Goal: Task Accomplishment & Management: Use online tool/utility

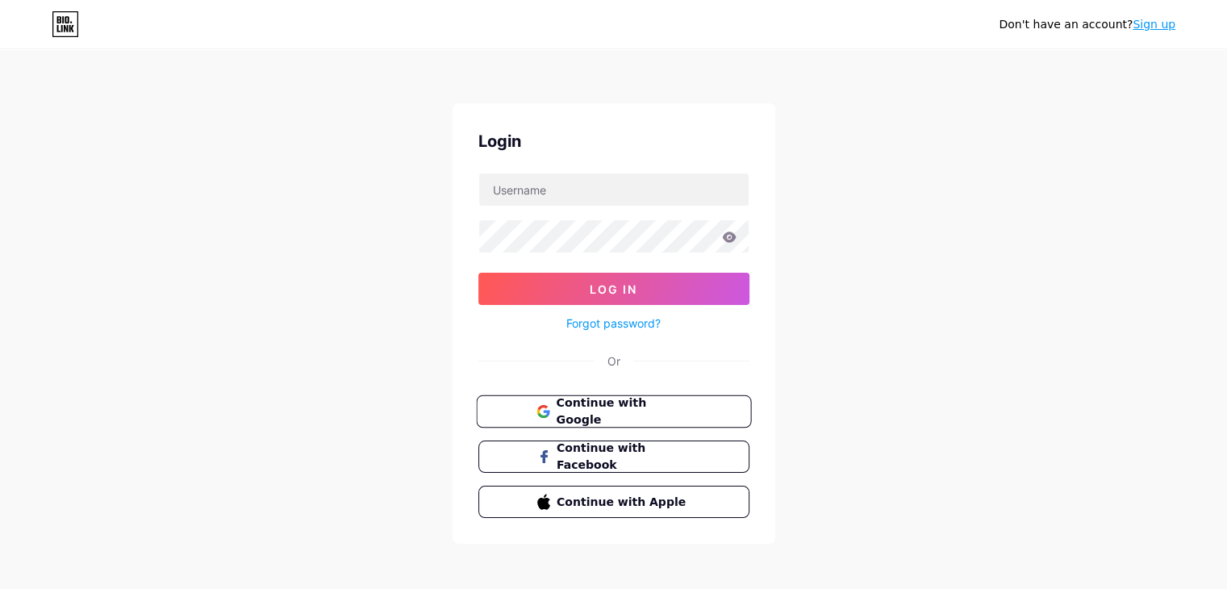
click at [667, 403] on span "Continue with Google" at bounding box center [623, 412] width 135 height 35
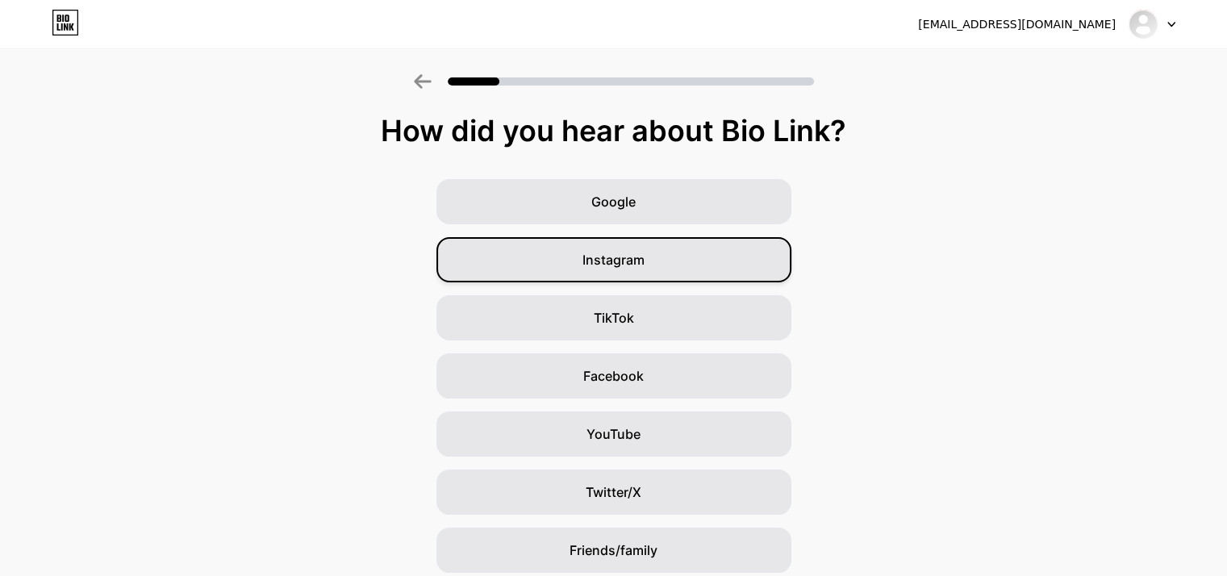
click at [642, 256] on span "Instagram" at bounding box center [614, 259] width 62 height 19
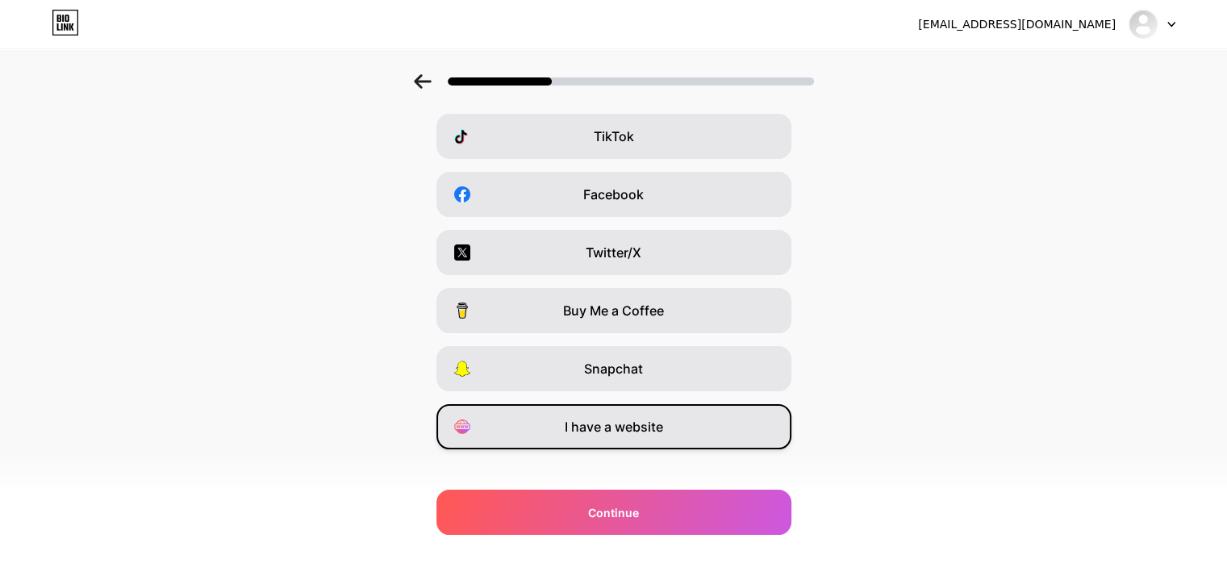
scroll to position [200, 0]
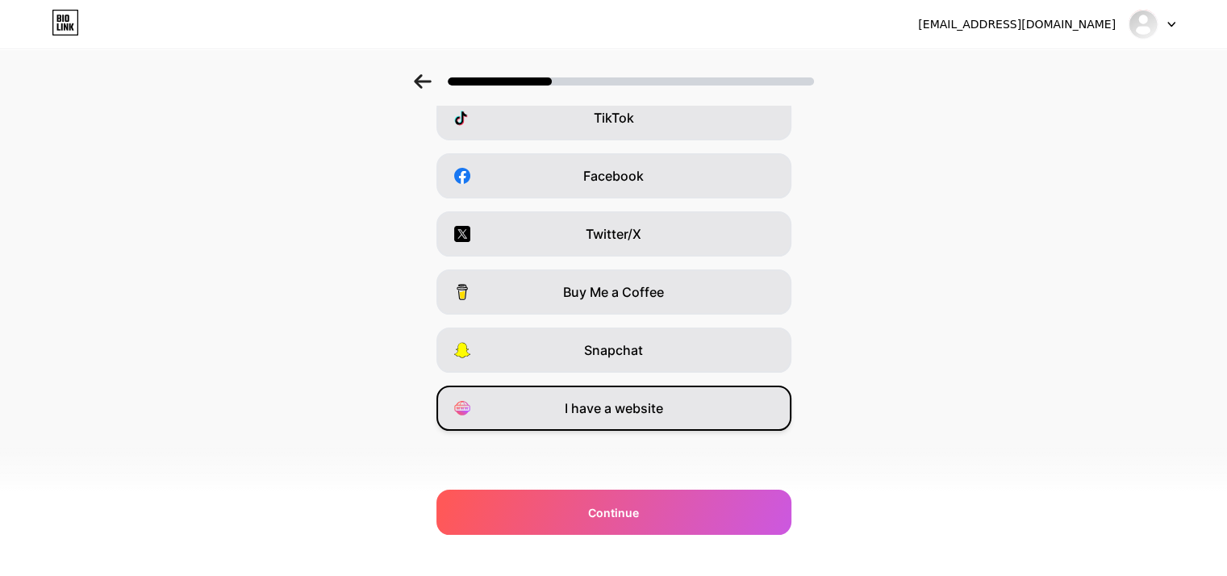
click at [658, 407] on span "I have a website" at bounding box center [614, 408] width 98 height 19
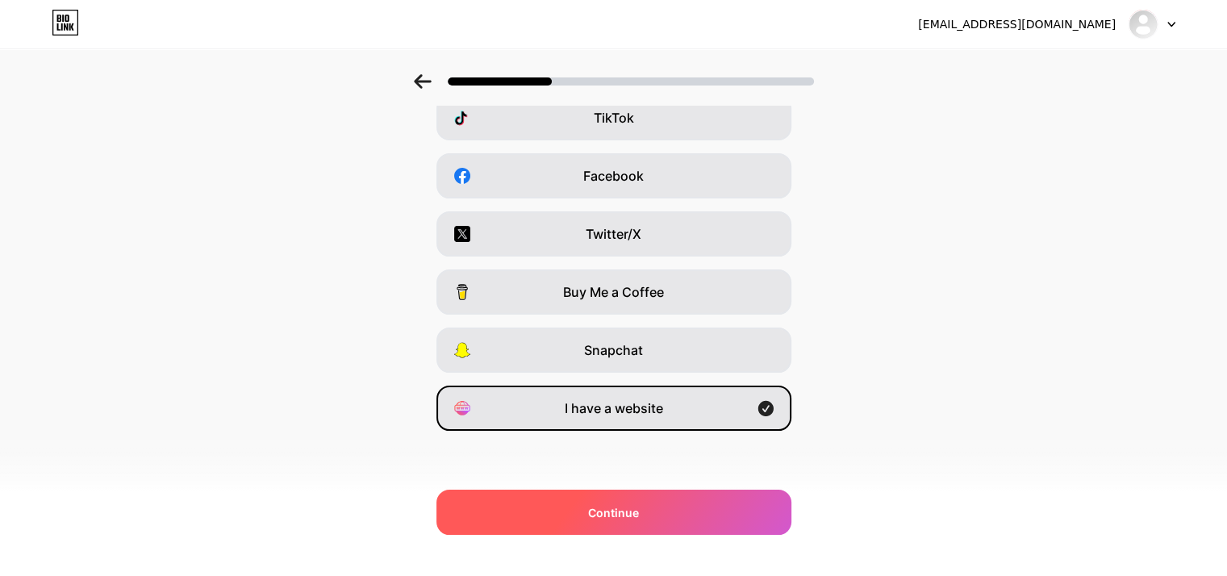
click at [720, 504] on div "Continue" at bounding box center [614, 512] width 355 height 45
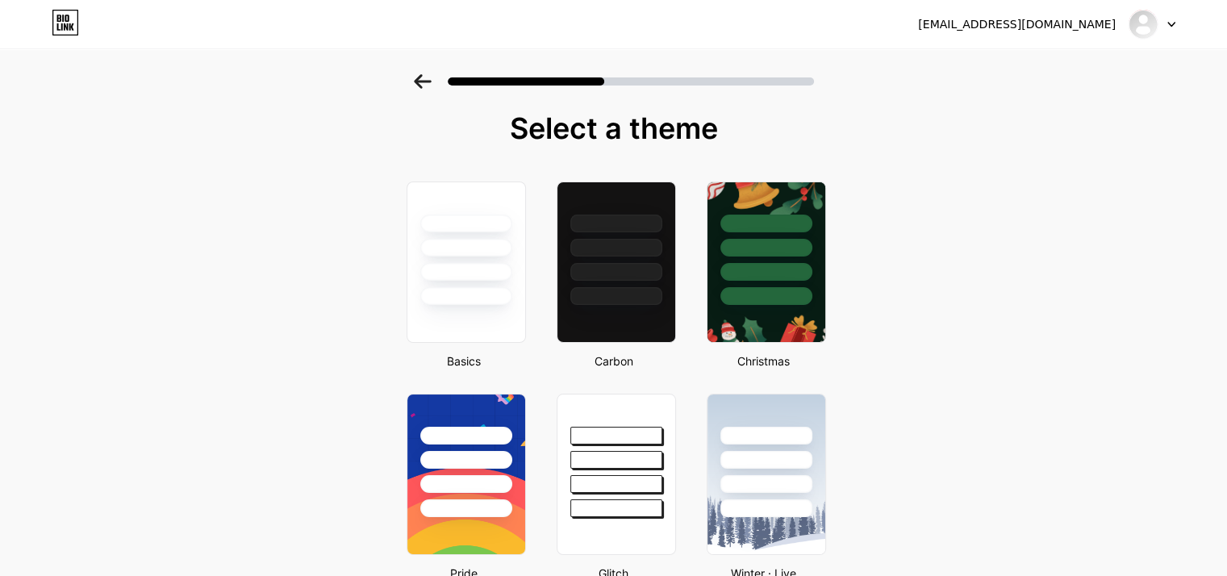
scroll to position [0, 0]
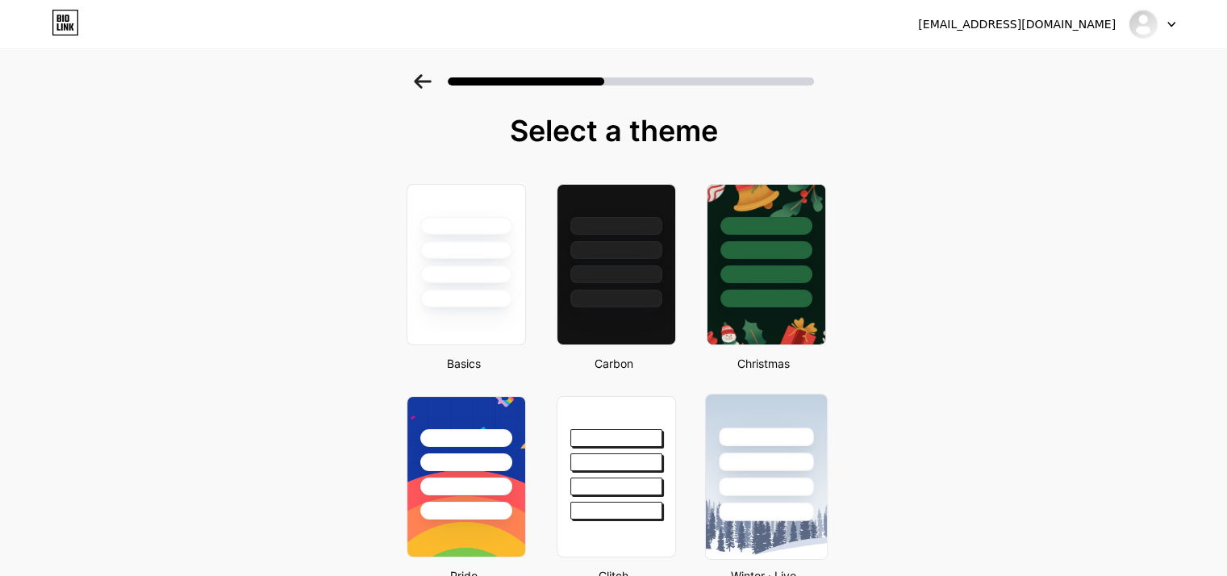
click at [792, 453] on div at bounding box center [766, 462] width 94 height 19
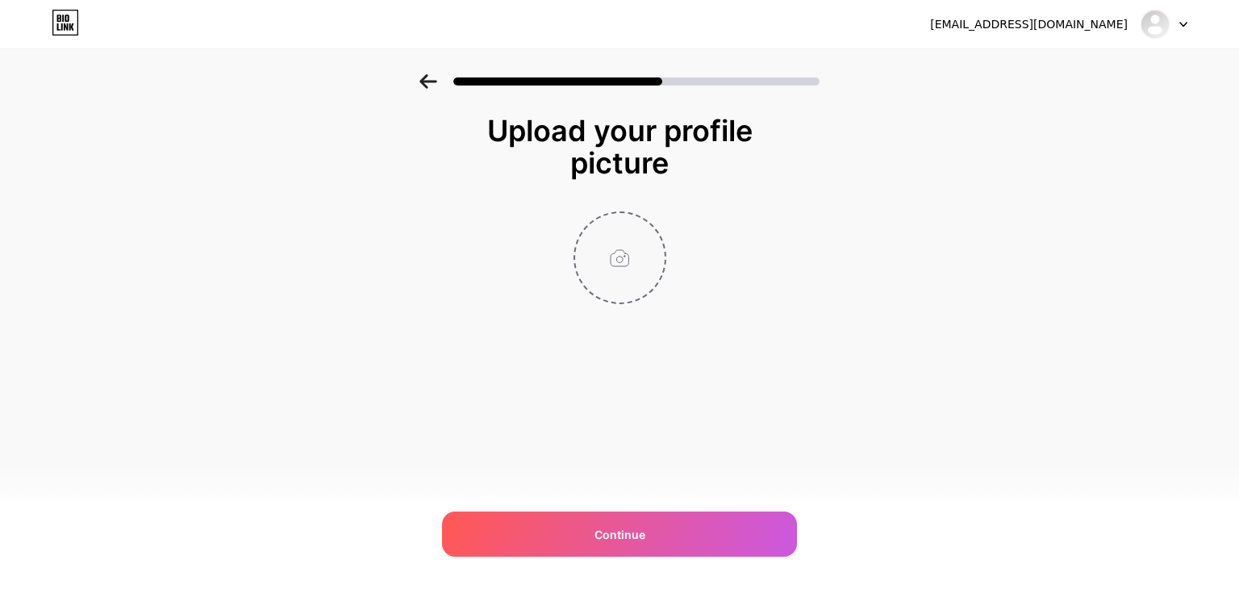
click at [616, 246] on input "file" at bounding box center [620, 258] width 90 height 90
click at [617, 256] on input "file" at bounding box center [620, 258] width 90 height 90
type input "C:\fakepath\favicon-1067484797.webp"
click at [654, 219] on circle at bounding box center [657, 224] width 18 height 18
click at [603, 256] on input "file" at bounding box center [620, 258] width 90 height 90
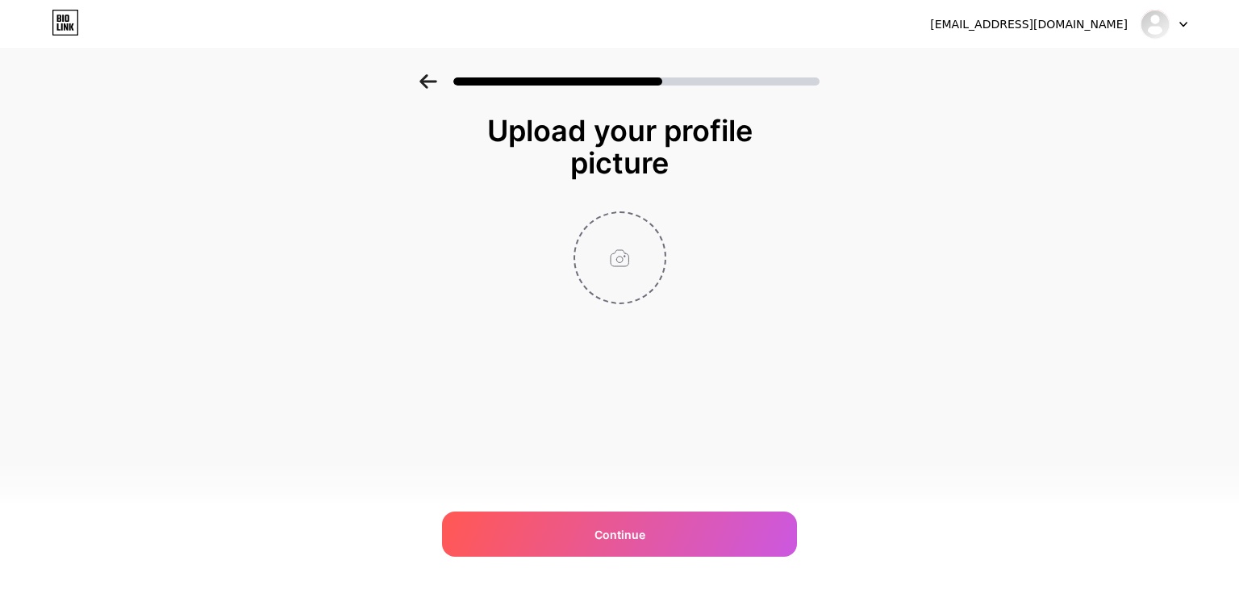
click at [608, 233] on input "file" at bounding box center [620, 258] width 90 height 90
click at [649, 245] on input "file" at bounding box center [620, 258] width 90 height 90
click at [629, 265] on input "file" at bounding box center [620, 258] width 90 height 90
type input "C:\fakepath\Untitled-1.png"
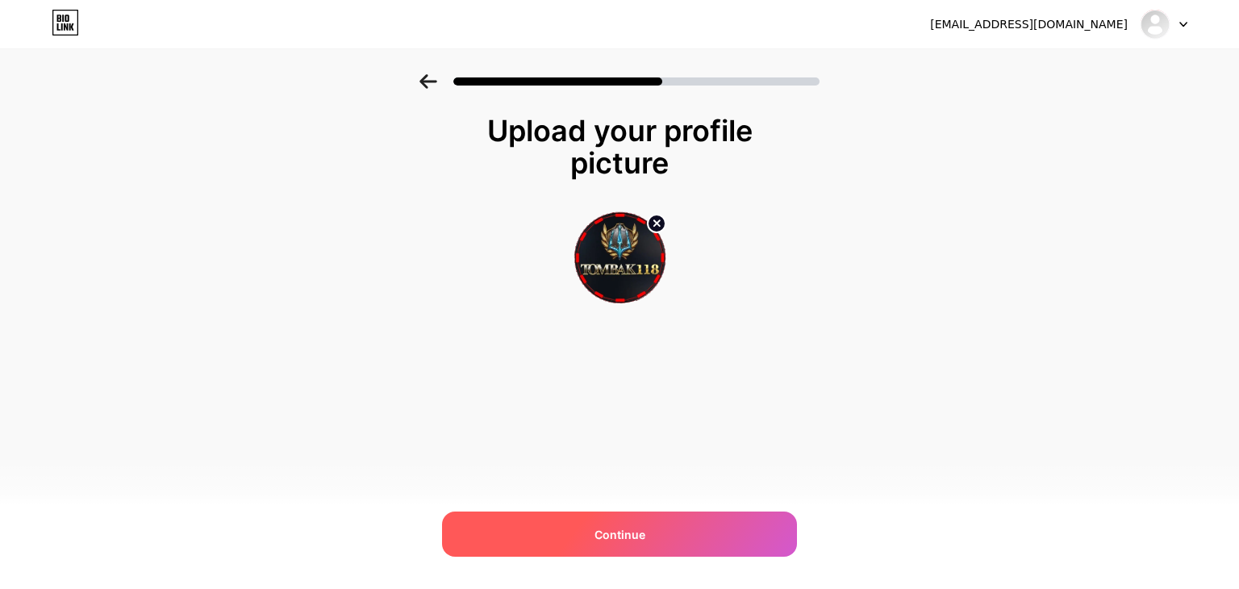
click at [646, 545] on div "Continue" at bounding box center [619, 534] width 355 height 45
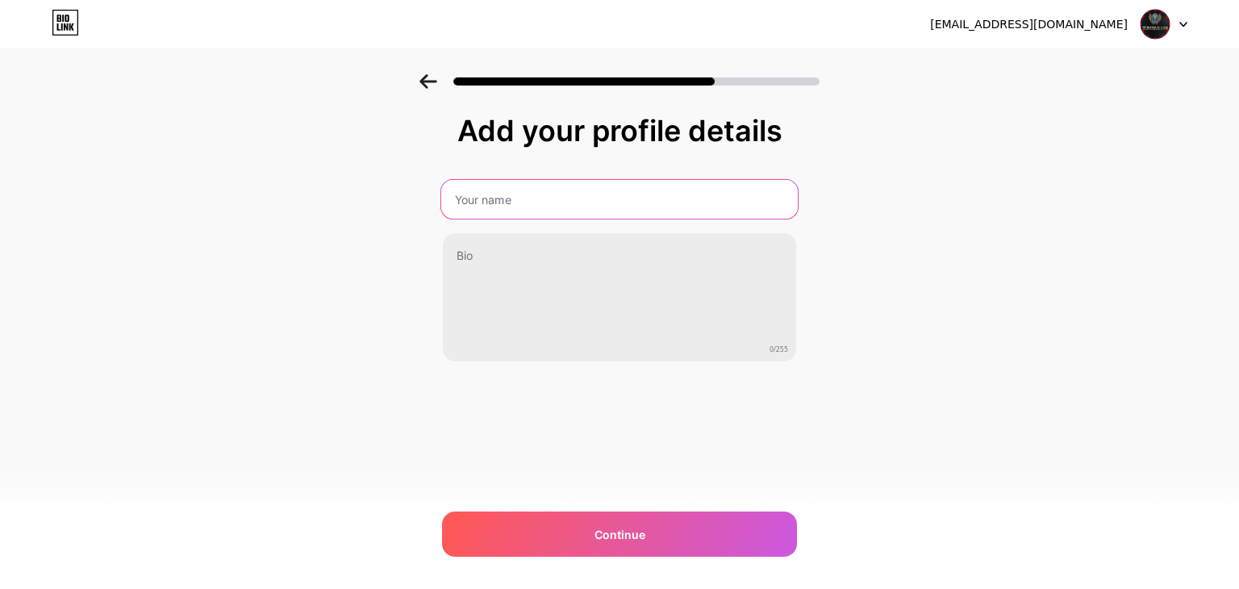
click at [555, 193] on input "text" at bounding box center [619, 199] width 357 height 39
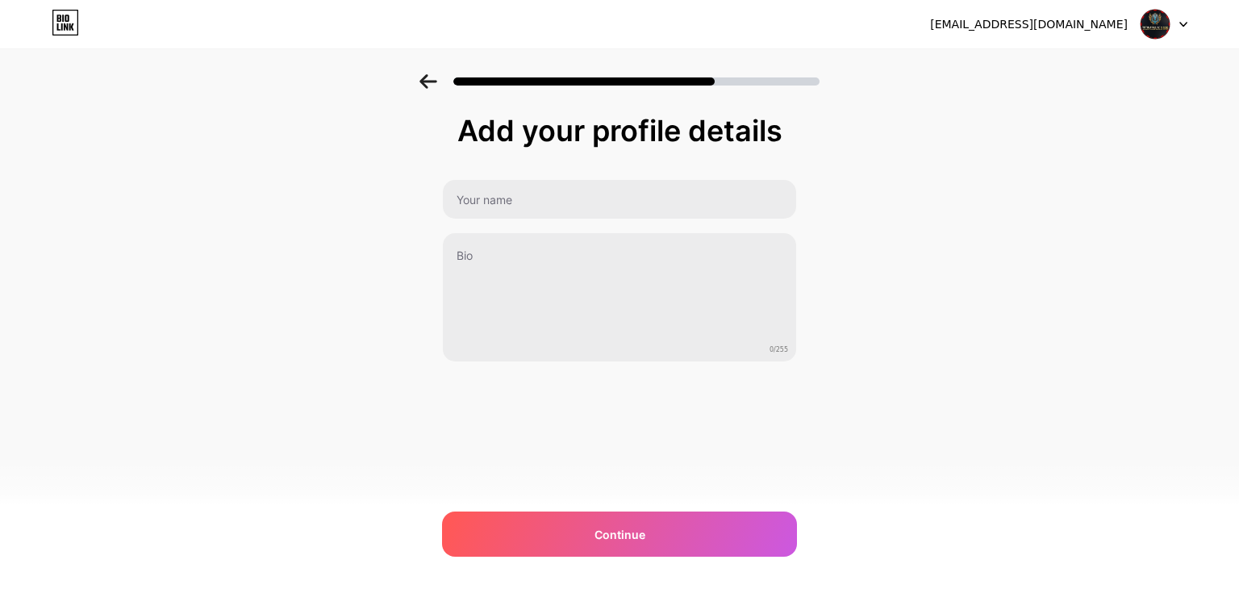
click at [1017, 258] on div "Add your profile details 0/255 Continue Error" at bounding box center [619, 258] width 1239 height 369
click at [1168, 29] on img at bounding box center [1155, 24] width 31 height 31
click at [1169, 27] on img at bounding box center [1155, 24] width 31 height 31
click at [59, 21] on icon at bounding box center [59, 18] width 4 height 7
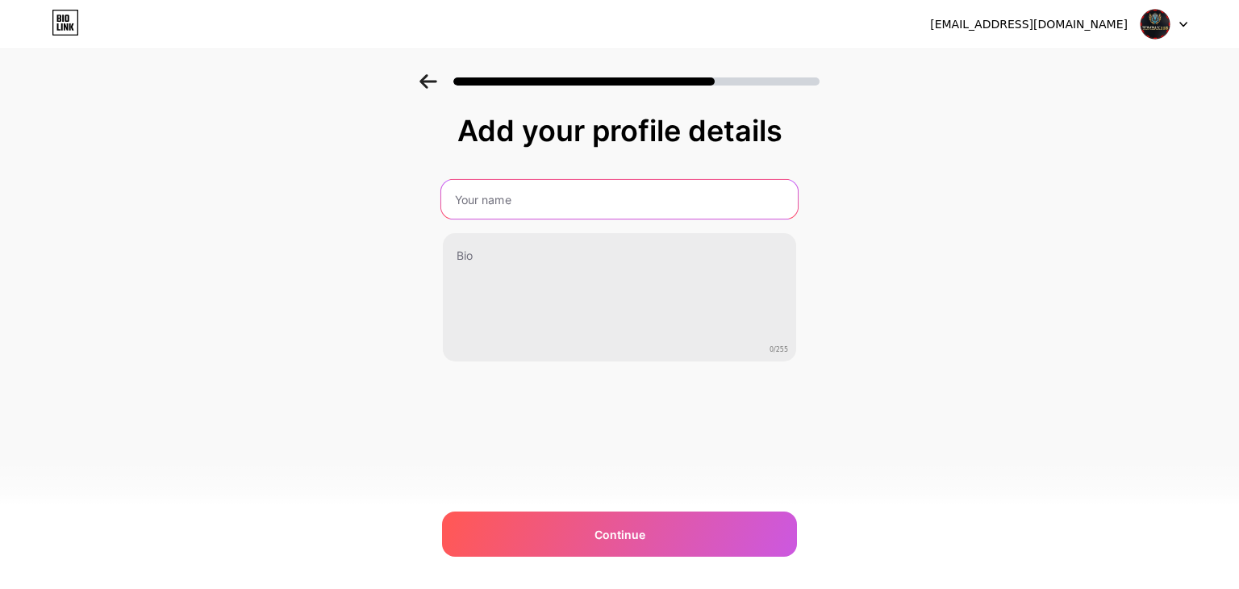
click at [593, 207] on input "text" at bounding box center [619, 199] width 357 height 39
type input "TOMBAK118"
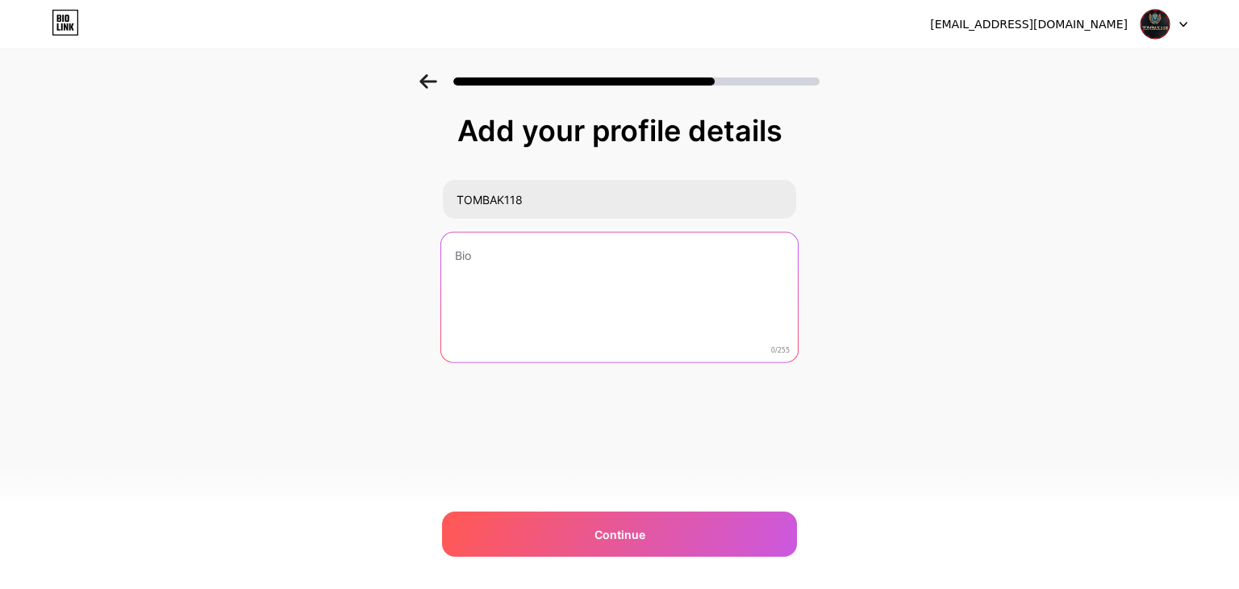
click at [547, 274] on textarea at bounding box center [619, 298] width 357 height 132
type textarea "S"
type textarea "SITUS GAME ONLINE TERBAIK TERPERCAYA"
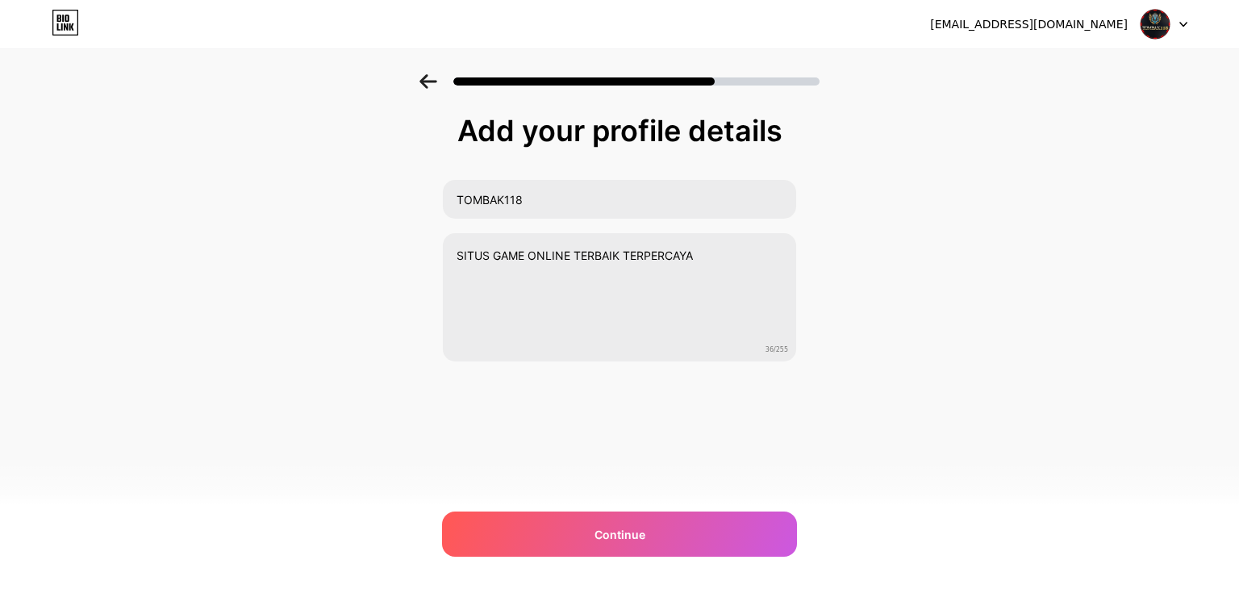
click at [926, 331] on div "Add your profile details TOMBAK118 SITUS GAME ONLINE TERBAIK TERPERCAYA 36/255 …" at bounding box center [619, 258] width 1239 height 369
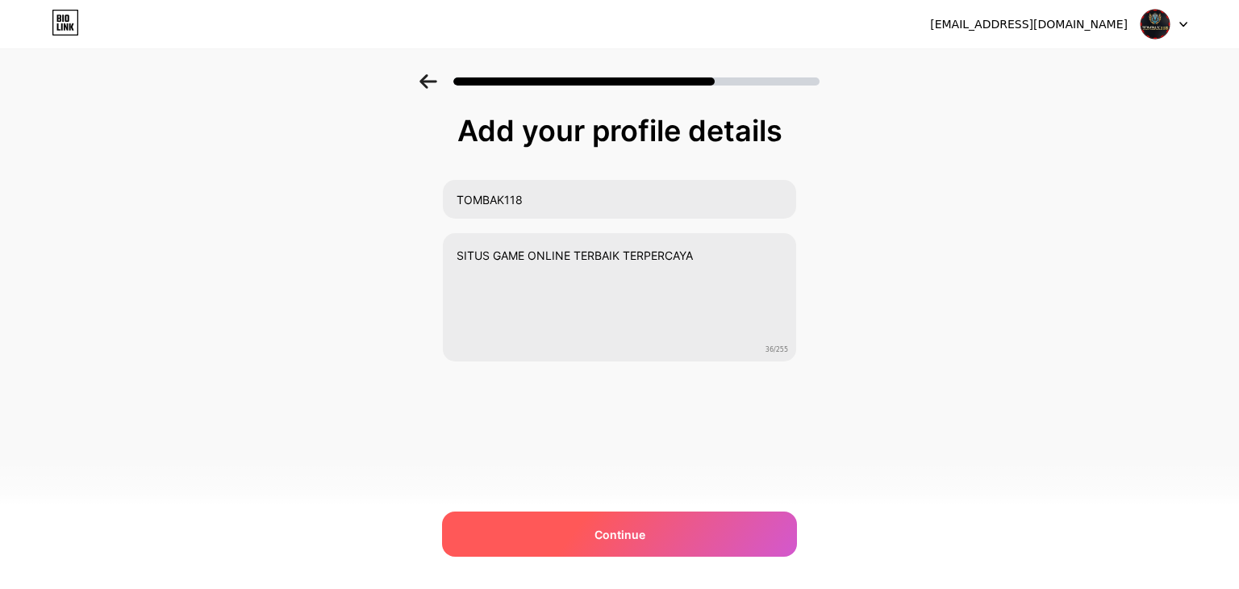
click at [652, 553] on div "Continue" at bounding box center [619, 534] width 355 height 45
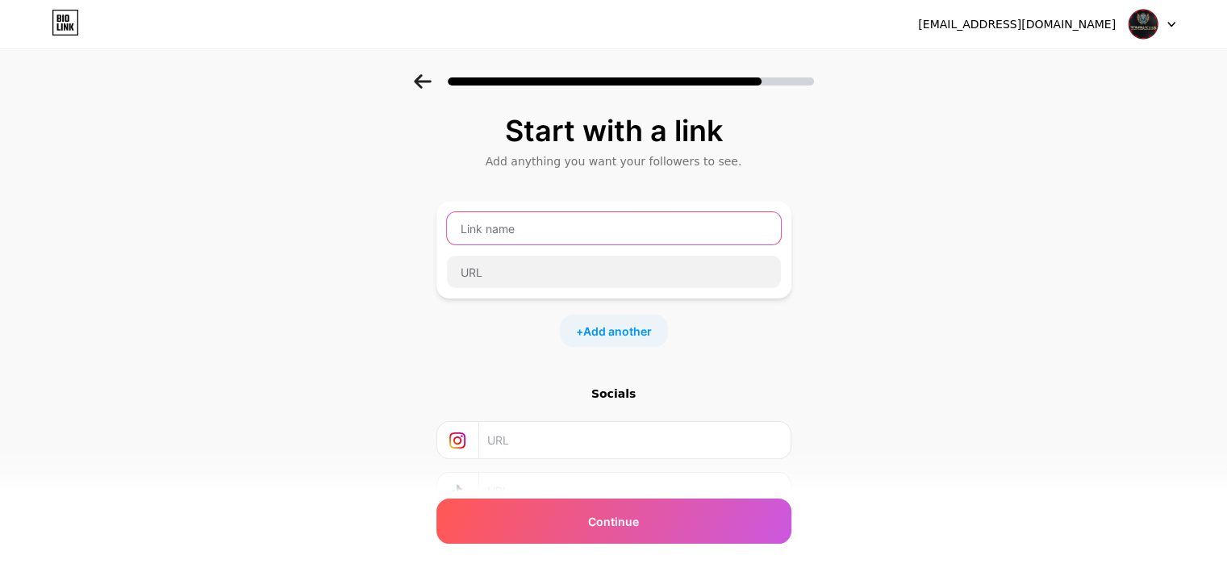
click at [568, 218] on input "text" at bounding box center [614, 228] width 334 height 32
click at [567, 227] on input "text" at bounding box center [614, 228] width 334 height 32
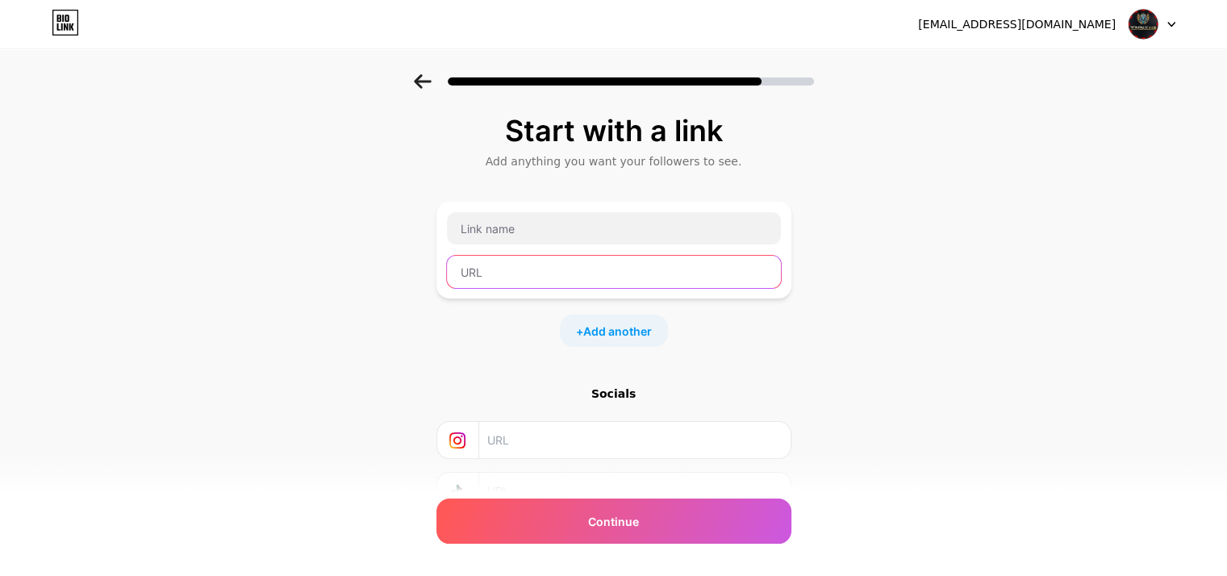
click at [551, 260] on input "text" at bounding box center [614, 272] width 334 height 32
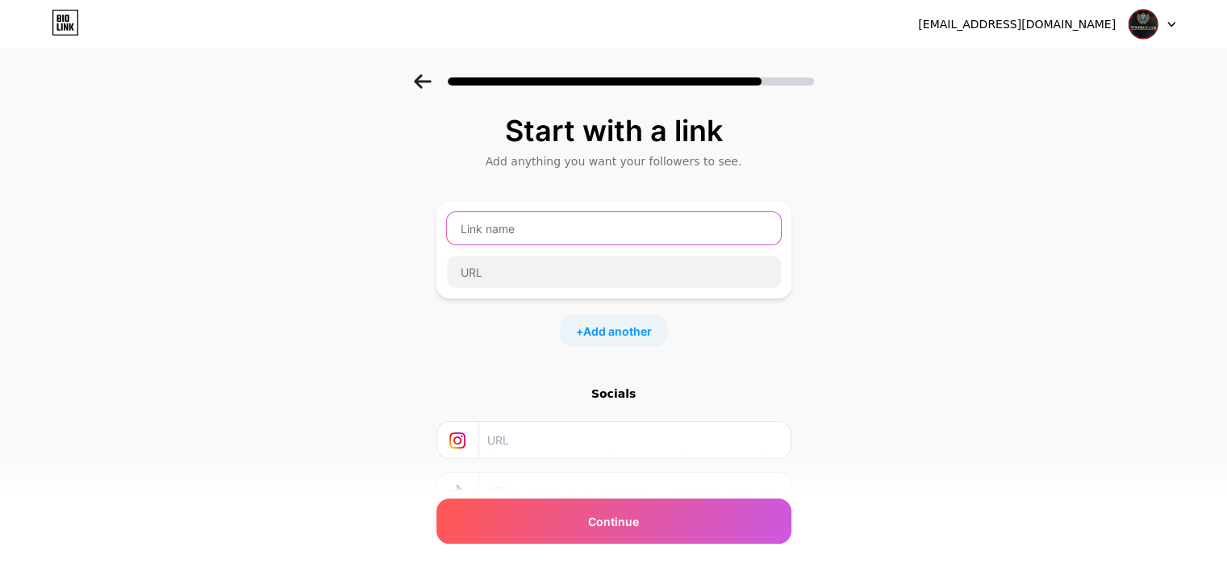
click at [553, 236] on input "text" at bounding box center [614, 228] width 334 height 32
click at [549, 228] on input "text" at bounding box center [614, 228] width 334 height 32
type input "g"
type input "tombak118"
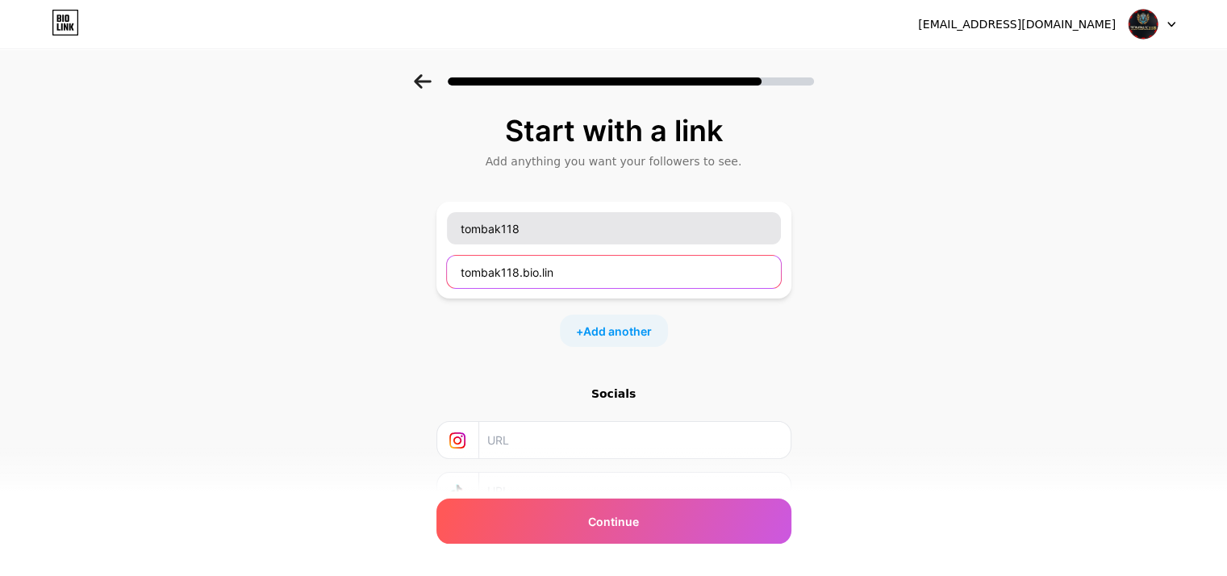
type input "[DOMAIN_NAME]"
drag, startPoint x: 584, startPoint y: 261, endPoint x: 211, endPoint y: 236, distance: 374.4
click at [211, 236] on div "Start with a link Add anything you want your followers to see. tombak118 tombak…" at bounding box center [613, 357] width 1227 height 567
paste input "https://cutt.ly/masuktombak118/"
type input "https://cutt.ly/masuktombak118/"
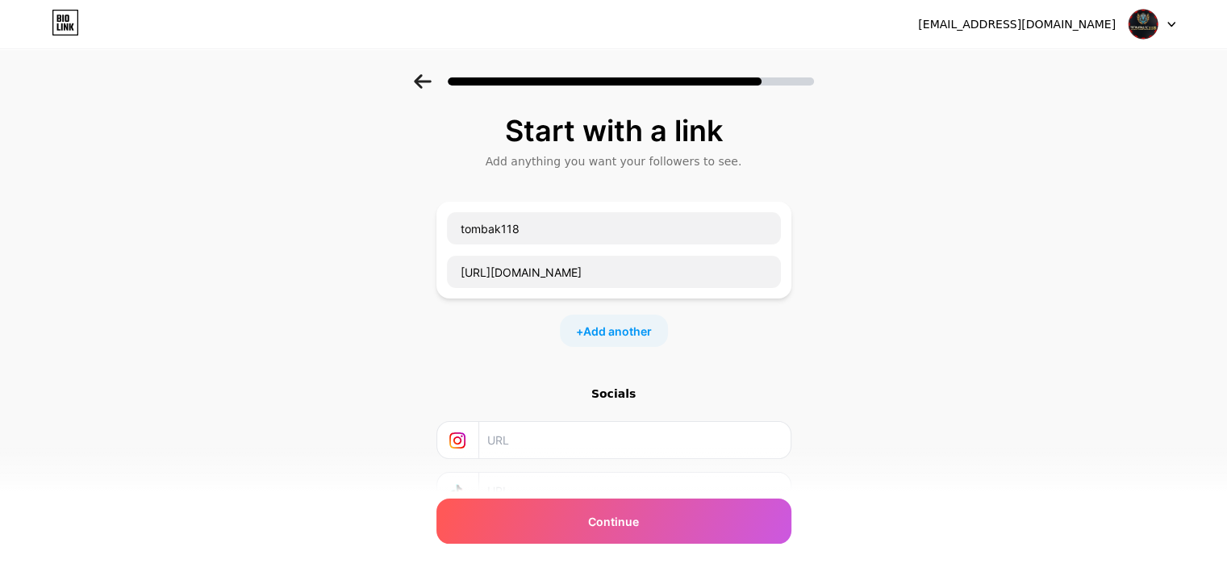
click at [997, 351] on div "Start with a link Add anything you want your followers to see. tombak118 https:…" at bounding box center [613, 357] width 1227 height 567
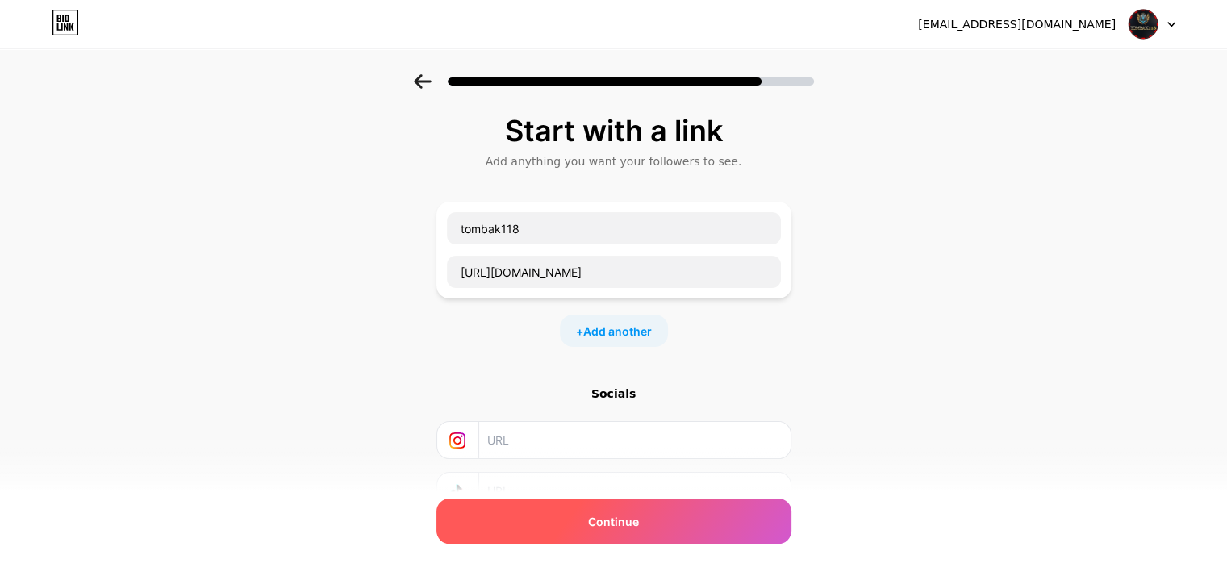
click at [658, 530] on div "Continue" at bounding box center [614, 521] width 355 height 45
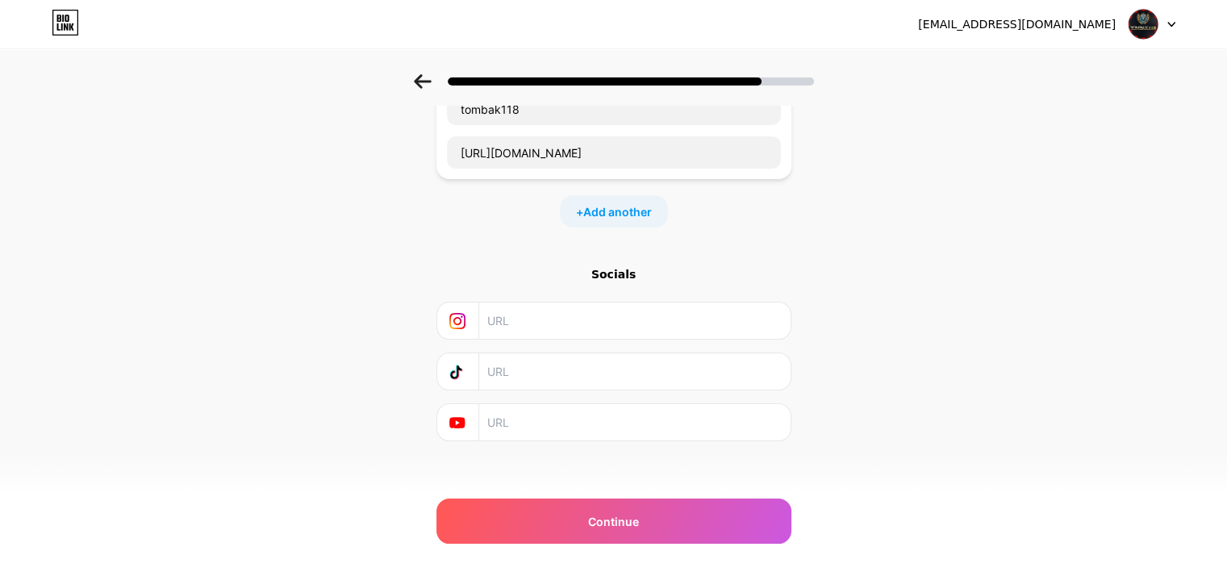
scroll to position [127, 0]
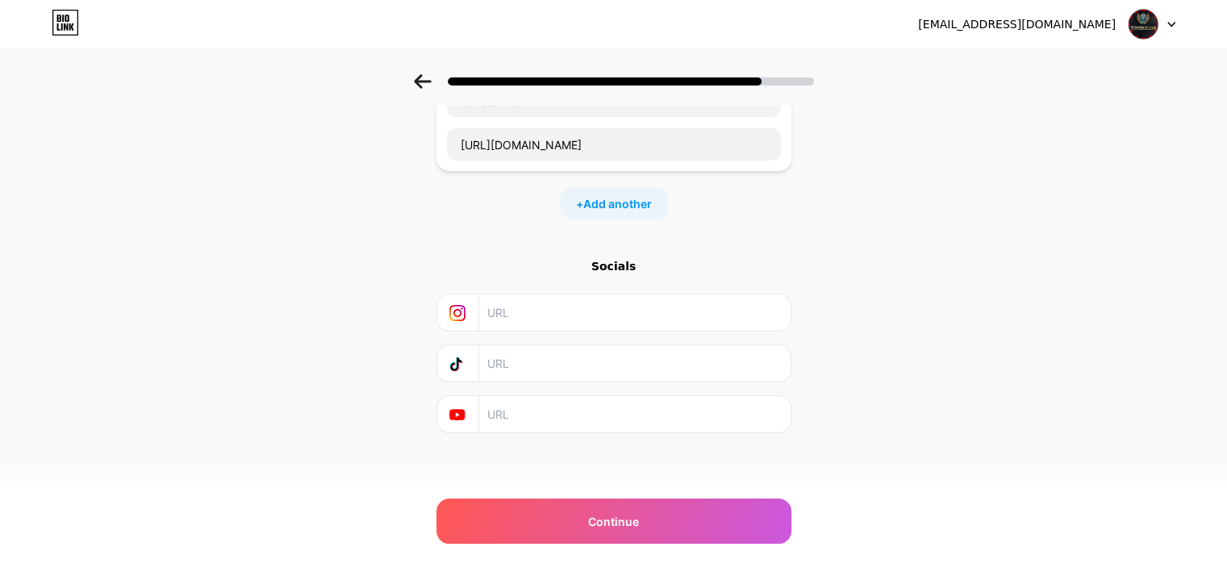
click at [913, 401] on div "Start with a link Add anything you want your followers to see. tombak118 https:…" at bounding box center [613, 230] width 1227 height 567
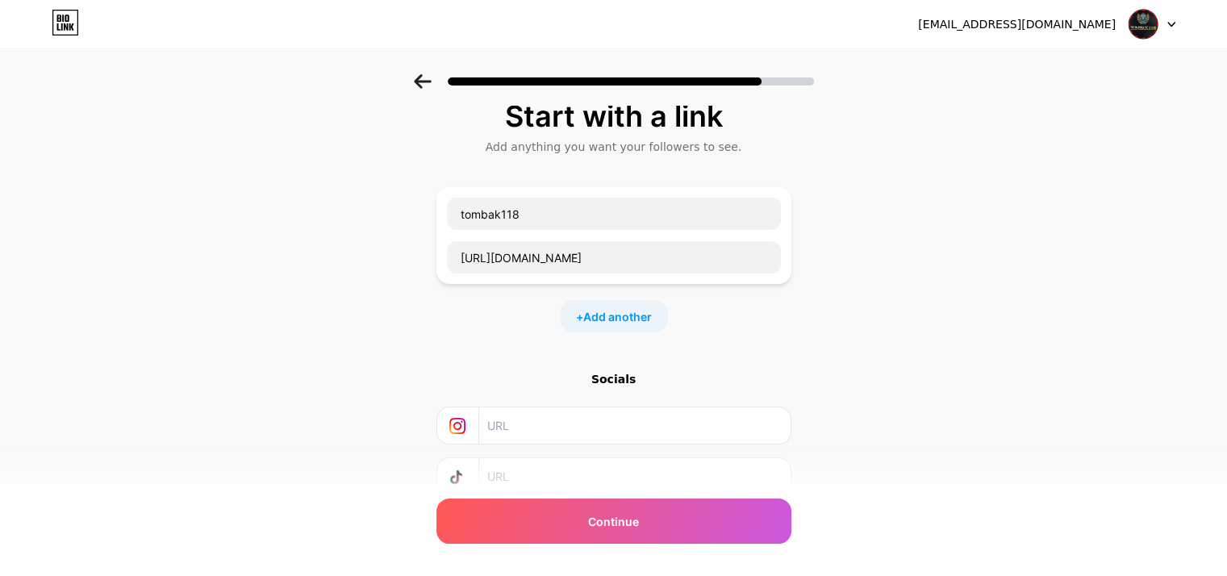
scroll to position [0, 0]
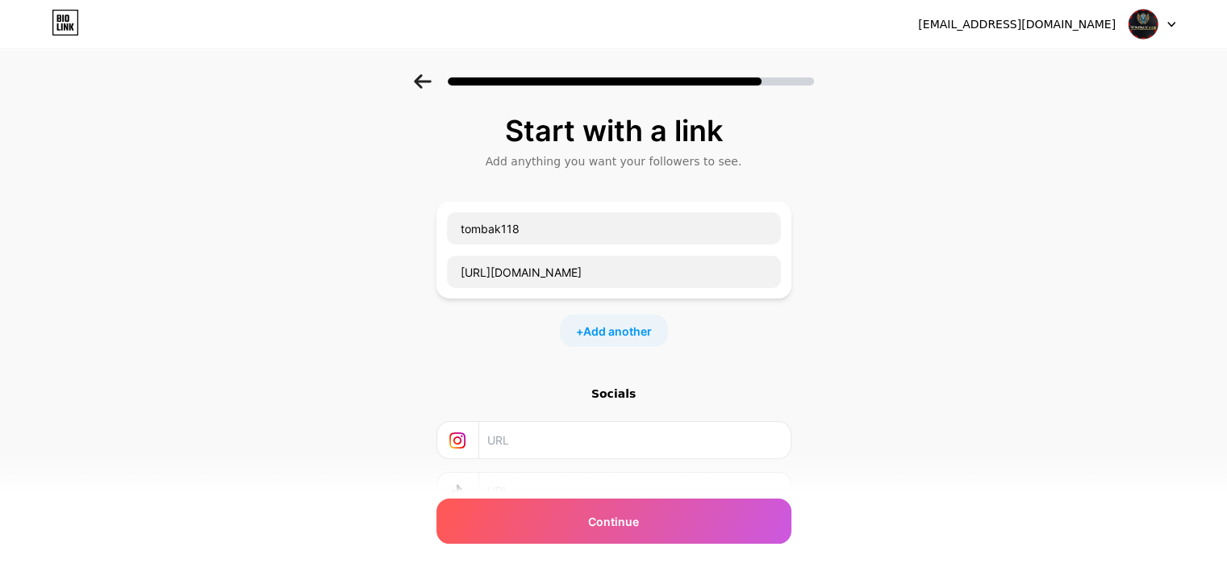
click at [905, 261] on div "Start with a link Add anything you want your followers to see. tombak118 https:…" at bounding box center [613, 357] width 1227 height 567
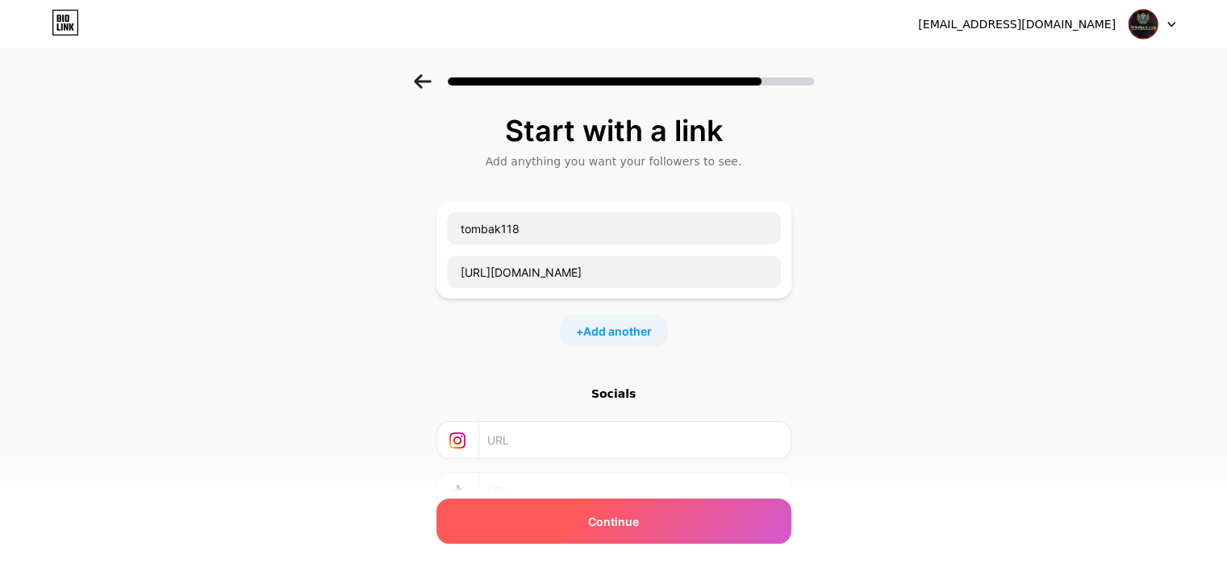
drag, startPoint x: 611, startPoint y: 546, endPoint x: 621, endPoint y: 524, distance: 24.2
click at [613, 541] on div "Start with a link Add anything you want your followers to see. tombak118 https:…" at bounding box center [614, 338] width 355 height 446
click at [621, 524] on span "Continue" at bounding box center [613, 521] width 51 height 17
click at [622, 524] on span "Continue" at bounding box center [613, 521] width 51 height 17
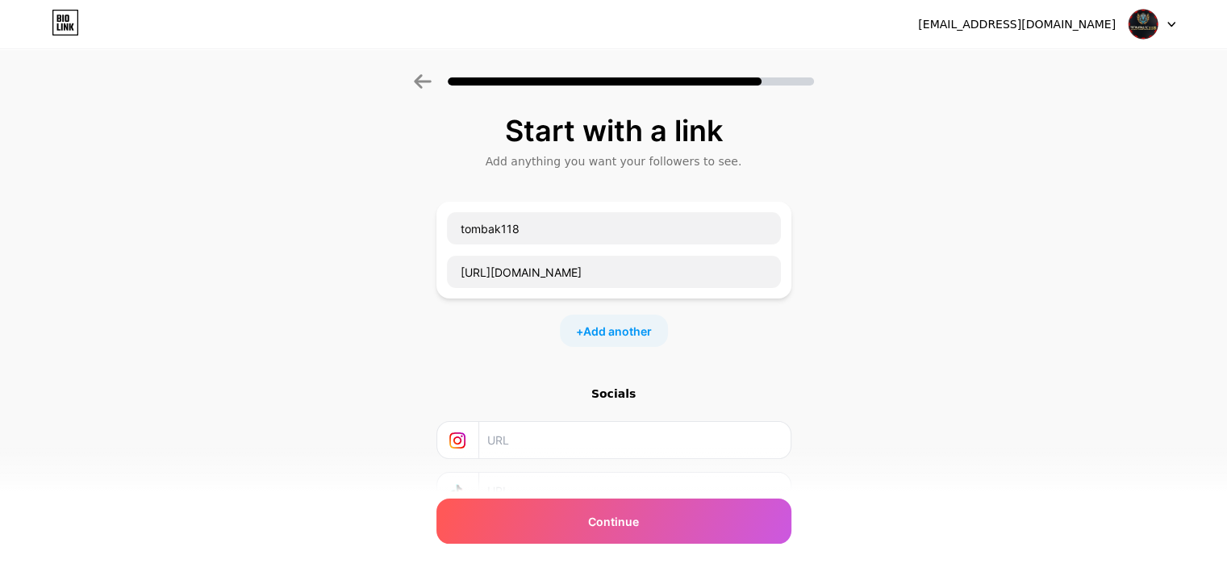
click at [1015, 370] on div "Start with a link Add anything you want your followers to see. tombak118 https:…" at bounding box center [613, 357] width 1227 height 567
click at [636, 330] on span "Add another" at bounding box center [617, 331] width 69 height 17
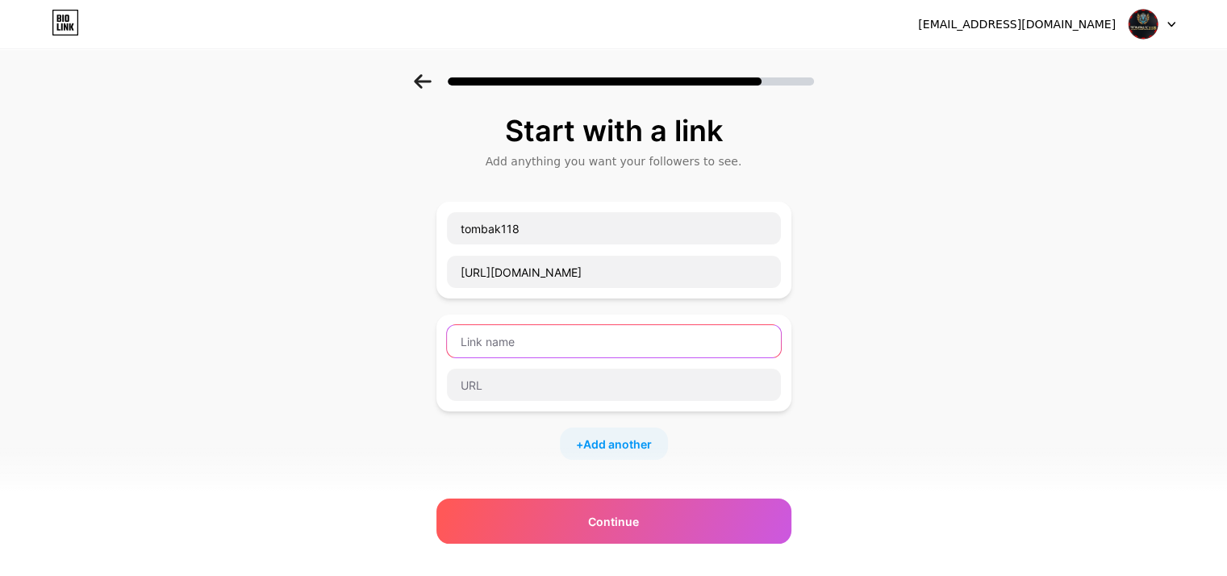
click at [731, 329] on input "text" at bounding box center [614, 341] width 334 height 32
click at [788, 320] on div at bounding box center [614, 363] width 355 height 97
click at [684, 495] on div "Start with a link Add anything you want your followers to see. tombak118 https:…" at bounding box center [614, 394] width 355 height 559
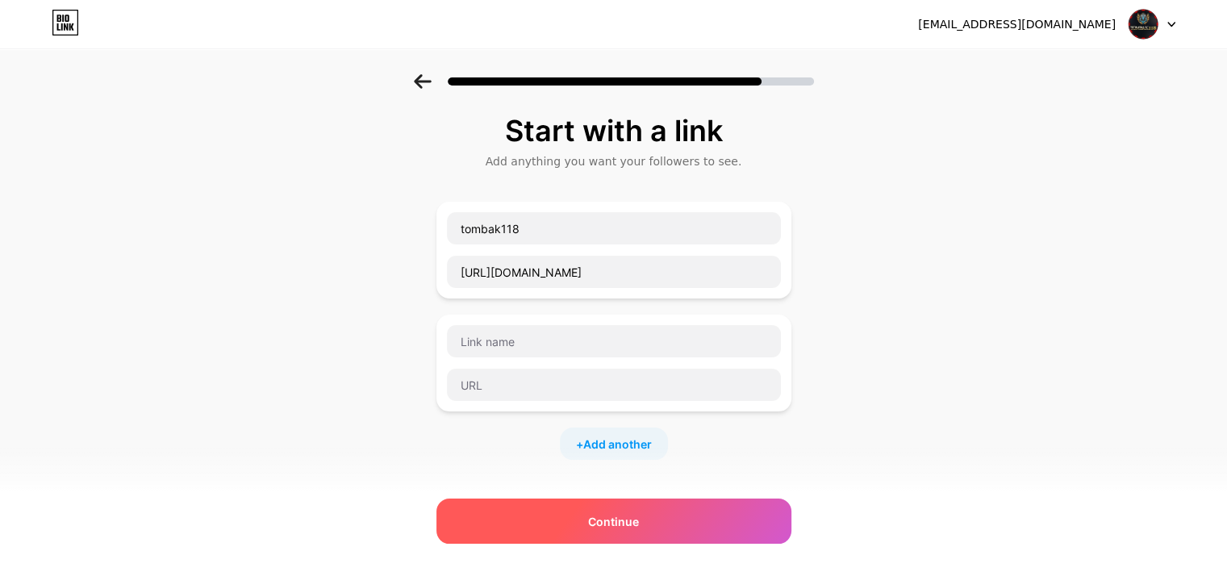
click at [687, 504] on div "Continue" at bounding box center [614, 521] width 355 height 45
click at [687, 503] on div "Continue" at bounding box center [614, 521] width 355 height 45
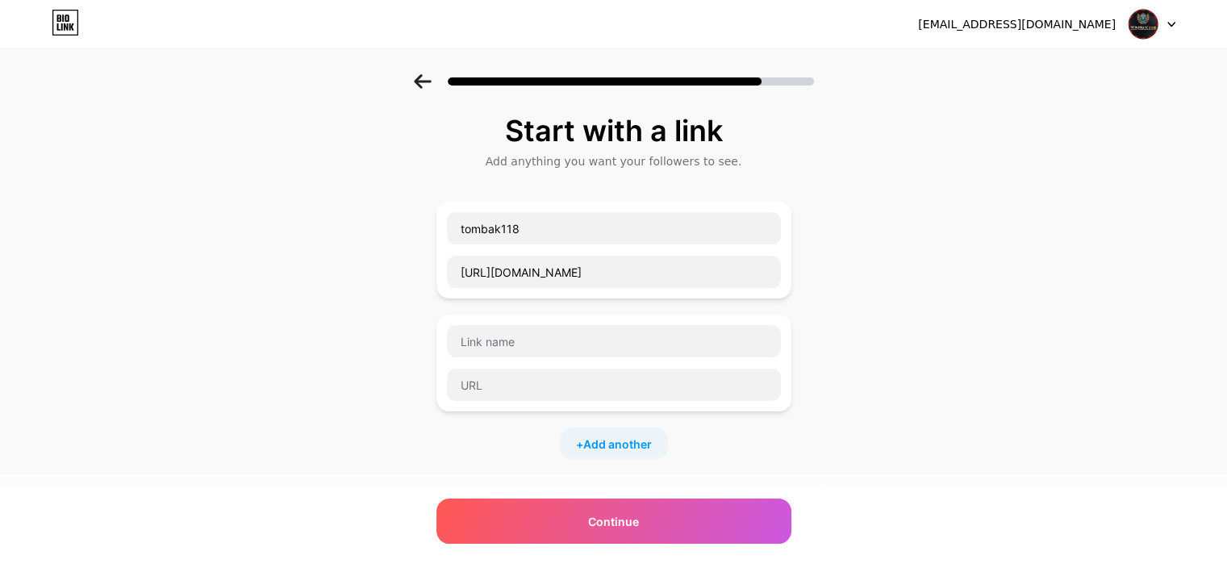
click at [604, 163] on div "Add anything you want your followers to see." at bounding box center [614, 161] width 339 height 16
click at [604, 108] on div "Start with a link Add anything you want your followers to see. tombak118 https:…" at bounding box center [613, 414] width 1227 height 680
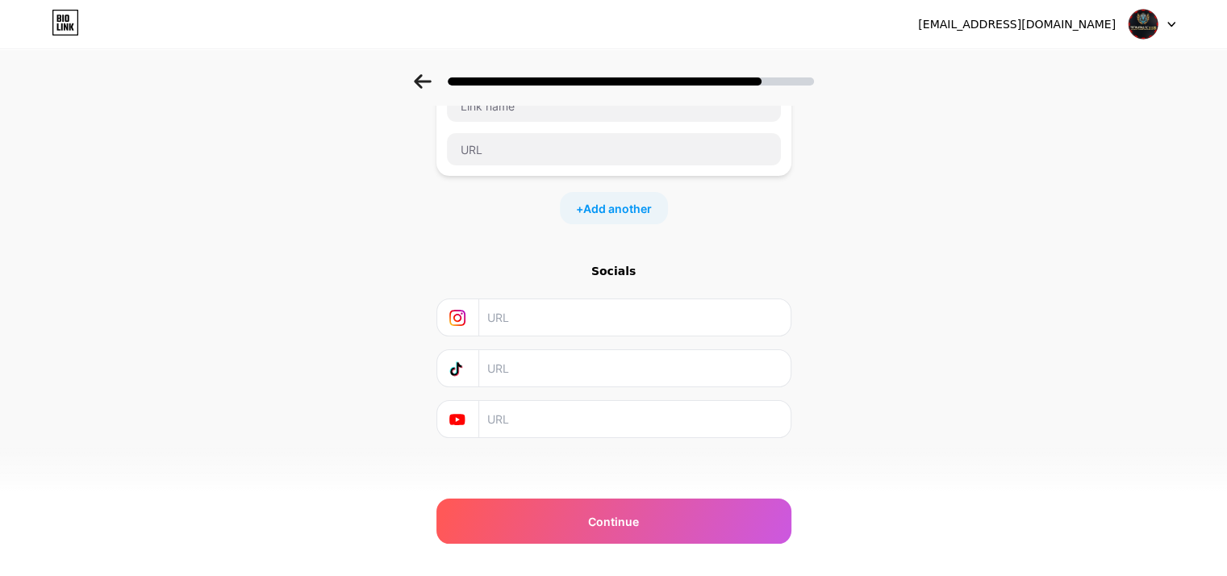
scroll to position [240, 0]
drag, startPoint x: 595, startPoint y: 317, endPoint x: 600, endPoint y: 297, distance: 20.6
click at [595, 317] on input "text" at bounding box center [633, 313] width 293 height 36
click at [603, 288] on div "Socials" at bounding box center [614, 346] width 355 height 175
click at [596, 311] on input "text" at bounding box center [633, 313] width 293 height 36
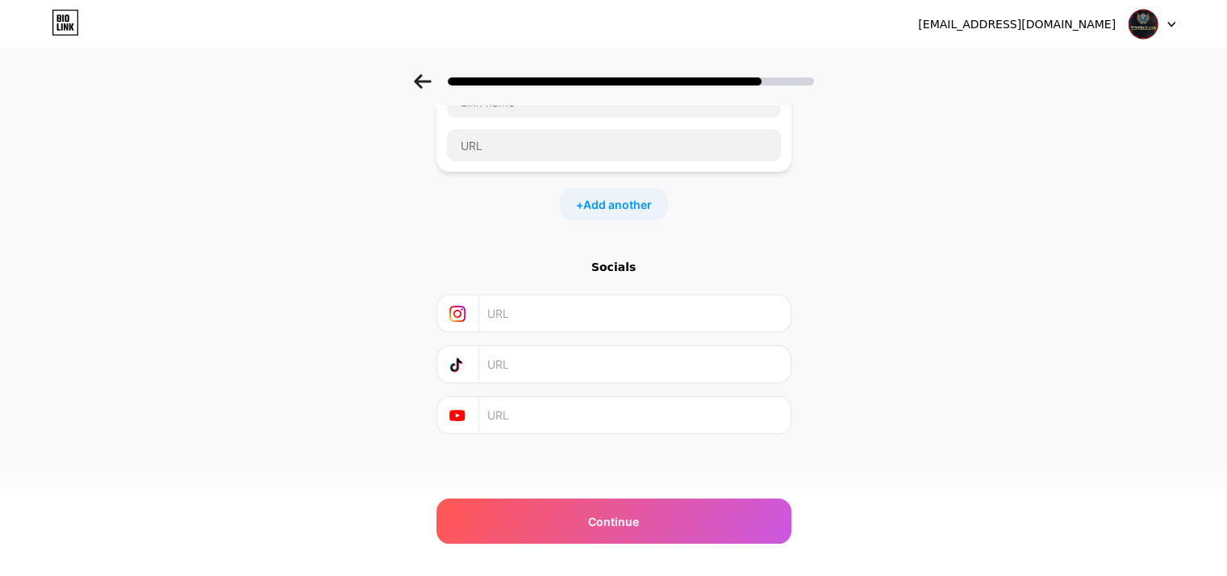
click at [582, 351] on input "text" at bounding box center [633, 364] width 293 height 36
click at [585, 319] on input "text" at bounding box center [633, 313] width 293 height 36
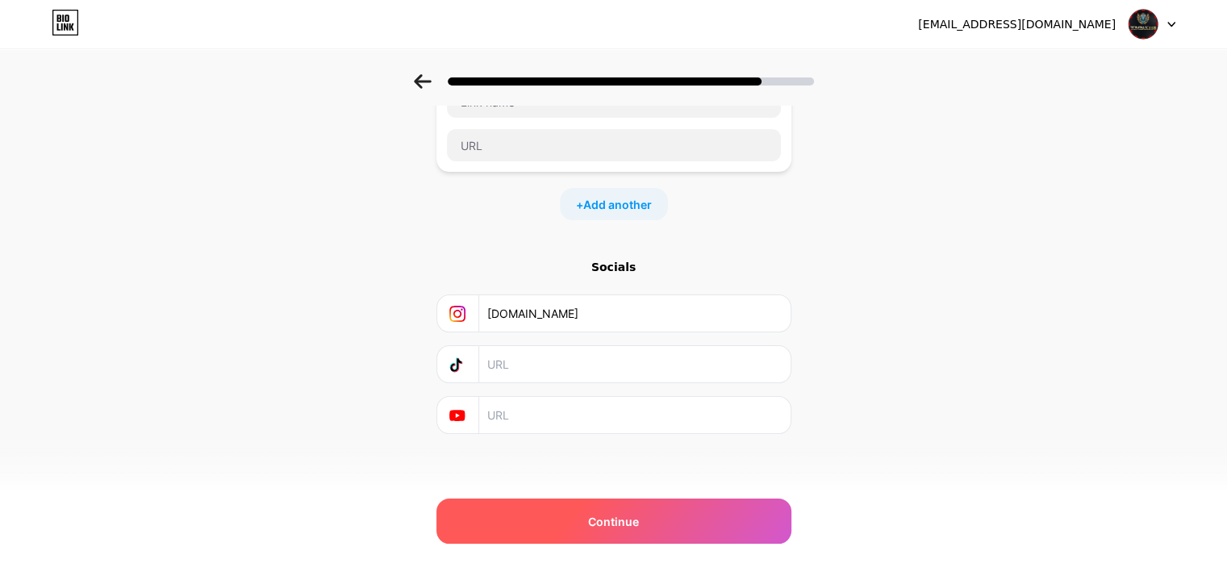
type input "tombak118pasti.id"
click at [615, 525] on span "Continue" at bounding box center [613, 521] width 51 height 17
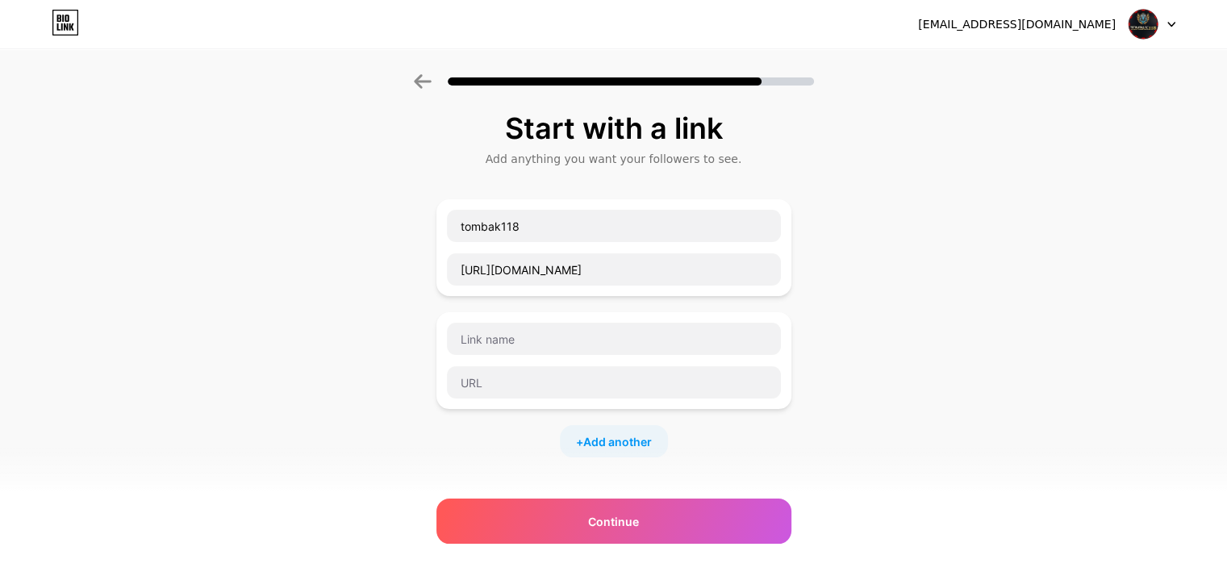
scroll to position [0, 0]
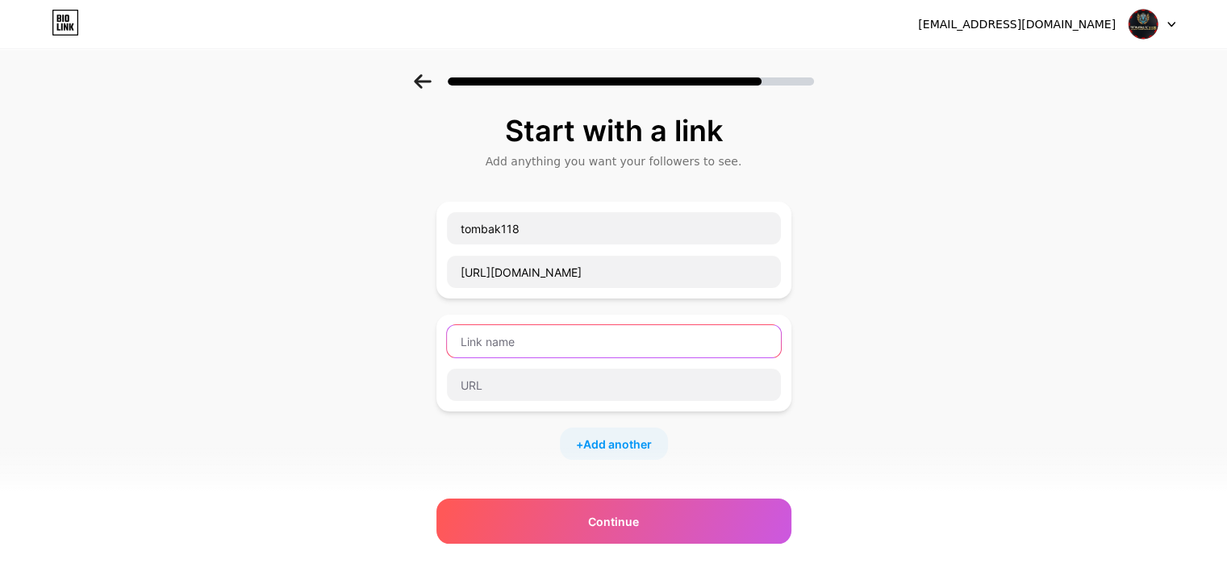
drag, startPoint x: 771, startPoint y: 362, endPoint x: 692, endPoint y: 328, distance: 85.6
click at [692, 328] on input "text" at bounding box center [614, 341] width 334 height 32
click at [710, 311] on div "tombak118 https://cutt.ly/masuktombak118/ + Add another" at bounding box center [614, 331] width 355 height 258
click at [814, 307] on div "Start with a link Add anything you want your followers to see. tombak118 https:…" at bounding box center [613, 414] width 1227 height 680
click at [421, 83] on icon at bounding box center [422, 81] width 17 height 15
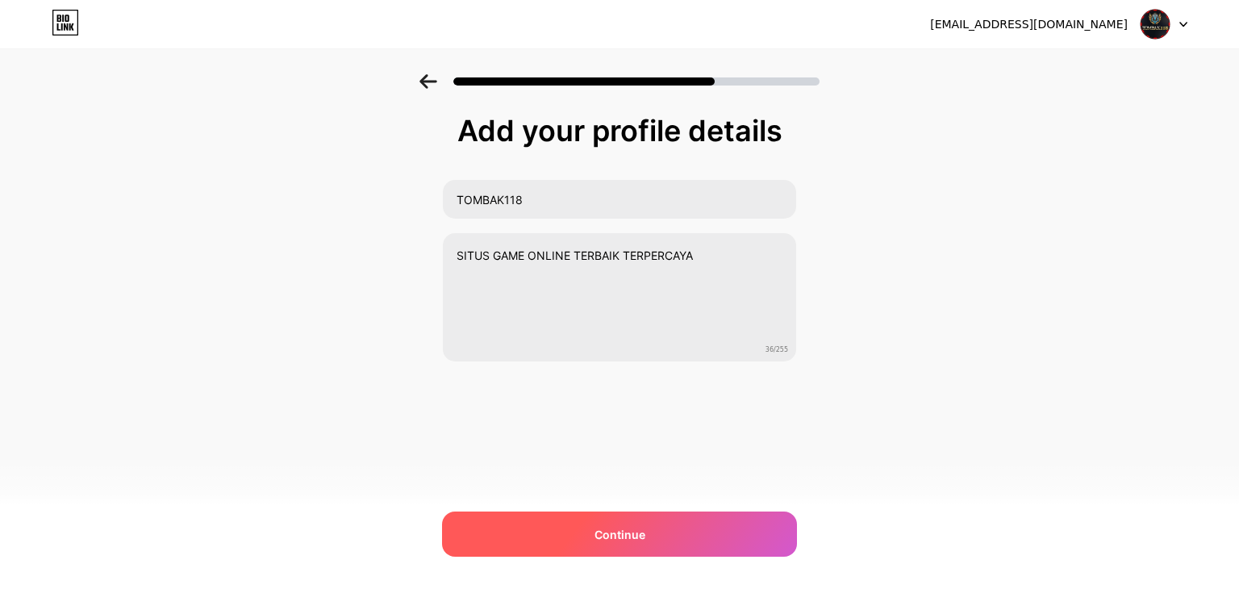
click at [708, 533] on div "Continue" at bounding box center [619, 534] width 355 height 45
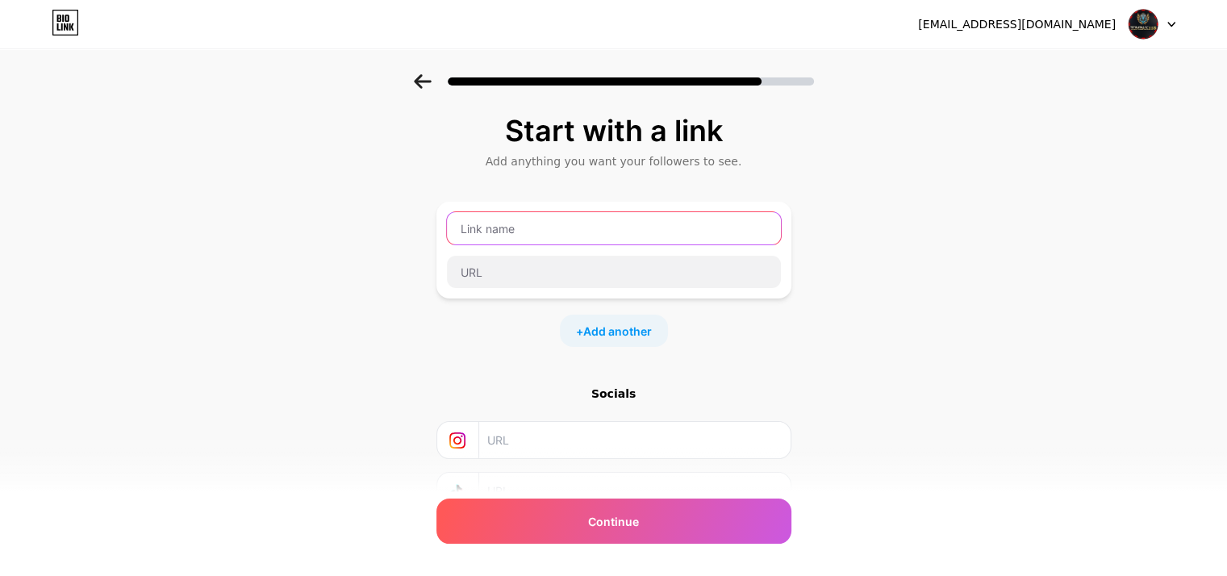
click at [589, 224] on input "text" at bounding box center [614, 228] width 334 height 32
type input "t"
drag, startPoint x: 583, startPoint y: 228, endPoint x: 29, endPoint y: 198, distance: 554.3
click at [39, 198] on div "Start with a link Add anything you want your followers to see. TOMBAK` + Add an…" at bounding box center [613, 357] width 1227 height 567
type input "tombak118"
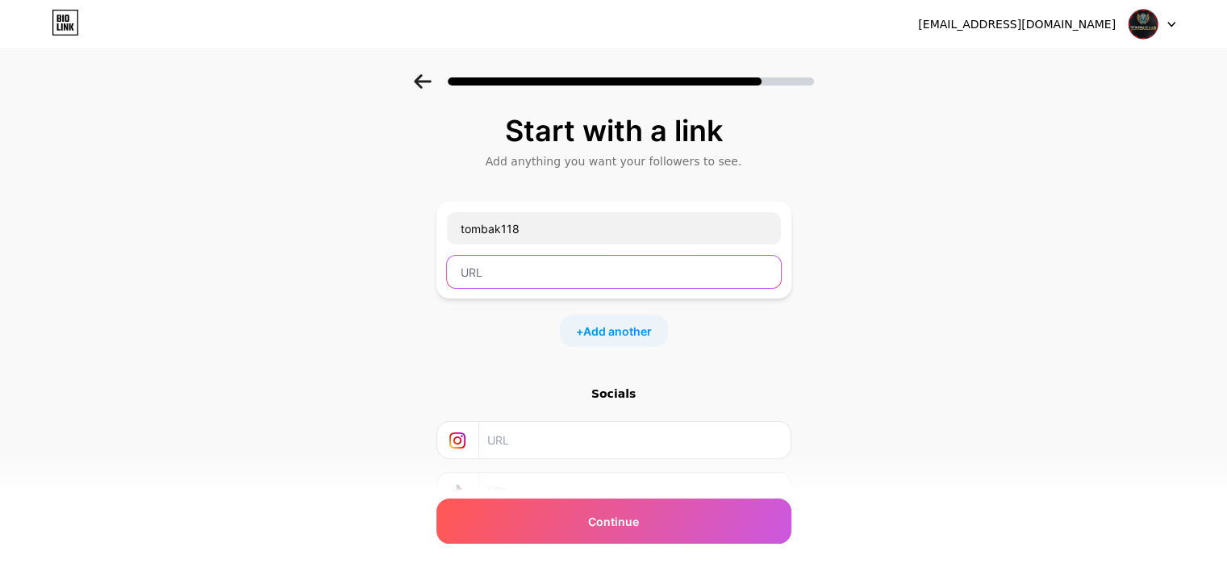
click at [499, 265] on input "text" at bounding box center [614, 272] width 334 height 32
type input "t"
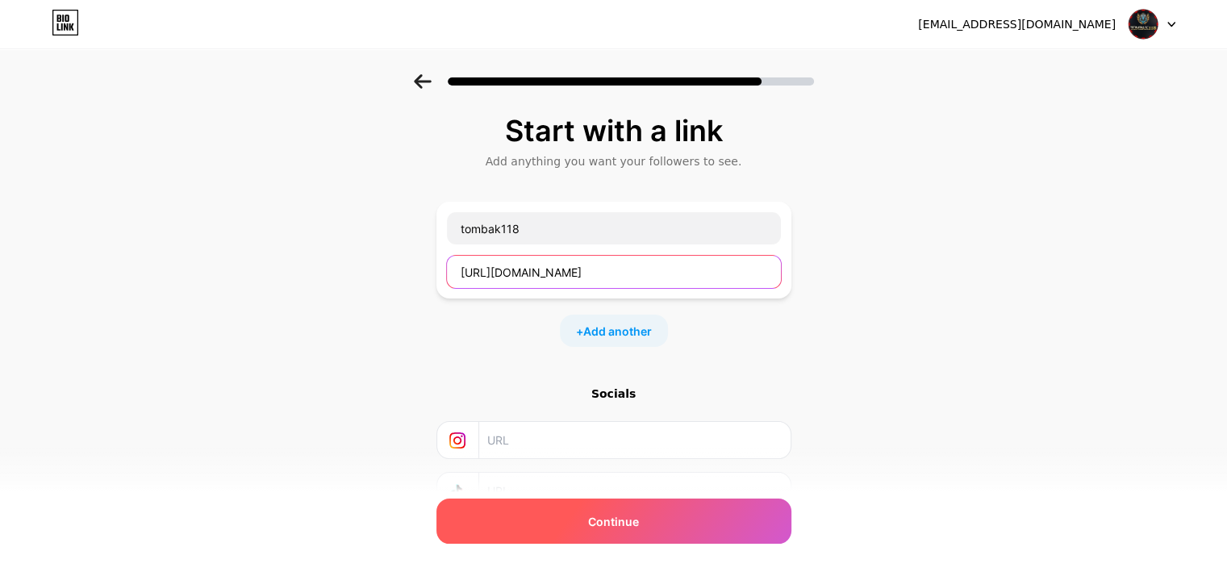
type input "[URL][DOMAIN_NAME]"
click at [639, 533] on div "Continue" at bounding box center [614, 521] width 355 height 45
click at [640, 533] on div "Continue" at bounding box center [614, 521] width 355 height 45
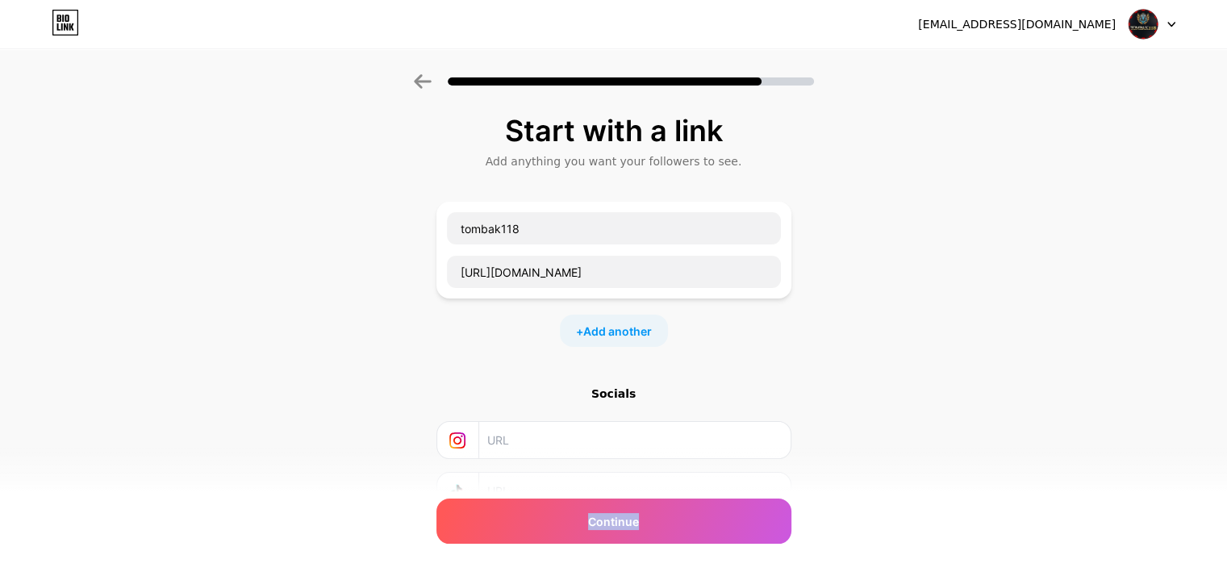
click at [1160, 10] on div at bounding box center [1152, 24] width 47 height 29
click at [1160, 20] on div at bounding box center [1152, 24] width 47 height 29
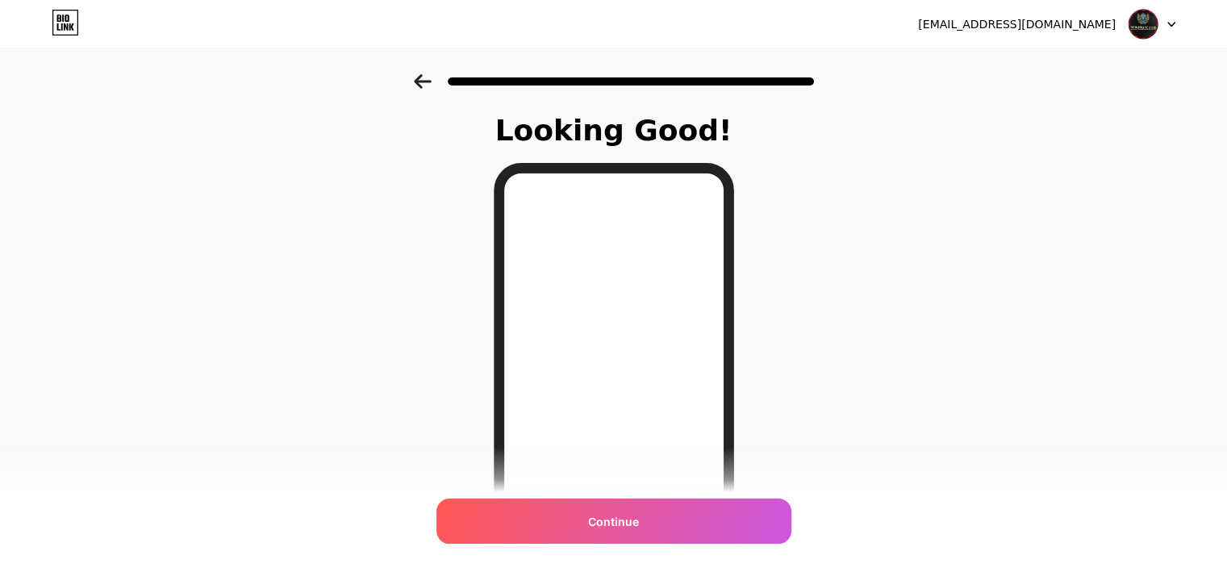
click at [1109, 220] on div "Looking Good! Continue" at bounding box center [613, 410] width 1227 height 672
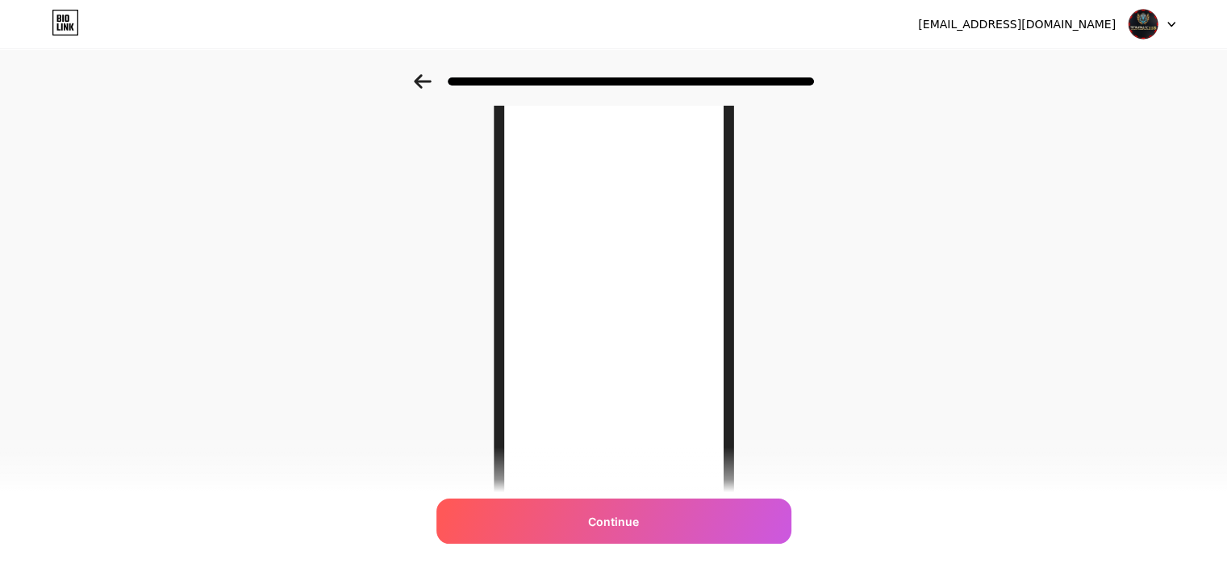
scroll to position [81, 0]
click at [430, 81] on icon at bounding box center [422, 81] width 17 height 15
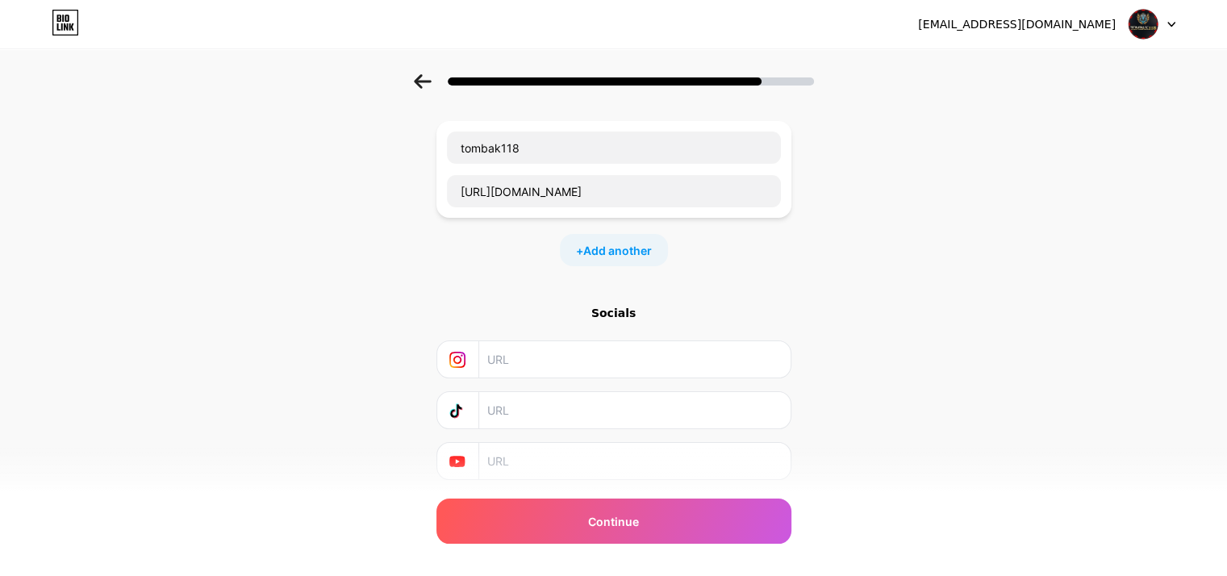
scroll to position [0, 0]
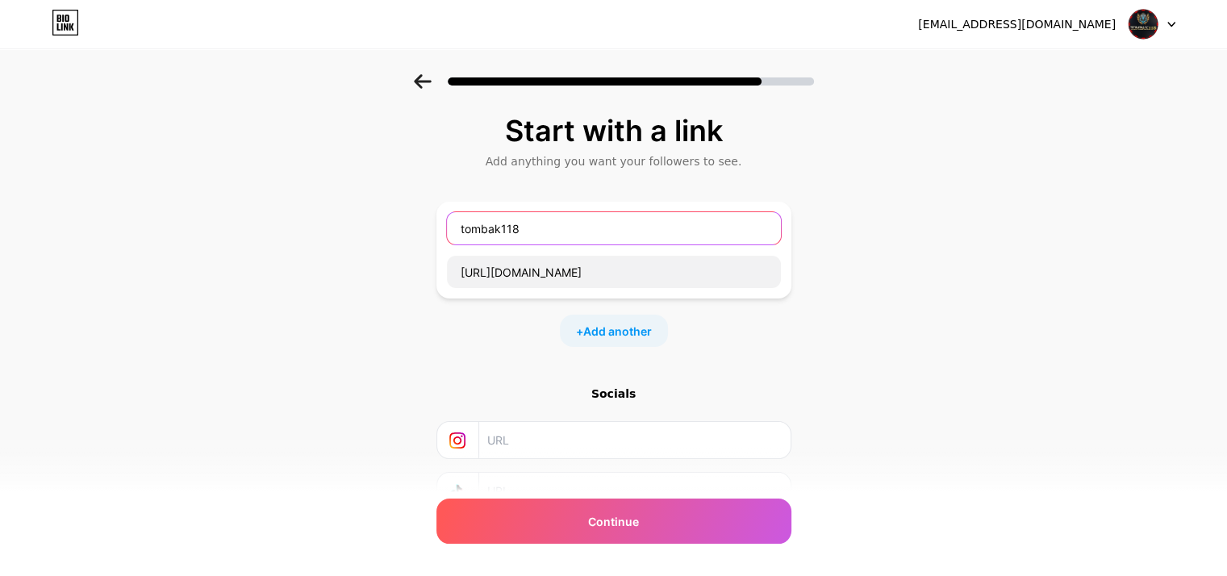
click at [571, 224] on input "tombak118" at bounding box center [614, 228] width 334 height 32
drag, startPoint x: 572, startPoint y: 228, endPoint x: 310, endPoint y: 215, distance: 262.6
click at [310, 215] on div "Start with a link Add anything you want your followers to see. tombak118 https:…" at bounding box center [613, 357] width 1227 height 567
type input "LOGIN TOMBAK118"
click at [626, 334] on span "Add another" at bounding box center [617, 331] width 69 height 17
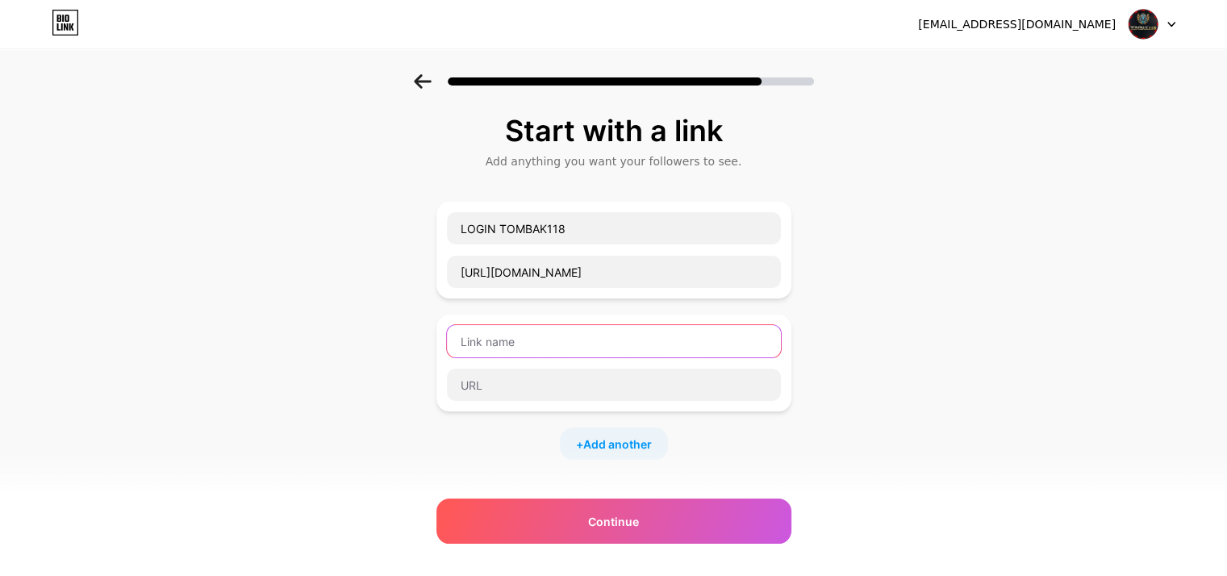
click at [583, 341] on input "text" at bounding box center [614, 341] width 334 height 32
type input "DAFTAR TOMBAK118"
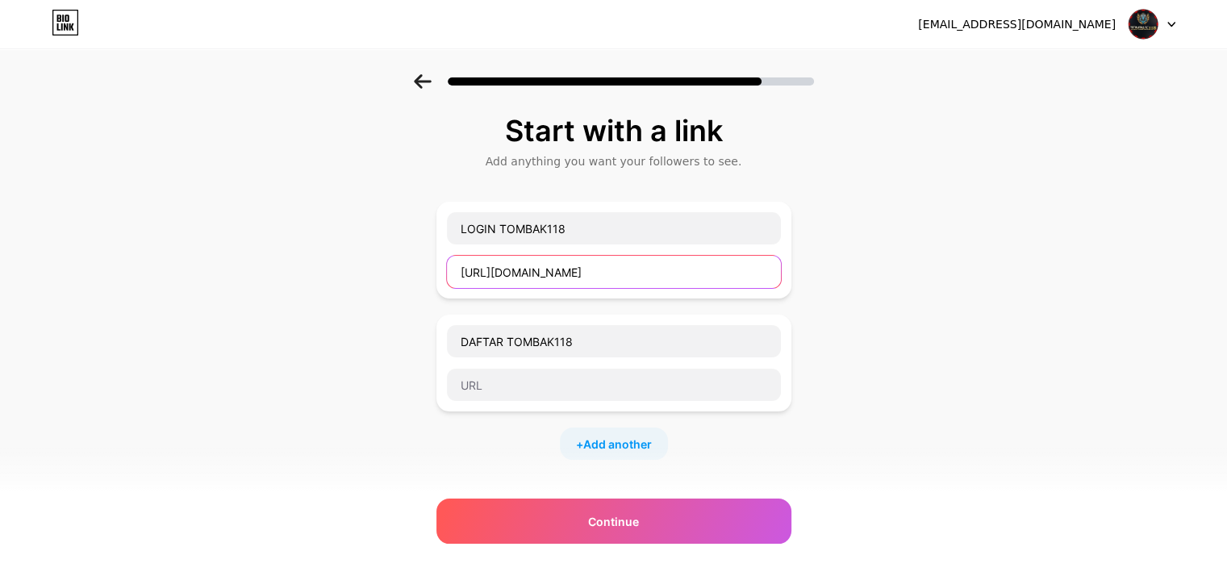
drag, startPoint x: 600, startPoint y: 267, endPoint x: 407, endPoint y: 295, distance: 195.7
click at [346, 261] on div "Start with a link Add anything you want your followers to see. LOGIN TOMBAK118 …" at bounding box center [613, 414] width 1227 height 680
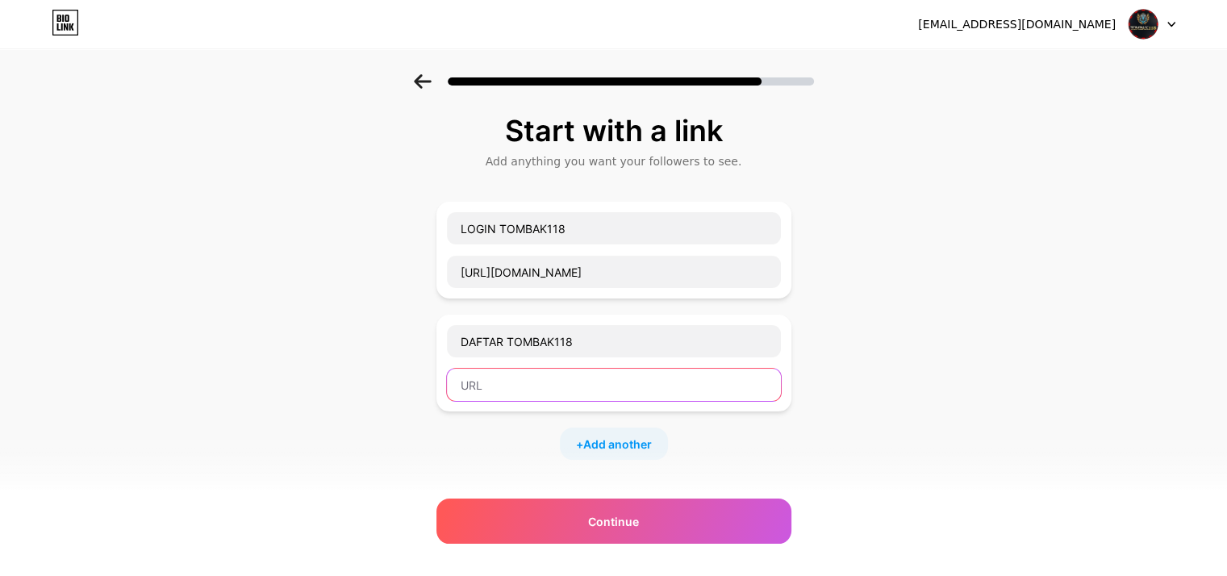
click at [519, 384] on input "text" at bounding box center [614, 385] width 334 height 32
paste input "[URL][DOMAIN_NAME]"
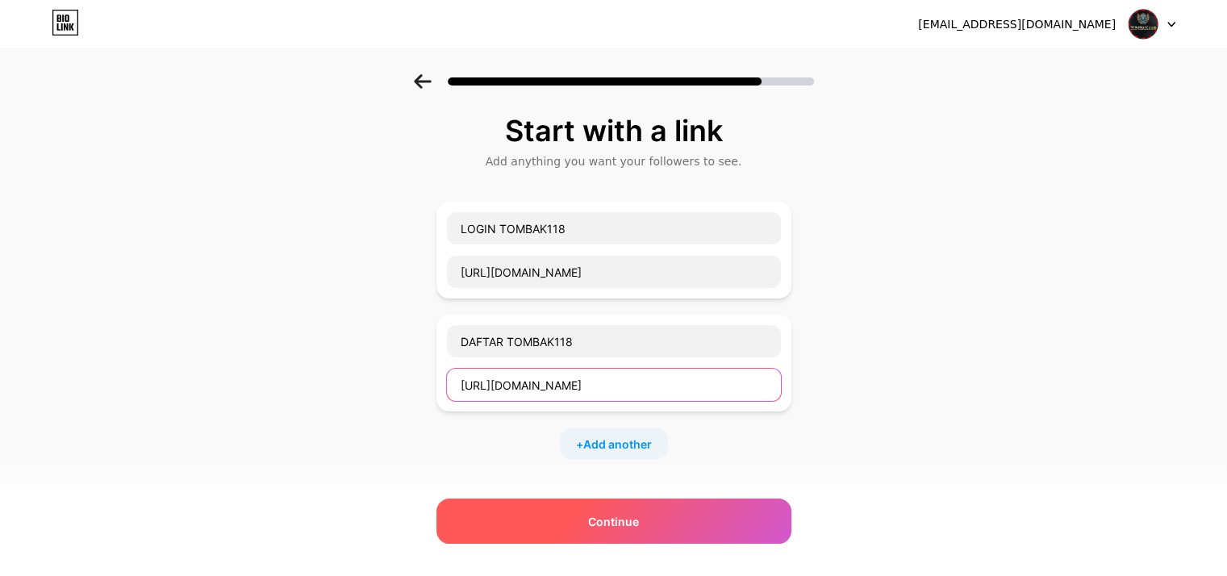
type input "[URL][DOMAIN_NAME]"
click at [690, 538] on div "Continue" at bounding box center [614, 521] width 355 height 45
click at [684, 525] on div "Continue" at bounding box center [614, 521] width 355 height 45
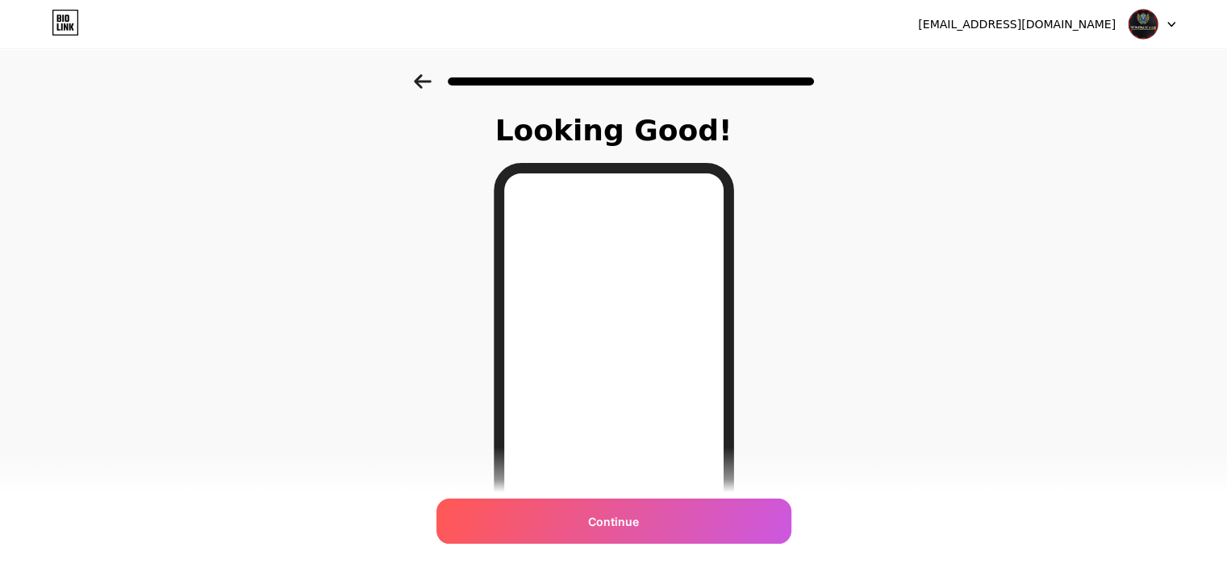
click at [424, 78] on icon at bounding box center [422, 81] width 17 height 15
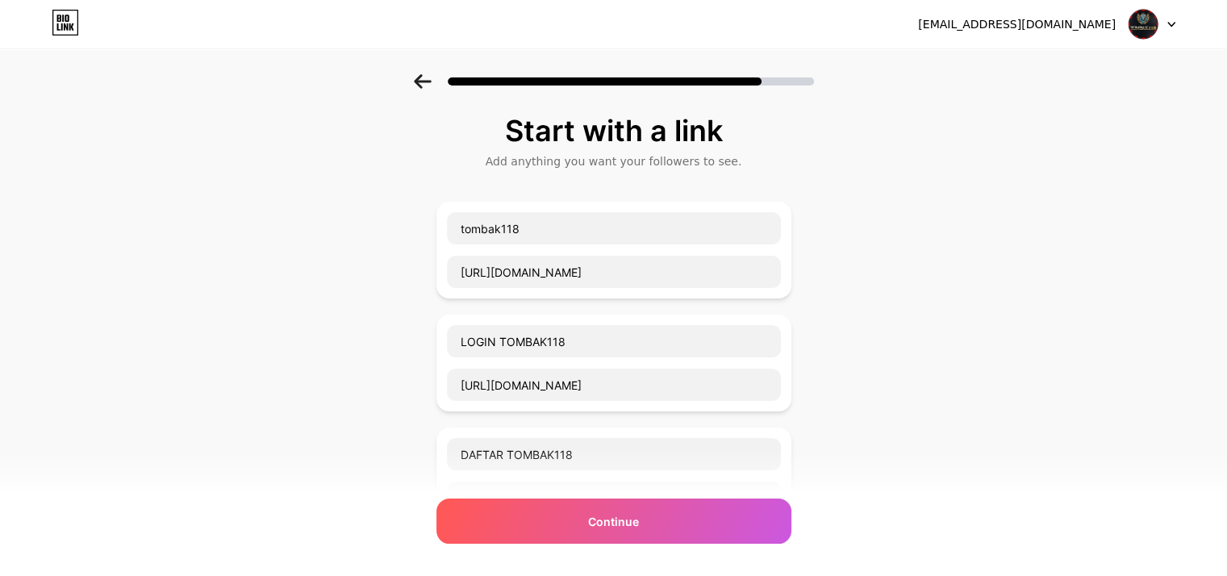
click at [420, 81] on icon at bounding box center [422, 81] width 17 height 15
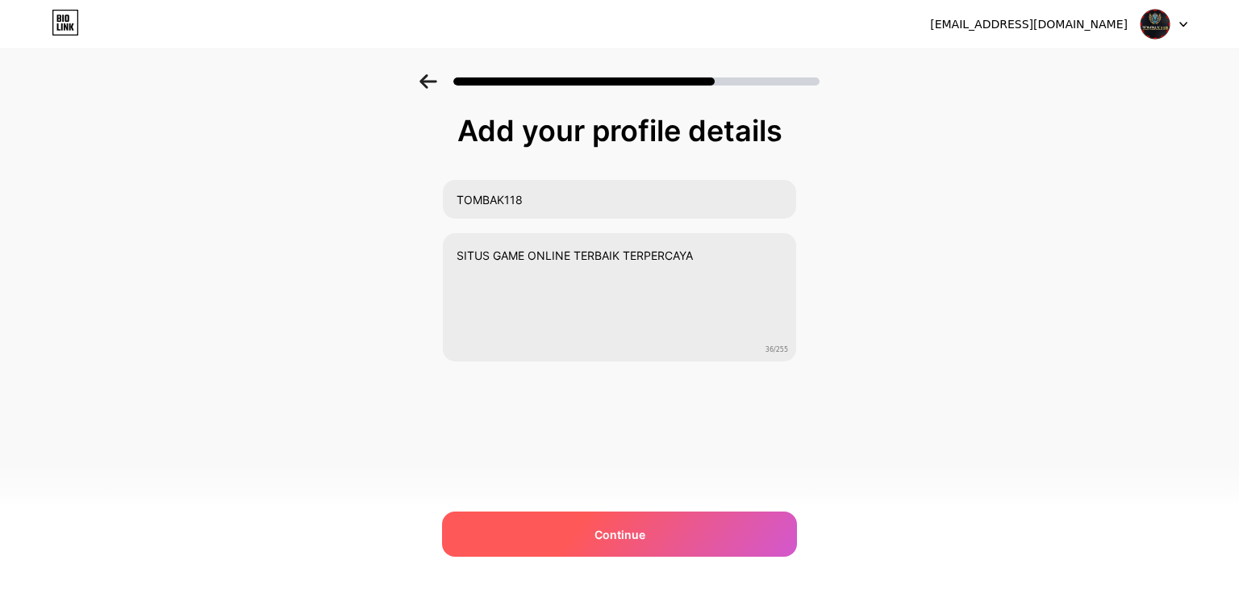
click at [552, 525] on div "Continue" at bounding box center [619, 534] width 355 height 45
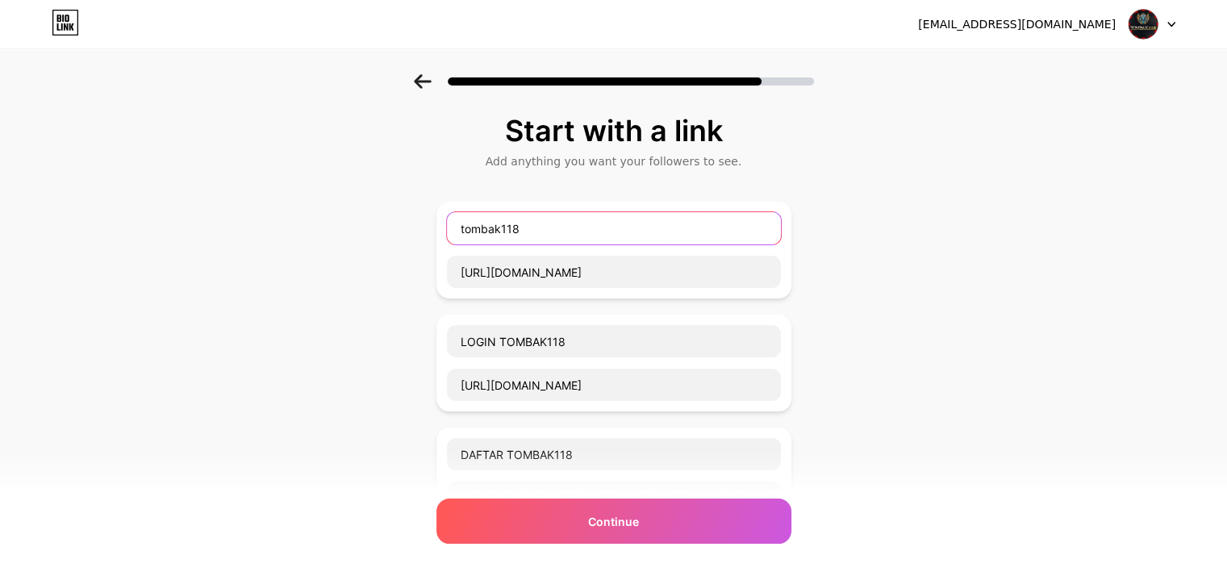
click at [685, 216] on input "tombak118" at bounding box center [614, 228] width 334 height 32
click at [684, 216] on input "tombak118" at bounding box center [614, 228] width 334 height 32
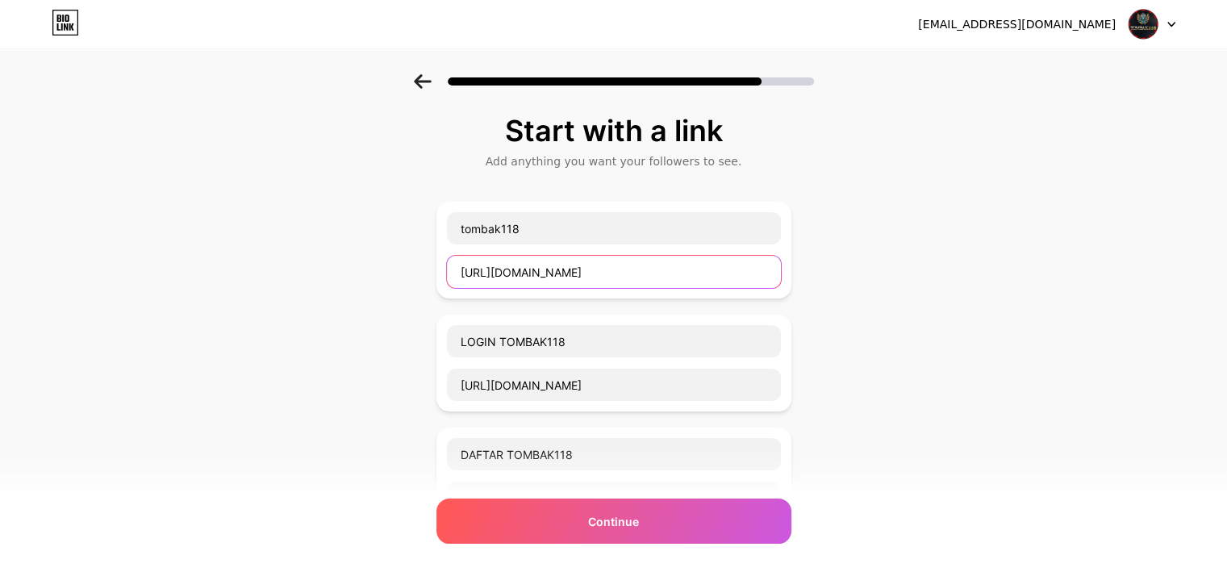
click at [763, 261] on input "[URL][DOMAIN_NAME]" at bounding box center [614, 272] width 334 height 32
drag, startPoint x: 788, startPoint y: 287, endPoint x: 790, endPoint y: 239, distance: 48.5
click at [790, 239] on div "tombak118 https://tombak118pasti.id" at bounding box center [614, 250] width 355 height 97
drag, startPoint x: 793, startPoint y: 219, endPoint x: 778, endPoint y: 175, distance: 47.0
click at [788, 175] on div "Start with a link Add anything you want your followers to see. tombak118 https:…" at bounding box center [614, 451] width 355 height 672
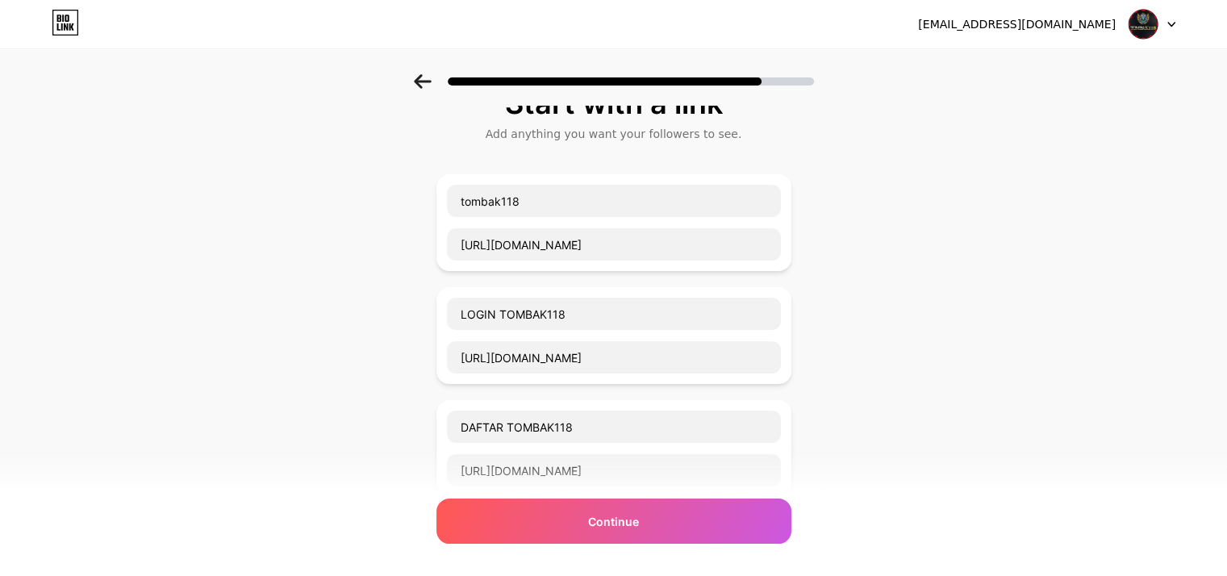
scroll to position [161, 0]
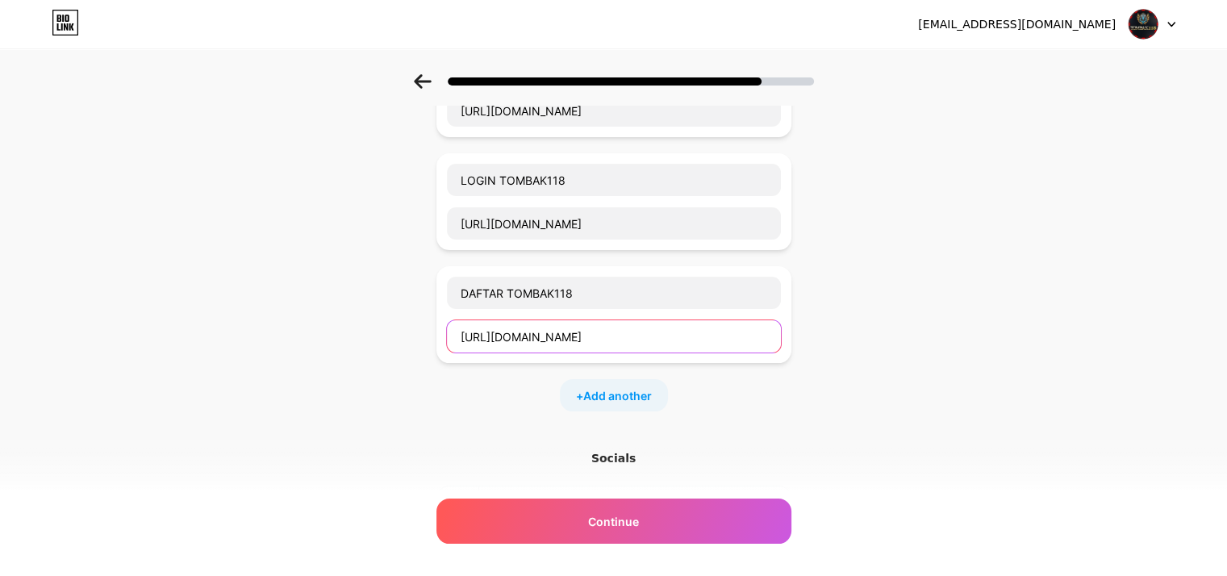
drag, startPoint x: 679, startPoint y: 333, endPoint x: 105, endPoint y: 277, distance: 577.3
click at [98, 280] on div "Start with a link Add anything you want your followers to see. tombak118 https:…" at bounding box center [613, 309] width 1227 height 793
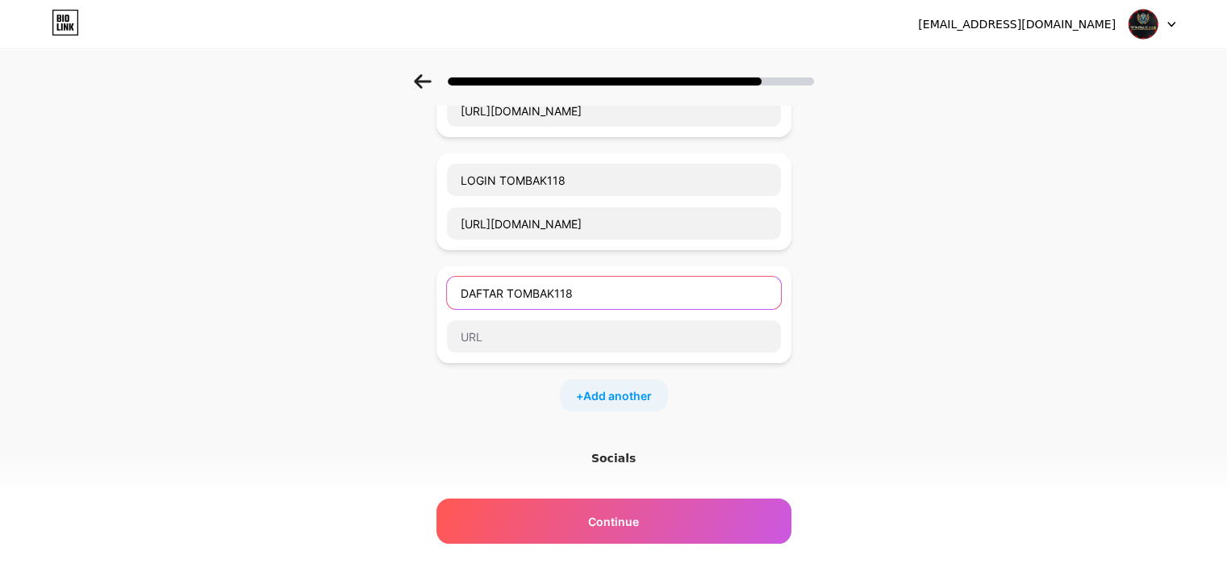
drag, startPoint x: 587, startPoint y: 288, endPoint x: 173, endPoint y: 249, distance: 414.9
click at [178, 250] on div "Start with a link Add anything you want your followers to see. tombak118 https:…" at bounding box center [613, 309] width 1227 height 793
drag, startPoint x: 249, startPoint y: 311, endPoint x: 260, endPoint y: 311, distance: 11.3
click at [249, 311] on div "Start with a link Add anything you want your followers to see. tombak118 https:…" at bounding box center [613, 309] width 1227 height 793
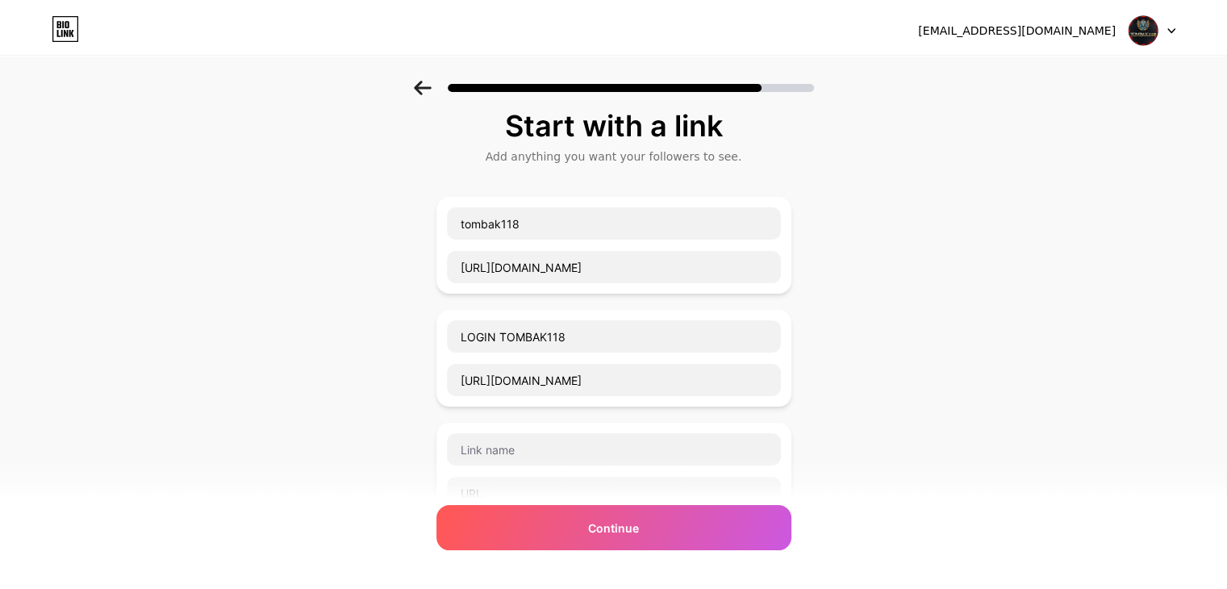
scroll to position [0, 0]
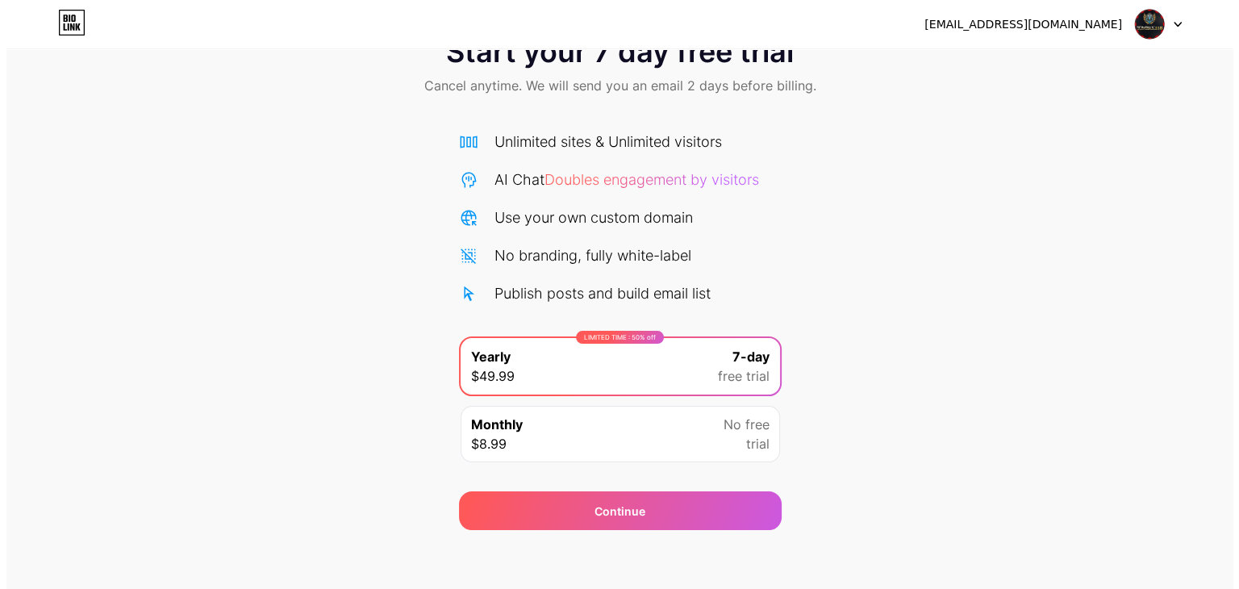
scroll to position [60, 0]
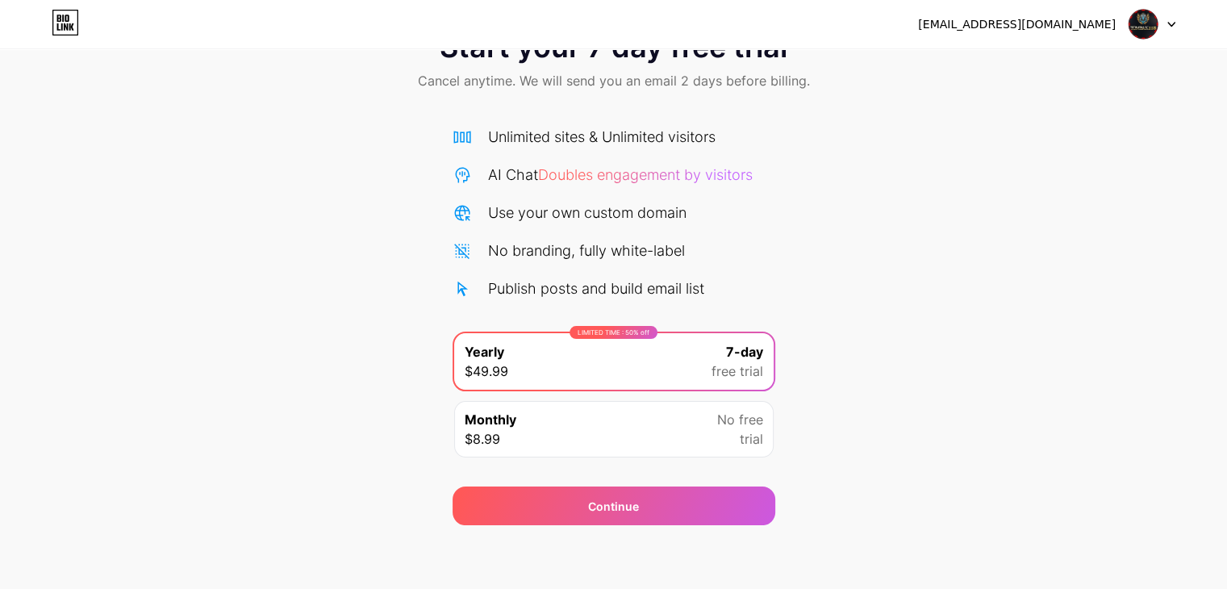
click at [496, 414] on span "Monthly" at bounding box center [491, 419] width 52 height 19
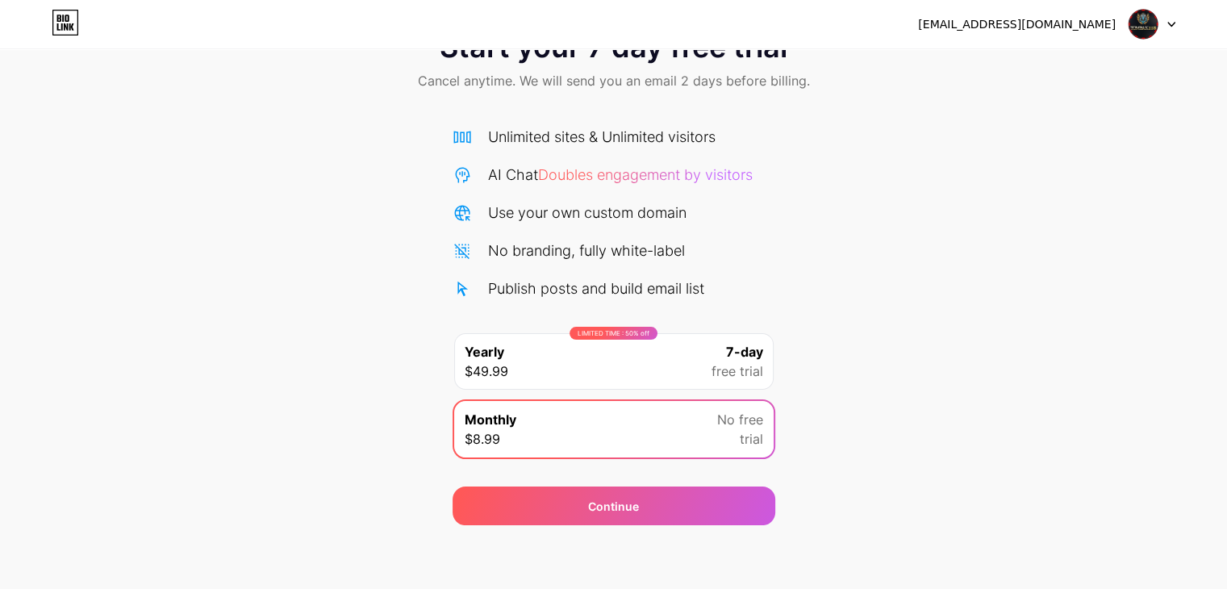
click at [651, 368] on div "LIMITED TIME : 50% off Yearly $49.99 7-day free trial" at bounding box center [614, 361] width 320 height 56
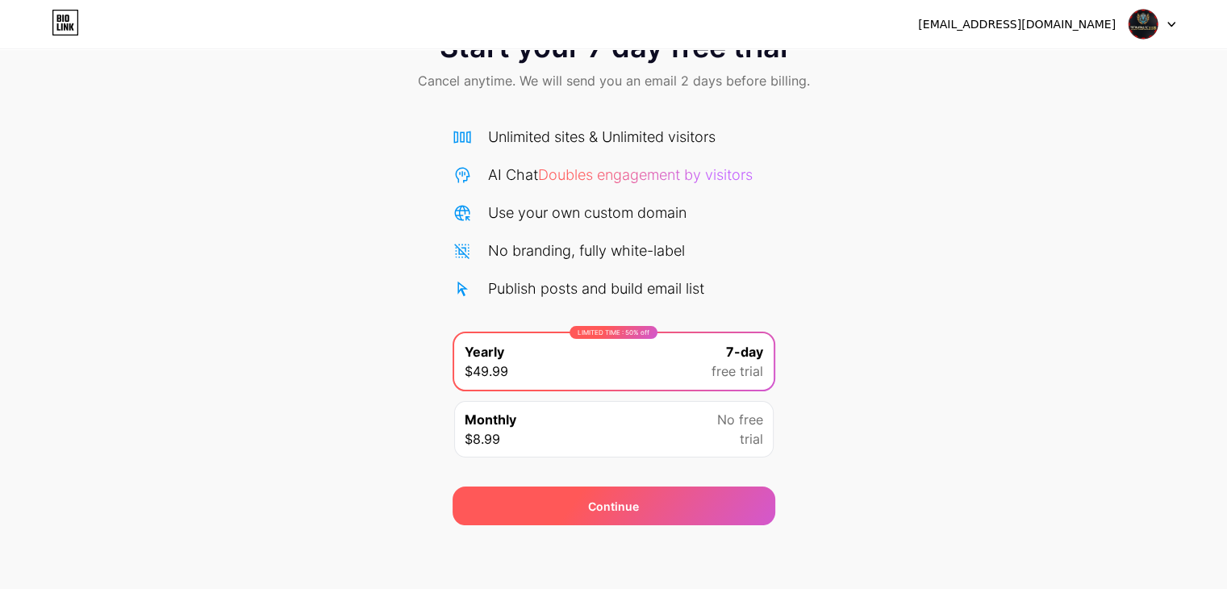
click at [683, 509] on div "Continue" at bounding box center [614, 506] width 323 height 39
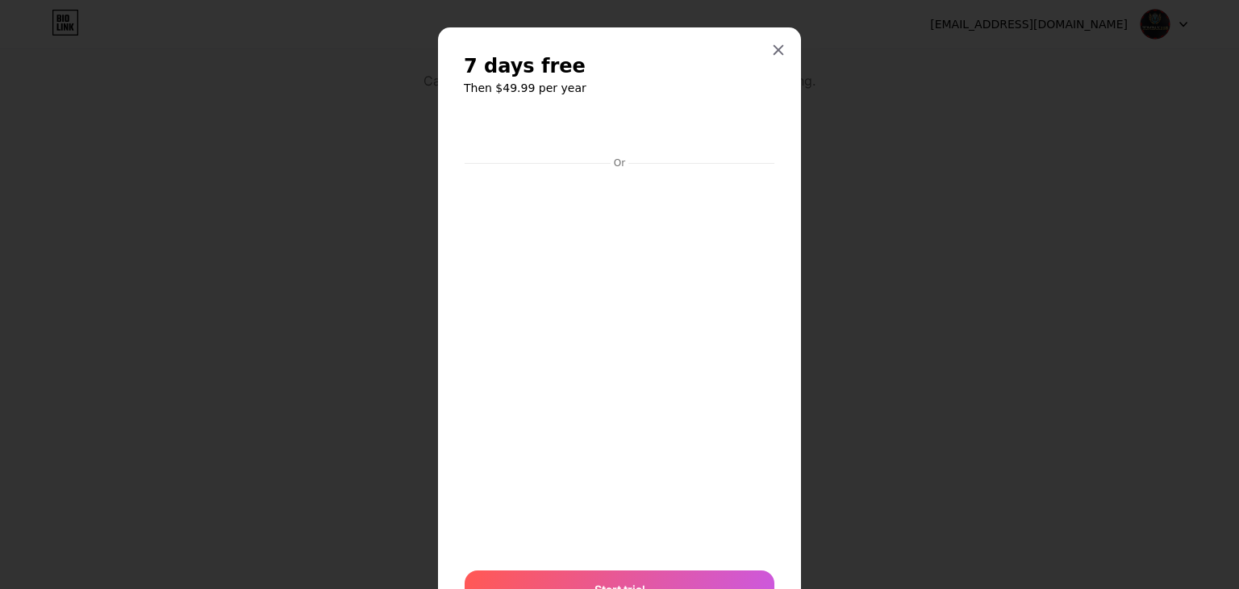
scroll to position [0, 0]
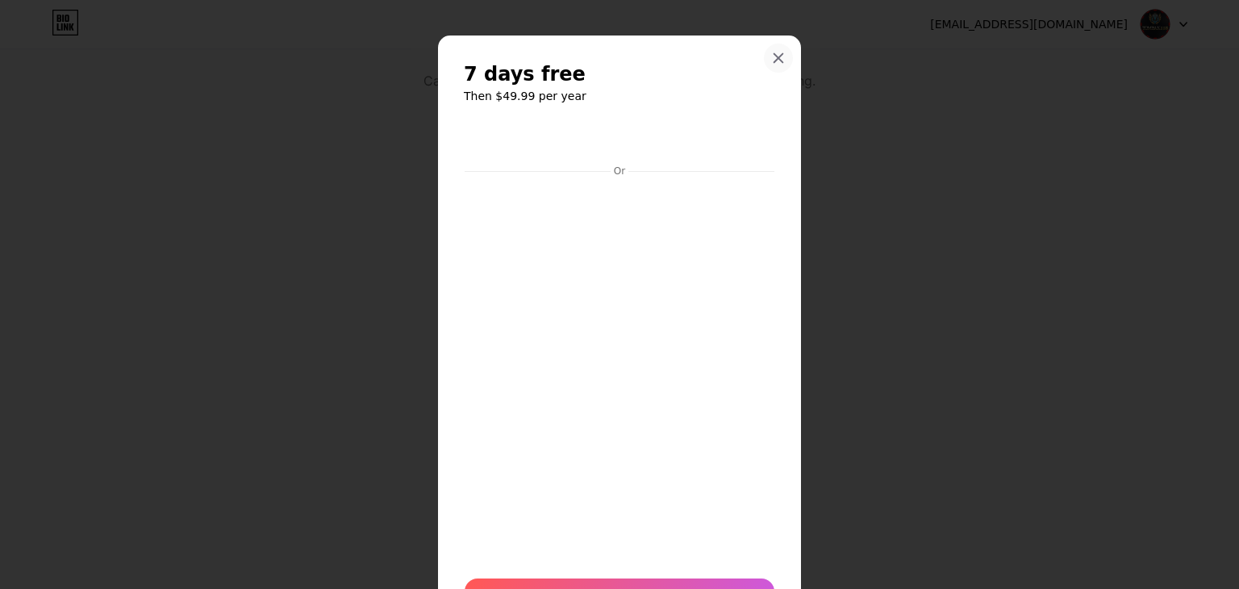
click at [764, 52] on div at bounding box center [778, 58] width 29 height 29
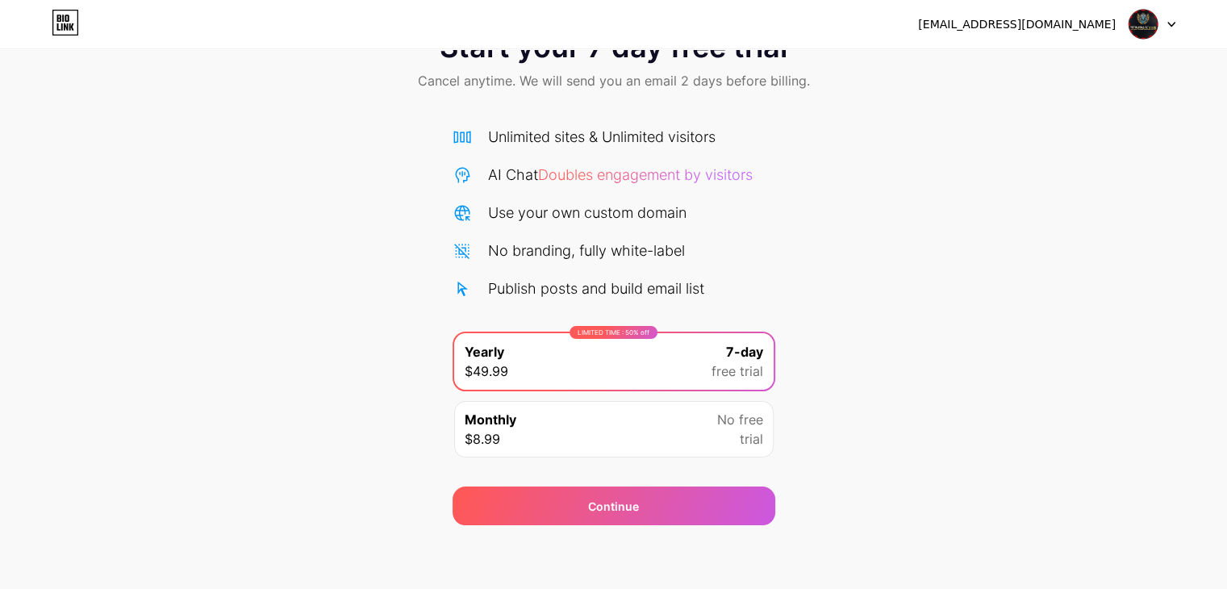
click at [590, 428] on div "Monthly $8.99 No free trial" at bounding box center [614, 429] width 320 height 56
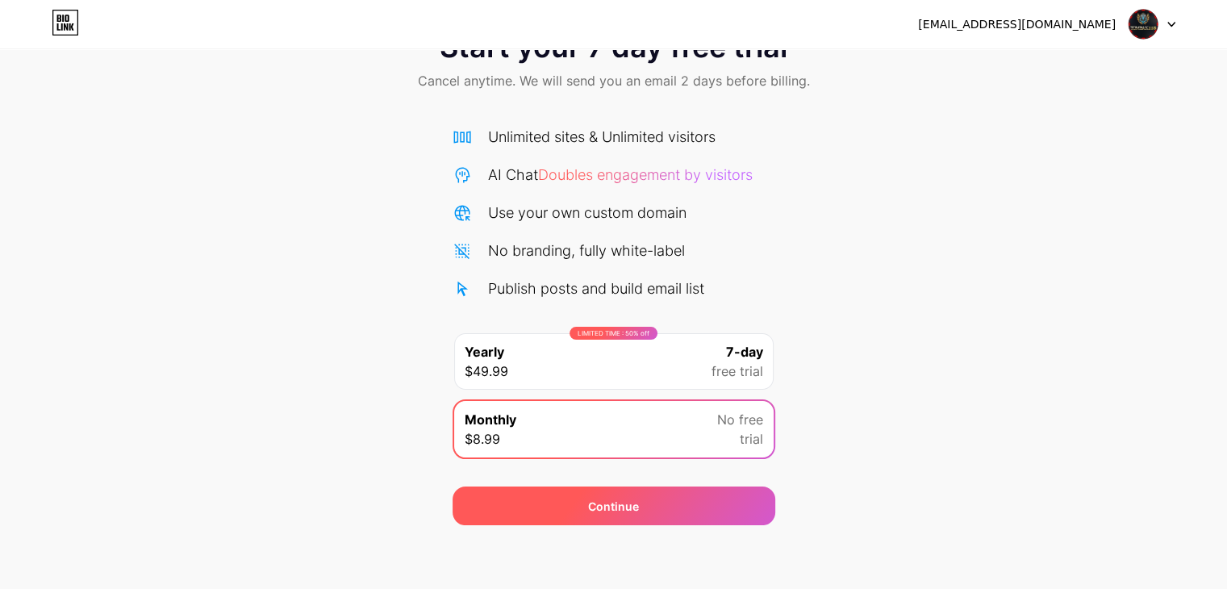
click at [683, 504] on div "Continue" at bounding box center [614, 506] width 323 height 39
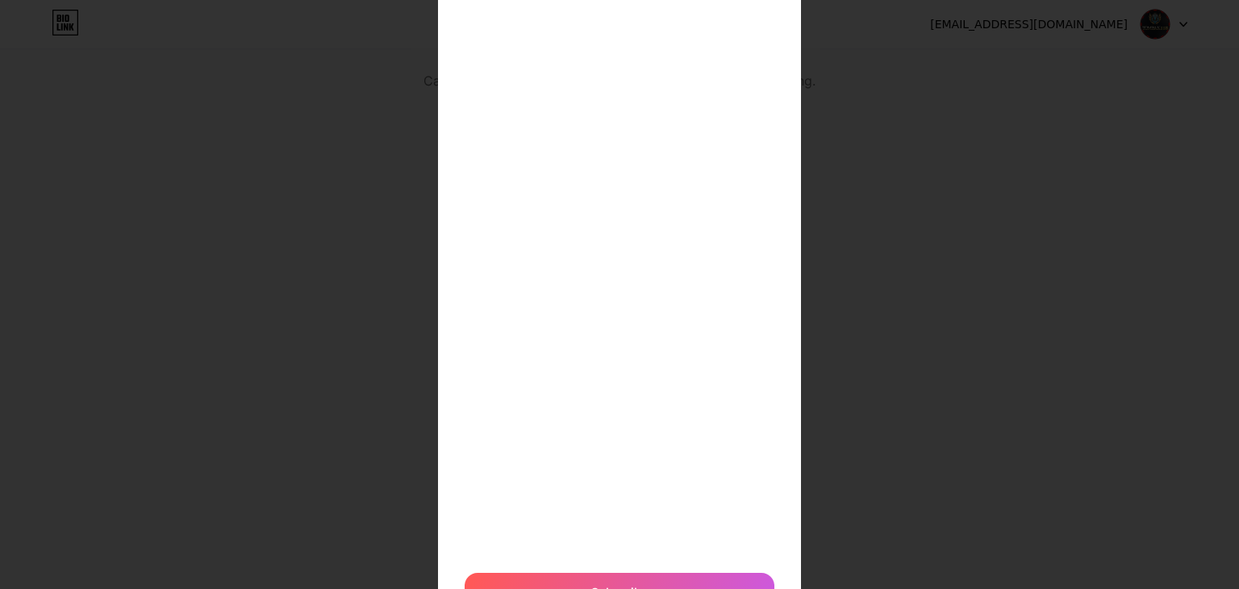
scroll to position [240, 0]
click at [921, 424] on div "$8.99 per month Or Subscribe" at bounding box center [619, 215] width 1239 height 910
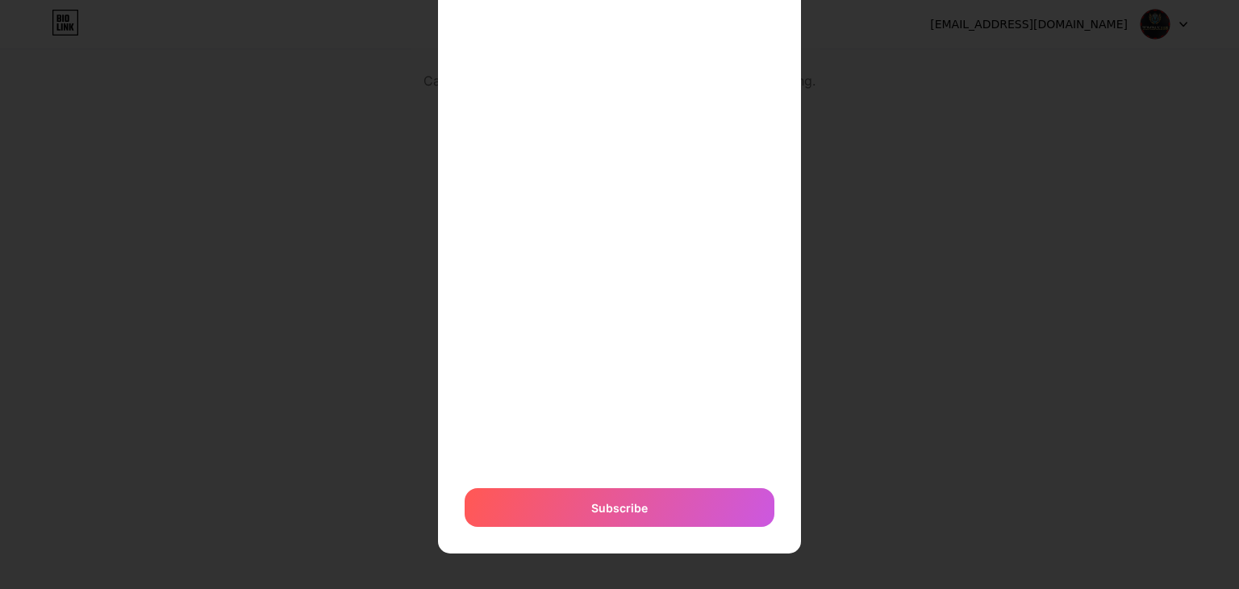
scroll to position [158, 0]
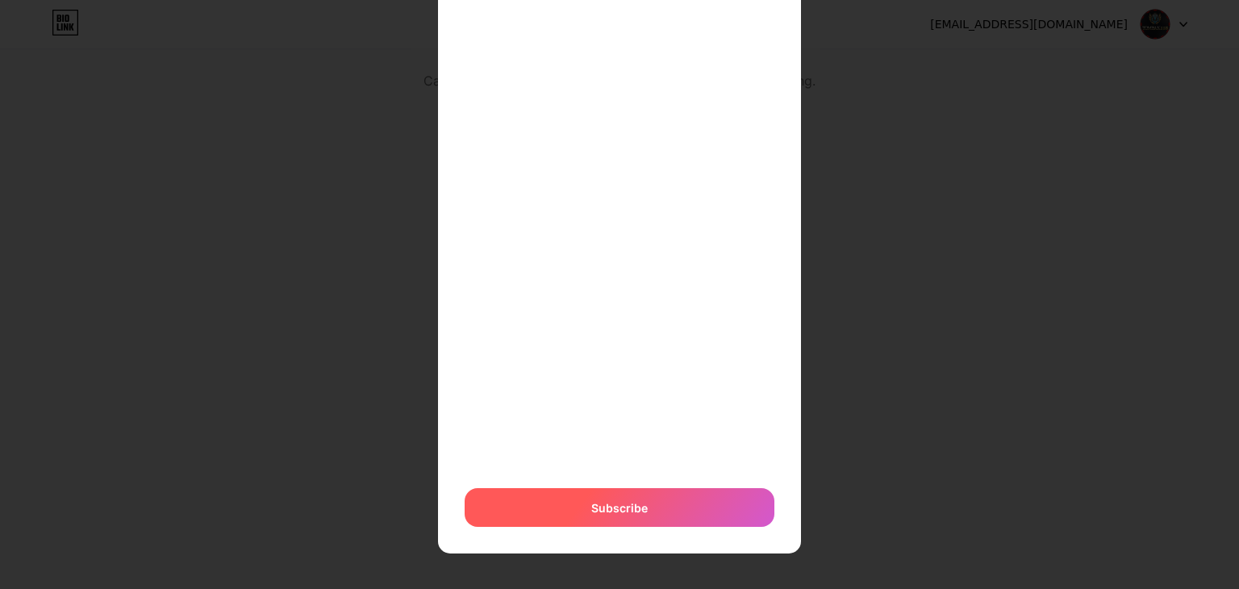
click at [684, 506] on div "Subscribe" at bounding box center [620, 507] width 310 height 39
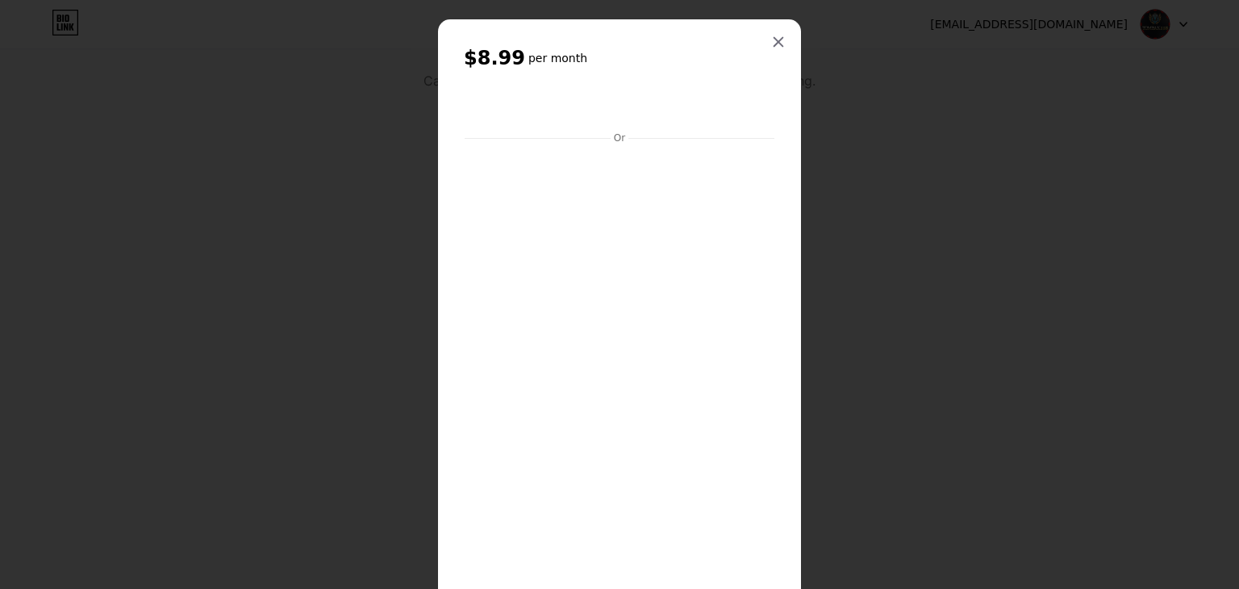
scroll to position [0, 0]
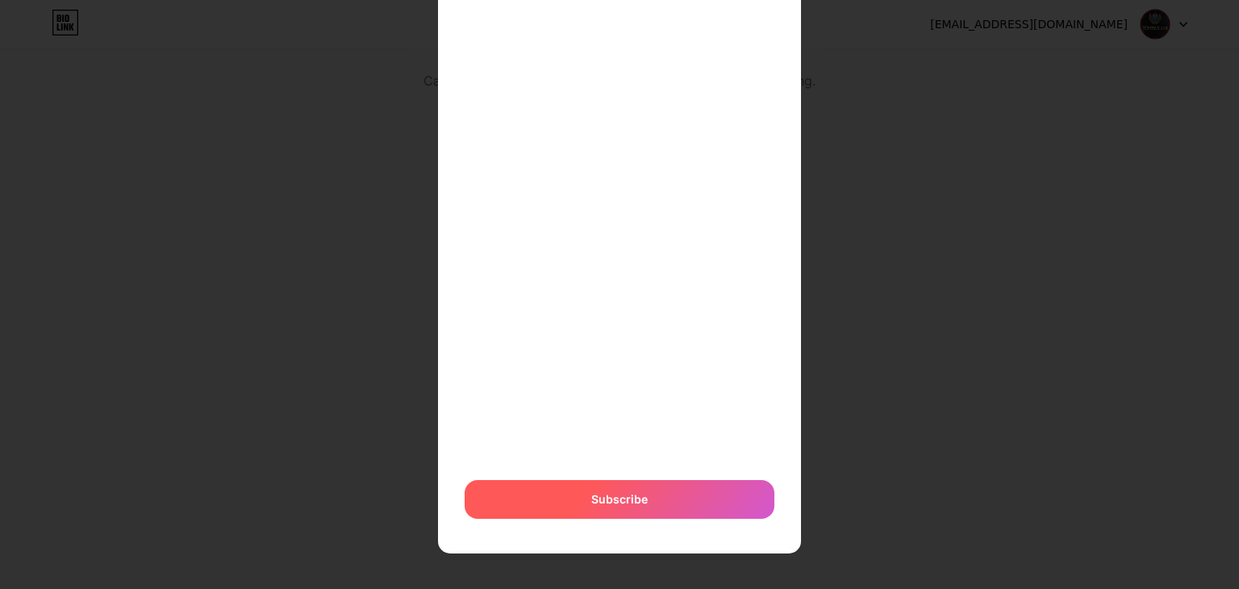
click at [653, 508] on div "Subscribe" at bounding box center [620, 499] width 310 height 39
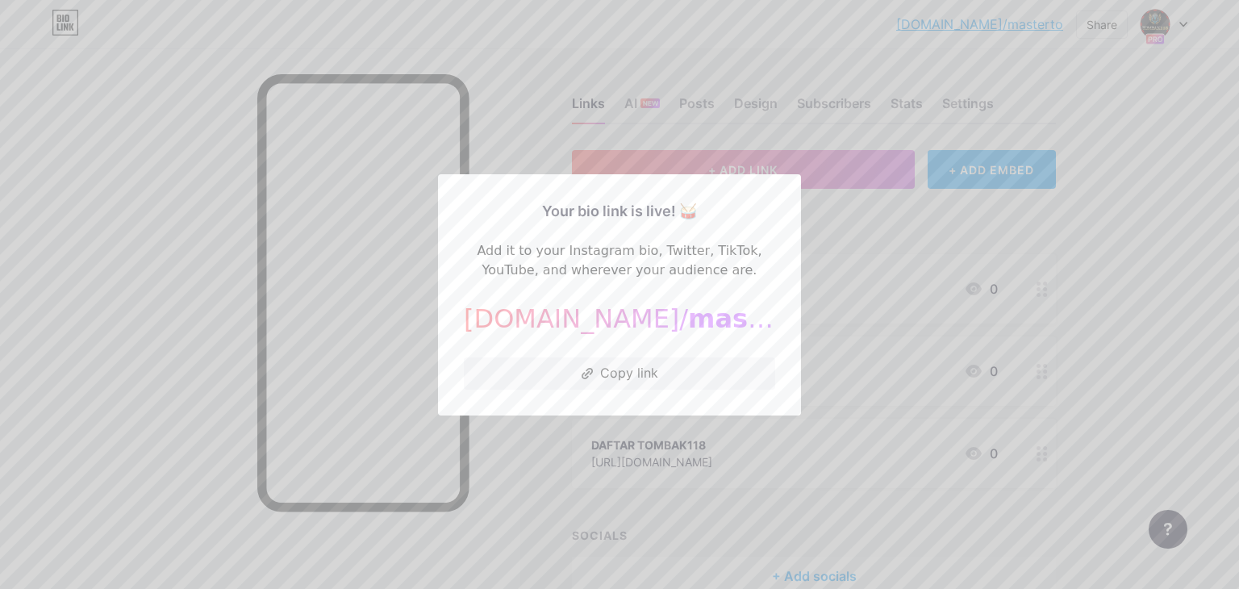
click at [852, 293] on div at bounding box center [619, 294] width 1239 height 589
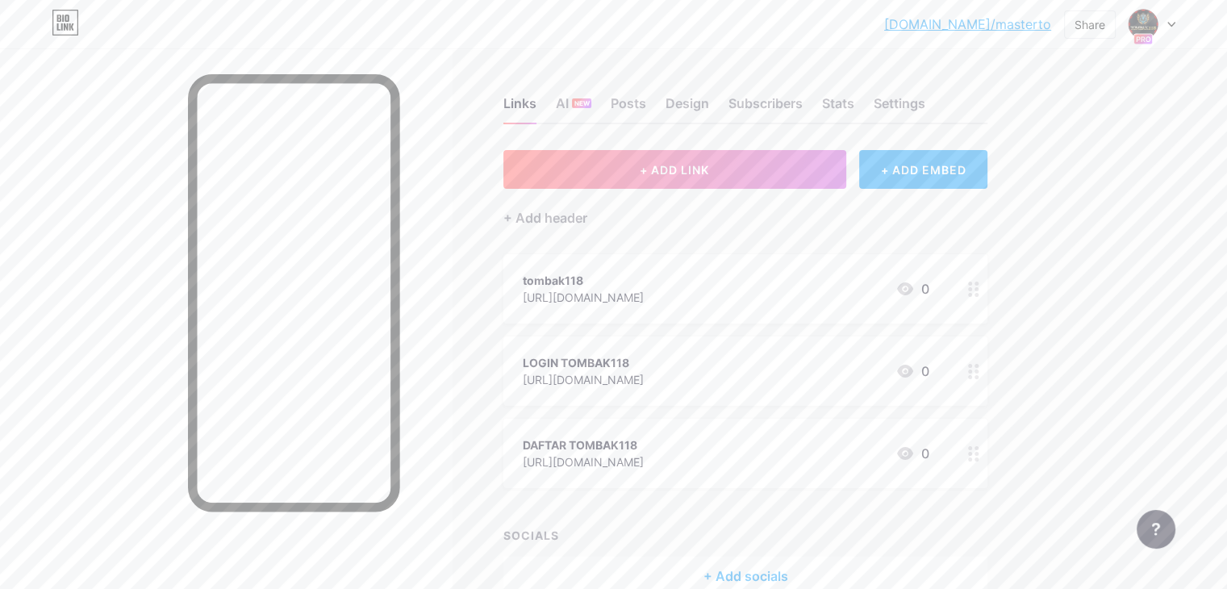
click at [997, 20] on link "bio.link/masterto" at bounding box center [967, 24] width 167 height 19
click at [1143, 25] on img at bounding box center [1143, 24] width 26 height 26
click at [1049, 181] on link "Account settings" at bounding box center [1075, 183] width 200 height 44
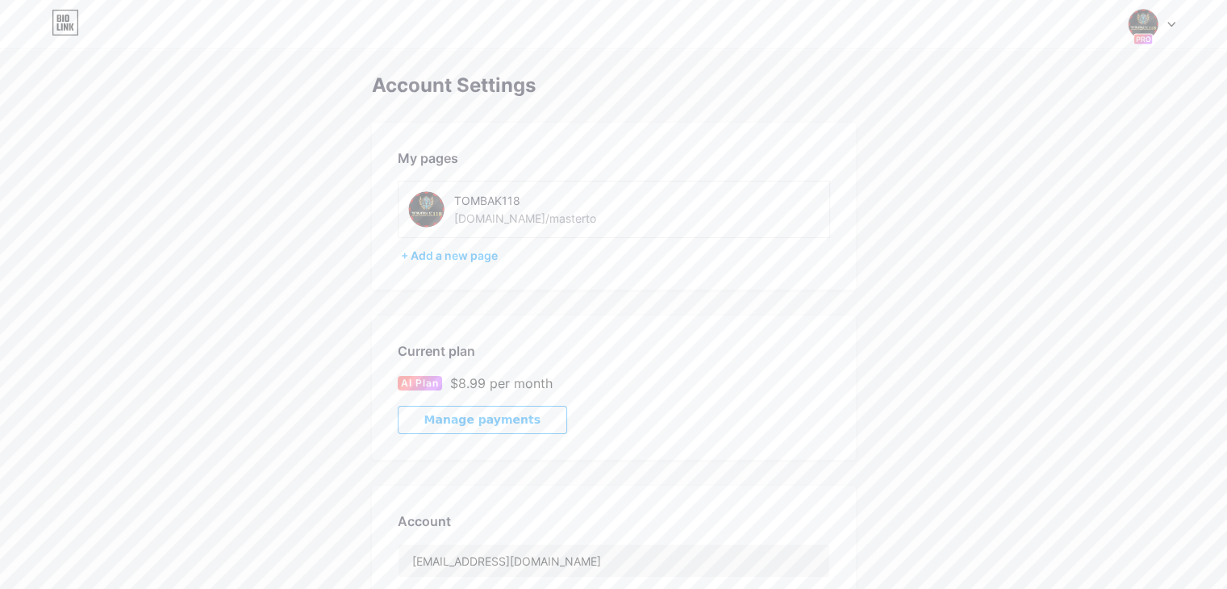
drag, startPoint x: 551, startPoint y: 215, endPoint x: 451, endPoint y: 211, distance: 100.1
click at [451, 211] on div "TOMBAK118 bio.link/masterto" at bounding box center [545, 209] width 274 height 36
click at [548, 218] on div "TOMBAK118 bio.link/masterto" at bounding box center [558, 209] width 208 height 36
click at [564, 220] on div "TOMBAK118 bio.link/masterto" at bounding box center [558, 209] width 208 height 36
click at [565, 220] on div "TOMBAK118 bio.link/masterto" at bounding box center [558, 209] width 208 height 36
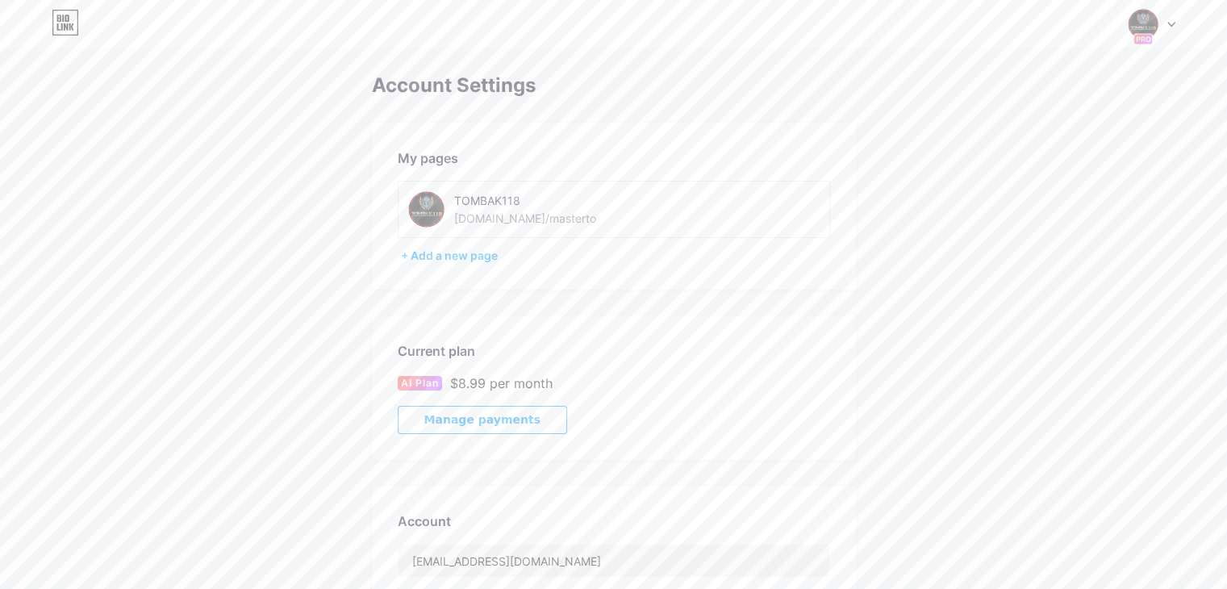
click at [543, 218] on div "TOMBAK118 bio.link/masterto" at bounding box center [558, 209] width 208 height 36
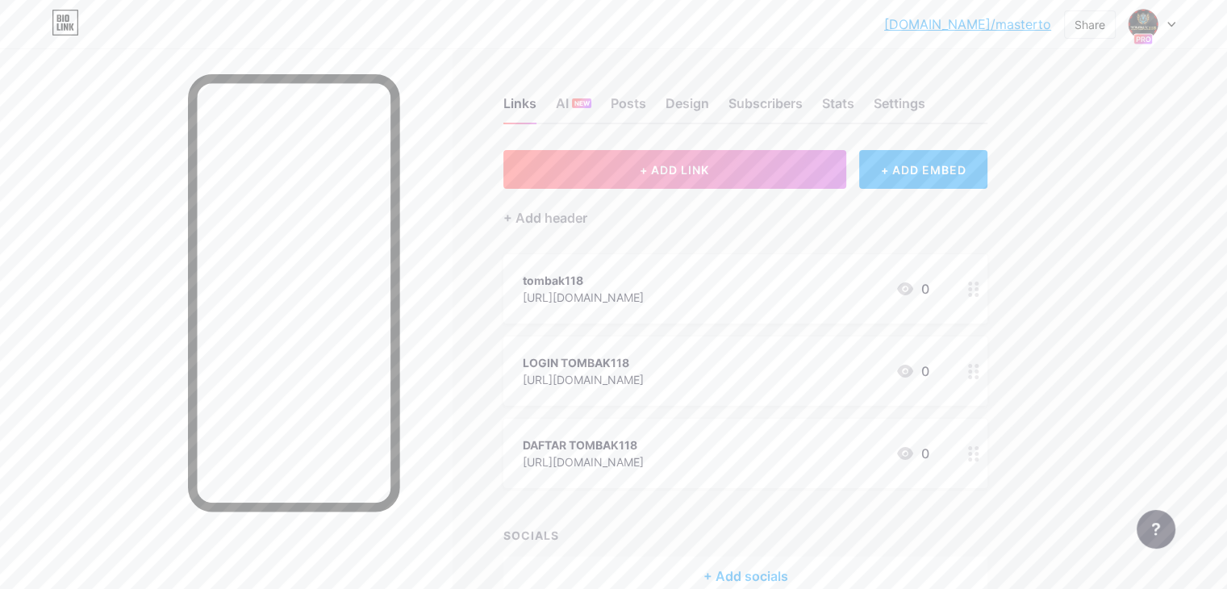
click at [980, 285] on icon at bounding box center [973, 289] width 11 height 15
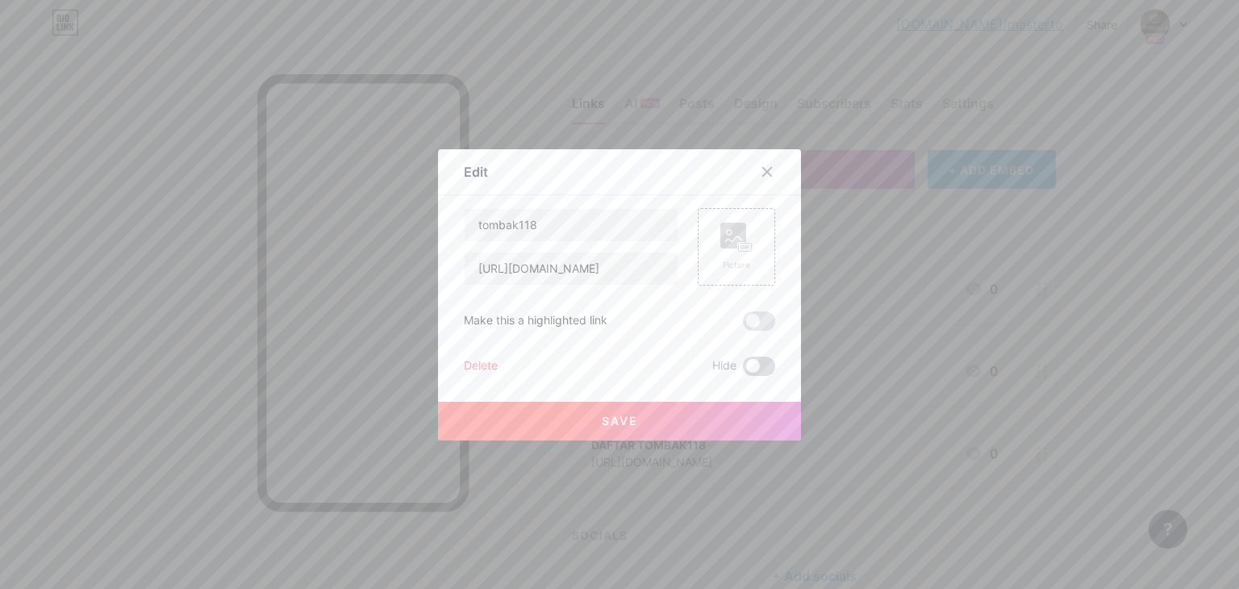
click at [748, 361] on span at bounding box center [759, 366] width 32 height 19
click at [743, 370] on input "checkbox" at bounding box center [743, 370] width 0 height 0
click at [711, 418] on button "Save" at bounding box center [619, 421] width 363 height 39
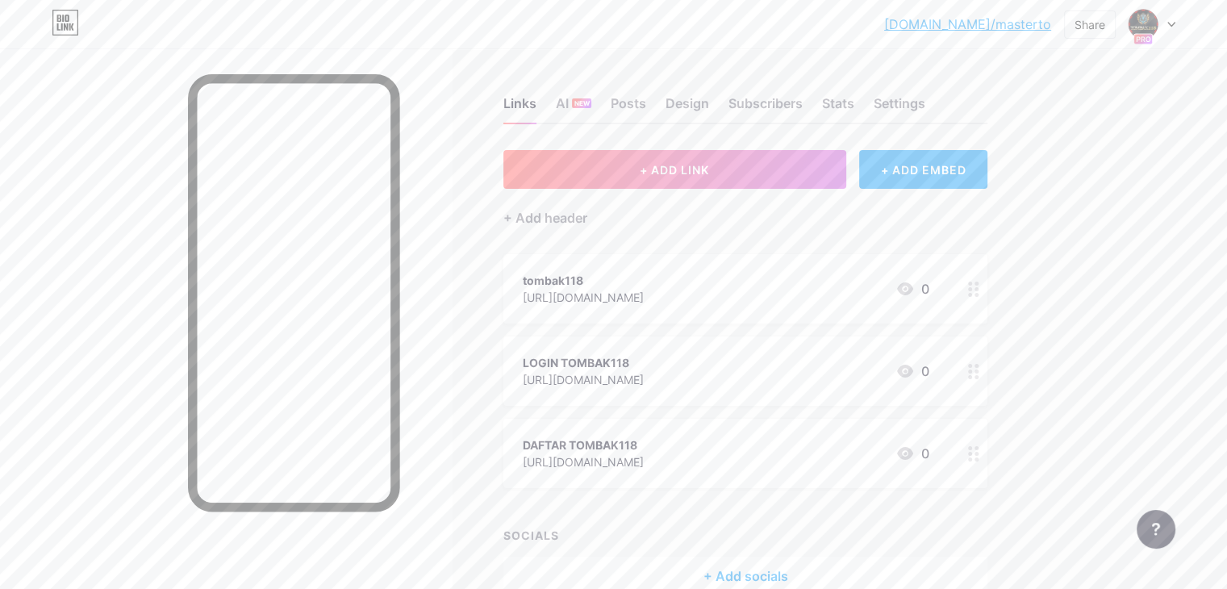
click at [980, 289] on icon at bounding box center [973, 289] width 11 height 15
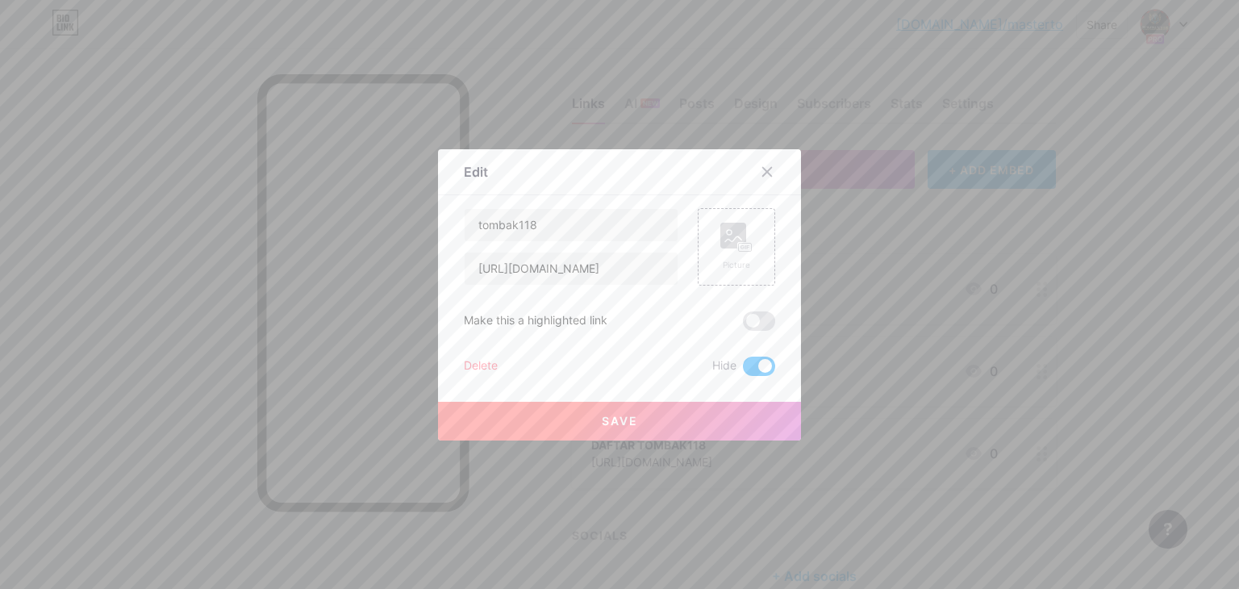
click at [469, 363] on div "Delete" at bounding box center [481, 366] width 34 height 19
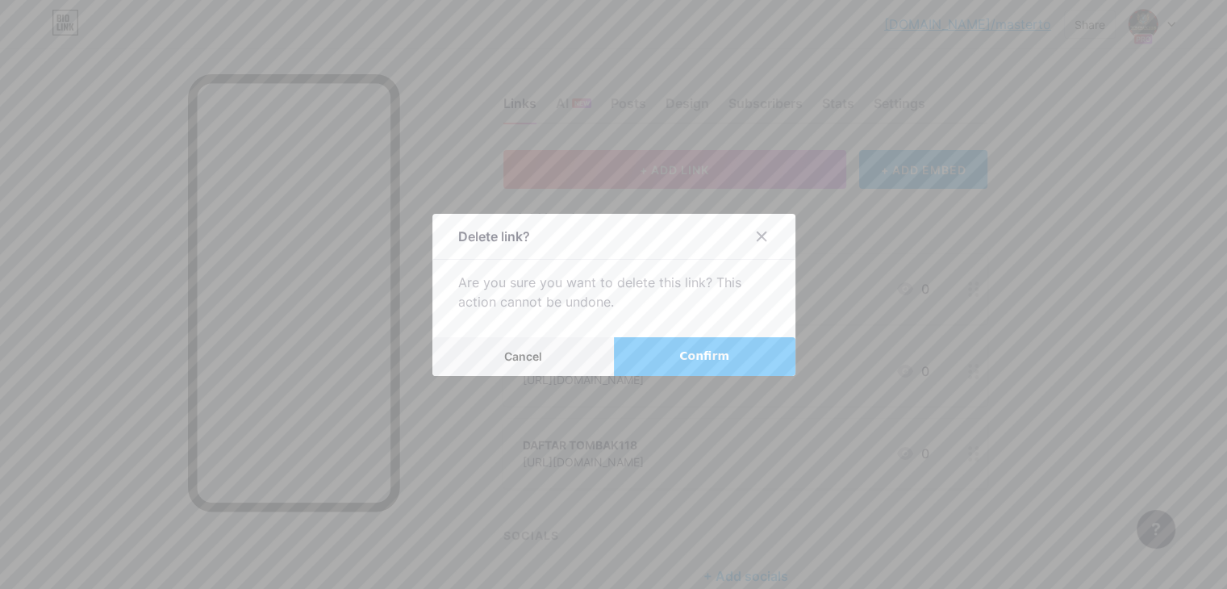
click at [660, 357] on button "Confirm" at bounding box center [705, 356] width 182 height 39
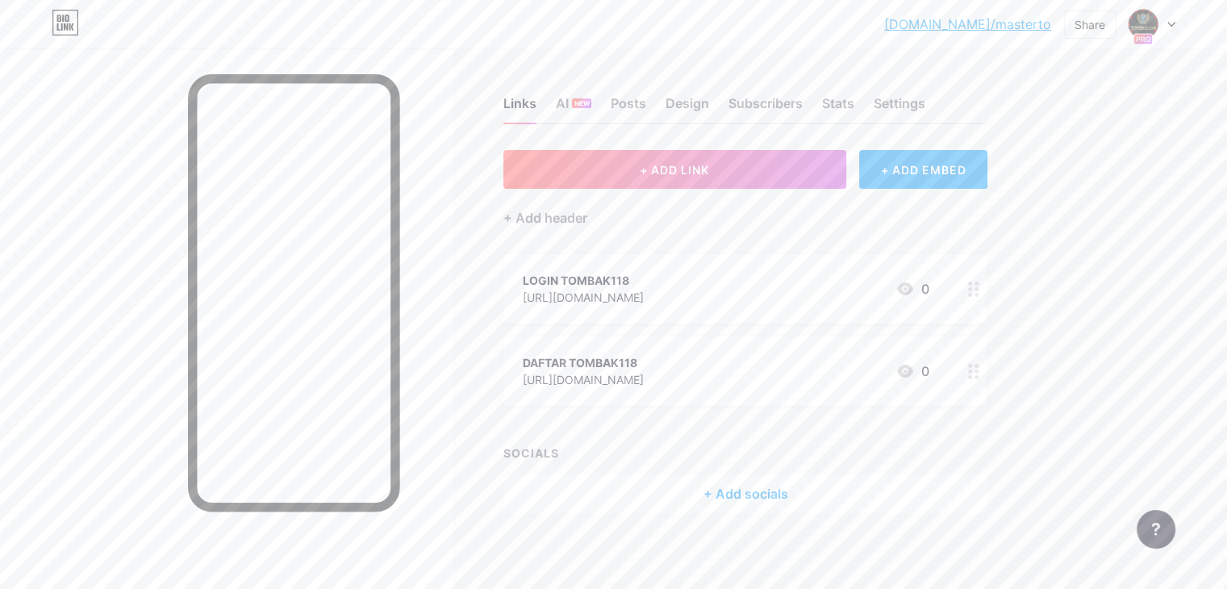
drag, startPoint x: 974, startPoint y: 24, endPoint x: 963, endPoint y: 27, distance: 11.0
click at [963, 27] on link "bio.link/masterto" at bounding box center [967, 24] width 167 height 19
click at [1154, 24] on img at bounding box center [1143, 24] width 26 height 26
click at [1043, 98] on div "TOMBAK118" at bounding box center [1084, 96] width 124 height 13
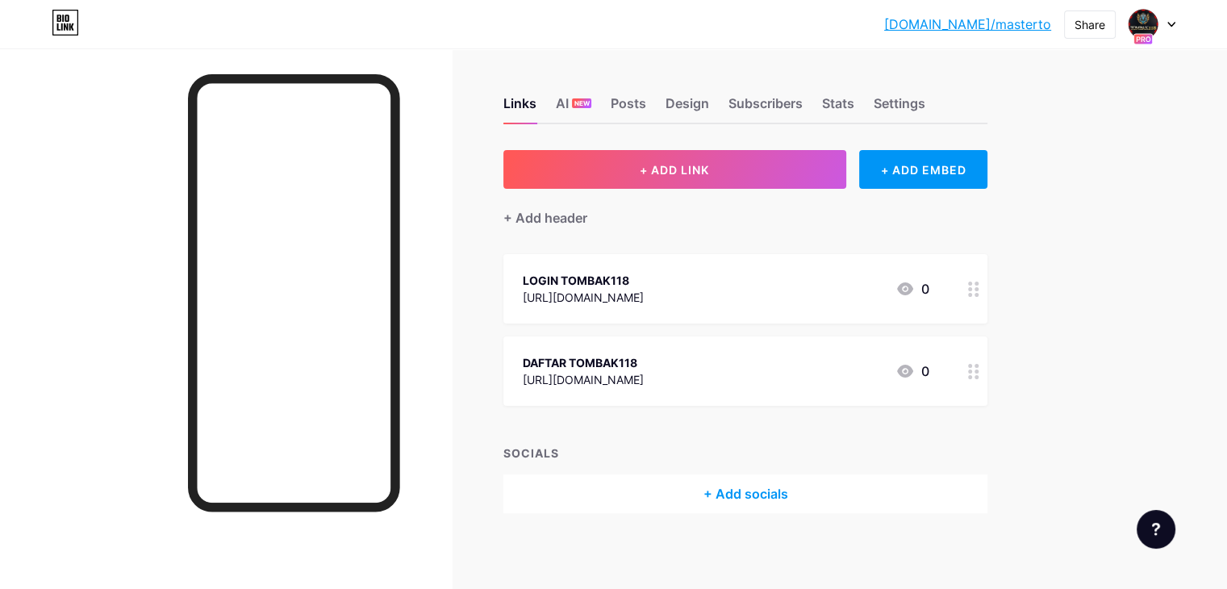
click at [609, 98] on div "Links AI NEW Posts Design Subscribers Stats Settings" at bounding box center [745, 96] width 484 height 56
click at [590, 98] on span "NEW" at bounding box center [582, 103] width 15 height 10
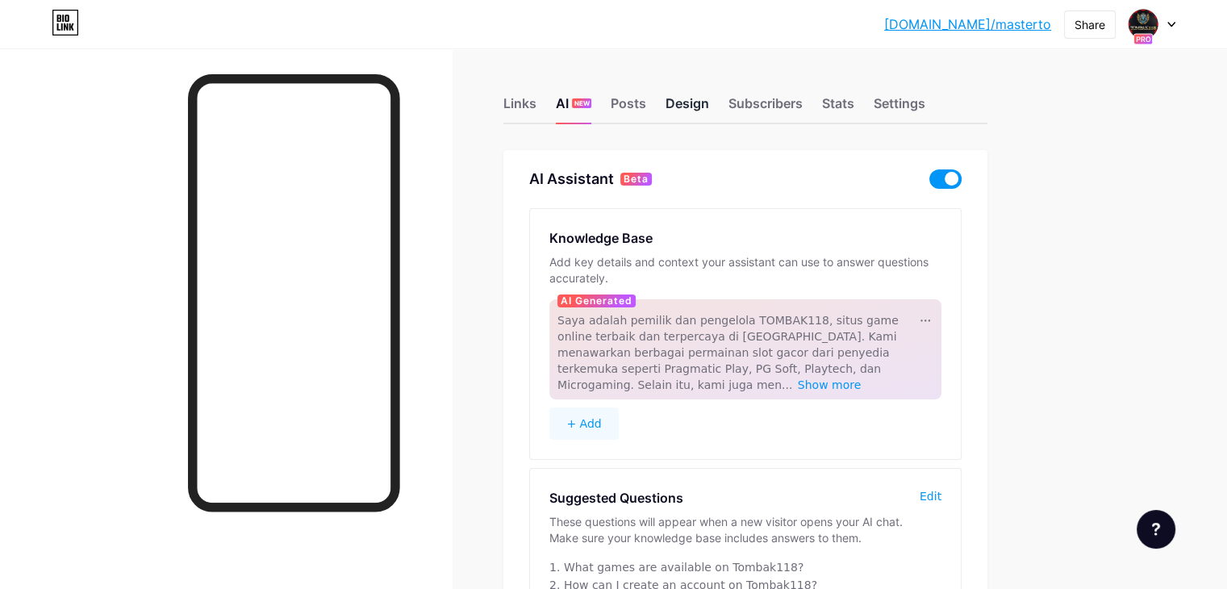
click at [709, 98] on div "Design" at bounding box center [688, 108] width 44 height 29
click at [803, 101] on div "Subscribers" at bounding box center [766, 108] width 74 height 29
click at [854, 101] on div "Stats" at bounding box center [838, 108] width 32 height 29
click at [926, 101] on div "Settings" at bounding box center [900, 108] width 52 height 29
click at [1101, 26] on div "Share" at bounding box center [1090, 24] width 31 height 17
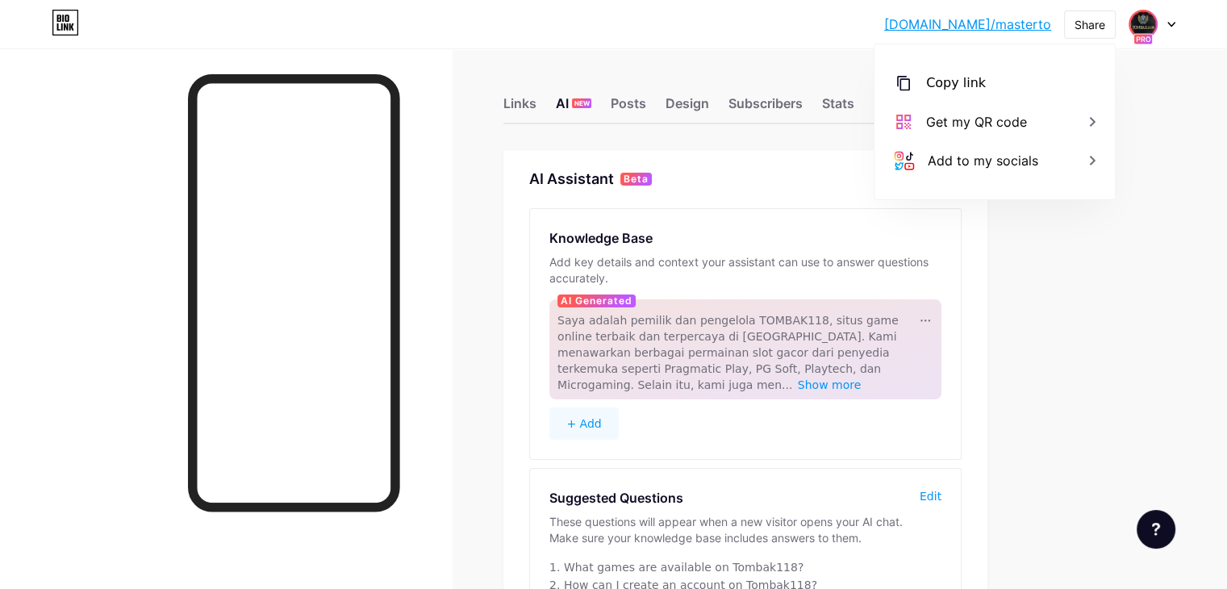
click at [1136, 25] on img at bounding box center [1143, 24] width 26 height 26
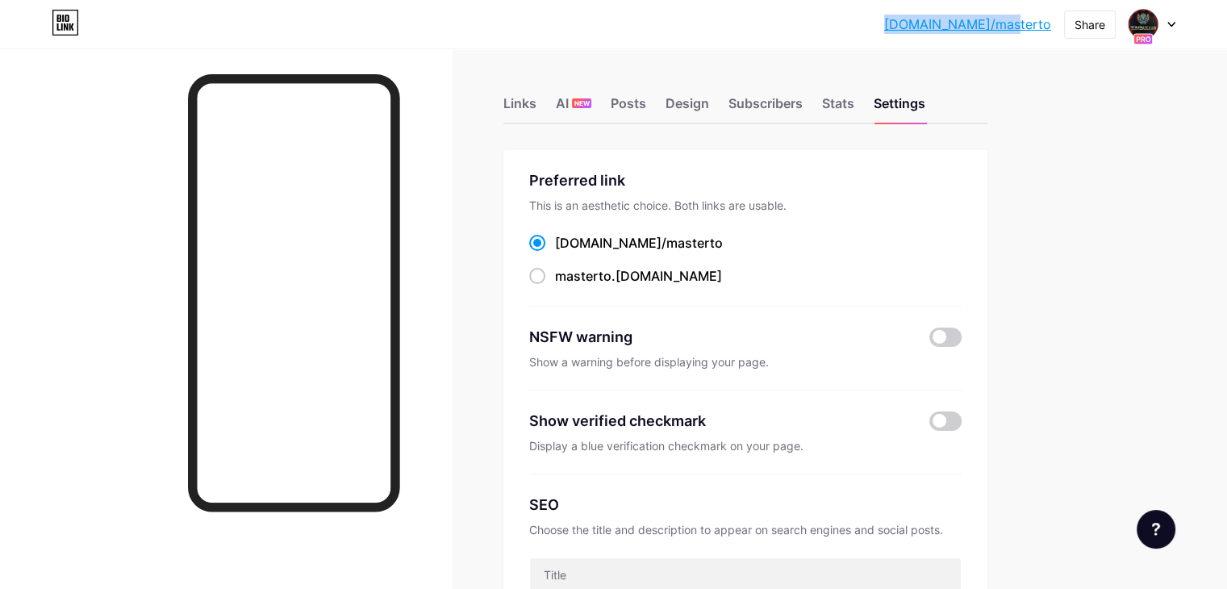
drag, startPoint x: 934, startPoint y: 23, endPoint x: 1050, endPoint y: 39, distance: 117.3
click at [1050, 39] on div "bio.link/master... bio.link/masterto Share Switch accounts TOMBAK118 bio.link/m…" at bounding box center [613, 24] width 1227 height 48
click at [988, 72] on div "Links AI NEW Posts Design Subscribers Stats Settings" at bounding box center [745, 96] width 484 height 56
drag, startPoint x: 684, startPoint y: 191, endPoint x: 681, endPoint y: 203, distance: 12.5
click at [684, 192] on div "Preferred link This is an aesthetic choice. Both links are usable. bio.link/ ma…" at bounding box center [745, 237] width 432 height 137
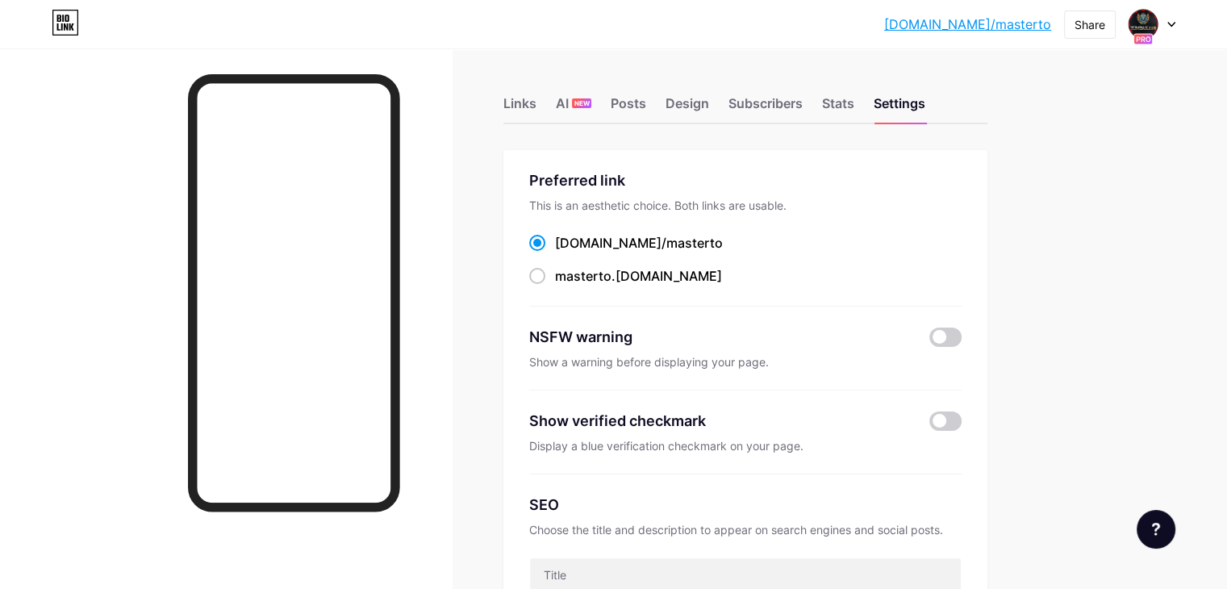
click at [683, 205] on div "This is an aesthetic choice. Both links are usable." at bounding box center [745, 206] width 432 height 16
click at [684, 207] on div "This is an aesthetic choice. Both links are usable." at bounding box center [745, 206] width 432 height 16
click at [612, 272] on span "masterto" at bounding box center [583, 276] width 56 height 16
click at [566, 286] on input "masterto .bio.link" at bounding box center [560, 291] width 10 height 10
radio input "true"
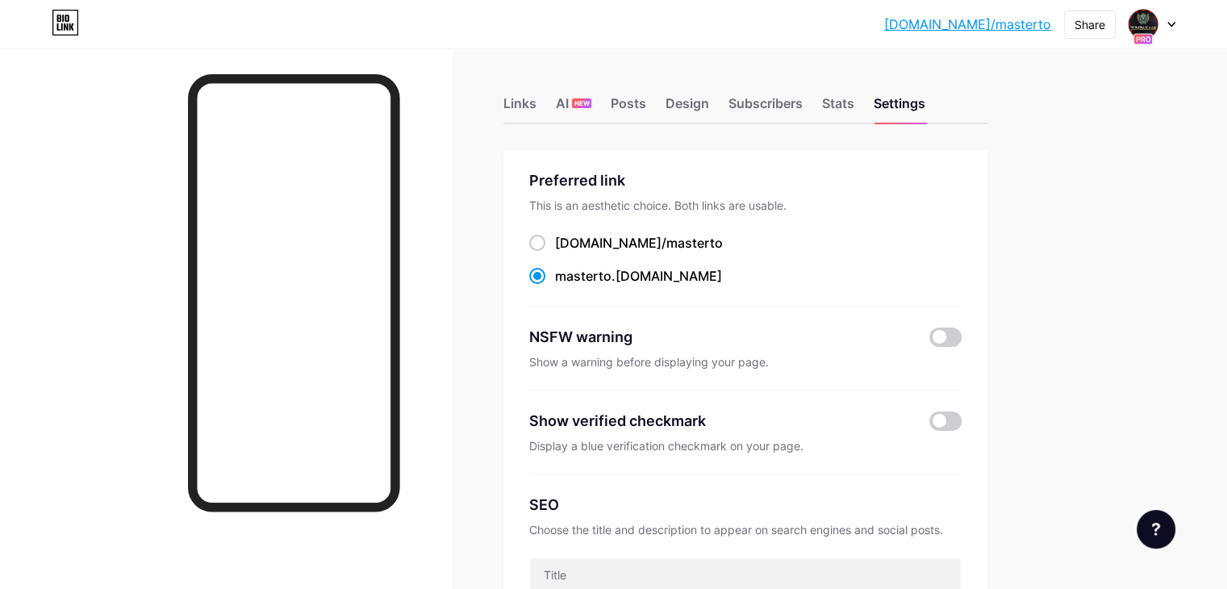
click at [684, 295] on div "Preferred link This is an aesthetic choice. Both links are usable. bio.link/ ma…" at bounding box center [745, 237] width 432 height 137
drag, startPoint x: 685, startPoint y: 285, endPoint x: 697, endPoint y: 260, distance: 27.8
click at [687, 283] on div "Preferred link This is an aesthetic choice. Both links are usable. bio.link/ ma…" at bounding box center [745, 237] width 432 height 137
click at [697, 260] on div "bio.link/ masterto masterto .bio.link" at bounding box center [745, 259] width 432 height 53
click at [813, 182] on div "Preferred link" at bounding box center [745, 180] width 432 height 22
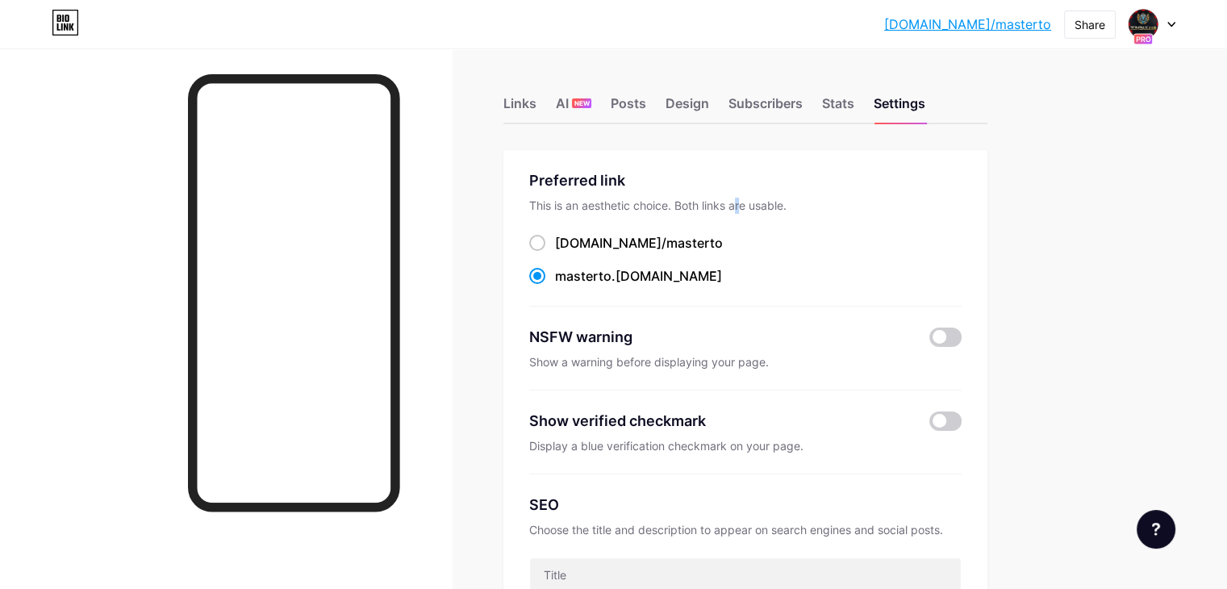
click at [809, 198] on div "Preferred link This is an aesthetic choice. Both links are usable. bio.link/ ma…" at bounding box center [745, 237] width 432 height 137
click at [813, 198] on div "This is an aesthetic choice. Both links are usable." at bounding box center [745, 206] width 432 height 16
drag, startPoint x: 827, startPoint y: 188, endPoint x: 857, endPoint y: 178, distance: 31.4
click at [839, 183] on div "Preferred link" at bounding box center [745, 180] width 432 height 22
click at [1146, 26] on img at bounding box center [1143, 24] width 26 height 26
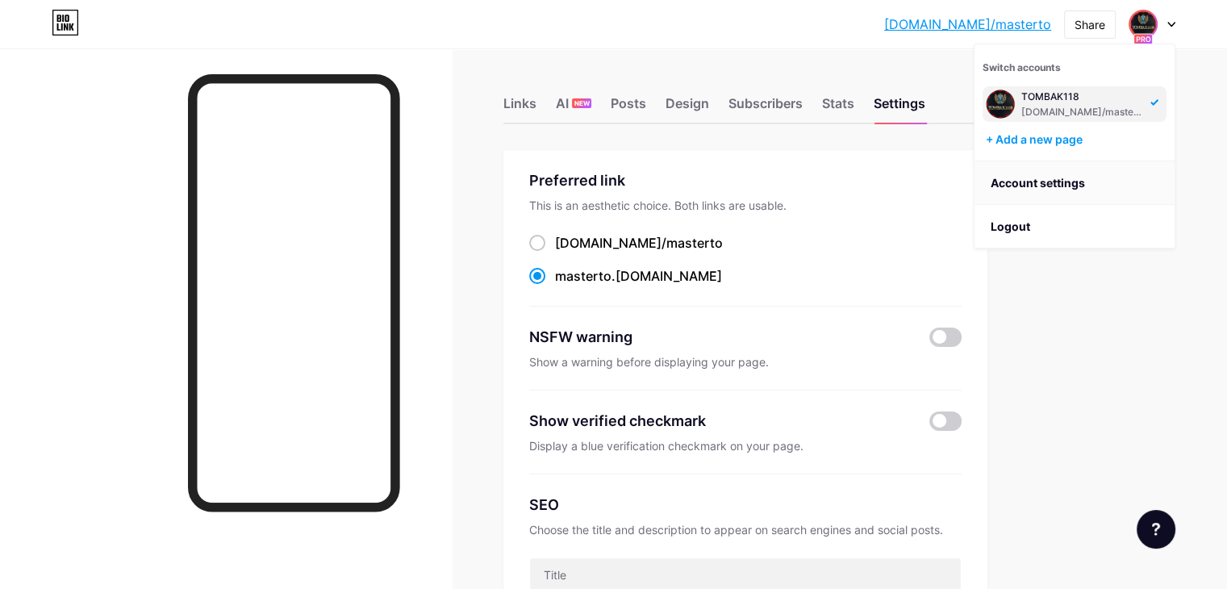
click at [1065, 179] on link "Account settings" at bounding box center [1075, 183] width 200 height 44
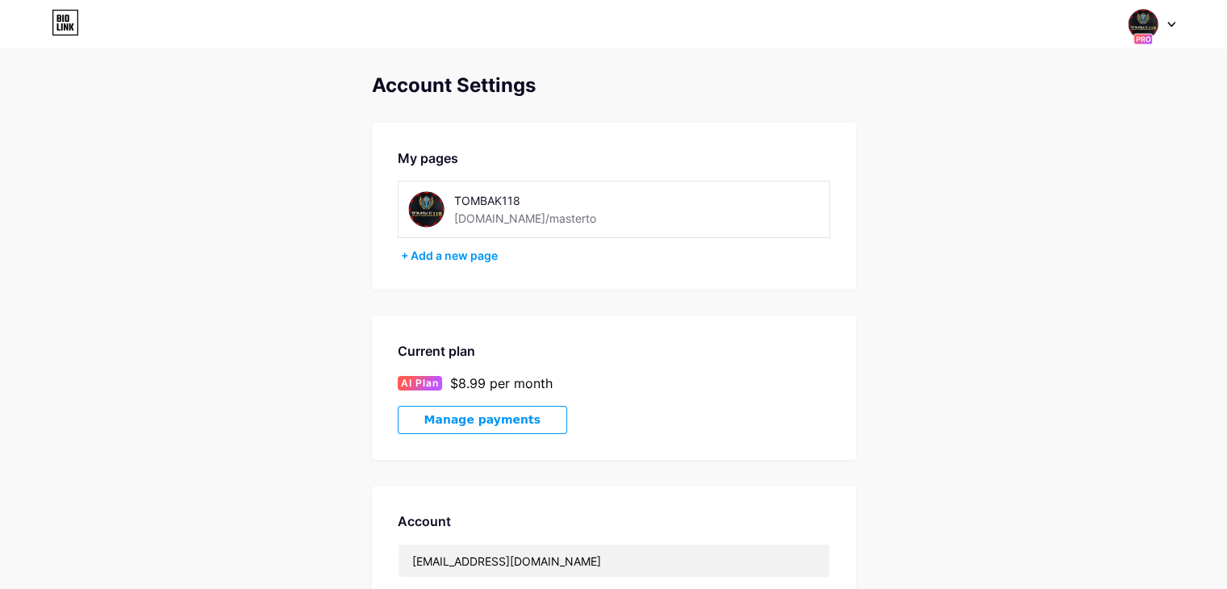
drag, startPoint x: 575, startPoint y: 220, endPoint x: 545, endPoint y: 215, distance: 29.4
click at [557, 220] on div "TOMBAK118 bio.link/masterto" at bounding box center [558, 209] width 208 height 36
click at [545, 215] on div "TOMBAK118 bio.link/masterto" at bounding box center [558, 209] width 208 height 36
drag, startPoint x: 537, startPoint y: 218, endPoint x: 410, endPoint y: 214, distance: 126.7
click at [410, 214] on div "TOMBAK118 bio.link/masterto" at bounding box center [545, 209] width 274 height 36
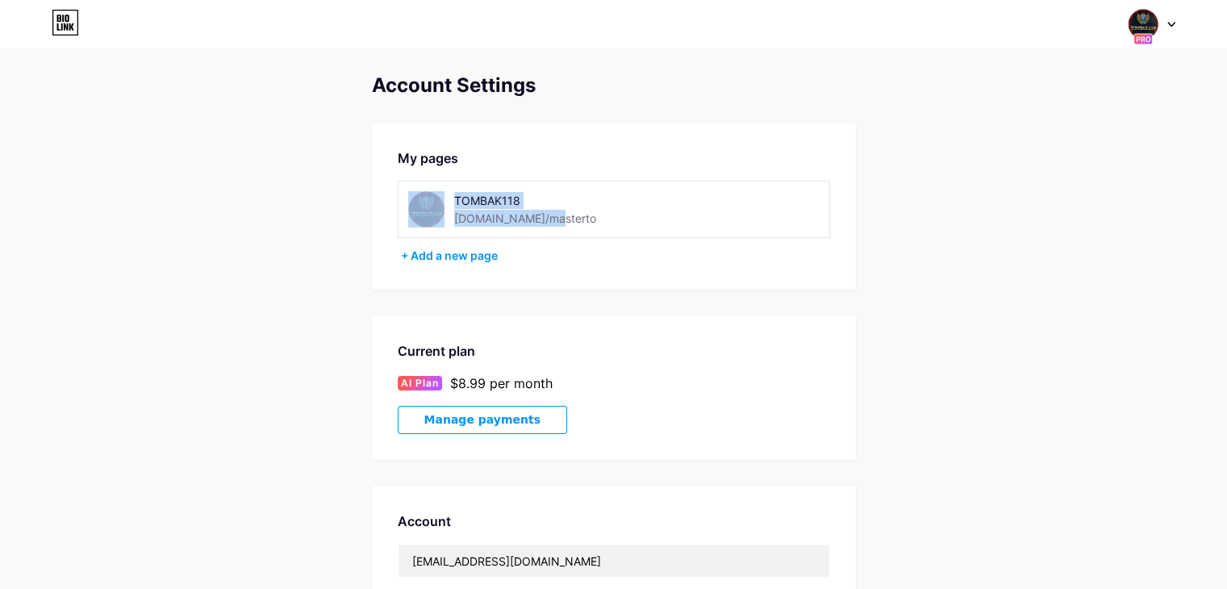
click at [558, 220] on div "TOMBAK118 bio.link/masterto" at bounding box center [558, 209] width 208 height 36
drag, startPoint x: 546, startPoint y: 222, endPoint x: 451, endPoint y: 227, distance: 95.3
click at [451, 227] on div "TOMBAK118 bio.link/masterto" at bounding box center [545, 209] width 274 height 36
drag, startPoint x: 545, startPoint y: 228, endPoint x: 568, endPoint y: 228, distance: 23.4
click at [568, 228] on div "TOMBAK118 bio.link/masterto" at bounding box center [614, 209] width 432 height 57
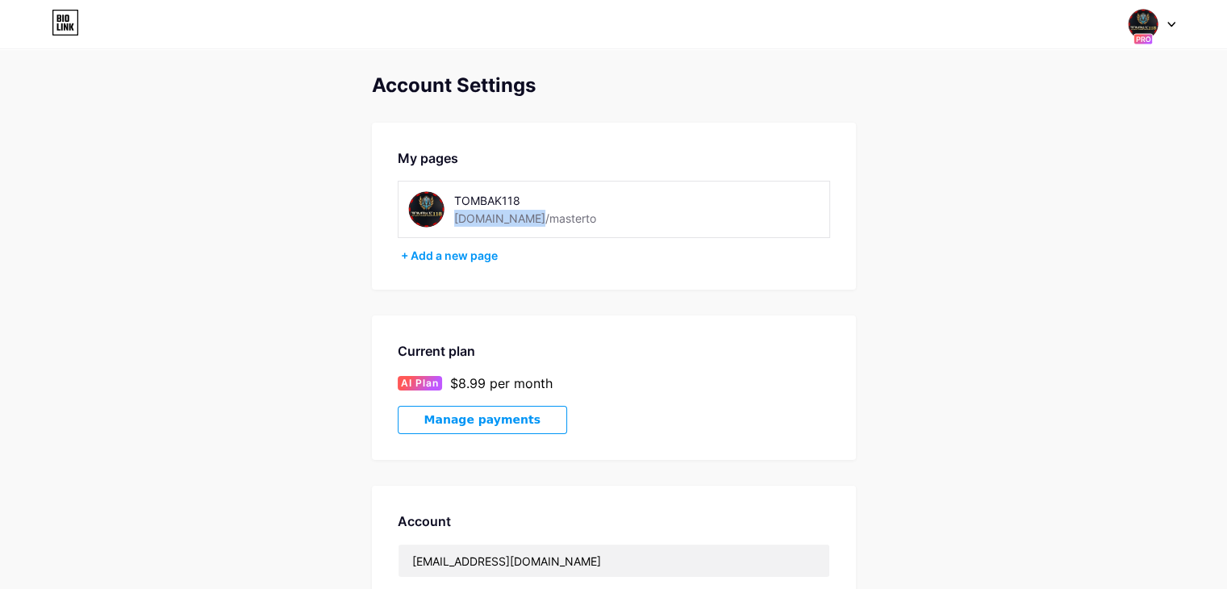
click at [566, 226] on div "TOMBAK118 bio.link/masterto" at bounding box center [558, 209] width 208 height 36
drag, startPoint x: 545, startPoint y: 219, endPoint x: 475, endPoint y: 215, distance: 70.4
click at [475, 215] on div "TOMBAK118 bio.link/masterto" at bounding box center [558, 209] width 208 height 36
click at [612, 261] on div "+ Add a new page" at bounding box center [615, 256] width 429 height 16
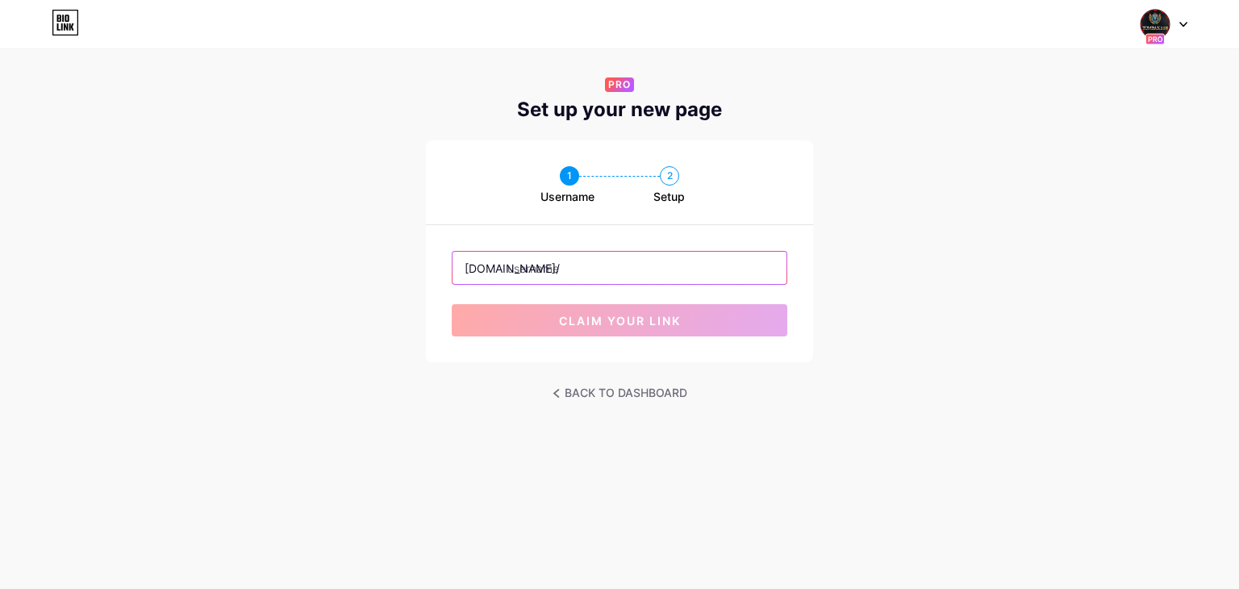
click at [635, 274] on input "text" at bounding box center [620, 268] width 334 height 32
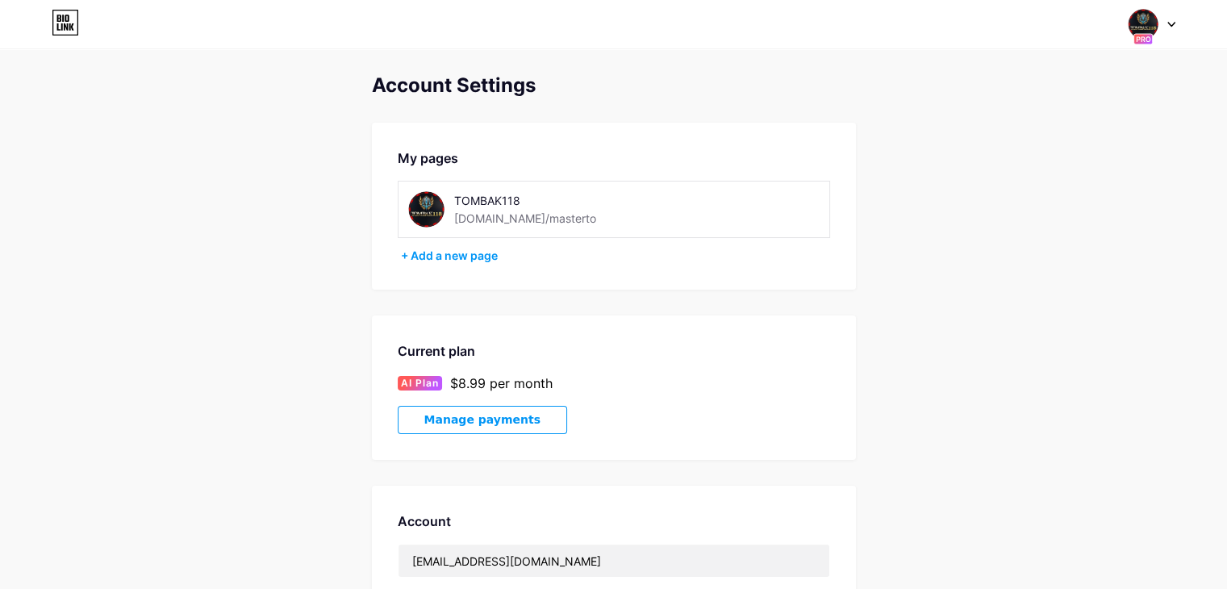
click at [516, 214] on div "bio.link/masterto" at bounding box center [525, 218] width 142 height 17
click at [528, 213] on div "bio.link/masterto" at bounding box center [525, 218] width 142 height 17
click at [824, 188] on div "TOMBAK118 bio.link/masterto" at bounding box center [614, 209] width 432 height 57
click at [478, 259] on div "+ Add a new page" at bounding box center [615, 256] width 429 height 16
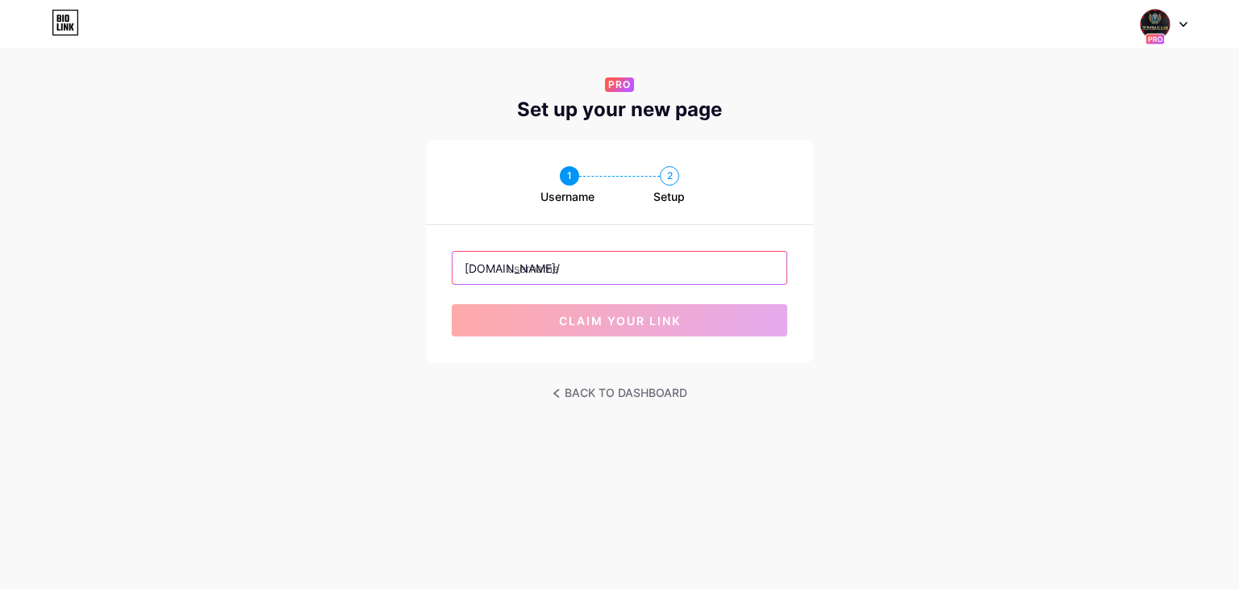
click at [583, 268] on input "text" at bounding box center [620, 268] width 334 height 32
click at [700, 282] on input "tombak118" at bounding box center [620, 268] width 334 height 32
type input "tombak118"
click at [906, 227] on div "1 Username 2 Setup bio.link/ tombak118 claim your link" at bounding box center [619, 251] width 1239 height 222
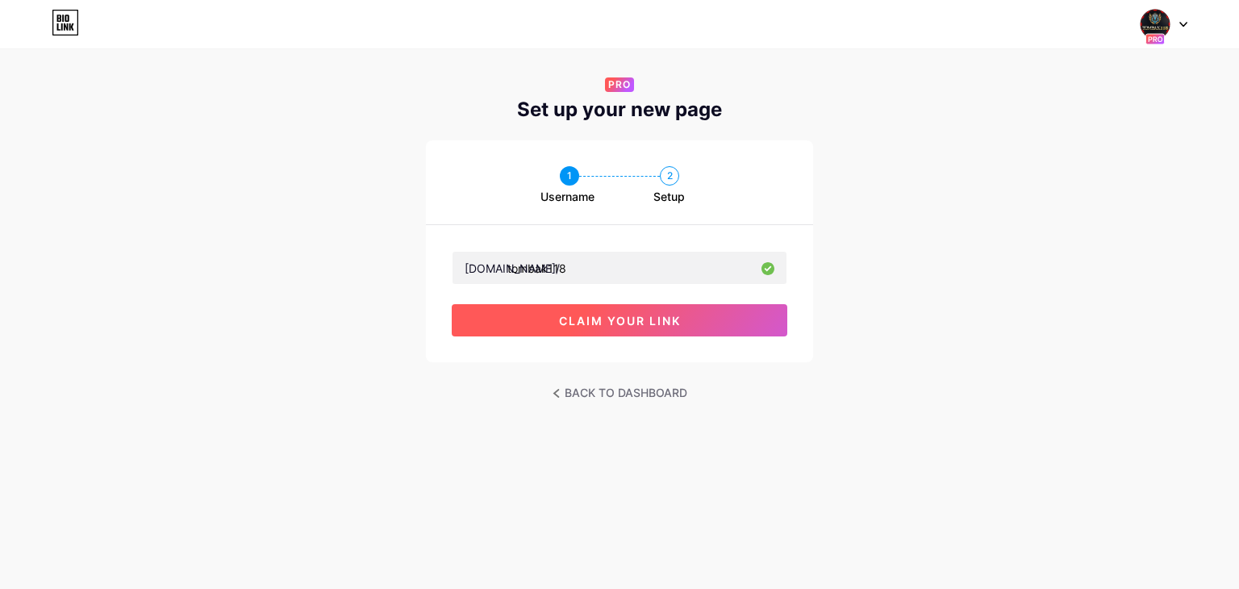
click at [633, 330] on button "claim your link" at bounding box center [620, 320] width 336 height 32
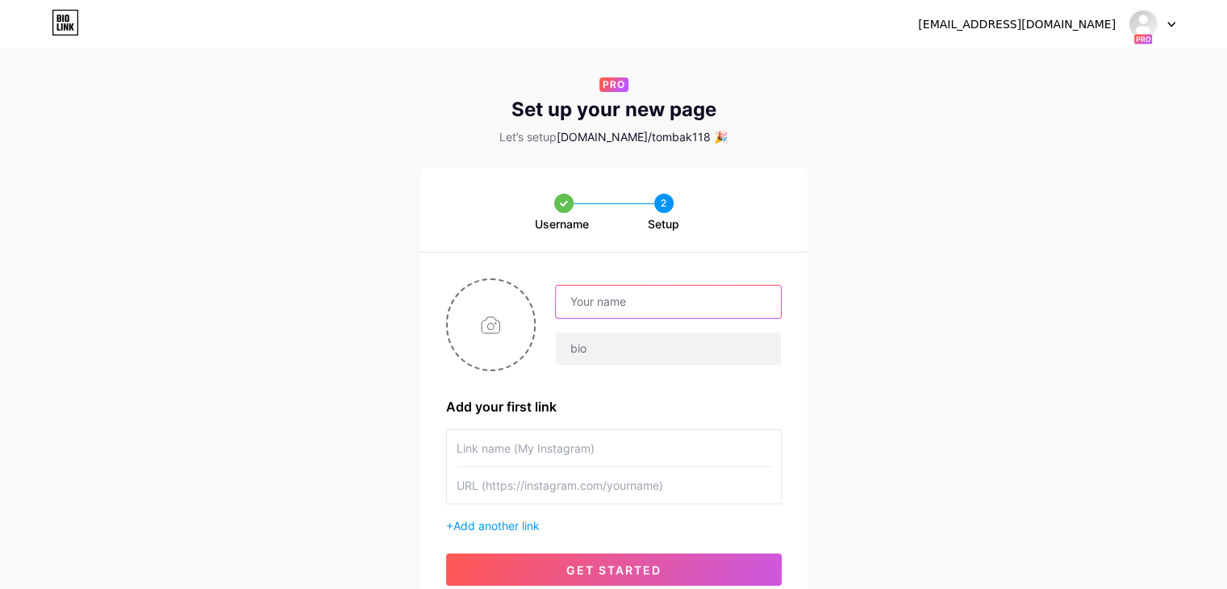
click at [706, 314] on input "text" at bounding box center [668, 302] width 224 height 32
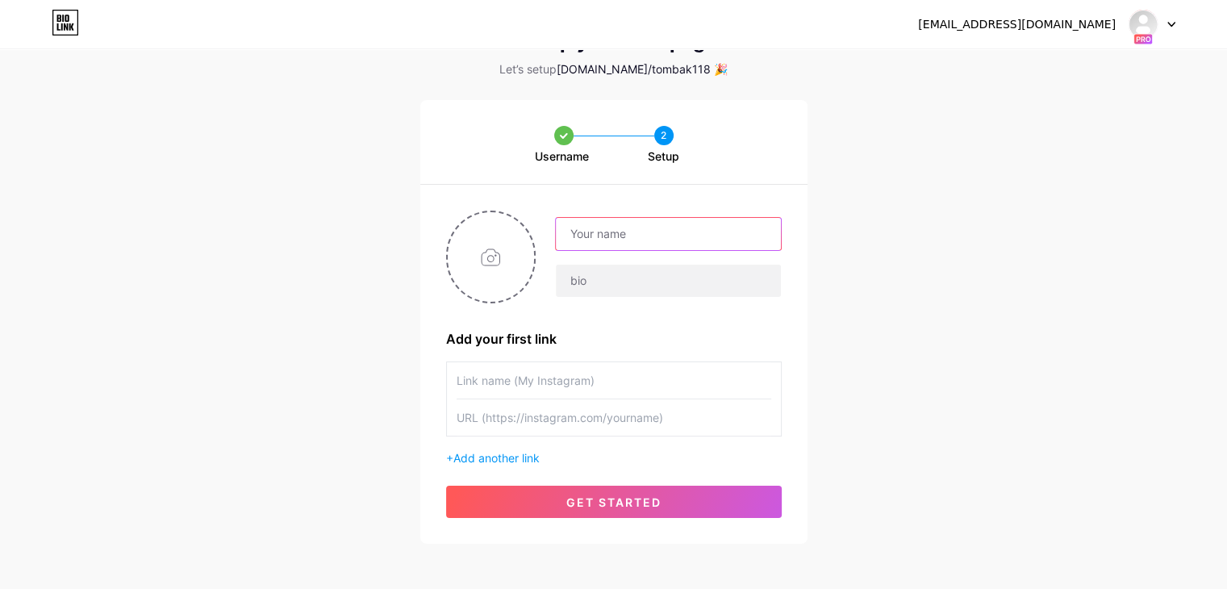
scroll to position [87, 0]
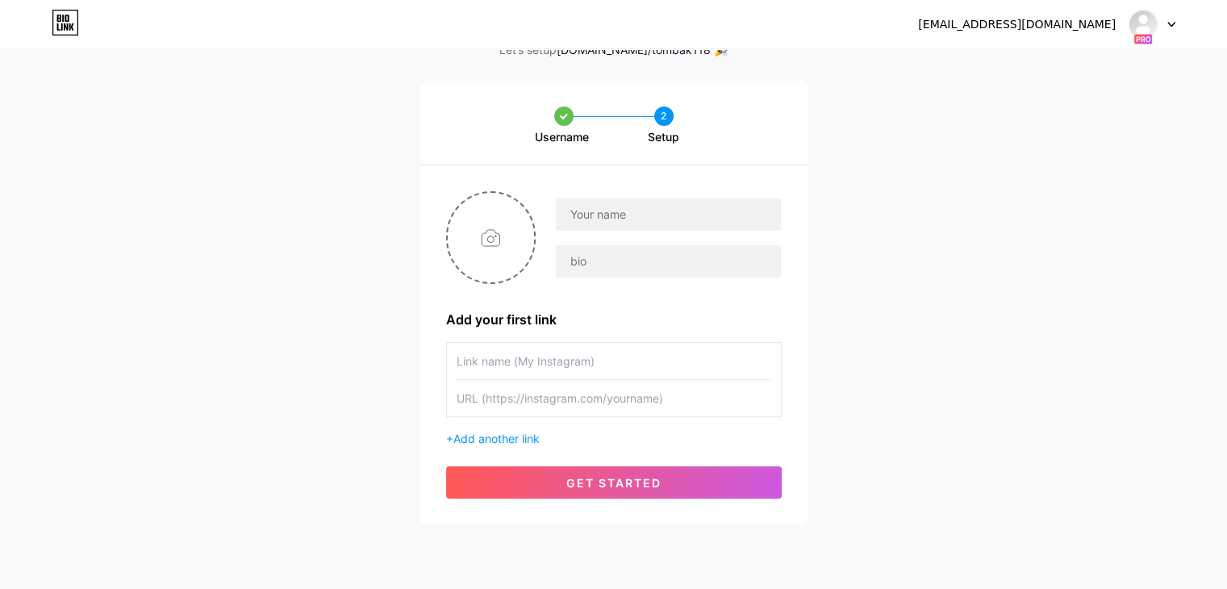
click at [267, 359] on div "Username 2 Setup Add your first link + Add another link get started" at bounding box center [613, 303] width 1227 height 444
click at [474, 246] on input "file" at bounding box center [491, 238] width 87 height 90
type input "C:\fakepath\Untitled-1.png"
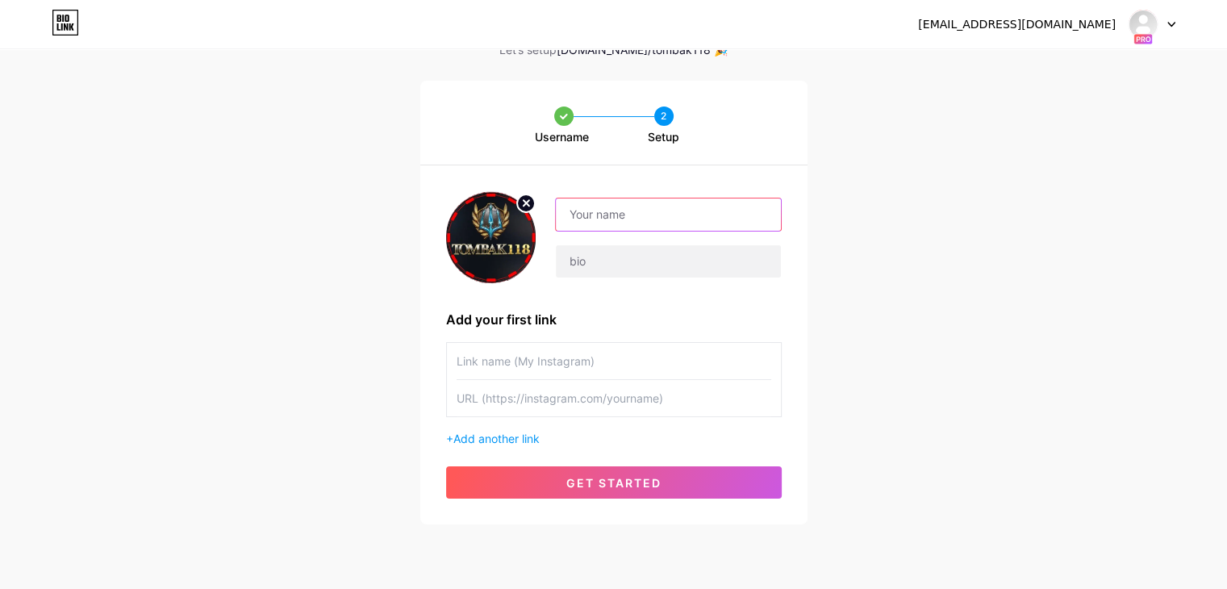
click at [646, 211] on input "text" at bounding box center [668, 214] width 224 height 32
type input "TOMBAK118"
click at [646, 253] on input "text" at bounding box center [668, 261] width 224 height 32
type input "SITUS GAME ONLINE TERBAIK TERPERCAYA"
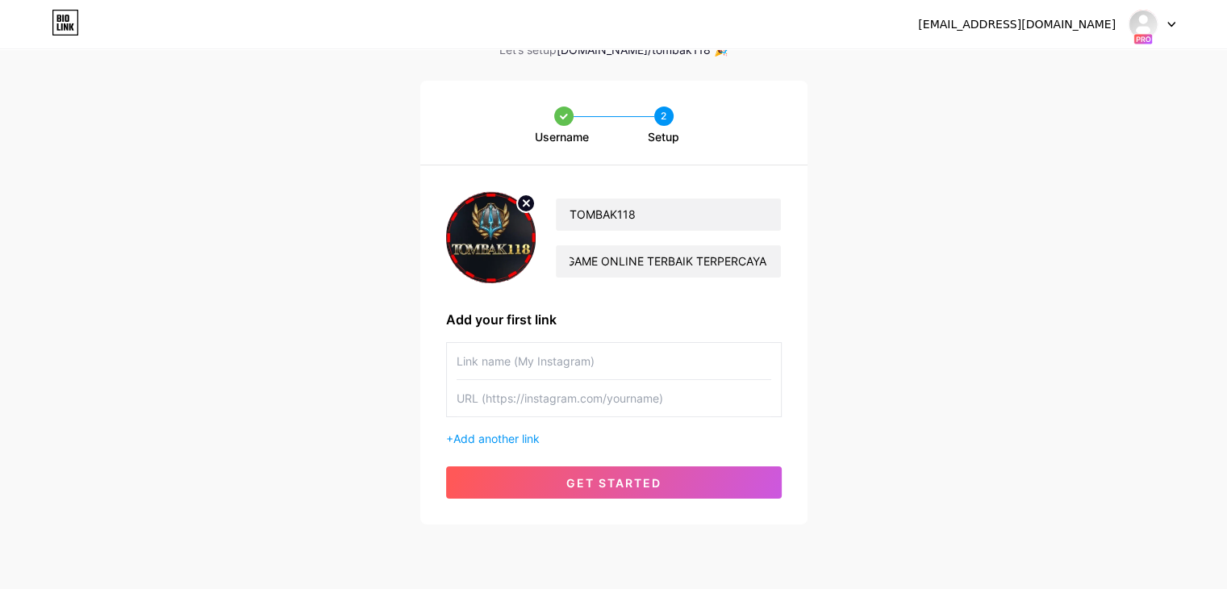
click at [497, 355] on input "text" at bounding box center [614, 361] width 315 height 36
type input "T"
type input "LOGIN TOMBAK118"
type input "https://tombak118pasti.id"
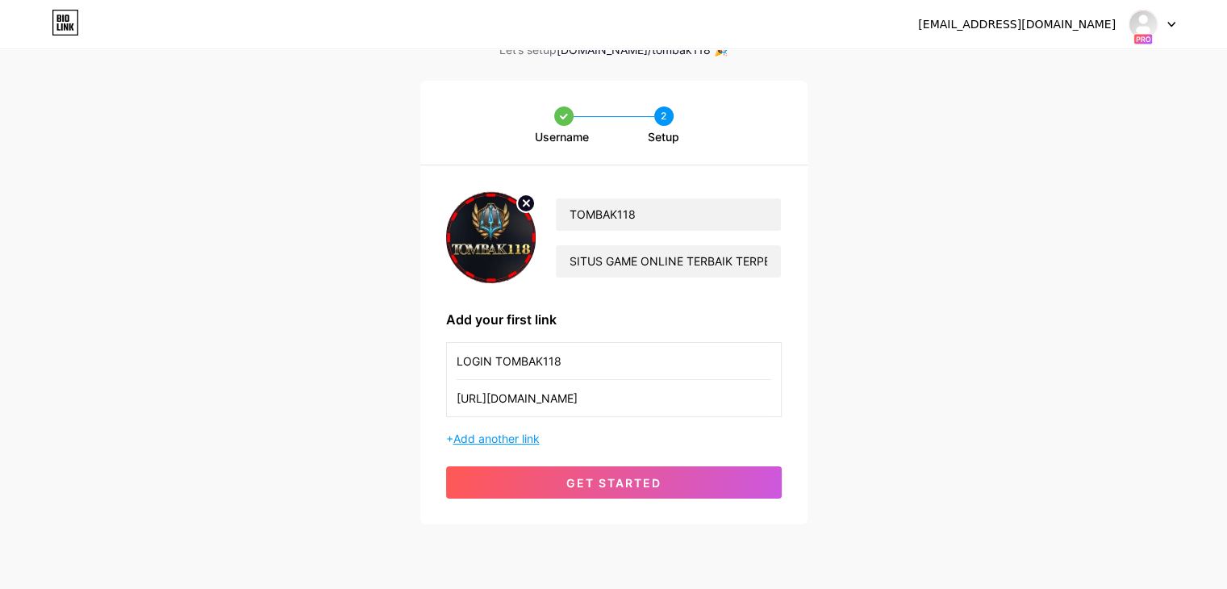
click at [523, 437] on span "Add another link" at bounding box center [496, 439] width 86 height 14
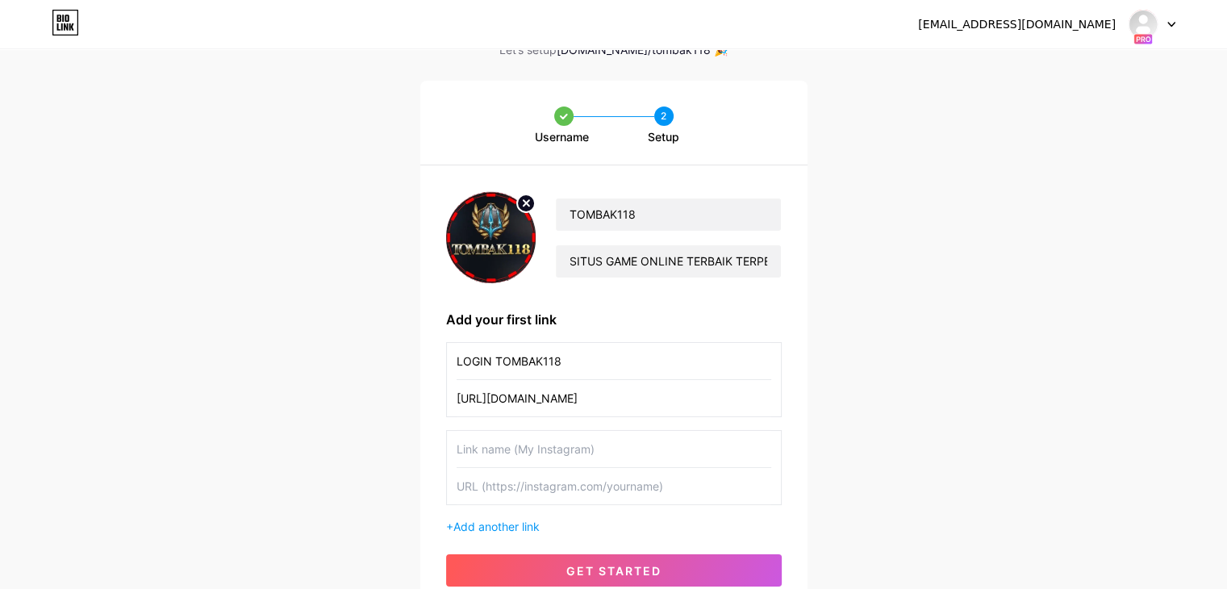
click at [526, 465] on input "text" at bounding box center [614, 449] width 315 height 36
type input "DAFTAR TOMBAK118"
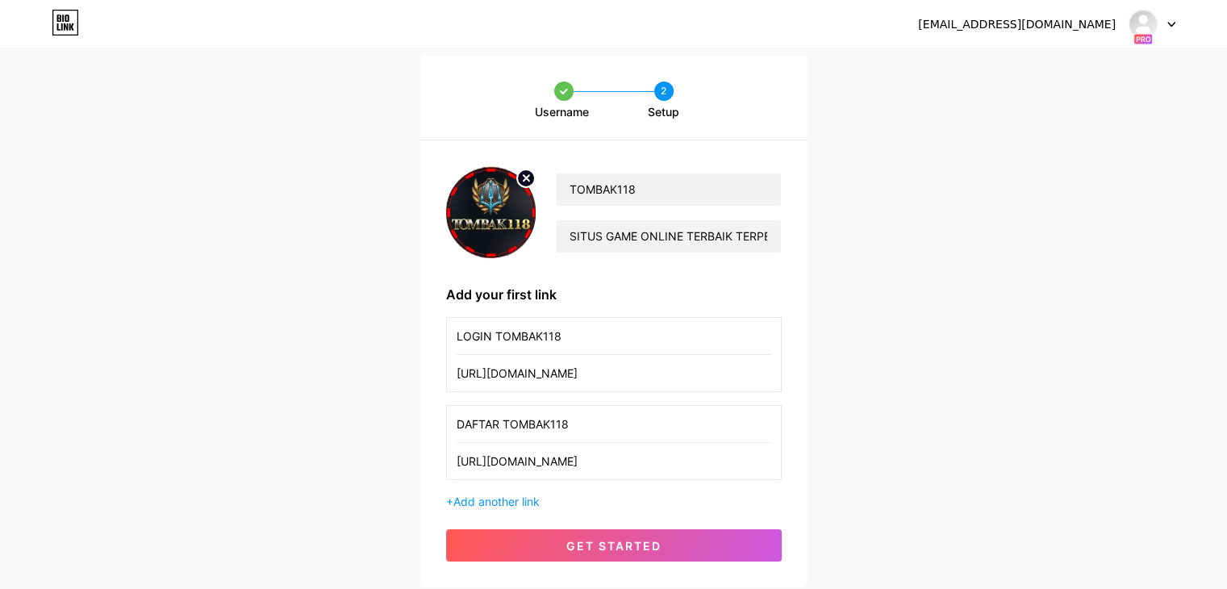
scroll to position [174, 0]
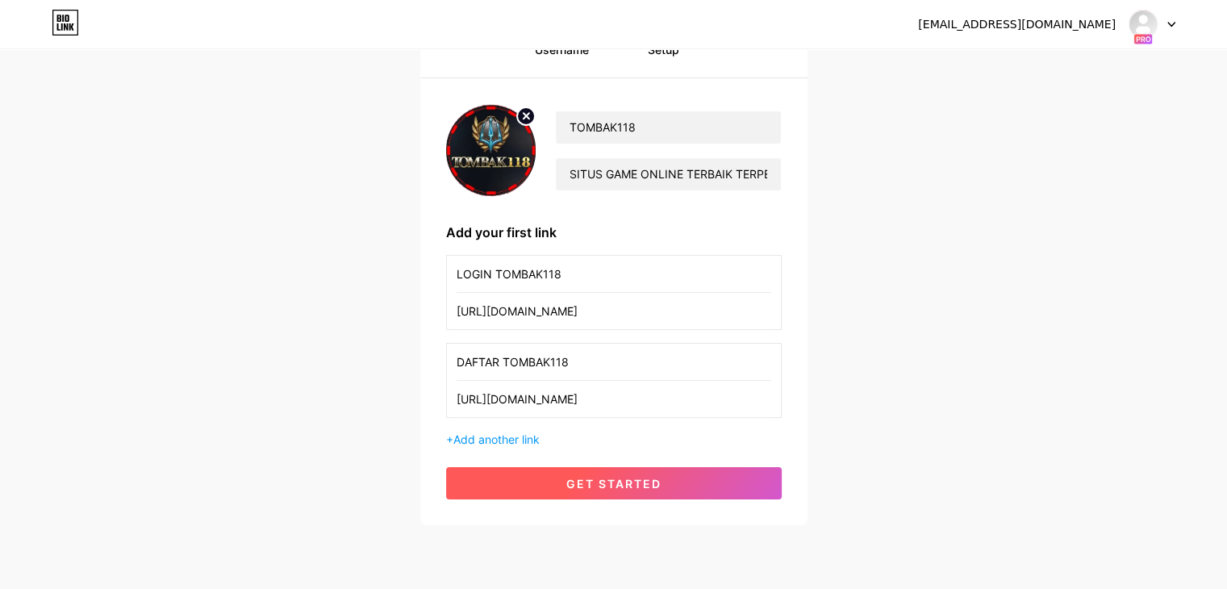
type input "https://tombak118pasti.id/register"
click at [675, 486] on button "get started" at bounding box center [614, 483] width 336 height 32
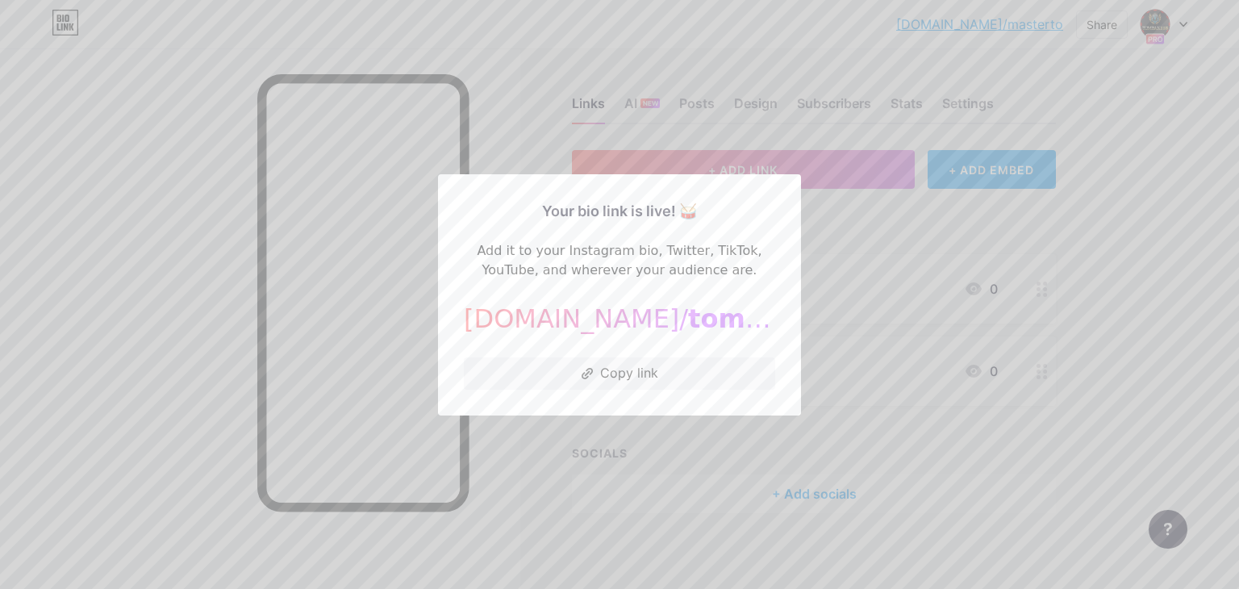
click at [1108, 309] on div at bounding box center [619, 294] width 1239 height 589
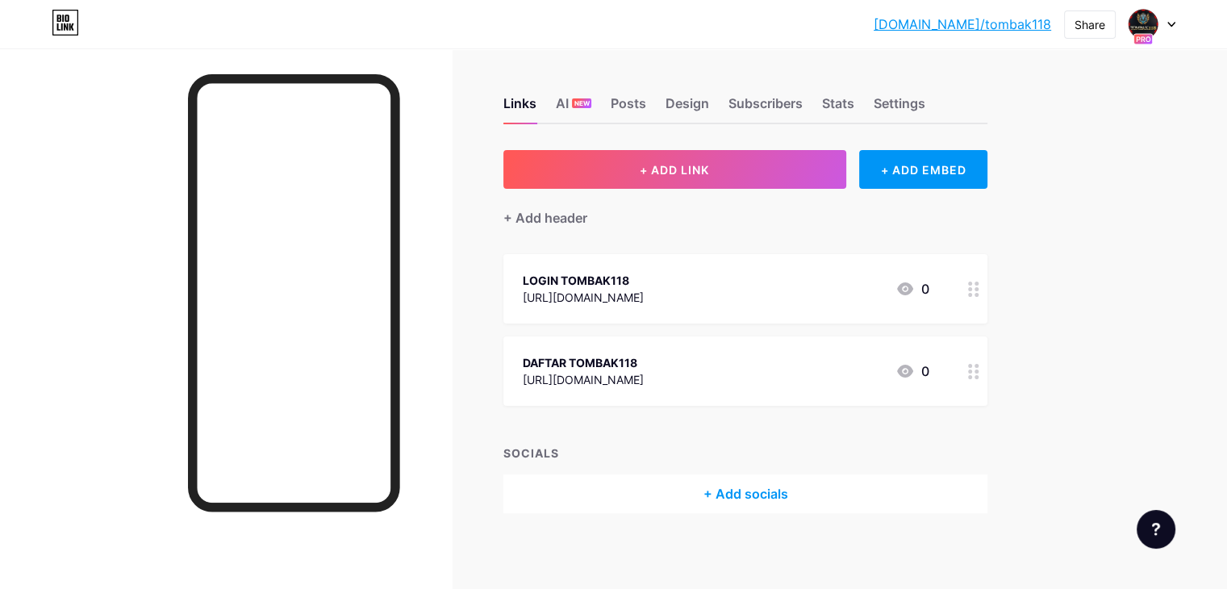
click at [1171, 17] on div at bounding box center [1152, 24] width 47 height 29
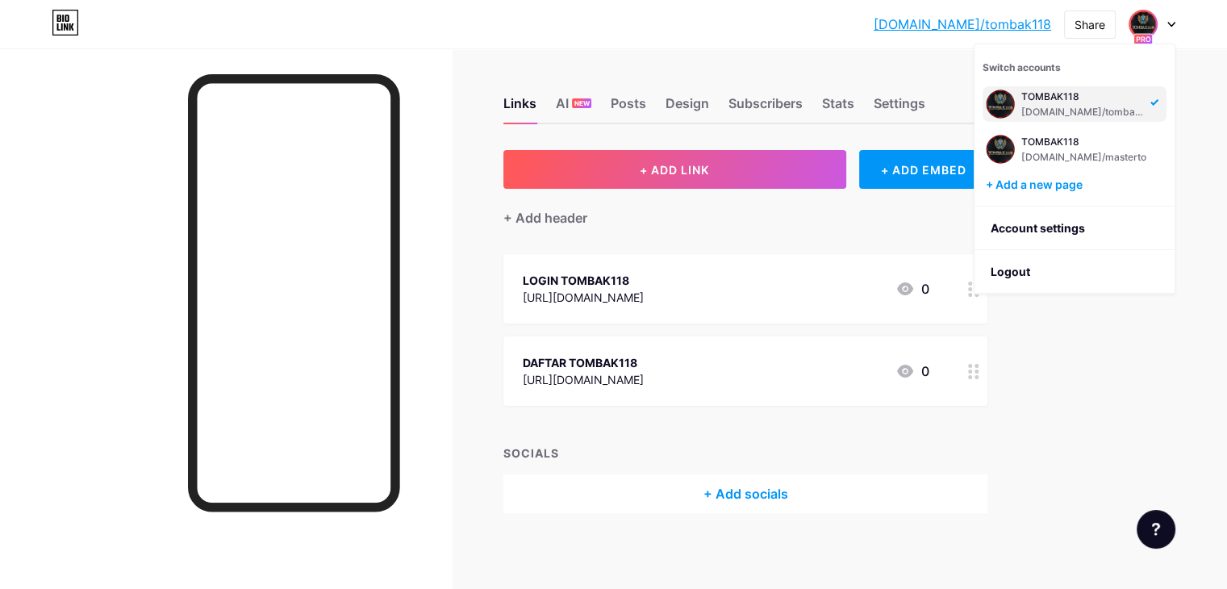
click at [1171, 17] on div at bounding box center [1152, 24] width 47 height 29
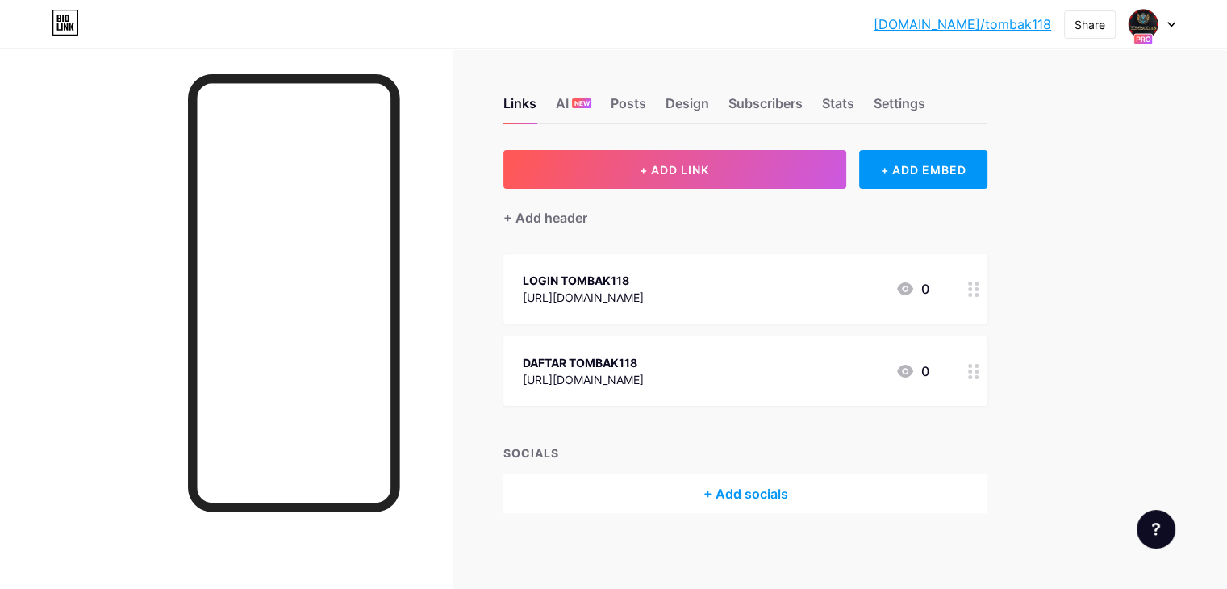
click at [1004, 23] on link "[DOMAIN_NAME]/tombak118" at bounding box center [963, 24] width 178 height 19
click at [926, 102] on div "Settings" at bounding box center [900, 108] width 52 height 29
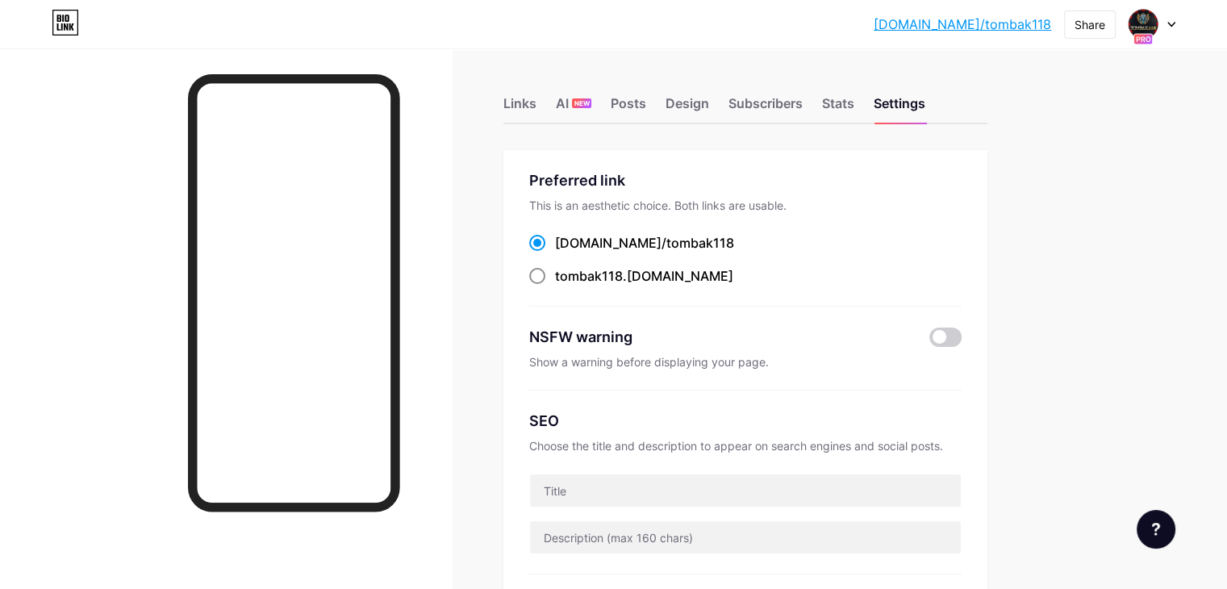
click at [623, 276] on span "tombak118" at bounding box center [589, 276] width 68 height 16
click at [566, 286] on input "tombak118 .bio.link" at bounding box center [560, 291] width 10 height 10
radio input "true"
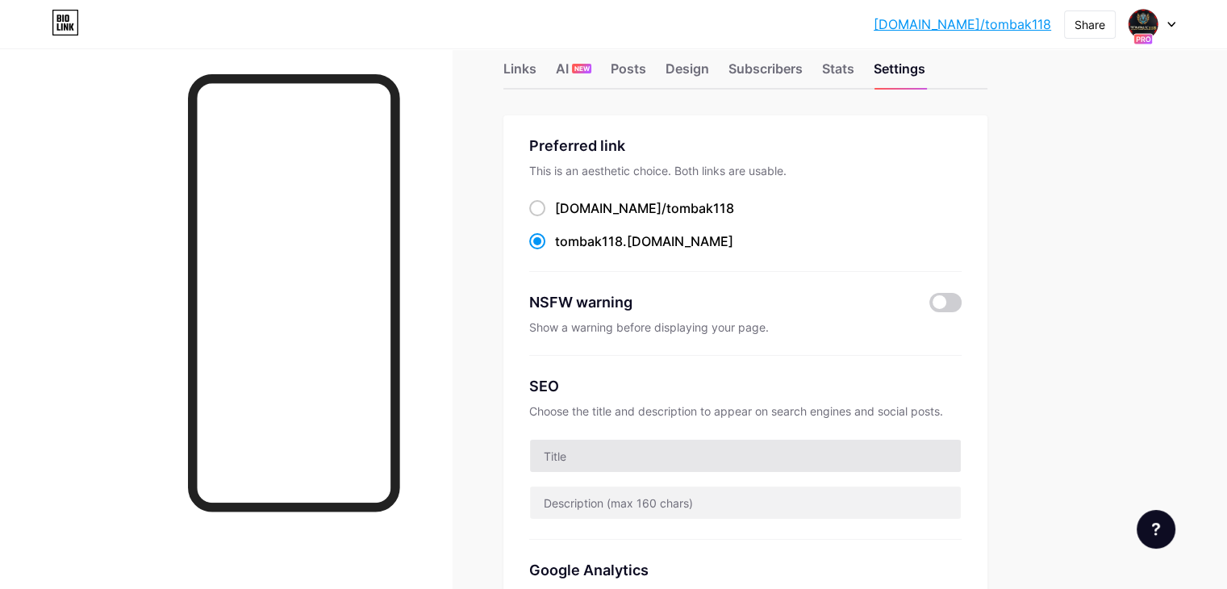
scroll to position [161, 0]
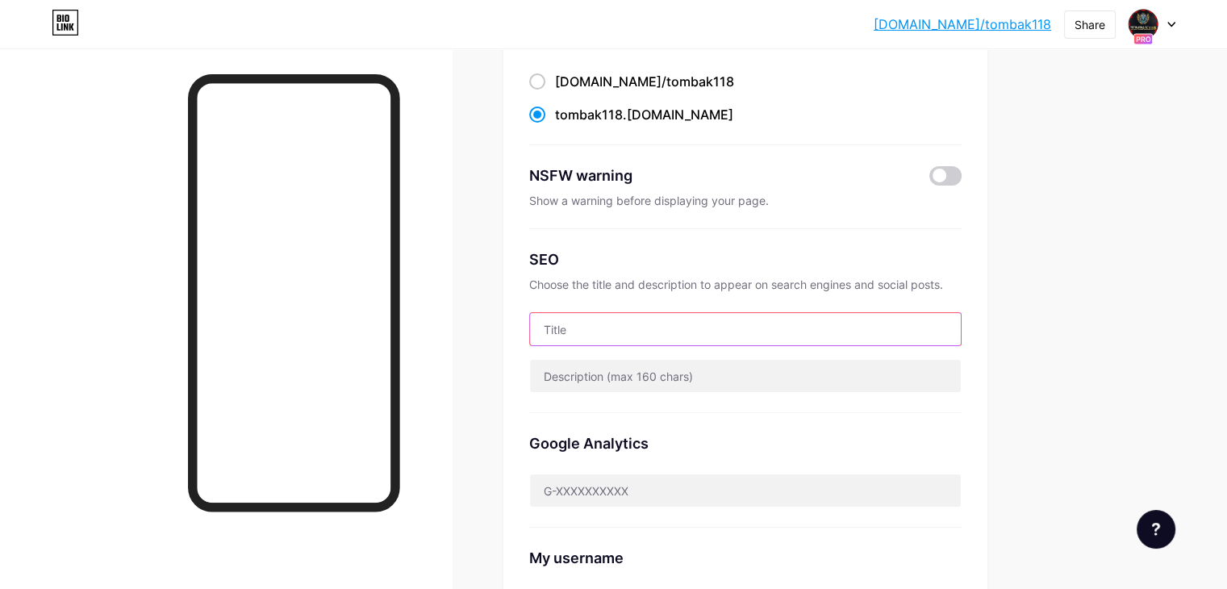
click at [677, 329] on input "text" at bounding box center [745, 329] width 431 height 32
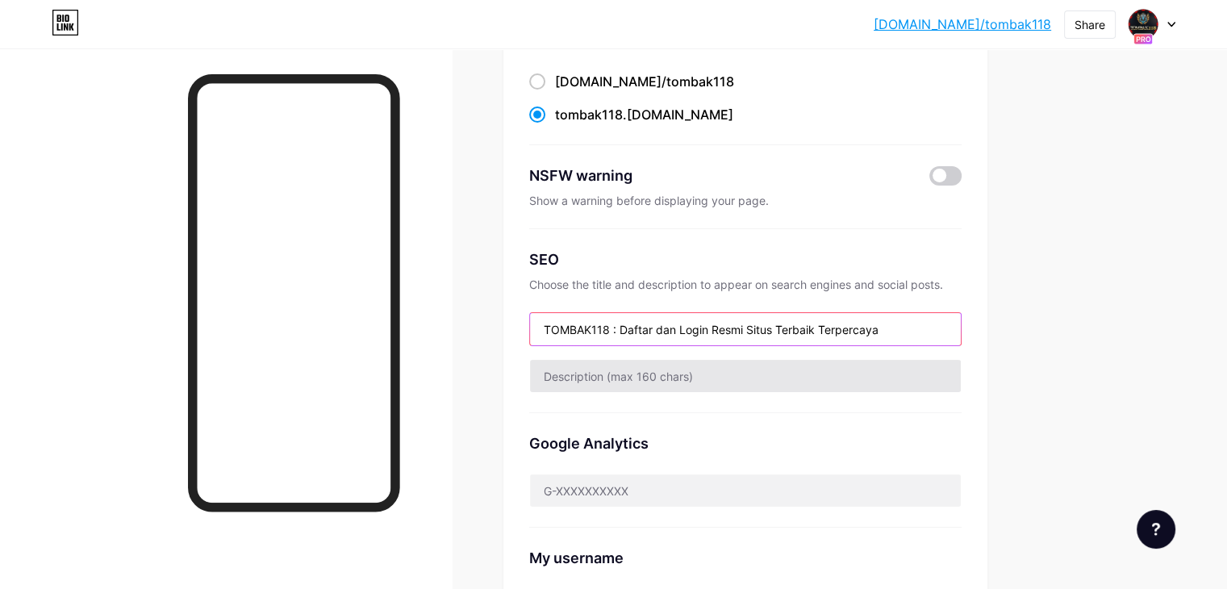
type input "TOMBAK118 : Daftar dan Login Resmi Situs Terbaik Terpercaya"
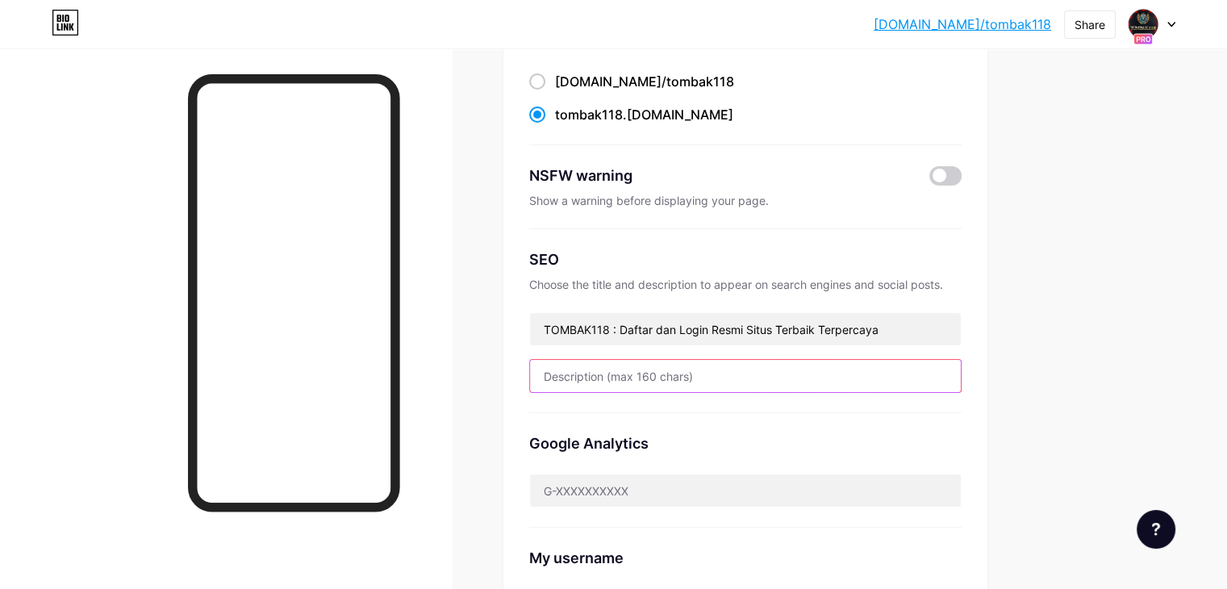
click at [689, 374] on input "text" at bounding box center [745, 376] width 431 height 32
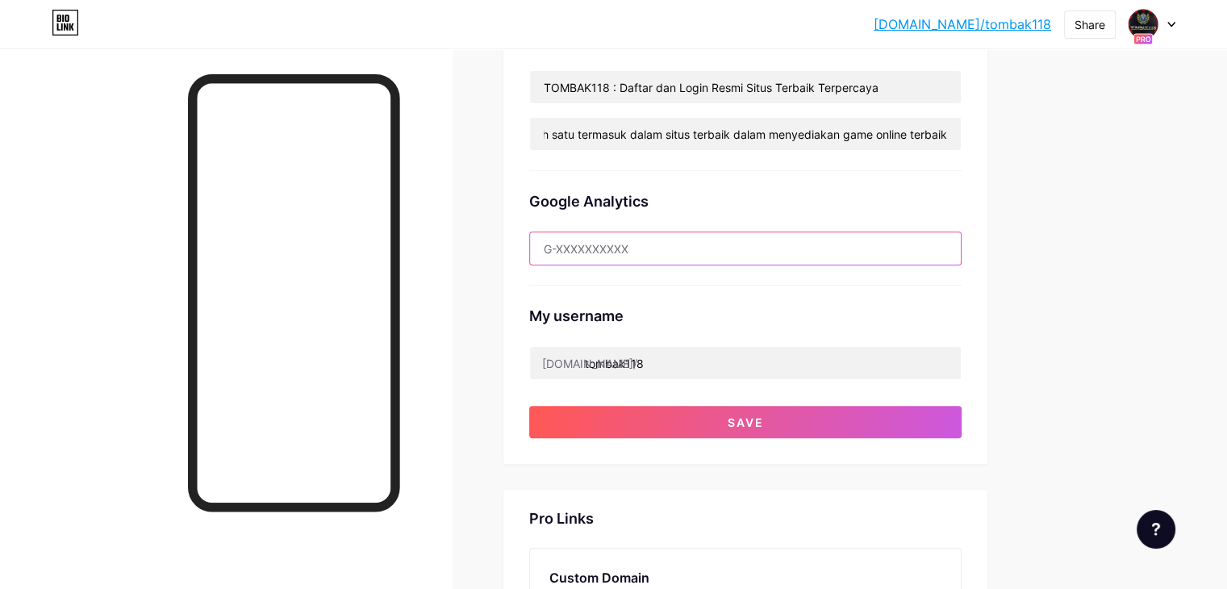
scroll to position [0, 0]
click at [681, 246] on input "text" at bounding box center [745, 248] width 431 height 32
click at [683, 245] on input "text" at bounding box center [745, 248] width 431 height 32
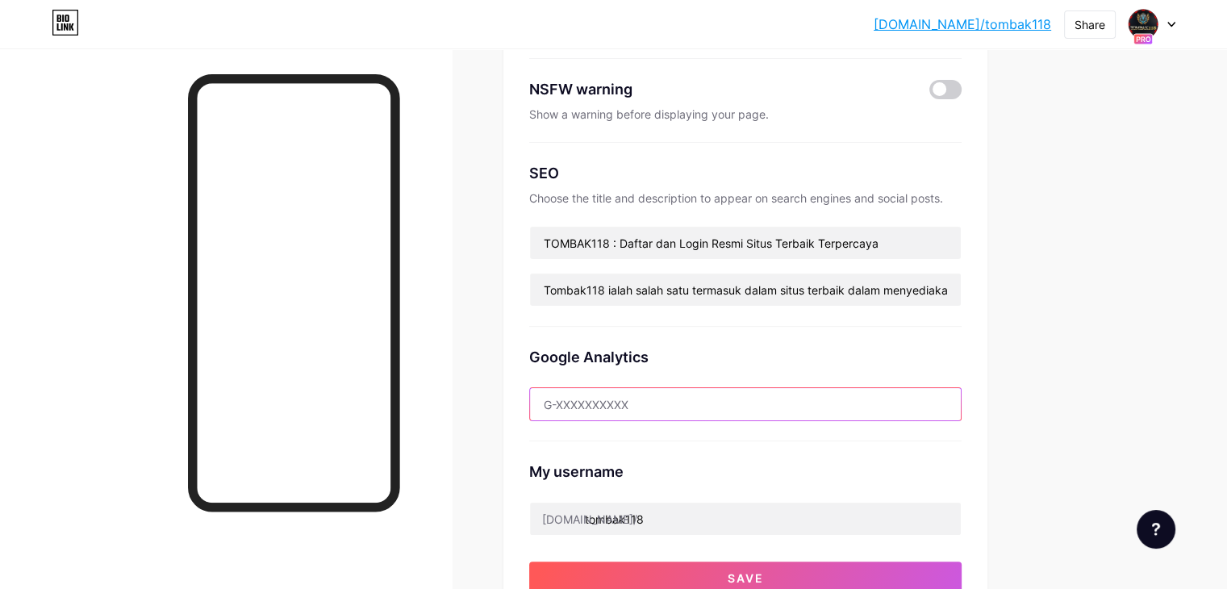
scroll to position [242, 0]
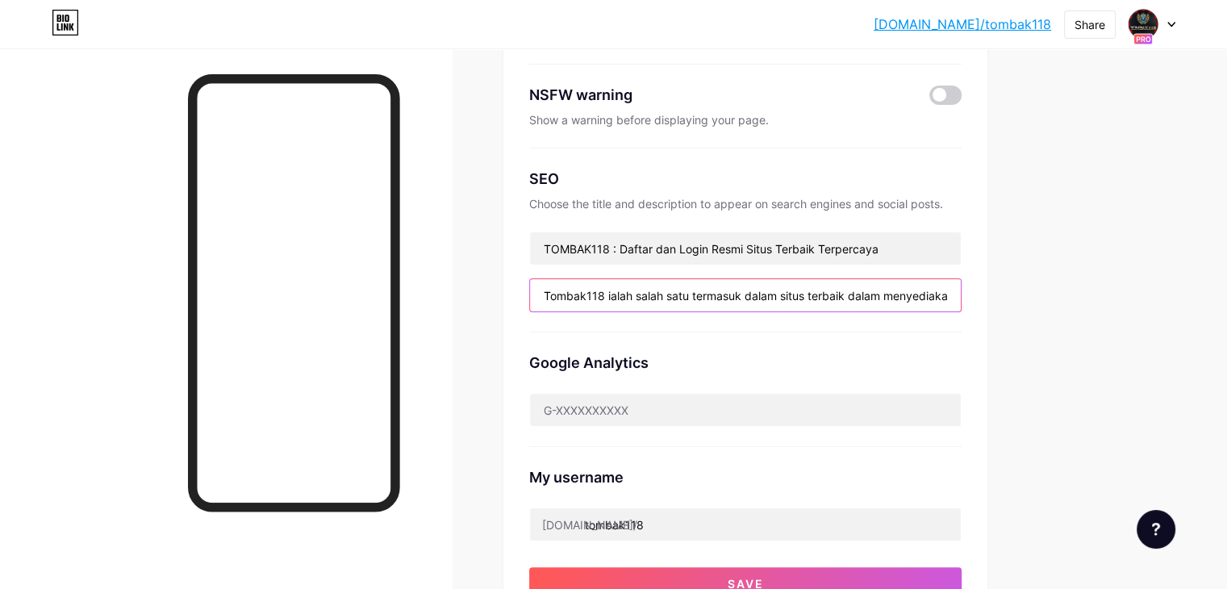
click at [961, 299] on input "Tombak118 ialah salah satu termasuk dalam situs terbaik dalam menyediakan game …" at bounding box center [745, 295] width 431 height 32
click at [961, 288] on input "Tombak118 ialah salah satu termasuk dalam situs terbaik dalam menyediakan game …" at bounding box center [745, 295] width 431 height 32
click at [961, 290] on input "Tombak118 ialah salah satu termasuk dalam situs terbaik dalam menyediakan game …" at bounding box center [745, 295] width 431 height 32
type input "Tombak118 ialah salah satu termasuk dalam situs terbaik dalam menyediakan game …"
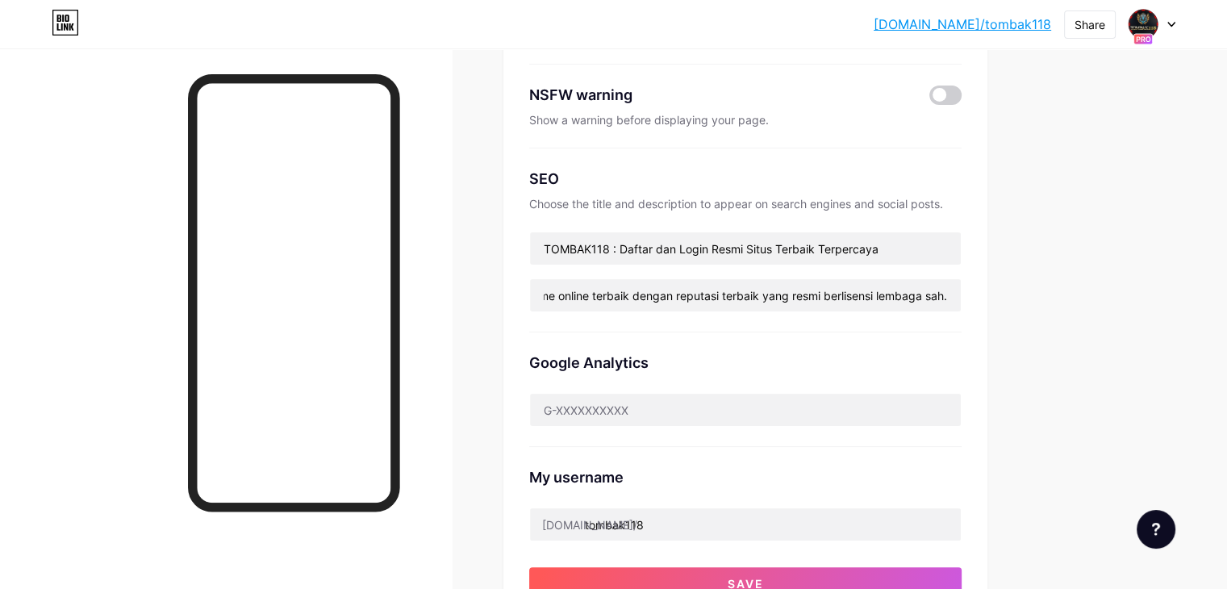
click at [810, 353] on div "Google Analytics" at bounding box center [745, 363] width 432 height 22
click at [961, 298] on input "Tombak118 ialah salah satu termasuk dalam situs terbaik dalam menyediakan game …" at bounding box center [745, 295] width 431 height 32
click at [940, 341] on div "Google Analytics" at bounding box center [745, 389] width 432 height 115
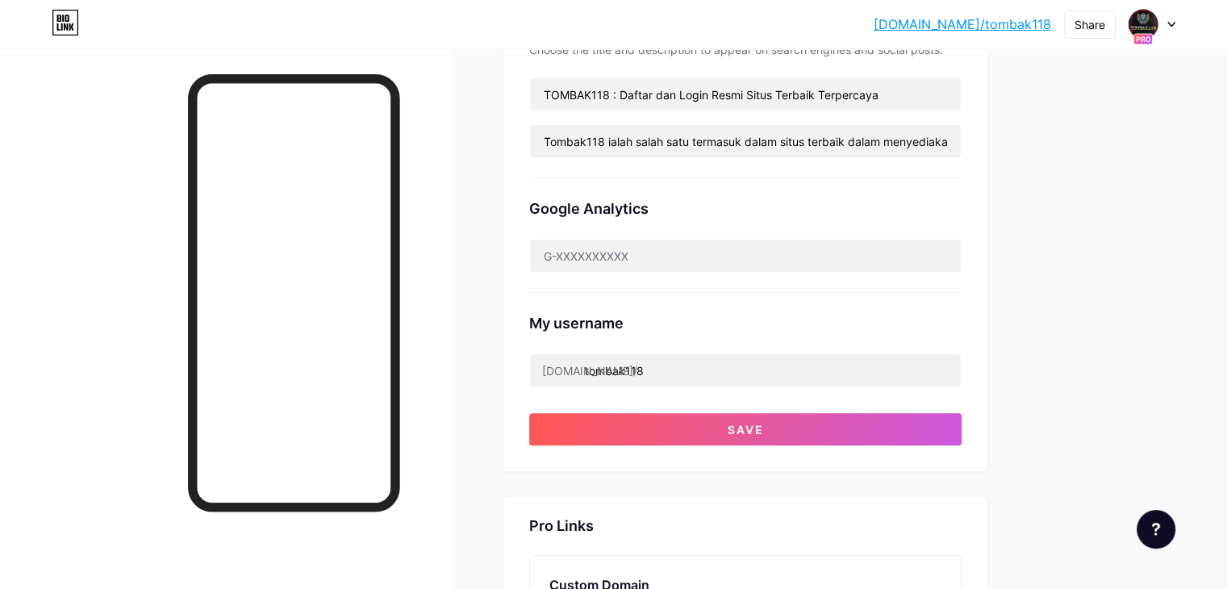
scroll to position [403, 0]
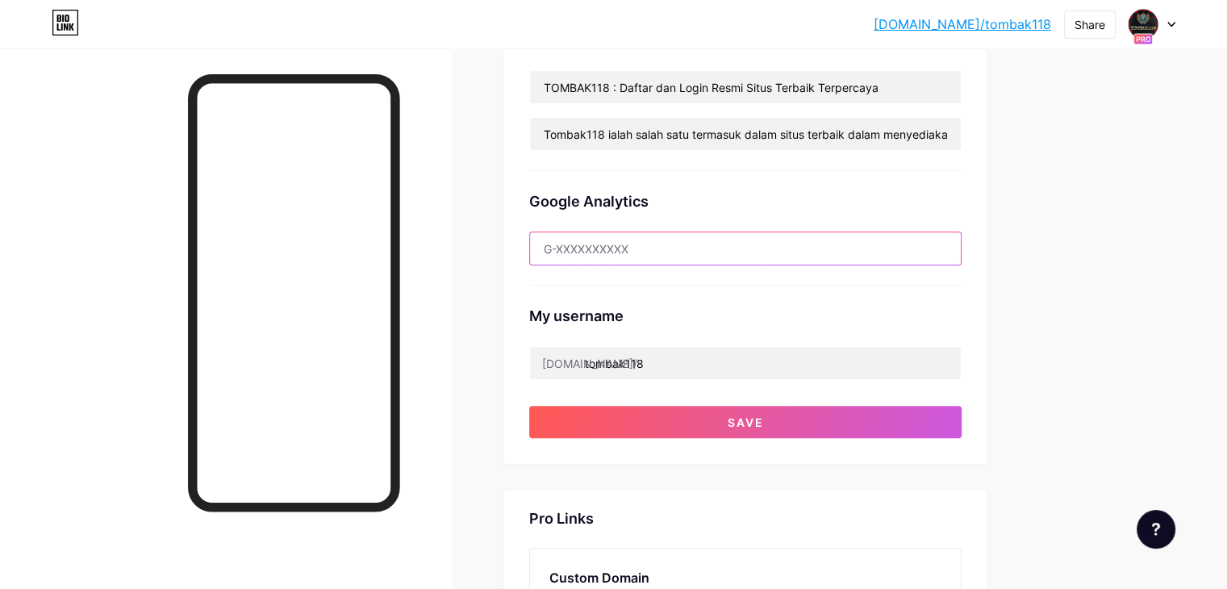
click at [759, 260] on input "text" at bounding box center [745, 248] width 431 height 32
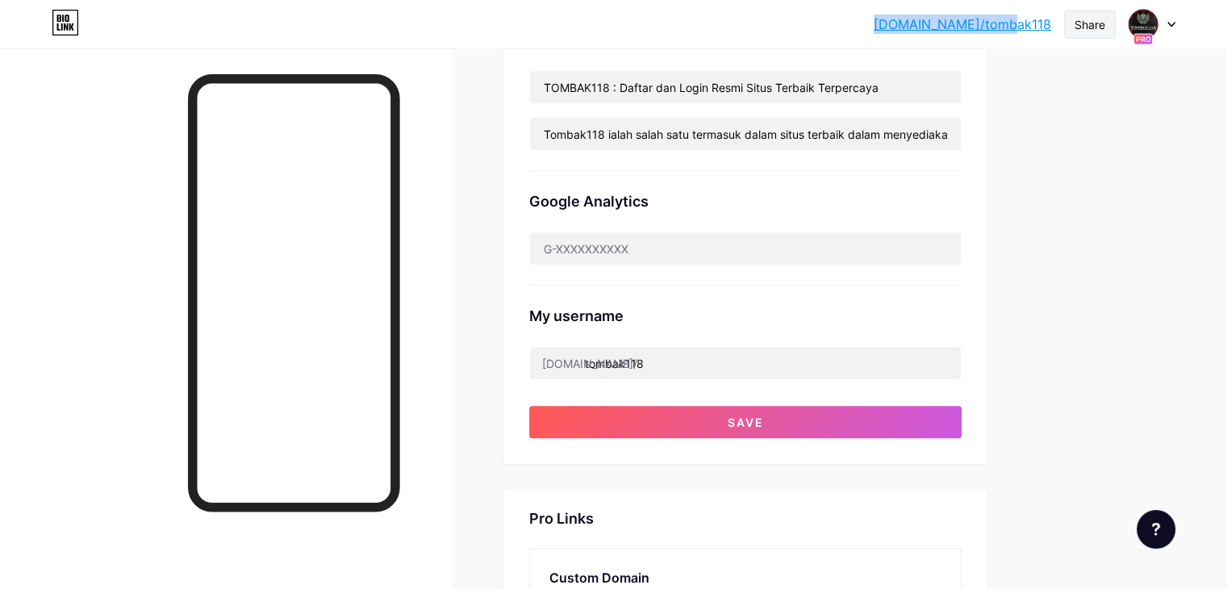
drag, startPoint x: 924, startPoint y: 25, endPoint x: 1068, endPoint y: 10, distance: 144.4
click at [1055, 31] on div "bio.link/tombak... bio.link/tombak118 Share Switch accounts TOMBAK118 bio.link/…" at bounding box center [613, 24] width 1227 height 29
copy link "bio.link/tombak118"
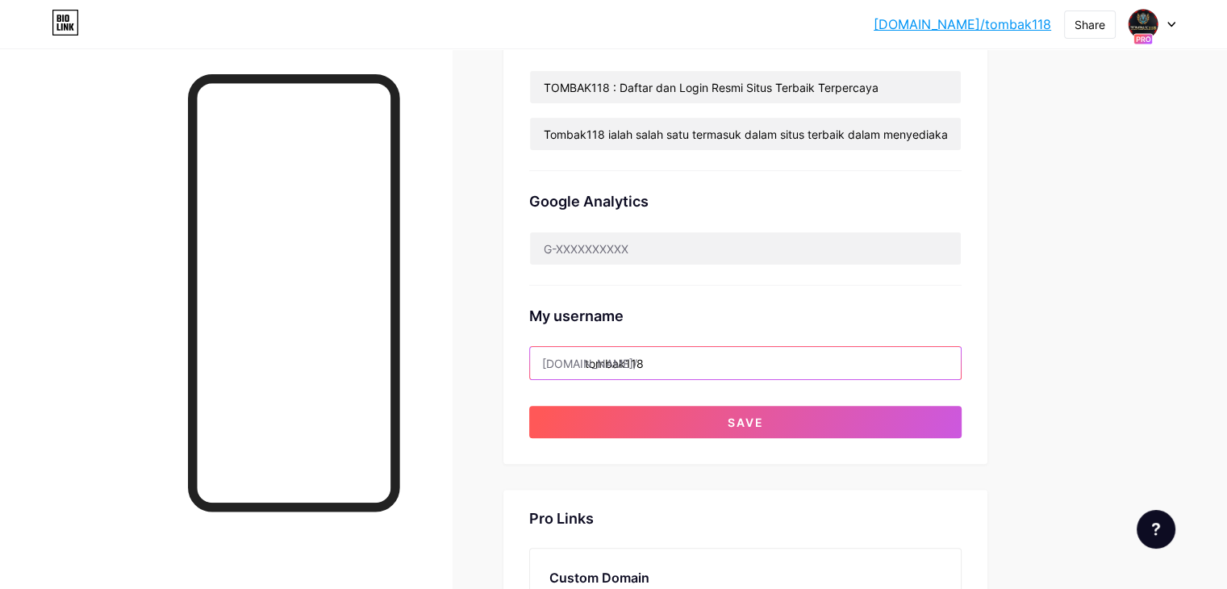
drag, startPoint x: 739, startPoint y: 362, endPoint x: 520, endPoint y: 350, distance: 219.8
click at [520, 350] on div "Links AI NEW Posts Design Subscribers Stats Settings Preferred link This is an …" at bounding box center [527, 264] width 1055 height 1334
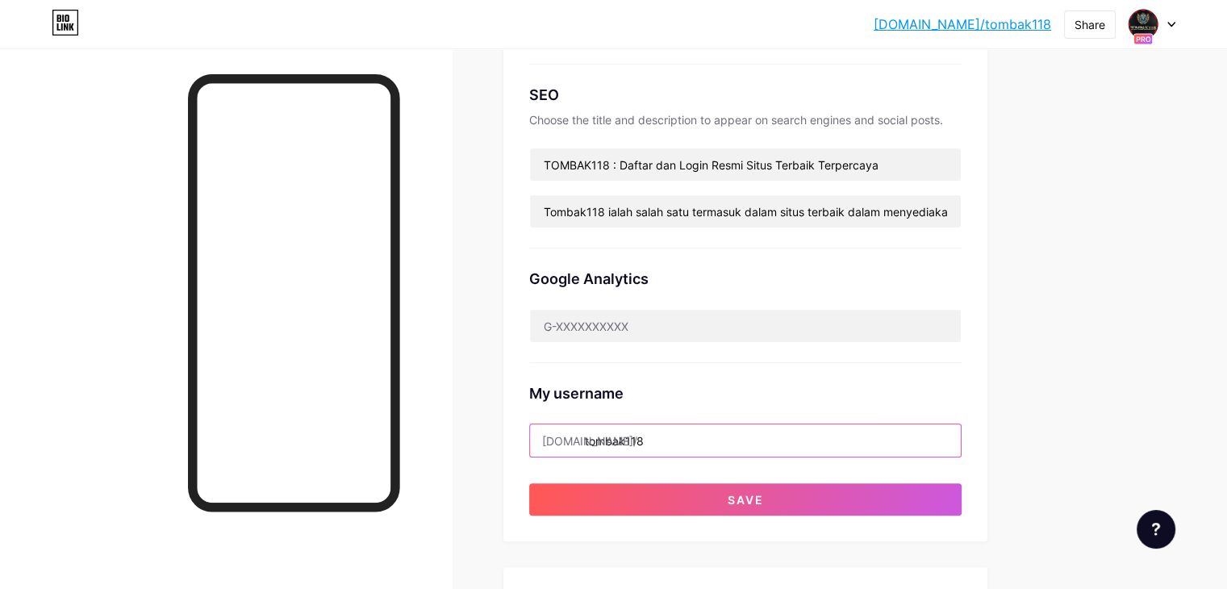
scroll to position [323, 0]
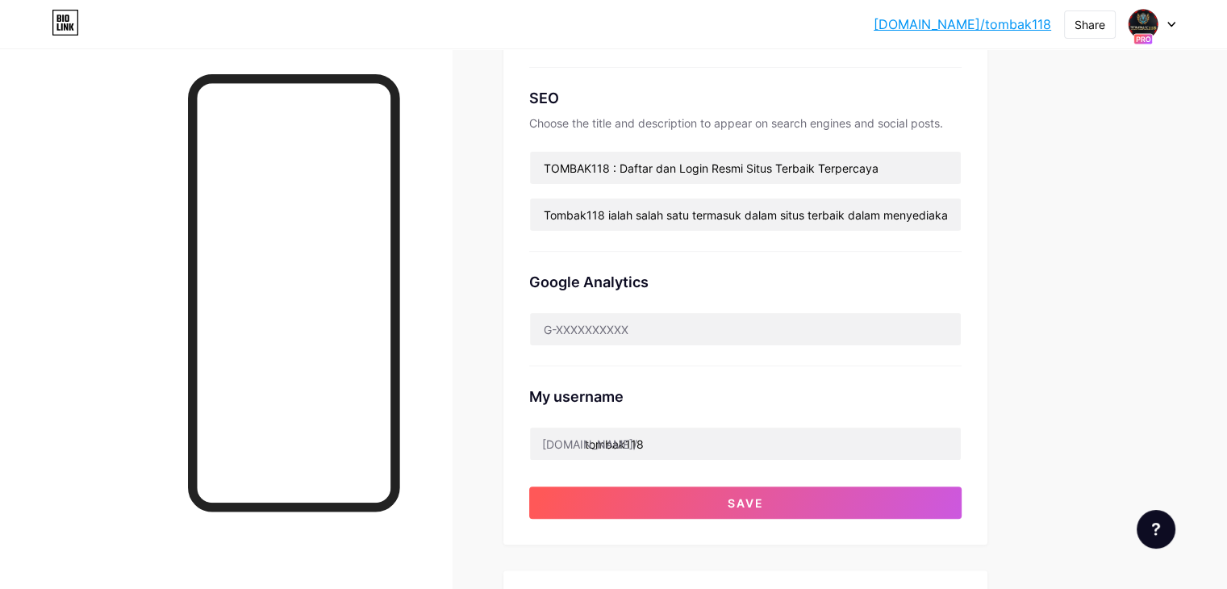
click at [1181, 395] on div "bio.link/tombak... bio.link/tombak118 Share Switch accounts TOMBAK118 bio.link/…" at bounding box center [613, 344] width 1227 height 1334
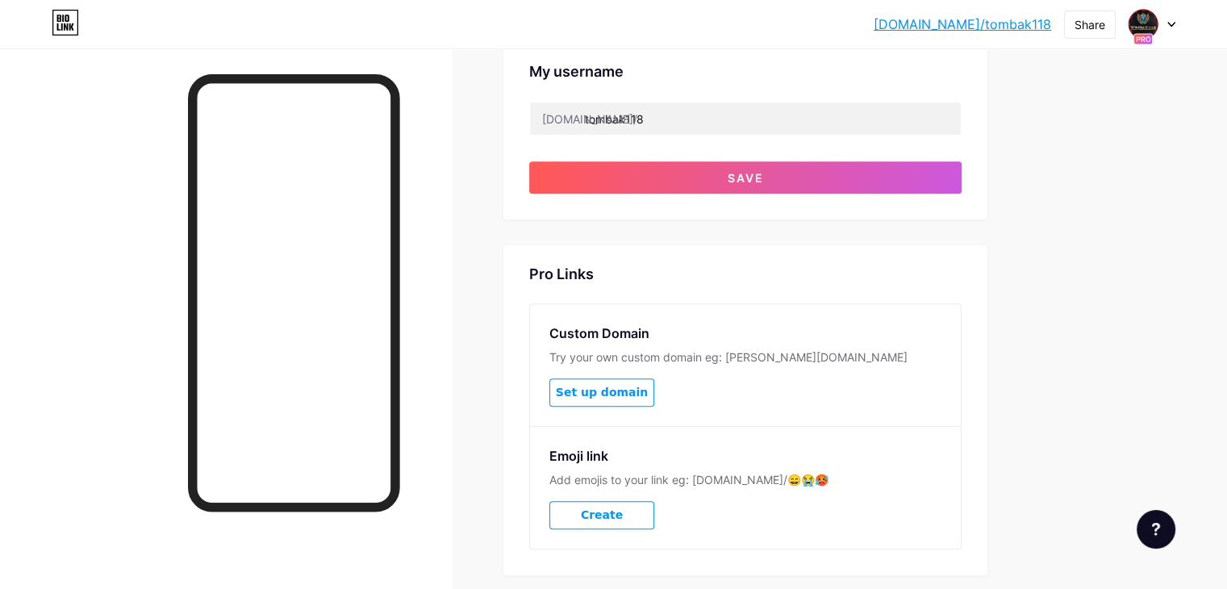
scroll to position [726, 0]
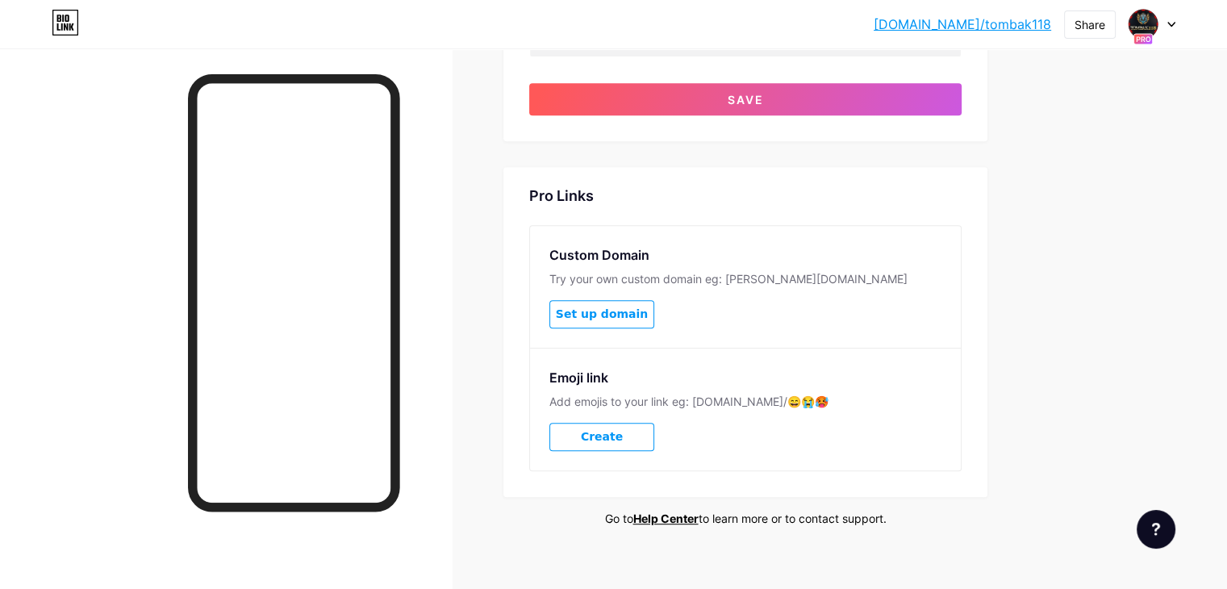
click at [648, 307] on span "Set up domain" at bounding box center [602, 314] width 92 height 14
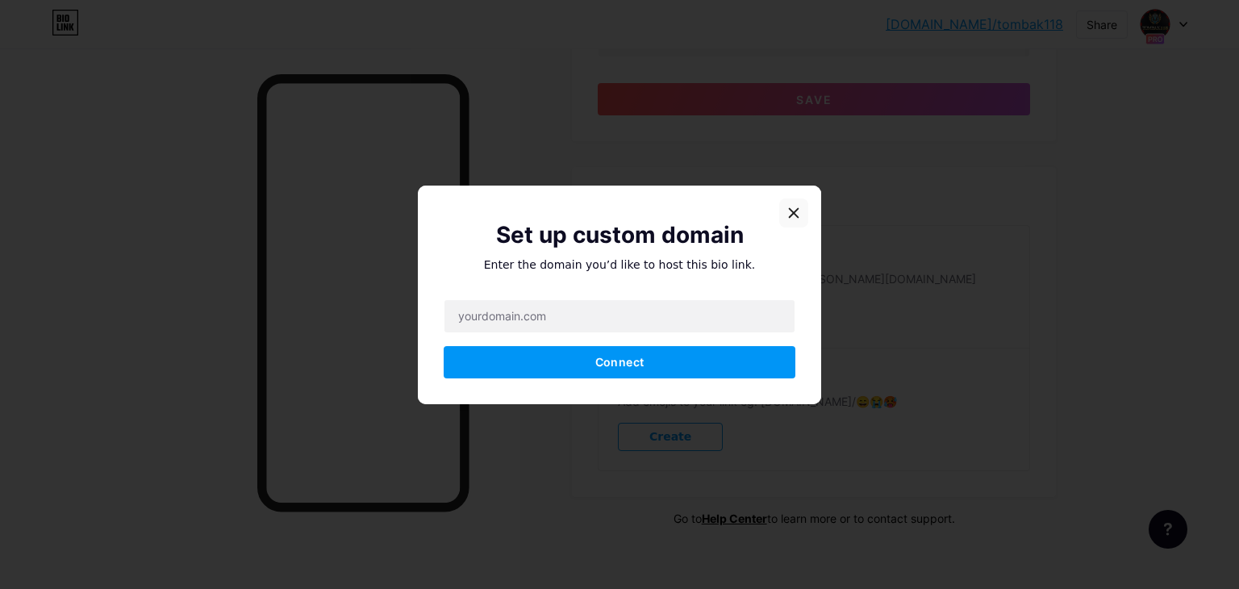
click at [800, 211] on div at bounding box center [793, 212] width 29 height 29
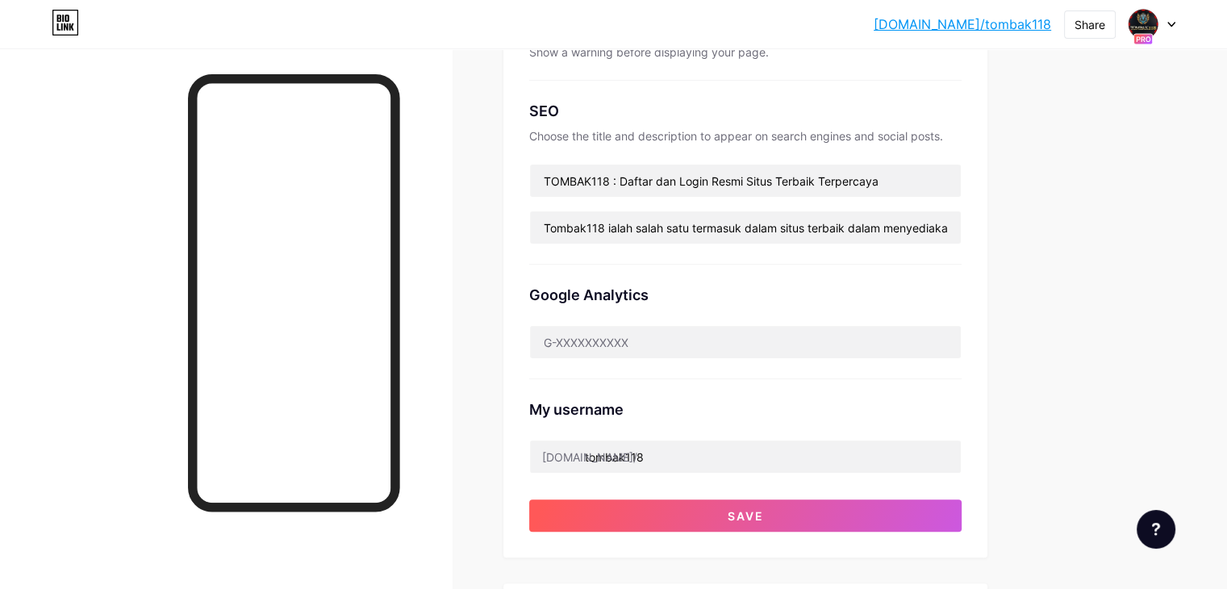
scroll to position [323, 0]
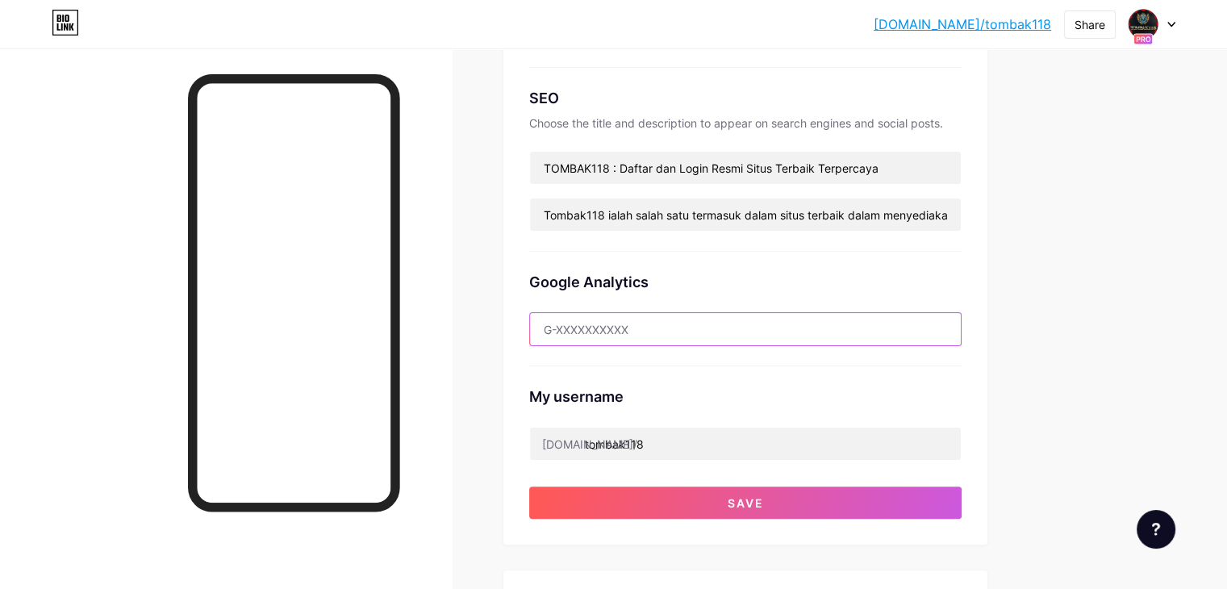
click at [927, 331] on input "text" at bounding box center [745, 329] width 431 height 32
click at [699, 324] on input "text" at bounding box center [745, 329] width 431 height 32
paste input "google-site-verification: google7dedb29ffe2a8abe.html"
click at [1181, 359] on div "bio.link/tombak... bio.link/tombak118 Share Switch accounts TOMBAK118 bio.link/…" at bounding box center [613, 344] width 1227 height 1334
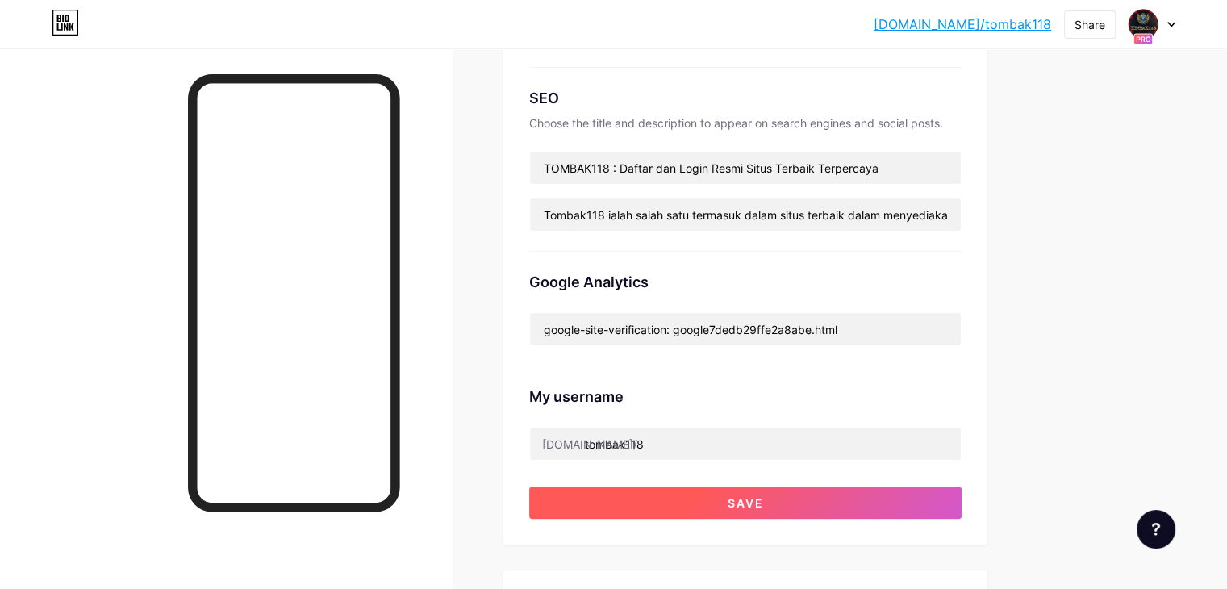
click at [795, 499] on button "Save" at bounding box center [745, 503] width 432 height 32
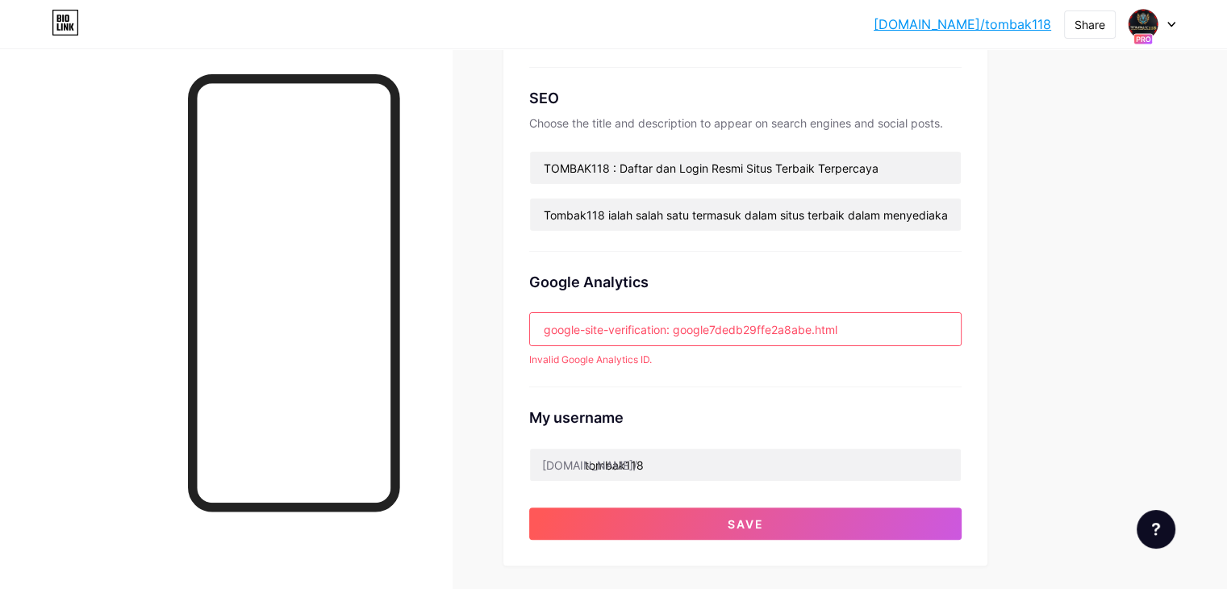
click at [797, 309] on div "Google Analytics google-site-verification: google7dedb29ffe2a8abe.html Invalid …" at bounding box center [745, 320] width 432 height 136
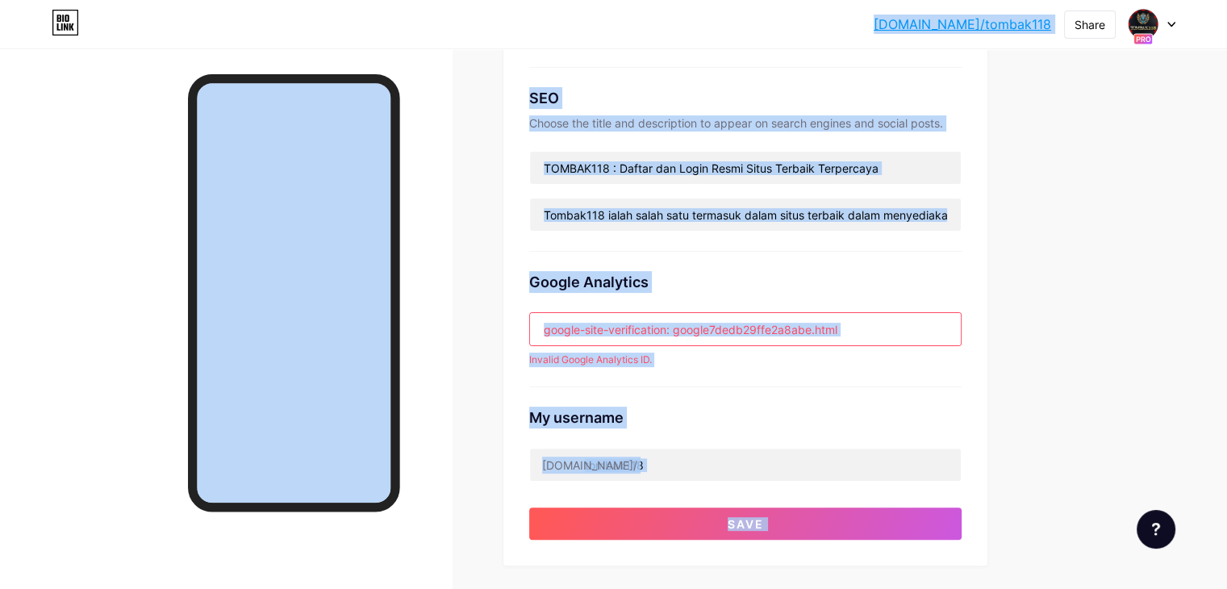
click at [802, 323] on input "google-site-verification: google7dedb29ffe2a8abe.html" at bounding box center [745, 329] width 431 height 32
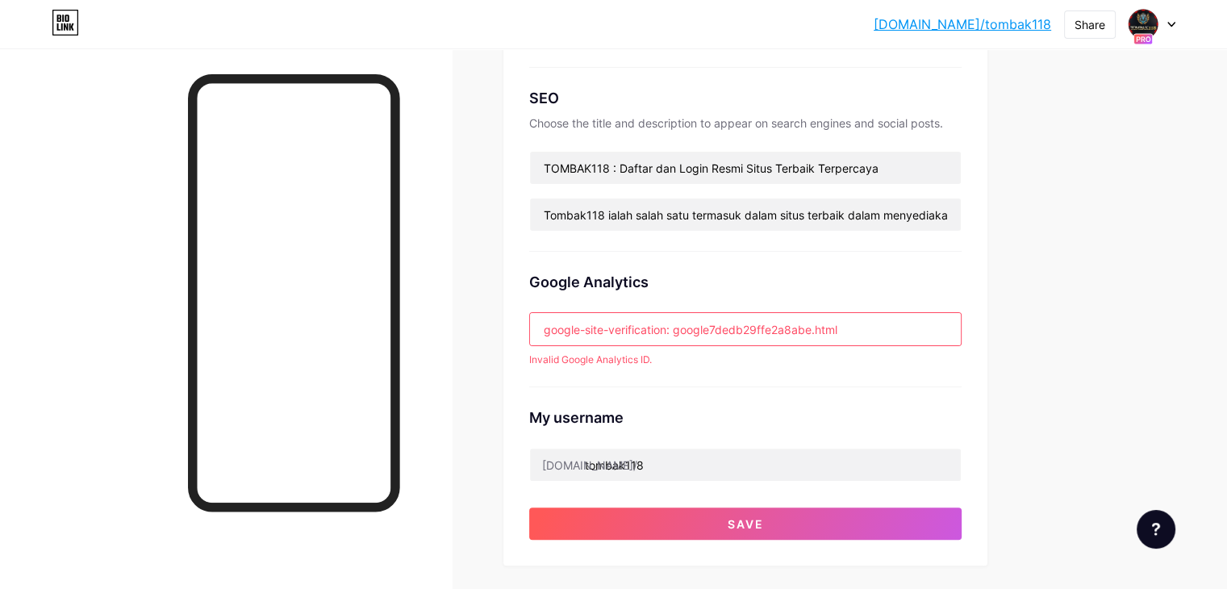
click at [837, 276] on div "Google Analytics" at bounding box center [745, 282] width 432 height 22
click at [799, 333] on input "google-site-verification: google7dedb29ffe2a8abe.html" at bounding box center [745, 329] width 431 height 32
paste input "<meta name="google-site-verification" content="lXm7uv5F_m_IpNMQppdxw5sQqEAbxlQ0…"
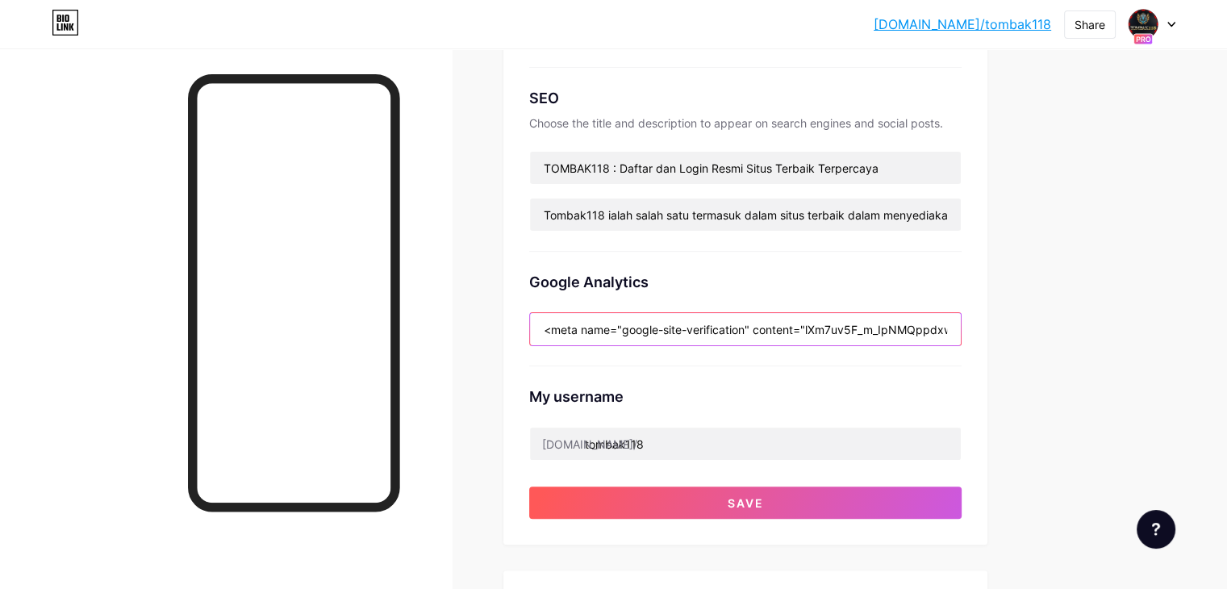
scroll to position [0, 169]
type input "<meta name="google-site-verification" content="lXm7uv5F_m_IpNMQppdxw5sQqEAbxlQ0…"
click at [962, 375] on div "My username bio.link/ tombak118" at bounding box center [745, 413] width 432 height 94
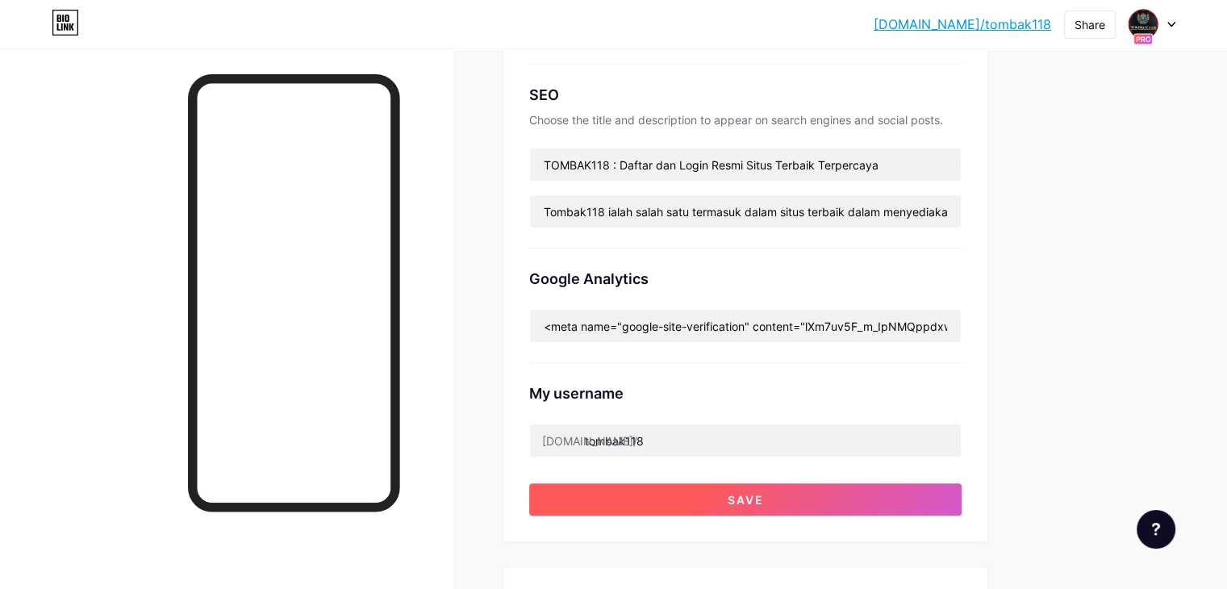
scroll to position [323, 0]
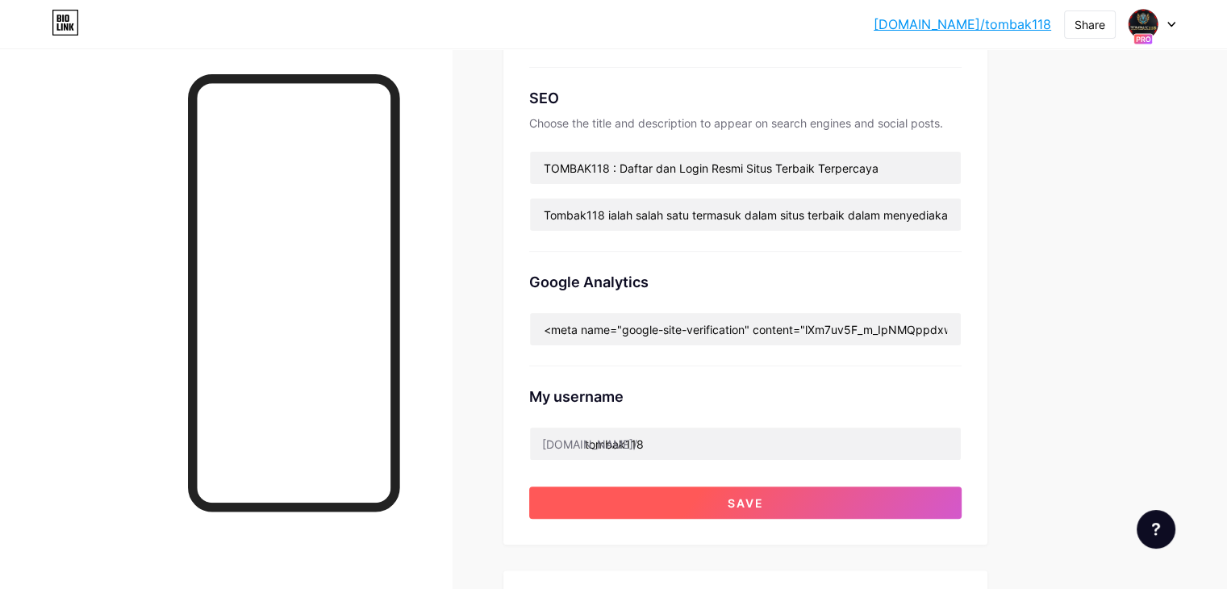
click at [876, 501] on button "Save" at bounding box center [745, 503] width 432 height 32
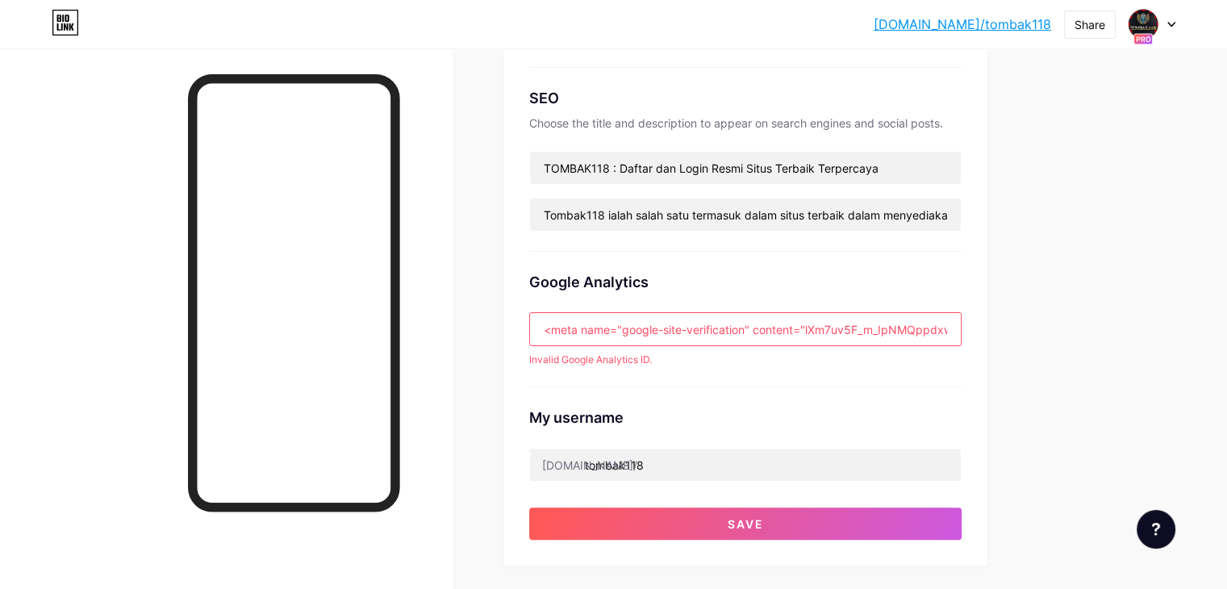
click at [798, 329] on input "<meta name="google-site-verification" content="lXm7uv5F_m_IpNMQppdxw5sQqEAbxlQ0…" at bounding box center [745, 329] width 431 height 32
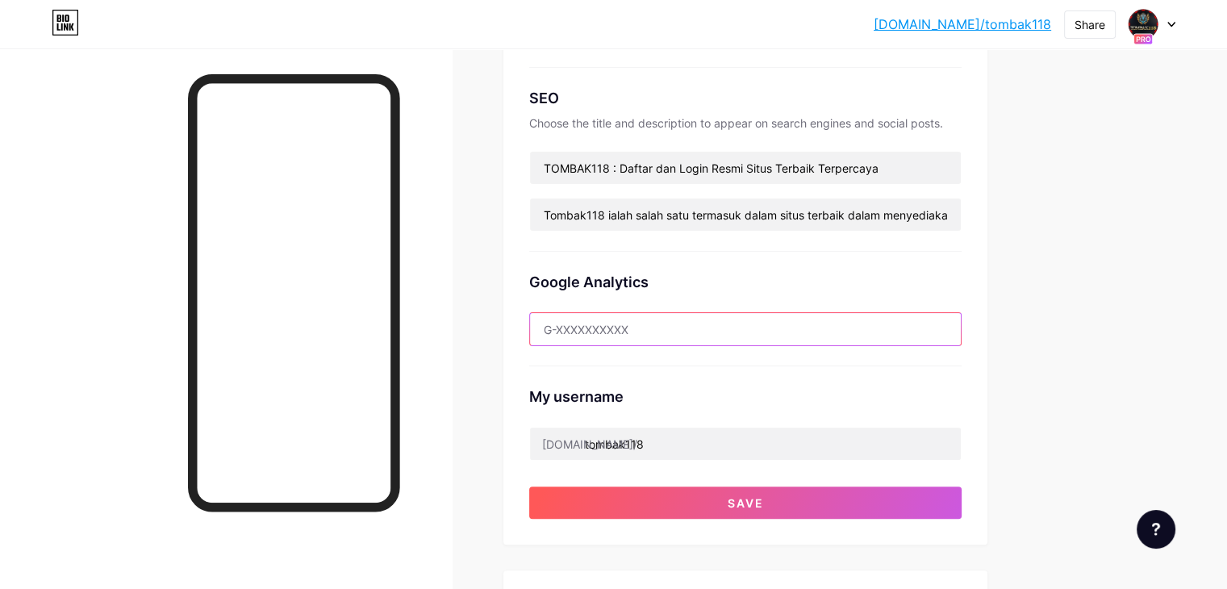
click at [695, 334] on input "text" at bounding box center [745, 329] width 431 height 32
paste input "google7dedb29ffe2a8abe.html"
type input "google7dedb29ffe2a8abe.html"
click at [888, 369] on div "My username bio.link/ tombak118" at bounding box center [745, 413] width 432 height 94
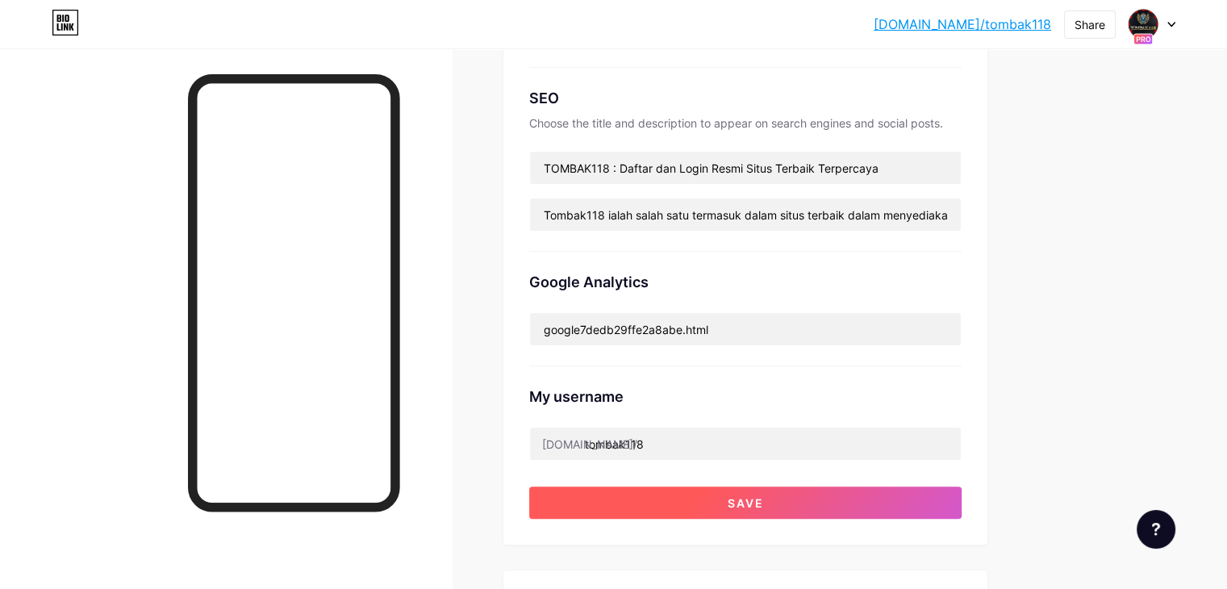
click at [837, 506] on button "Save" at bounding box center [745, 503] width 432 height 32
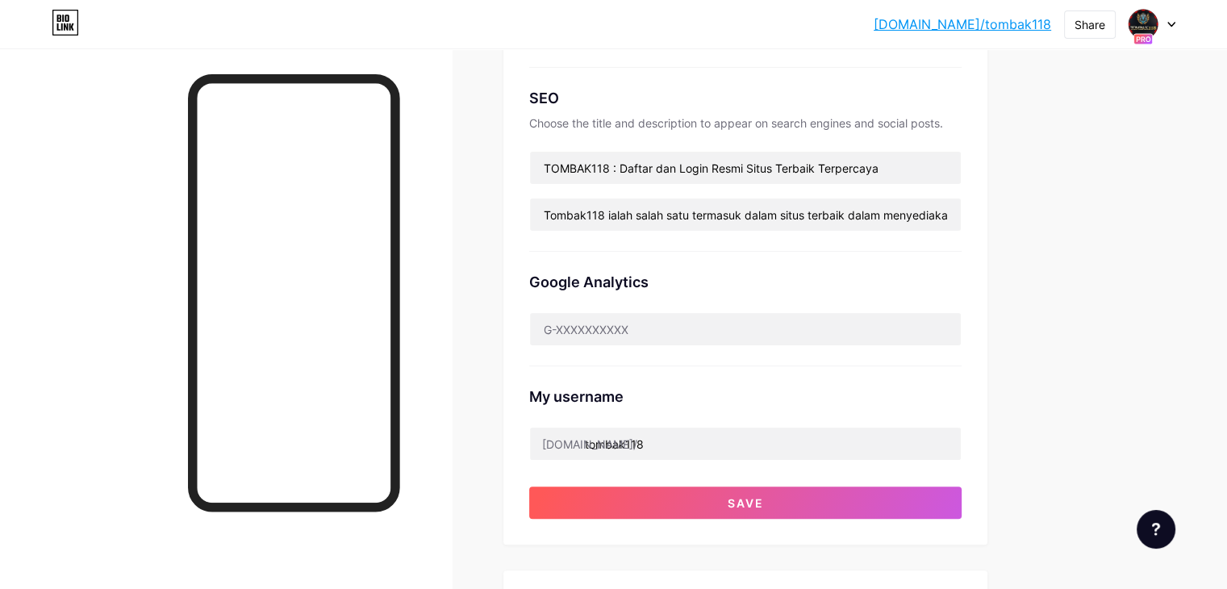
click at [800, 386] on div "My username" at bounding box center [745, 397] width 432 height 22
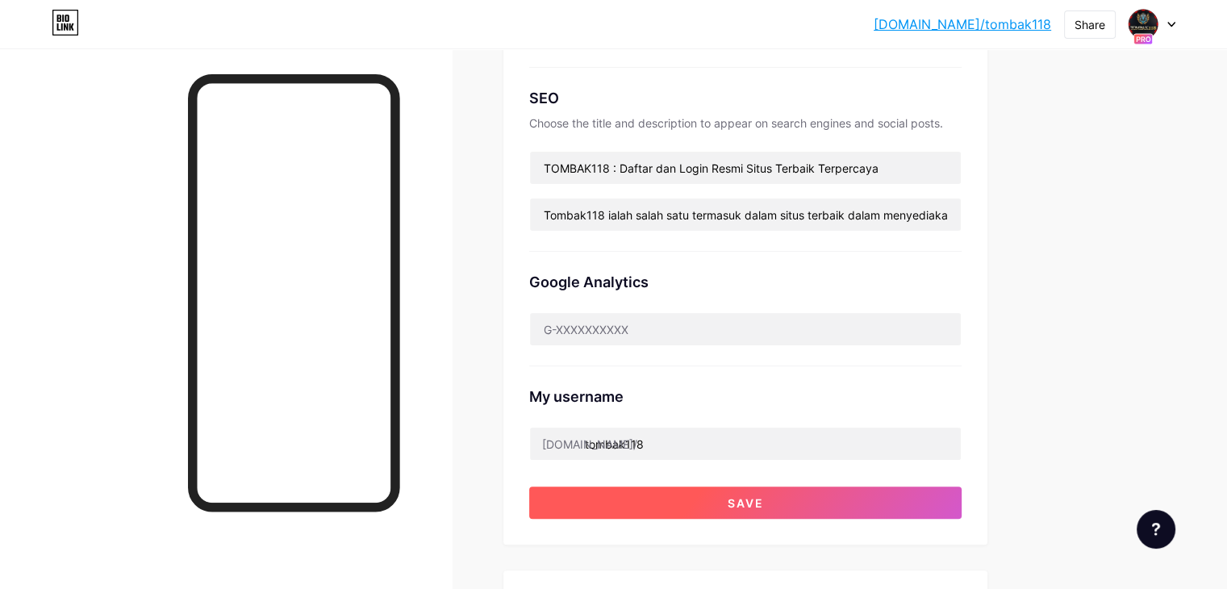
click at [783, 509] on button "Save" at bounding box center [745, 503] width 432 height 32
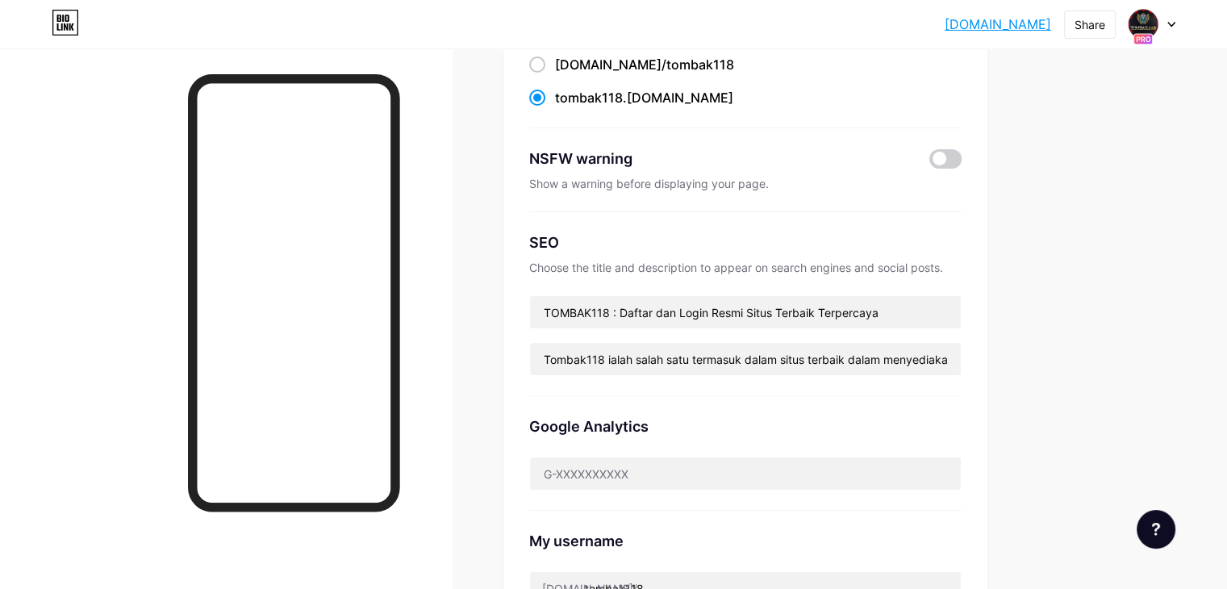
scroll to position [0, 0]
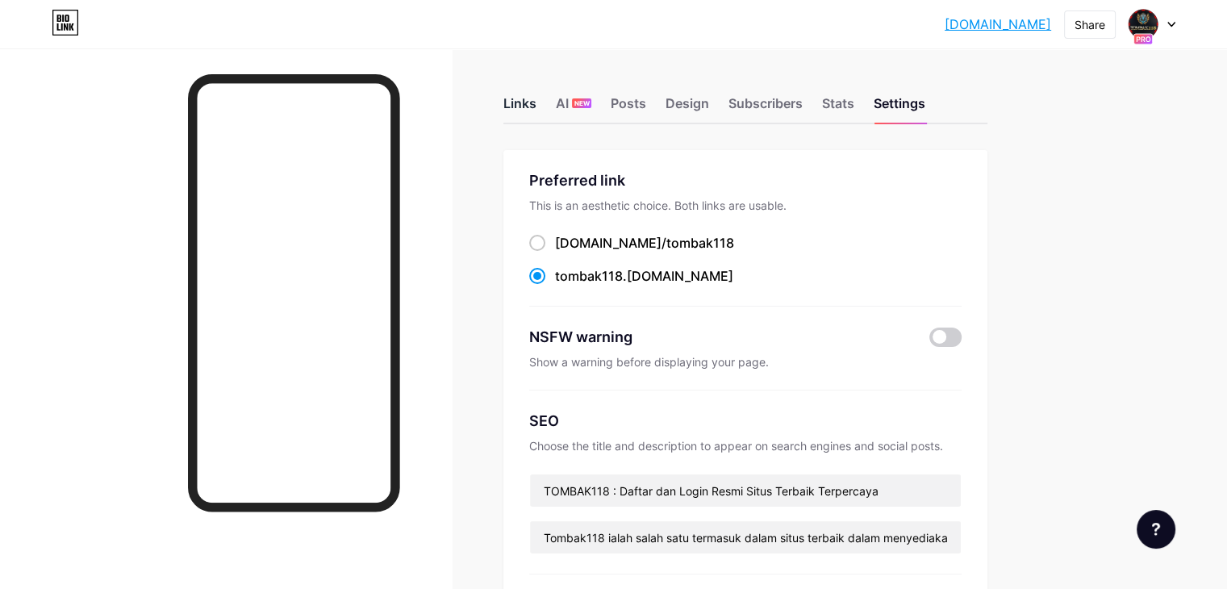
click at [537, 101] on div "Links" at bounding box center [519, 108] width 33 height 29
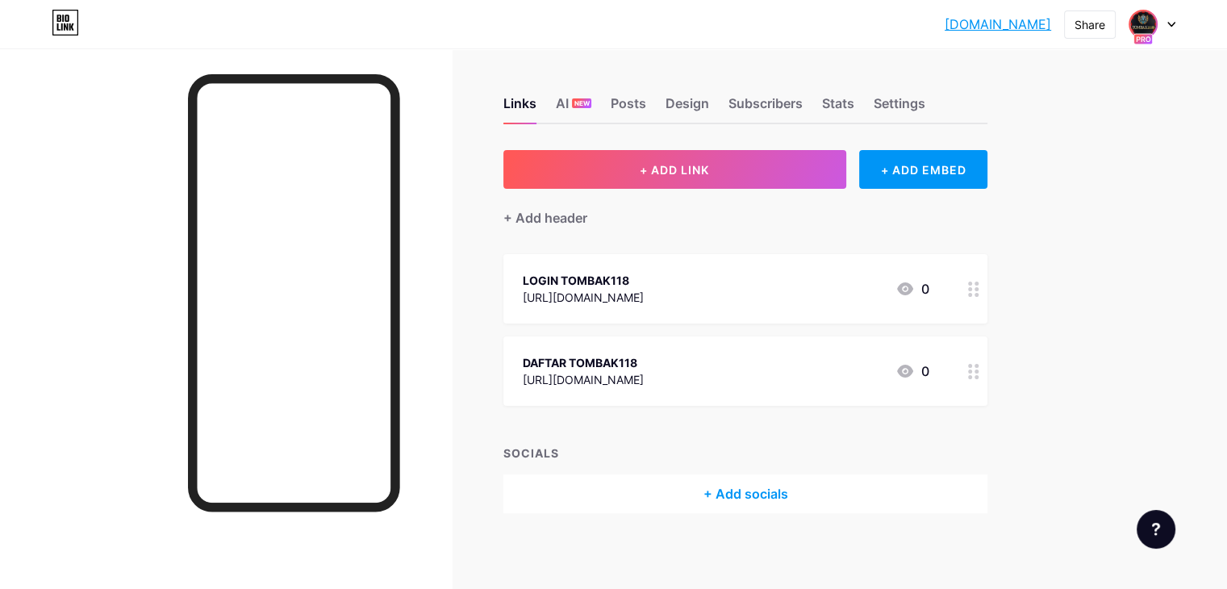
click at [1155, 23] on img at bounding box center [1143, 24] width 26 height 26
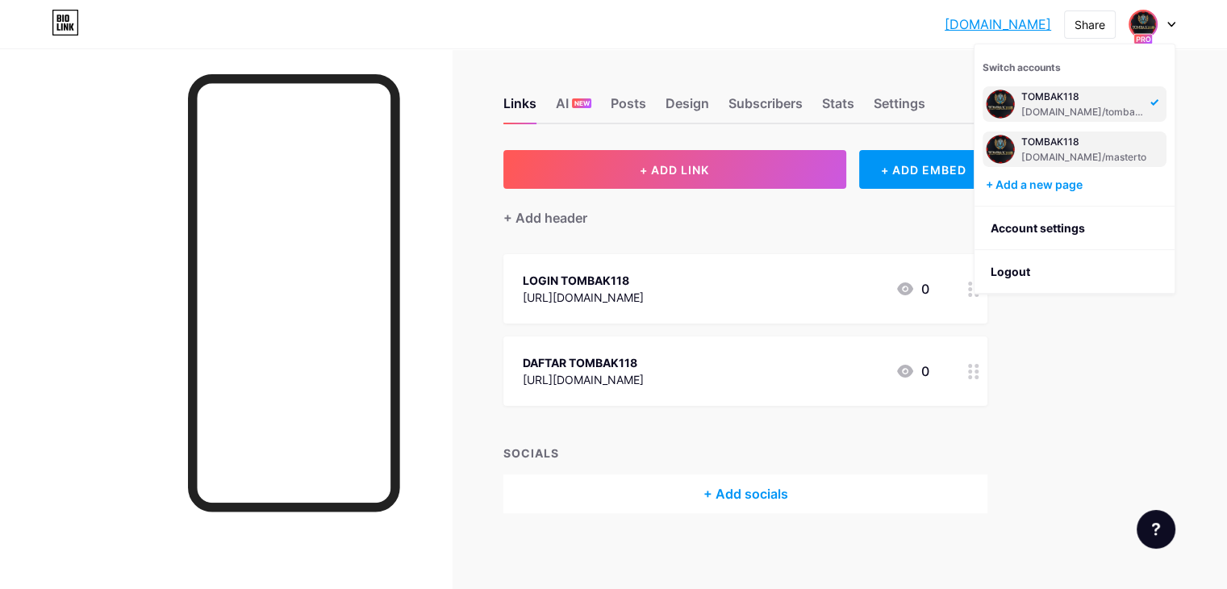
click at [1091, 147] on div "TOMBAK118" at bounding box center [1084, 142] width 125 height 13
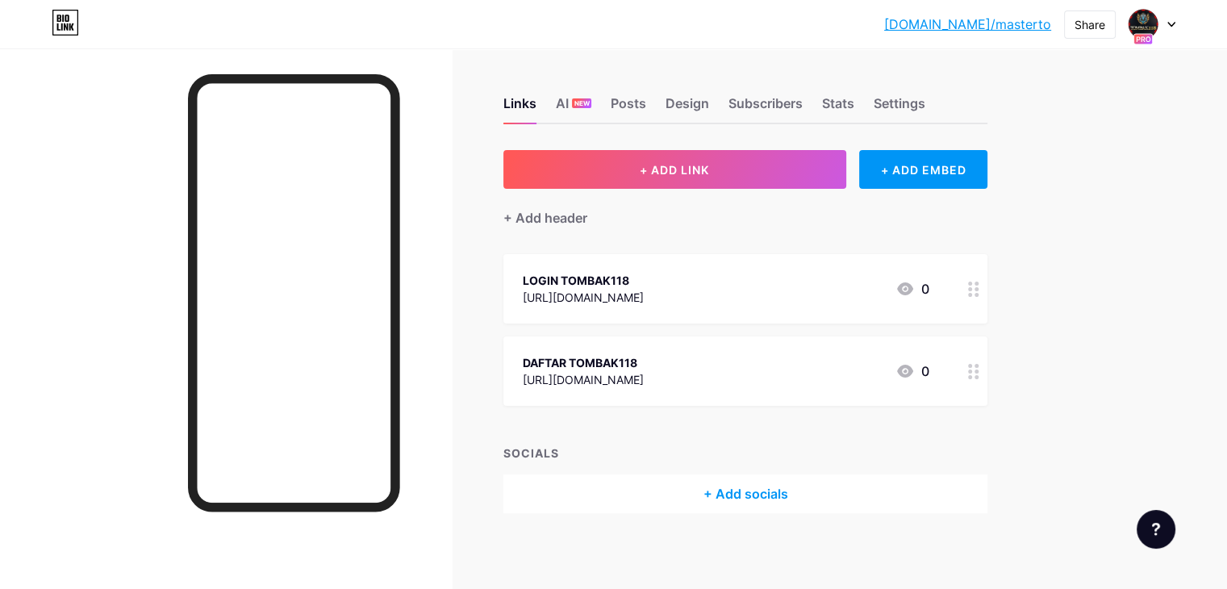
scroll to position [3, 0]
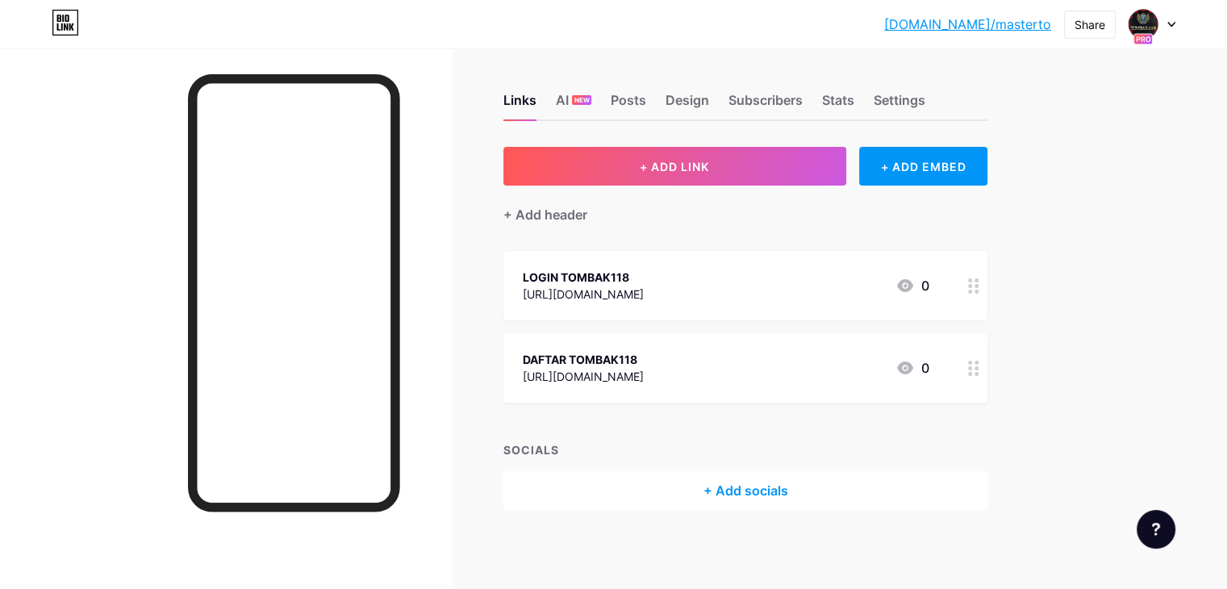
click at [980, 86] on div "Links AI NEW Posts Design Subscribers Stats Settings" at bounding box center [745, 93] width 484 height 56
click at [926, 94] on div "Settings" at bounding box center [900, 104] width 52 height 29
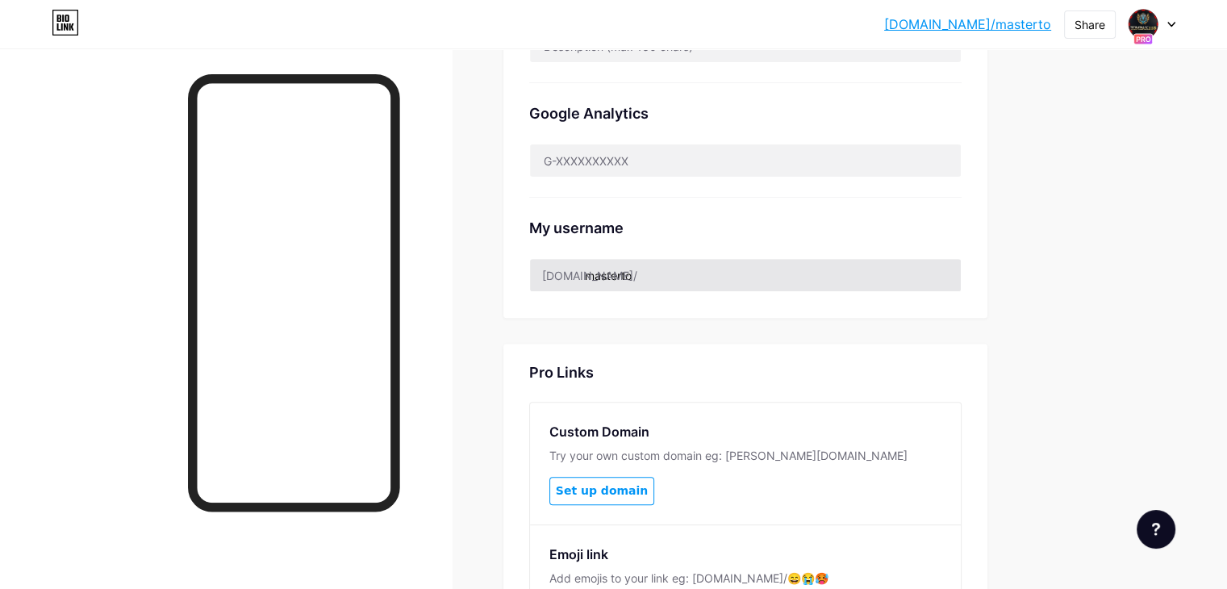
scroll to position [565, 0]
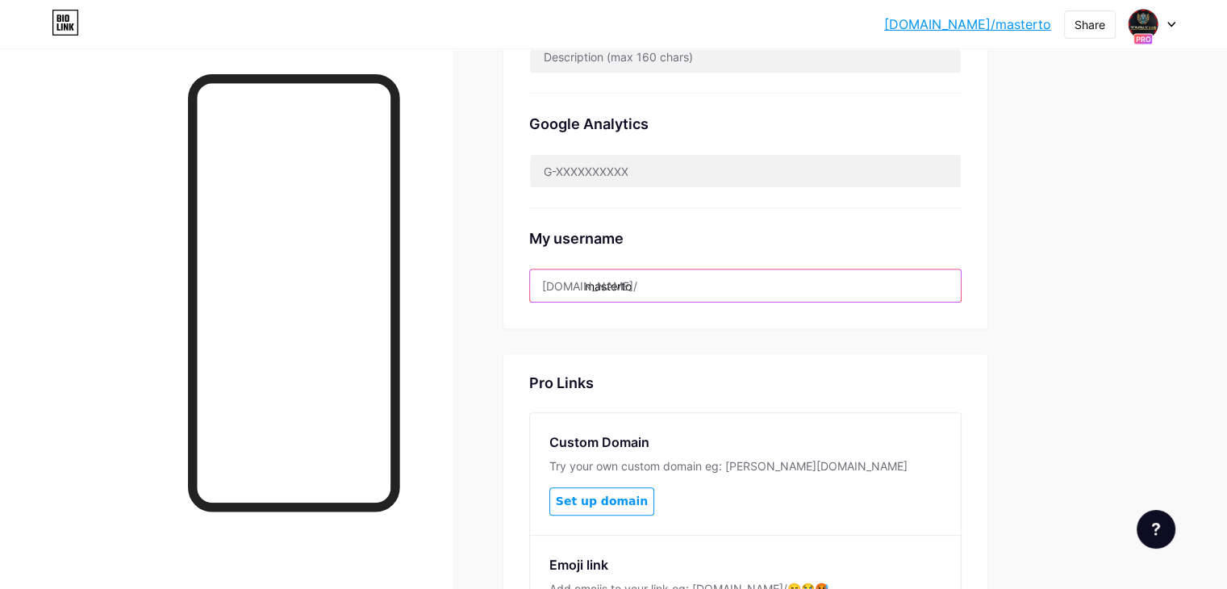
click at [758, 282] on input "masterto" at bounding box center [745, 286] width 431 height 32
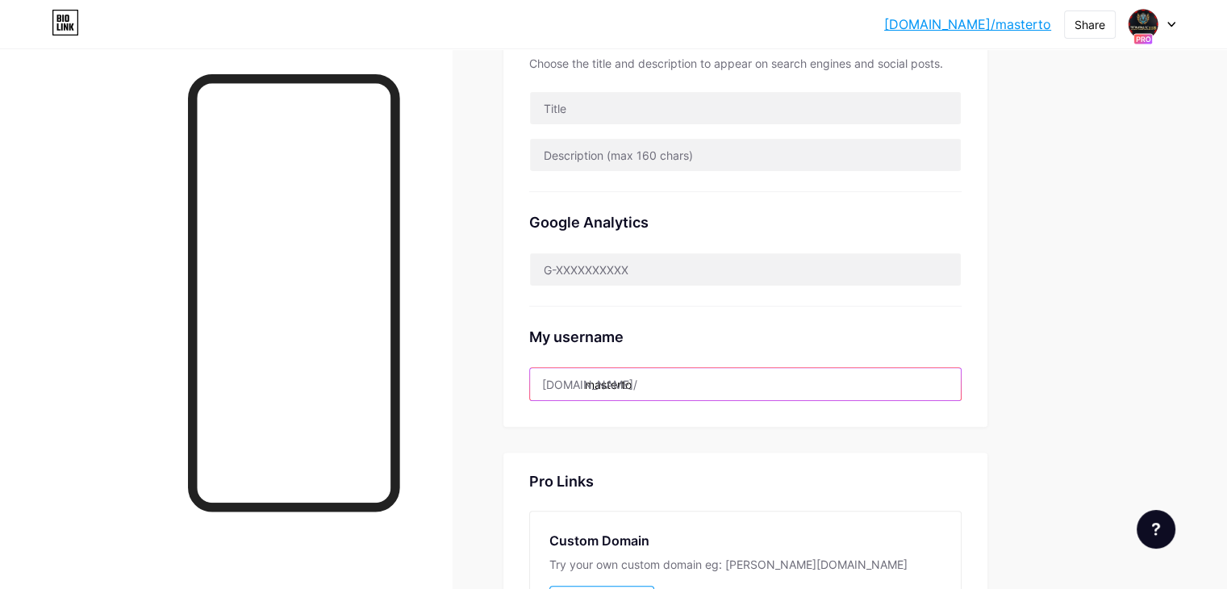
scroll to position [484, 0]
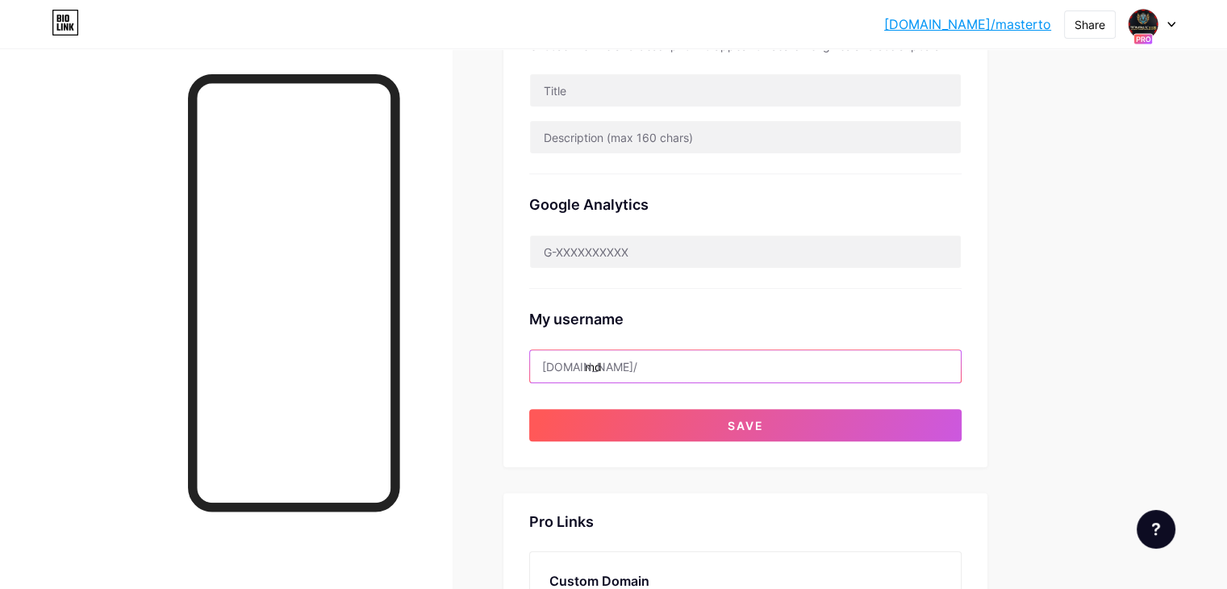
type input "m"
type input "t"
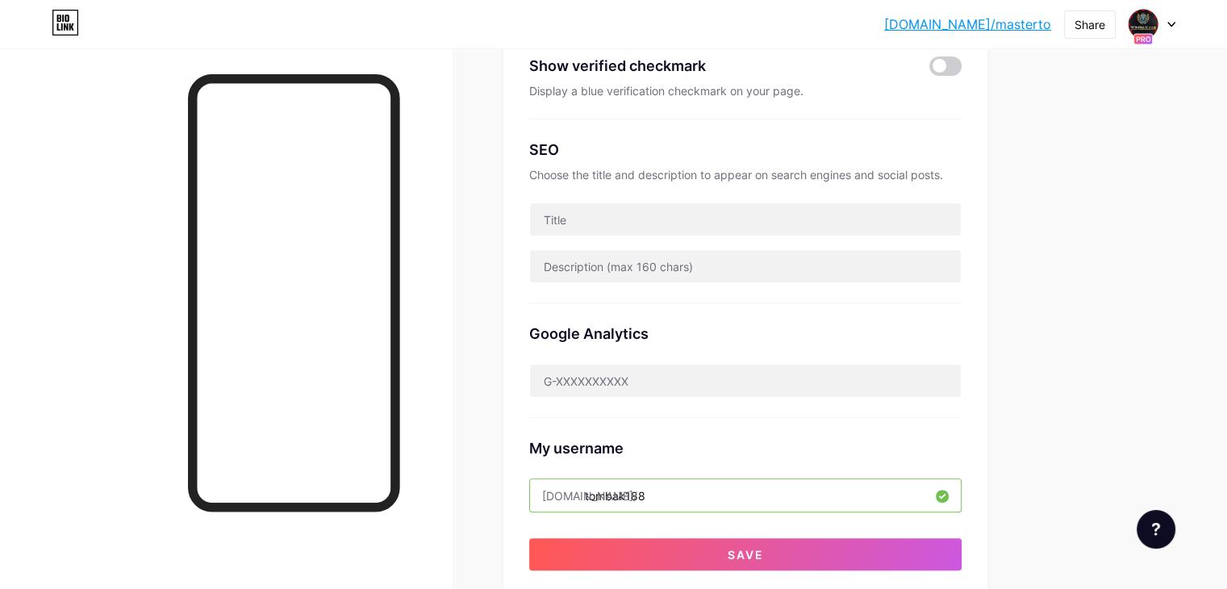
scroll to position [403, 0]
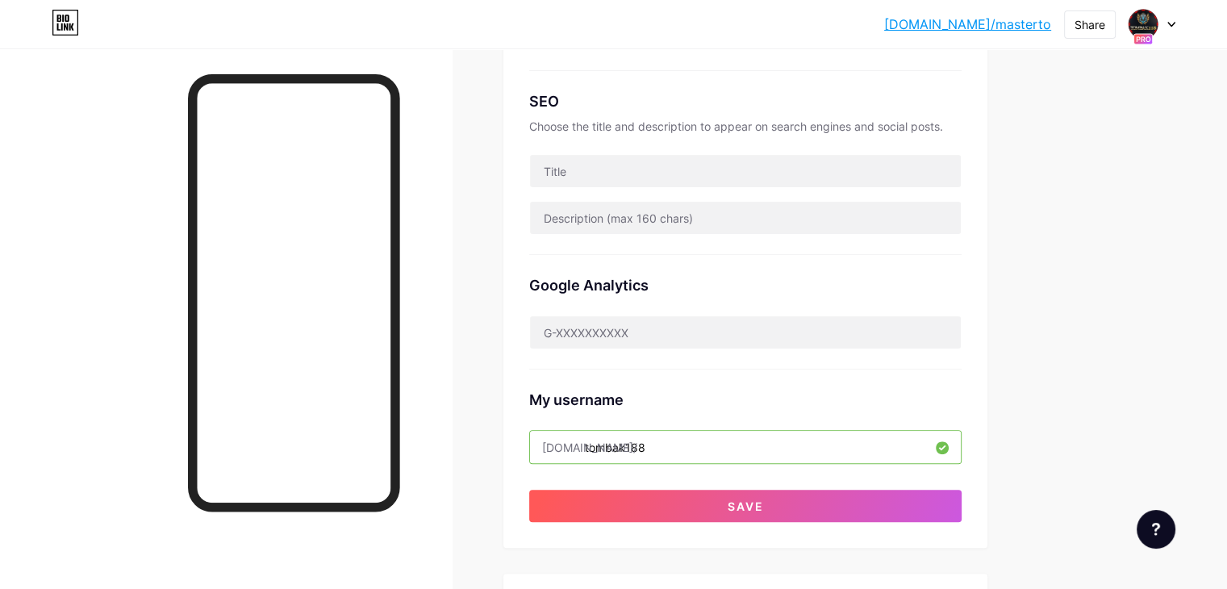
type input "tombak188"
click at [707, 141] on div "SEO Choose the title and description to appear on search engines and social pos…" at bounding box center [745, 163] width 432 height 184
click at [707, 159] on input "text" at bounding box center [745, 171] width 431 height 32
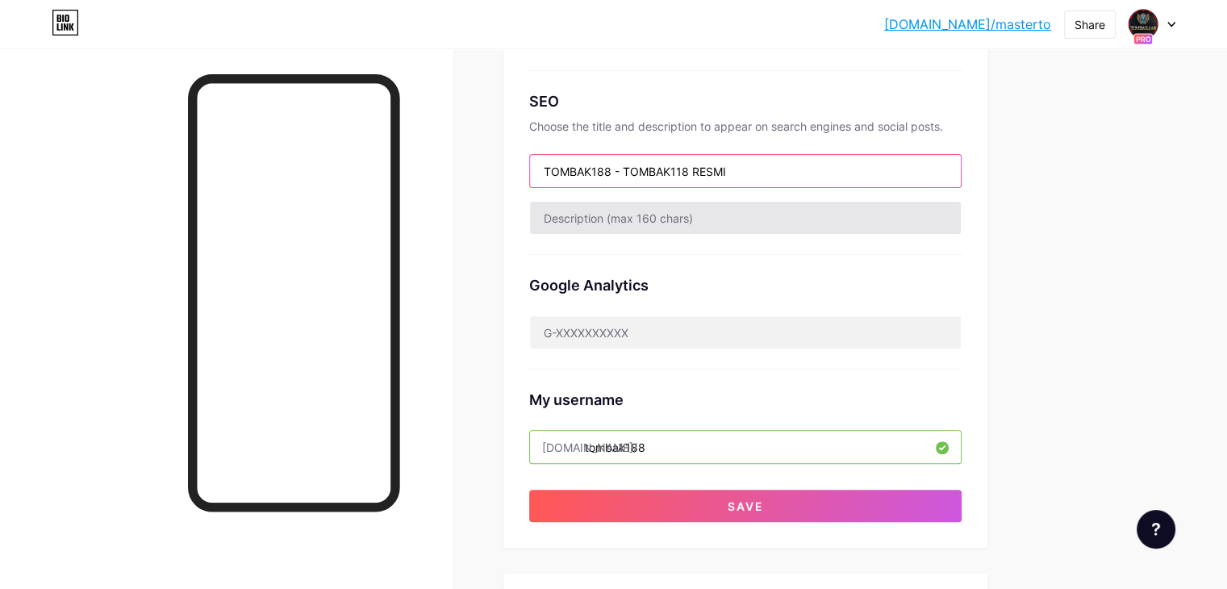
type input "TOMBAK188 - TOMBAK118 RESMI"
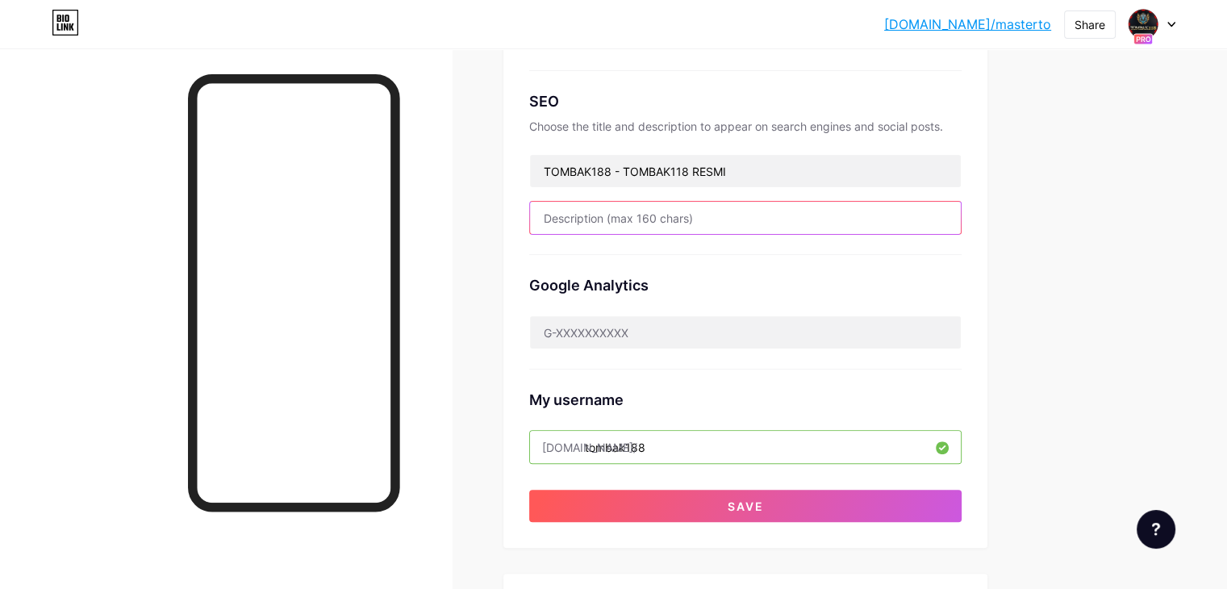
click at [759, 215] on input "text" at bounding box center [745, 218] width 431 height 32
click at [653, 224] on input "text" at bounding box center [745, 218] width 431 height 32
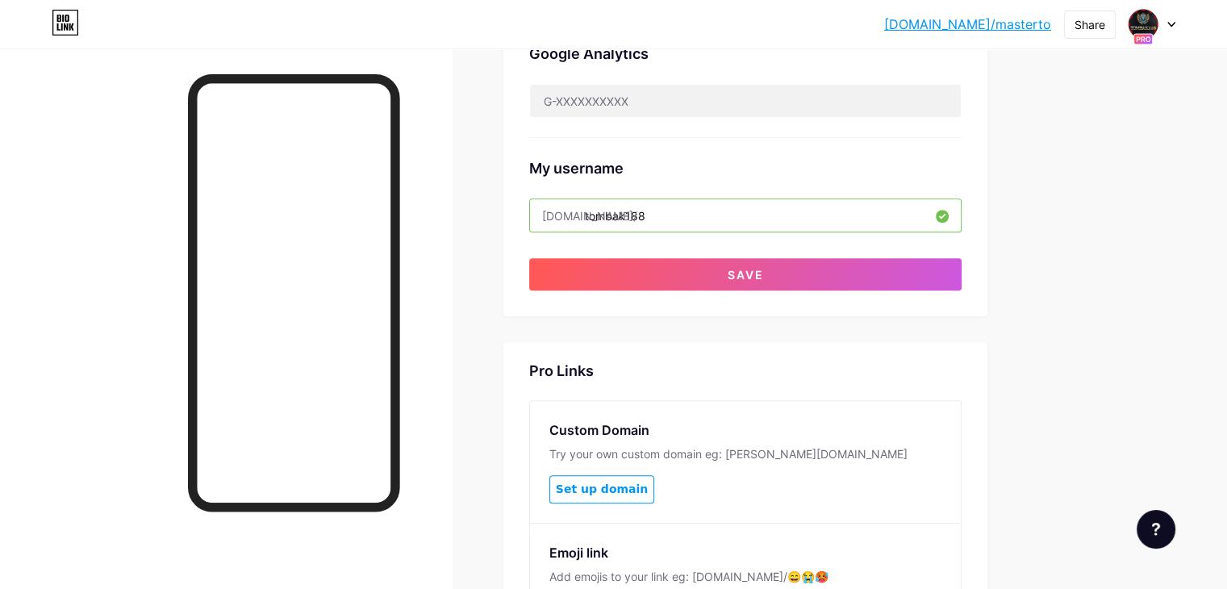
scroll to position [646, 0]
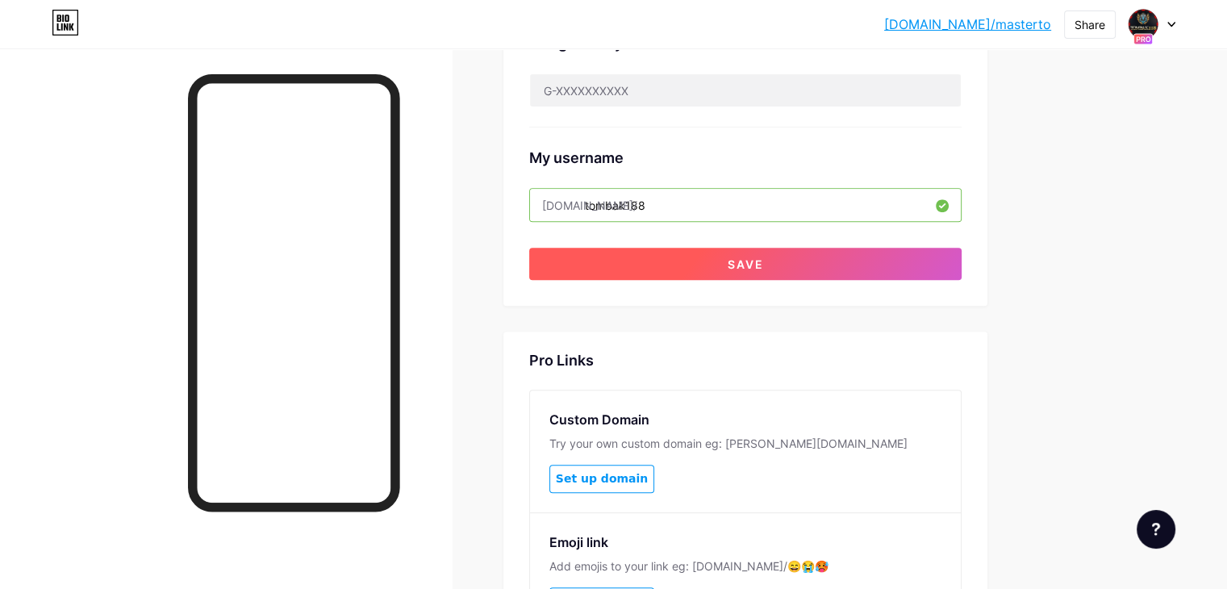
type input "TOMBAK118 adalah situs slot resmi terpercaya dengan tingkat kemenangan tertingg…"
click at [842, 261] on button "Save" at bounding box center [745, 264] width 432 height 32
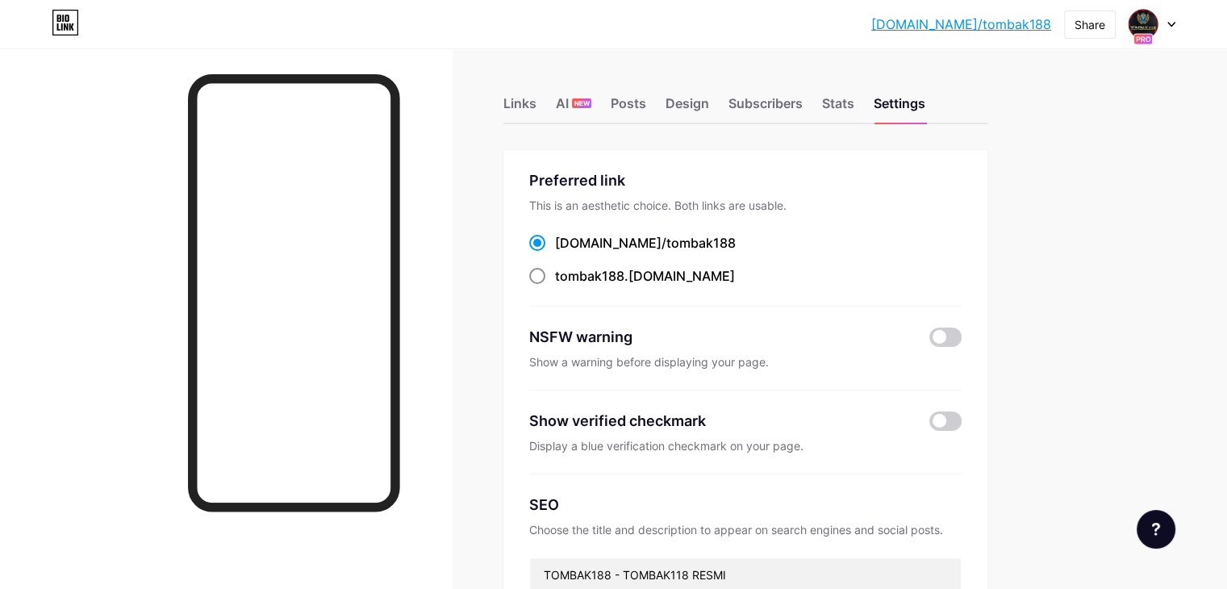
click at [720, 278] on div "tombak188 .bio.link" at bounding box center [645, 275] width 180 height 19
click at [566, 286] on input "tombak188 .bio.link" at bounding box center [560, 291] width 10 height 10
radio input "true"
click at [854, 280] on div "tombak188 .bio.link" at bounding box center [745, 276] width 432 height 20
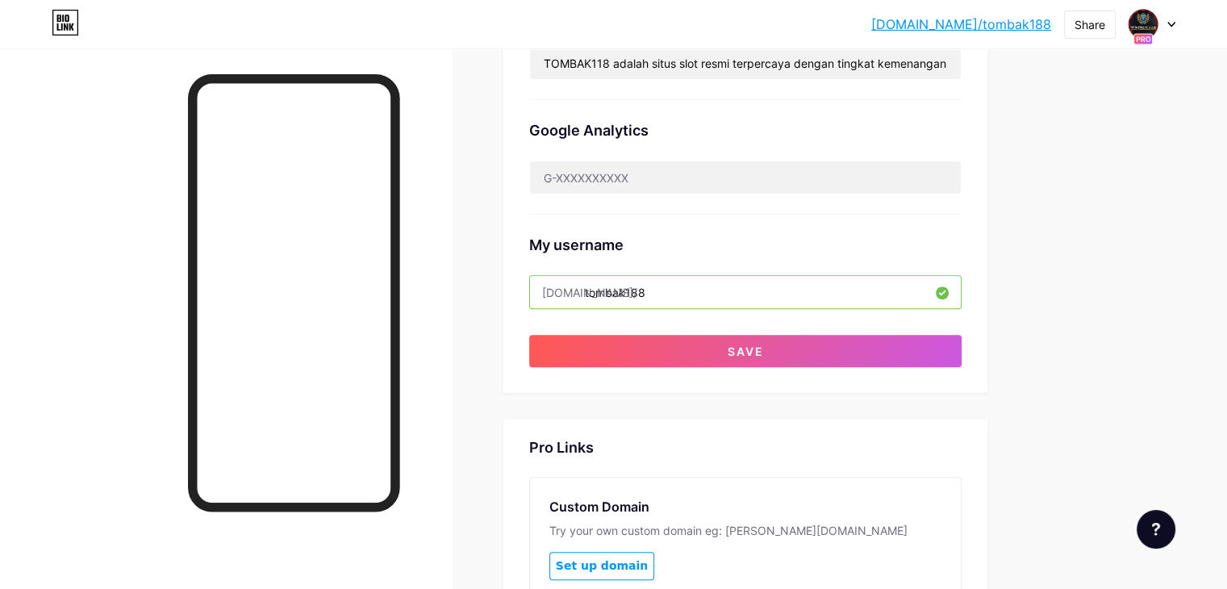
scroll to position [565, 0]
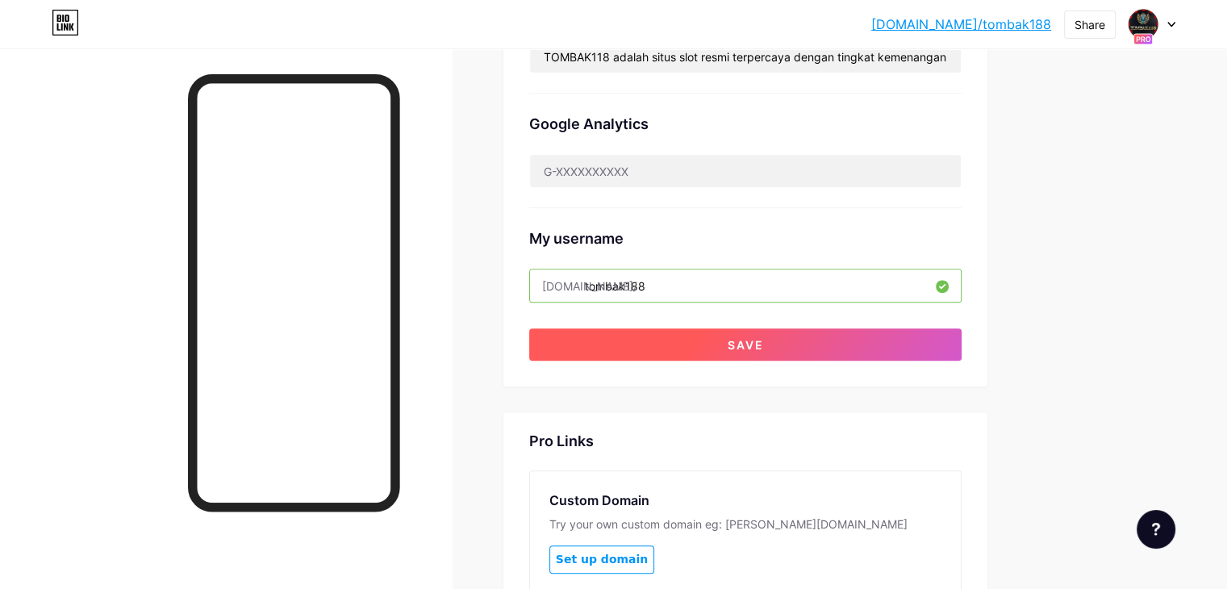
click at [851, 347] on button "Save" at bounding box center [745, 344] width 432 height 32
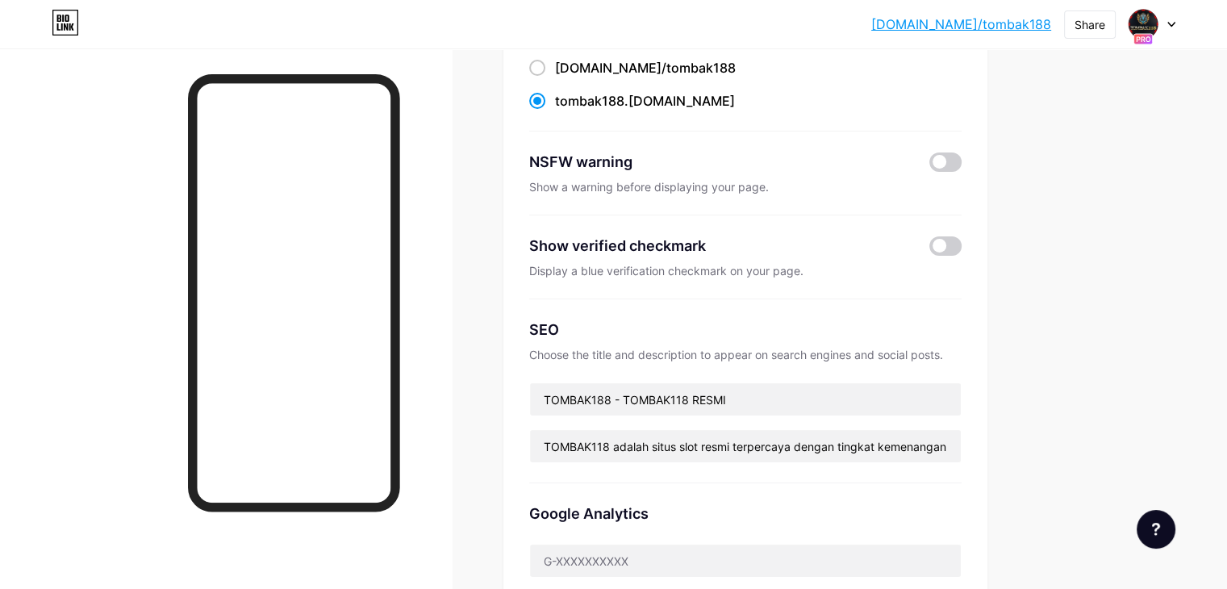
scroll to position [161, 0]
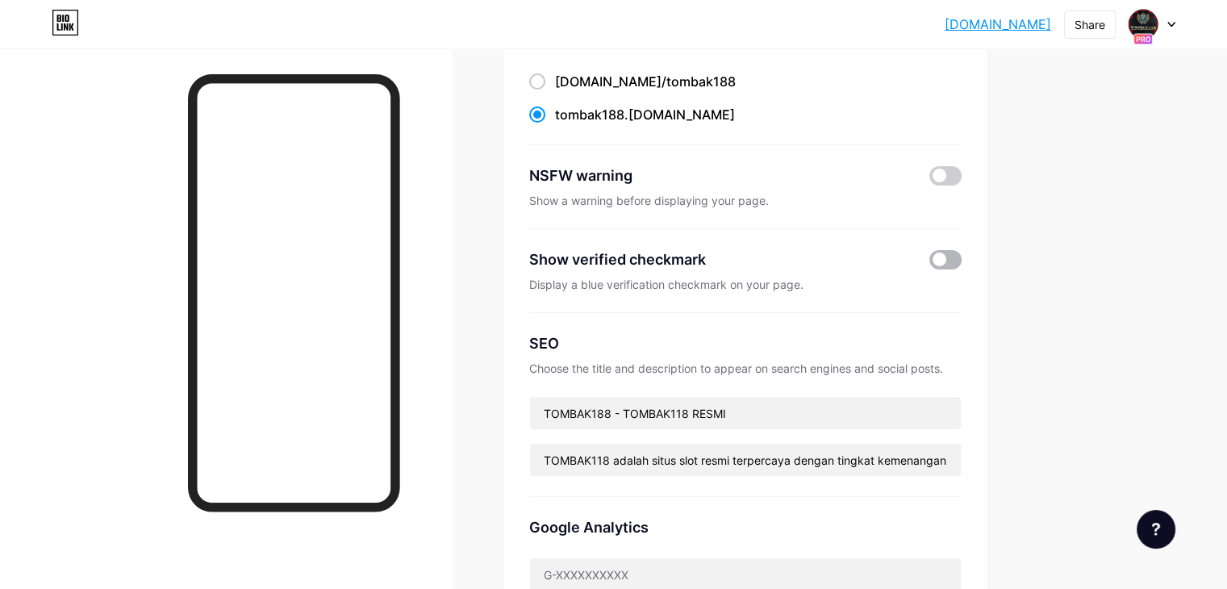
click at [962, 261] on span at bounding box center [946, 259] width 32 height 19
click at [930, 264] on input "checkbox" at bounding box center [930, 264] width 0 height 0
click at [962, 262] on span at bounding box center [946, 259] width 32 height 19
click at [930, 264] on input "checkbox" at bounding box center [930, 264] width 0 height 0
click at [962, 265] on span at bounding box center [946, 259] width 32 height 19
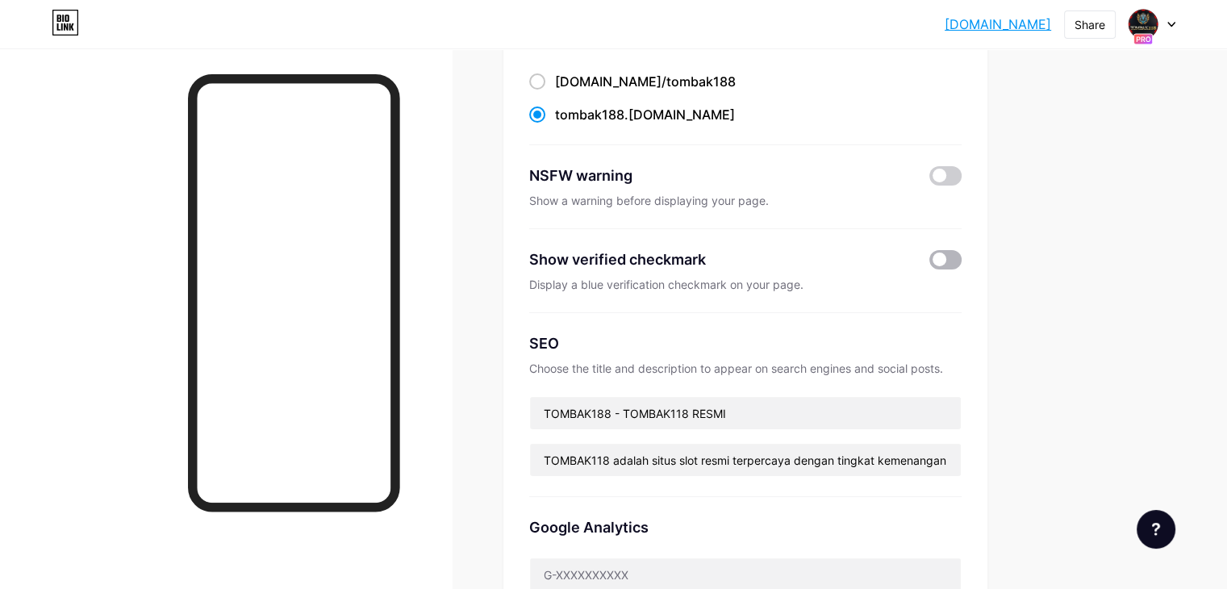
click at [930, 264] on input "checkbox" at bounding box center [930, 264] width 0 height 0
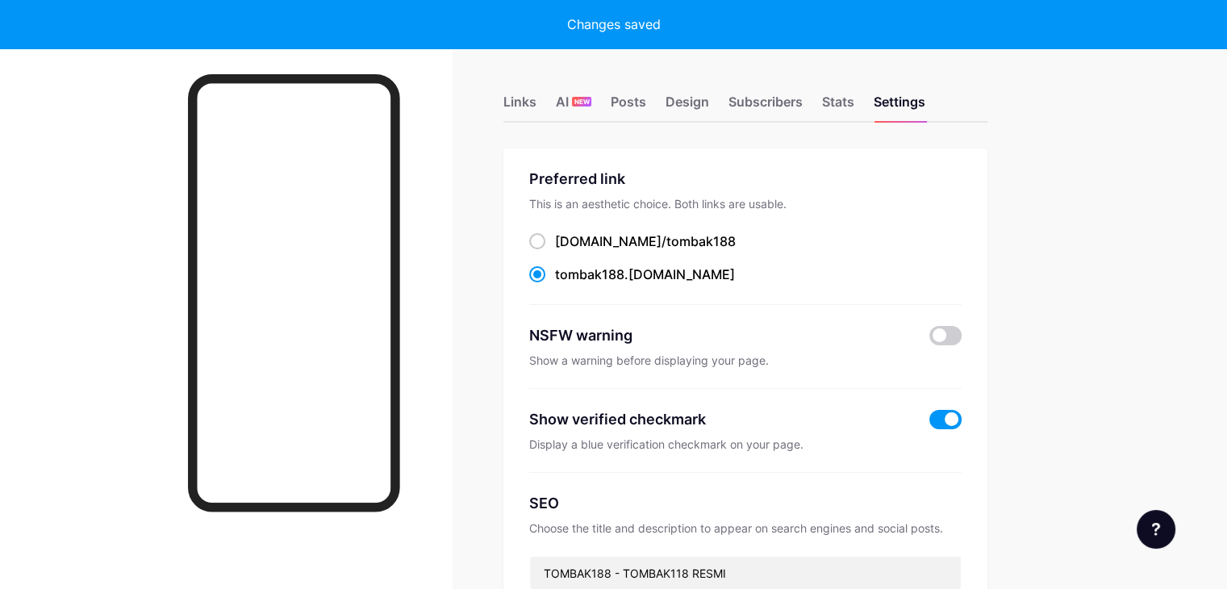
scroll to position [0, 0]
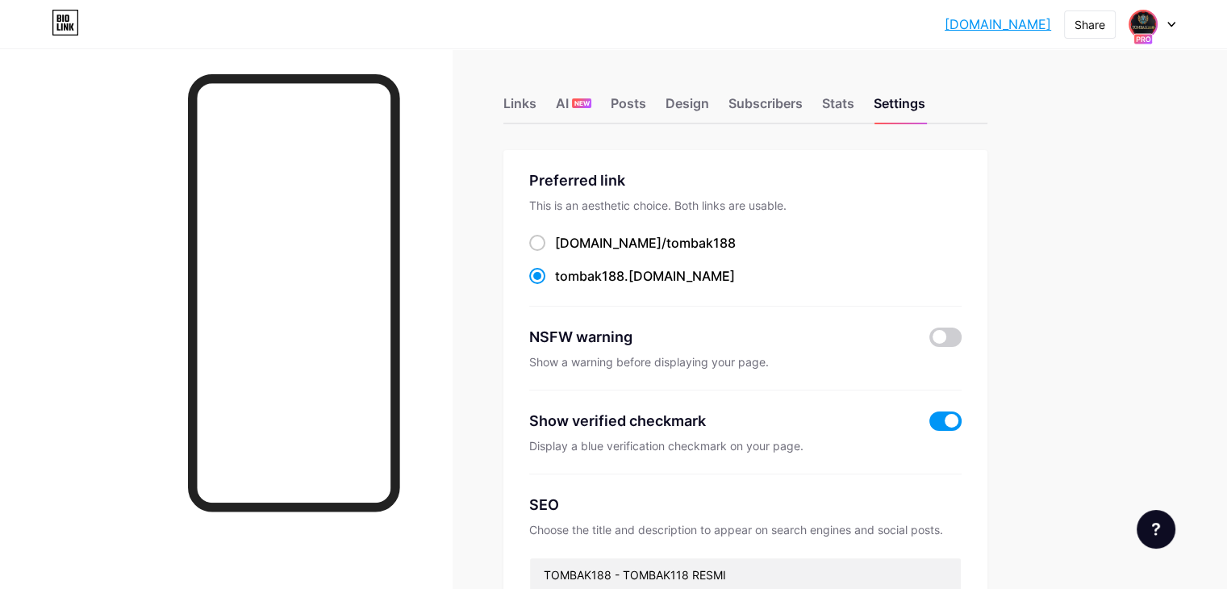
click at [1149, 27] on img at bounding box center [1143, 24] width 26 height 26
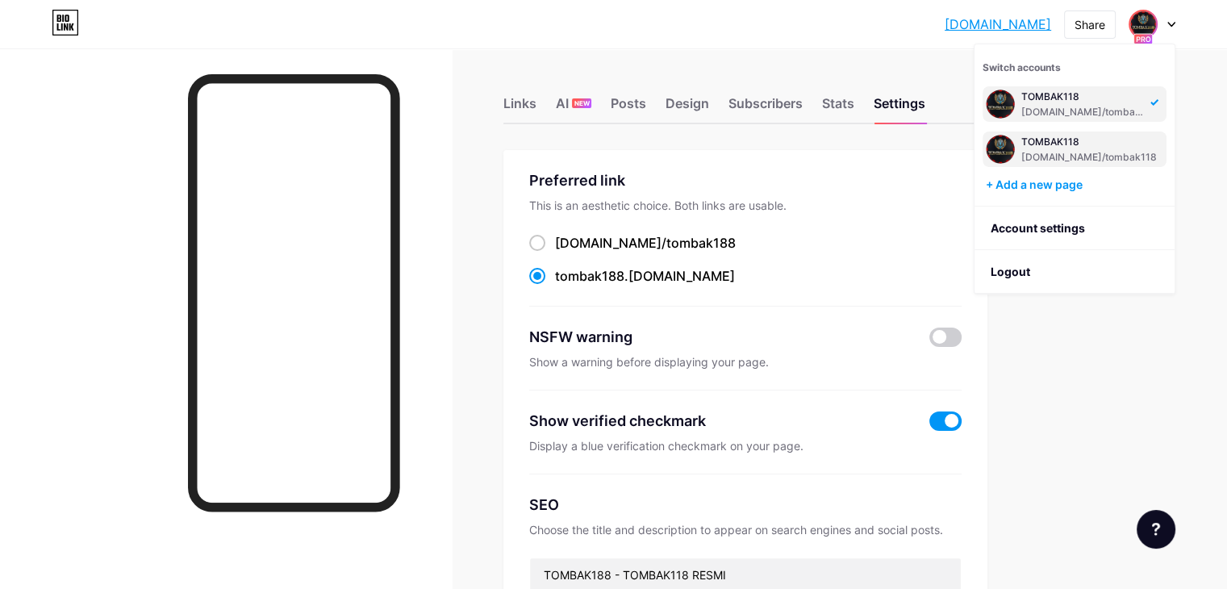
click at [1052, 143] on div "TOMBAK118" at bounding box center [1090, 142] width 136 height 13
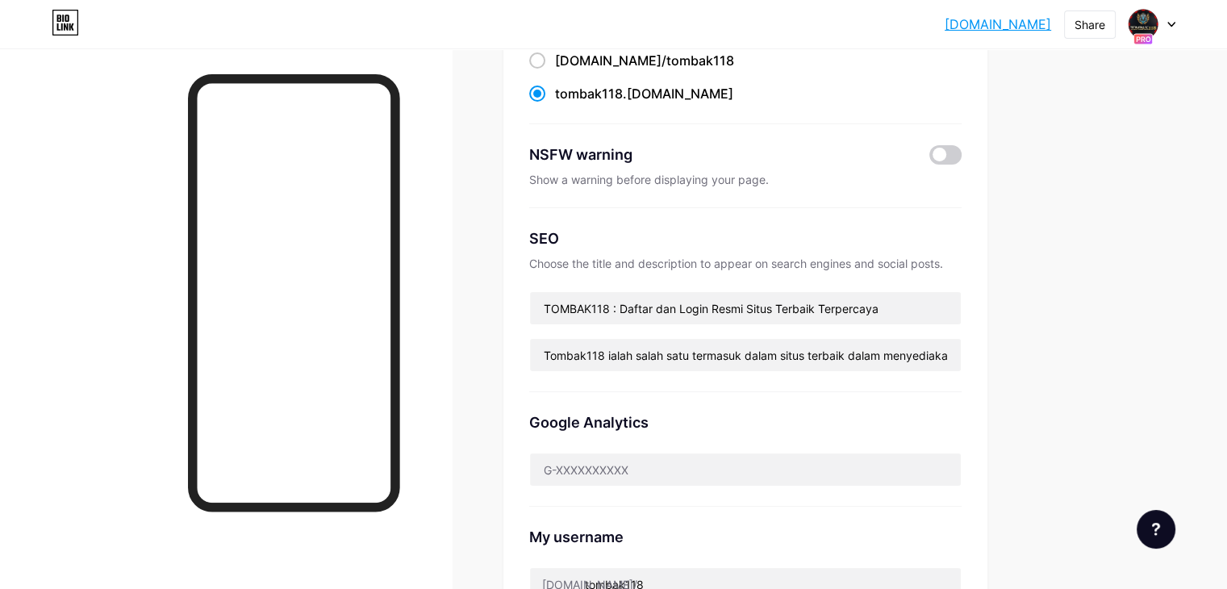
scroll to position [242, 0]
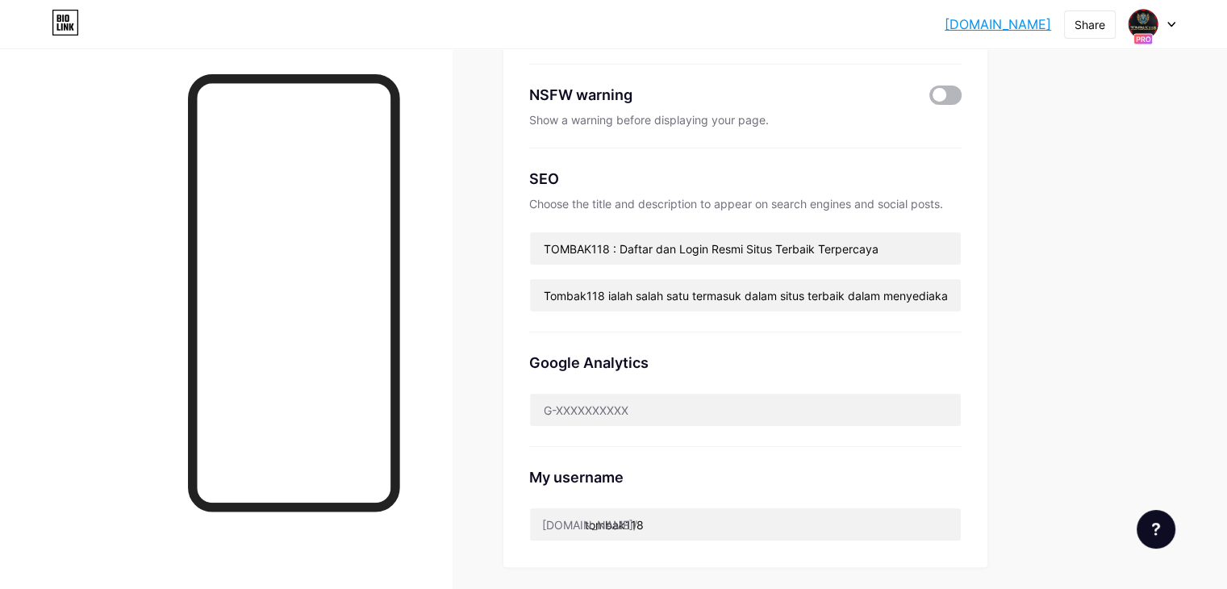
click at [962, 97] on span at bounding box center [946, 95] width 32 height 19
click at [930, 99] on input "checkbox" at bounding box center [930, 99] width 0 height 0
click at [962, 108] on div "NSFW warning Show a warning before displaying your page." at bounding box center [745, 107] width 432 height 84
click at [962, 99] on span at bounding box center [946, 95] width 32 height 19
click at [930, 99] on input "checkbox" at bounding box center [930, 99] width 0 height 0
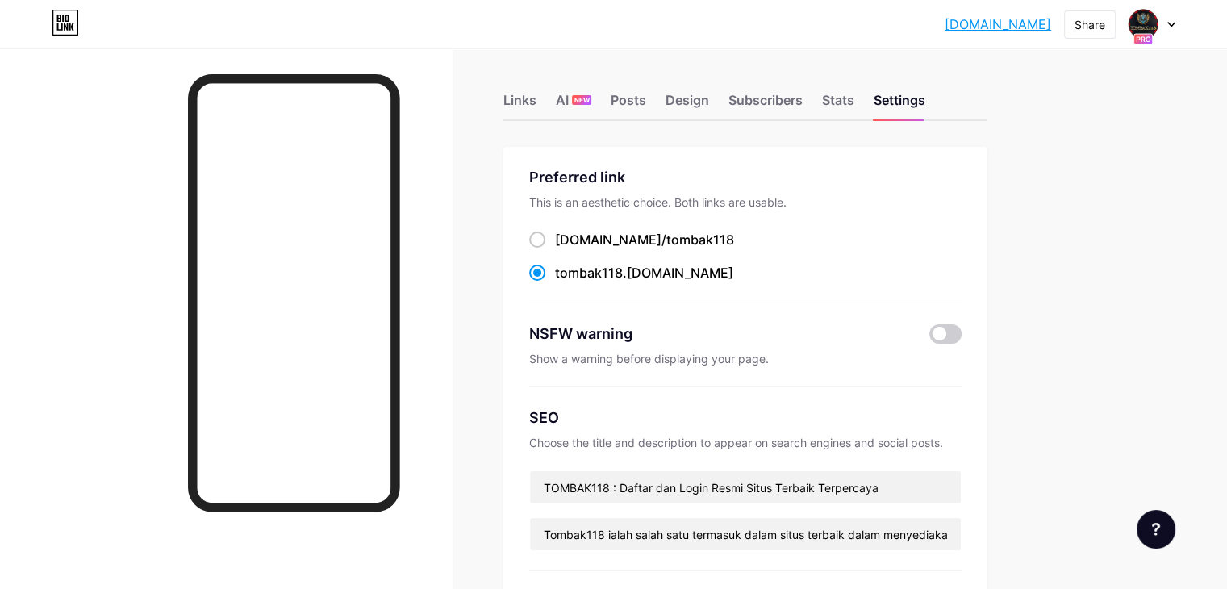
scroll to position [0, 0]
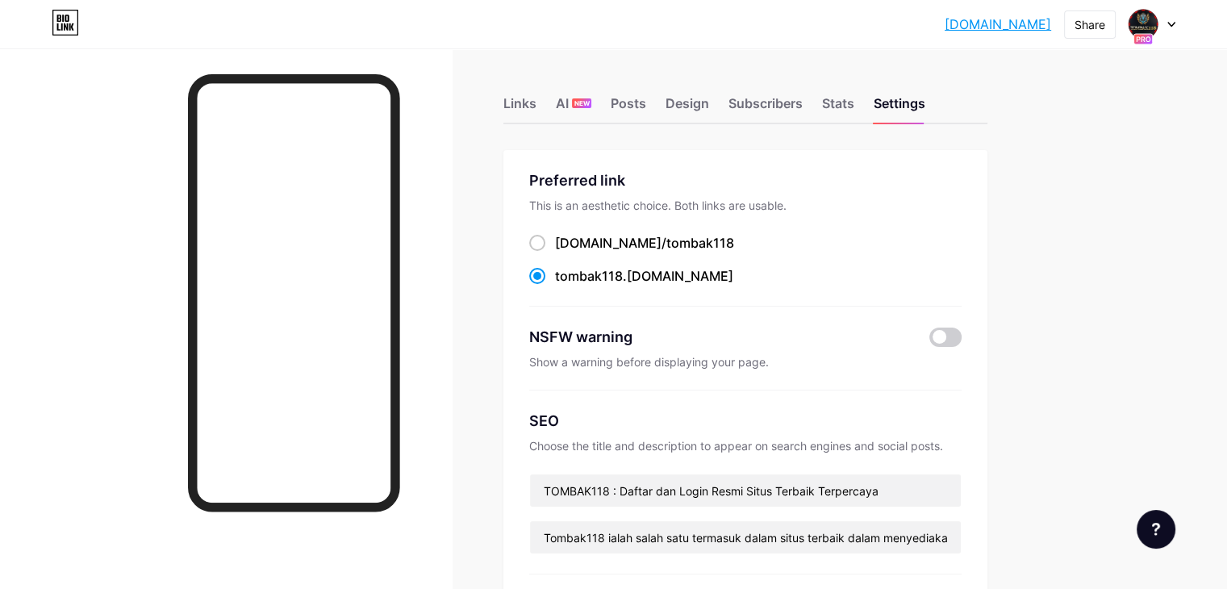
click at [1159, 26] on div at bounding box center [1152, 24] width 47 height 29
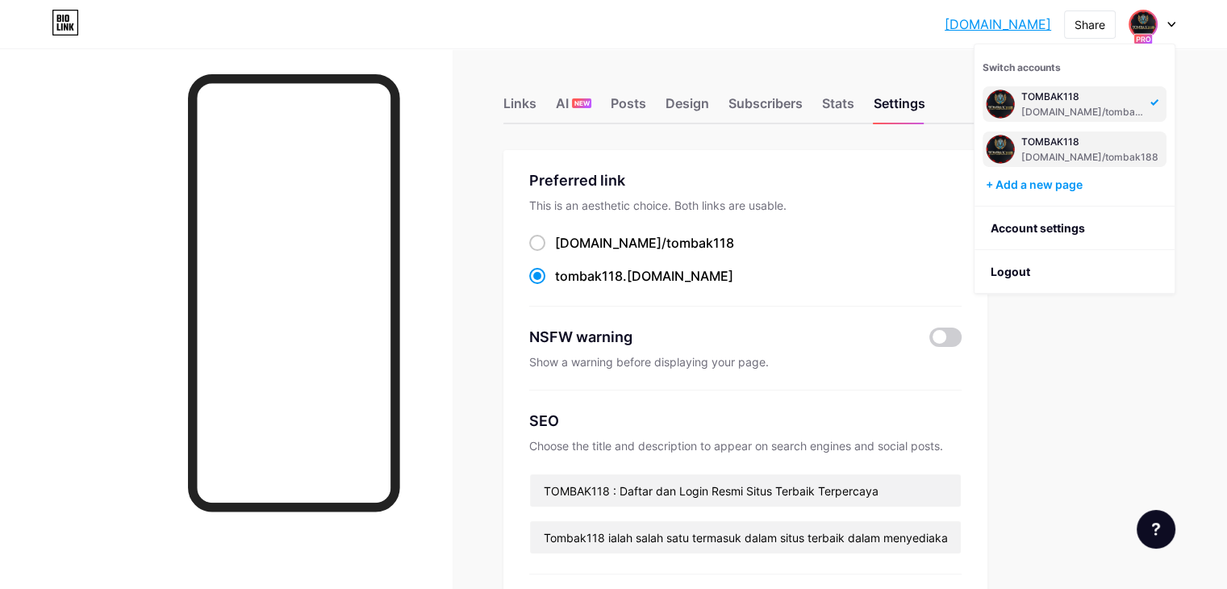
click at [1058, 141] on div "TOMBAK118" at bounding box center [1090, 142] width 137 height 13
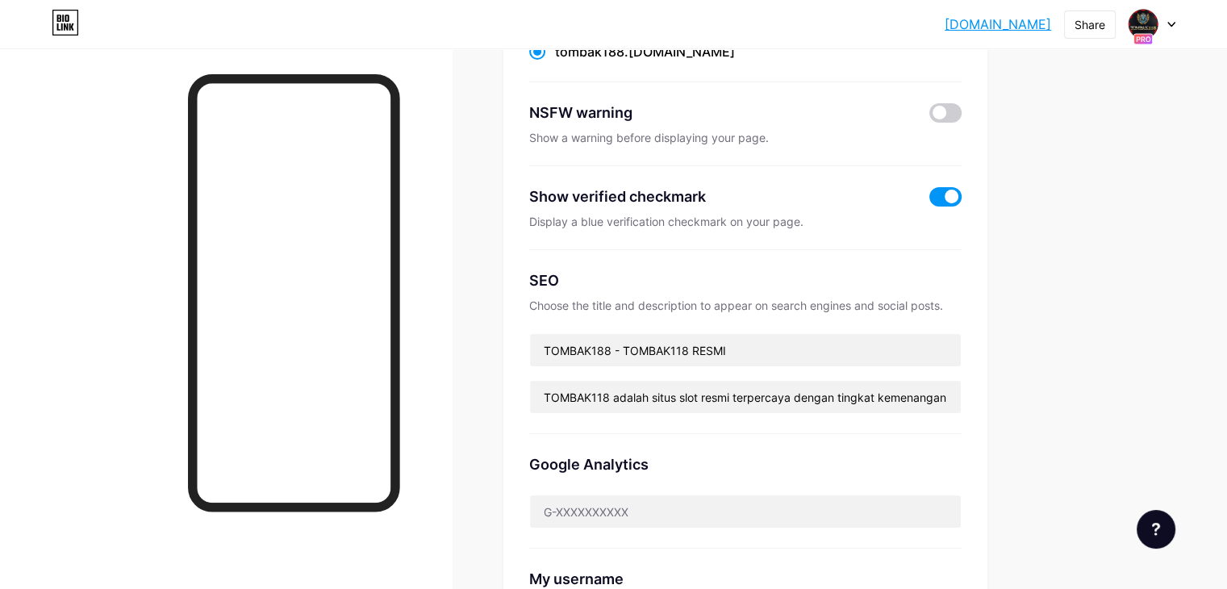
scroll to position [242, 0]
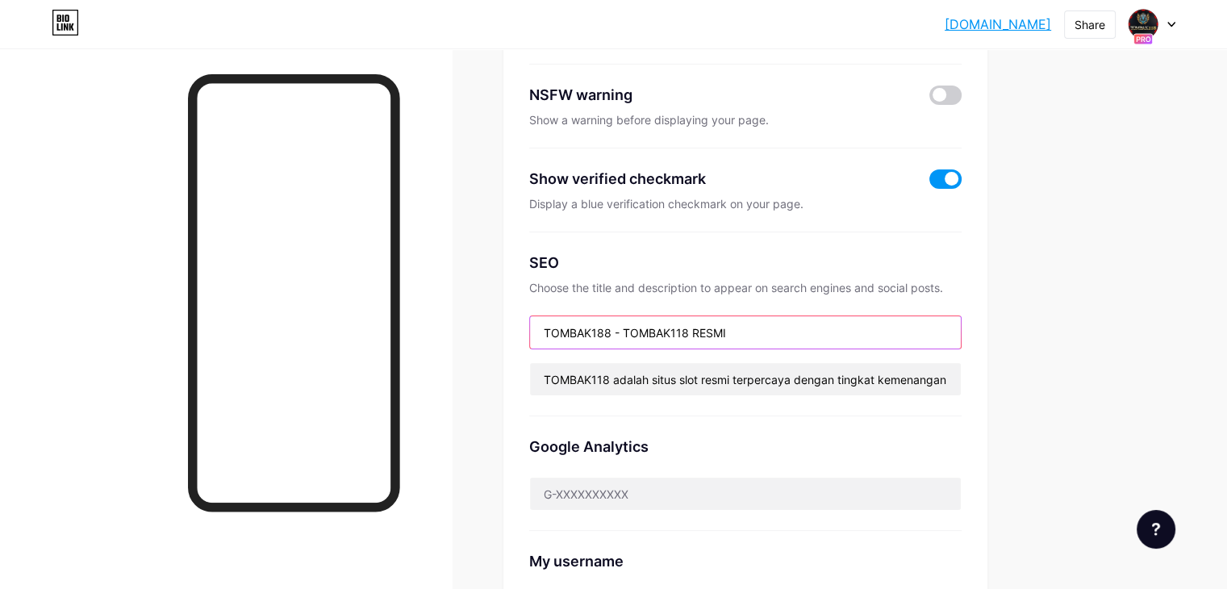
click at [678, 331] on input "TOMBAK188 - TOMBAK118 RESMI" at bounding box center [745, 332] width 431 height 32
drag, startPoint x: 736, startPoint y: 333, endPoint x: 753, endPoint y: 333, distance: 16.9
click at [753, 333] on input "TOMBAK118 - TOMBAK118 RESMI" at bounding box center [745, 332] width 431 height 32
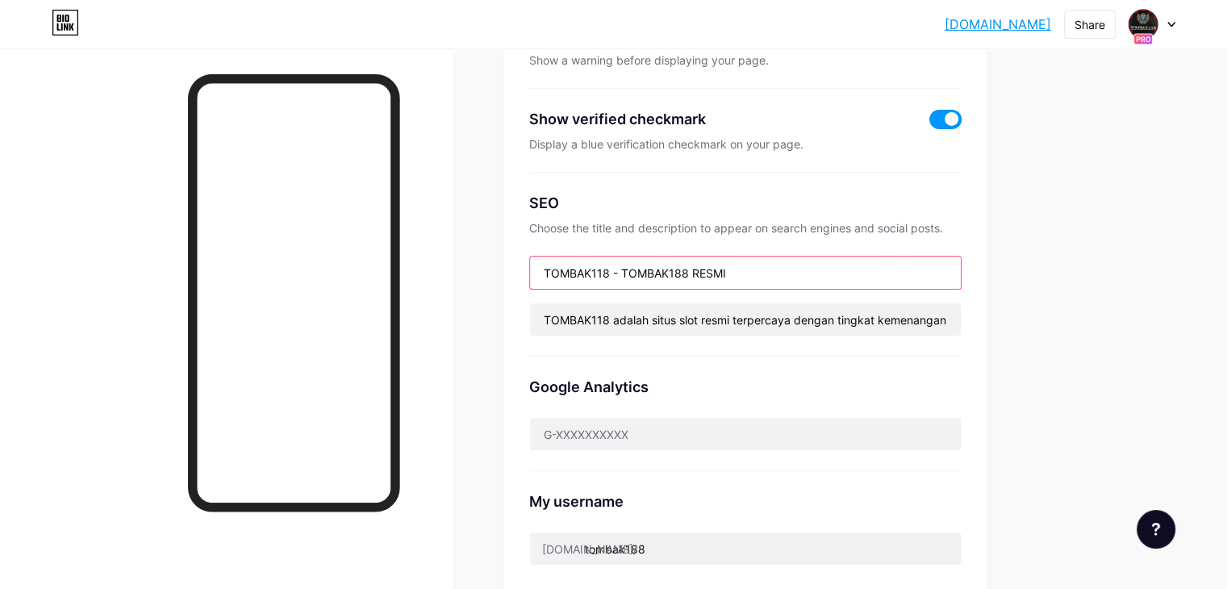
scroll to position [192, 0]
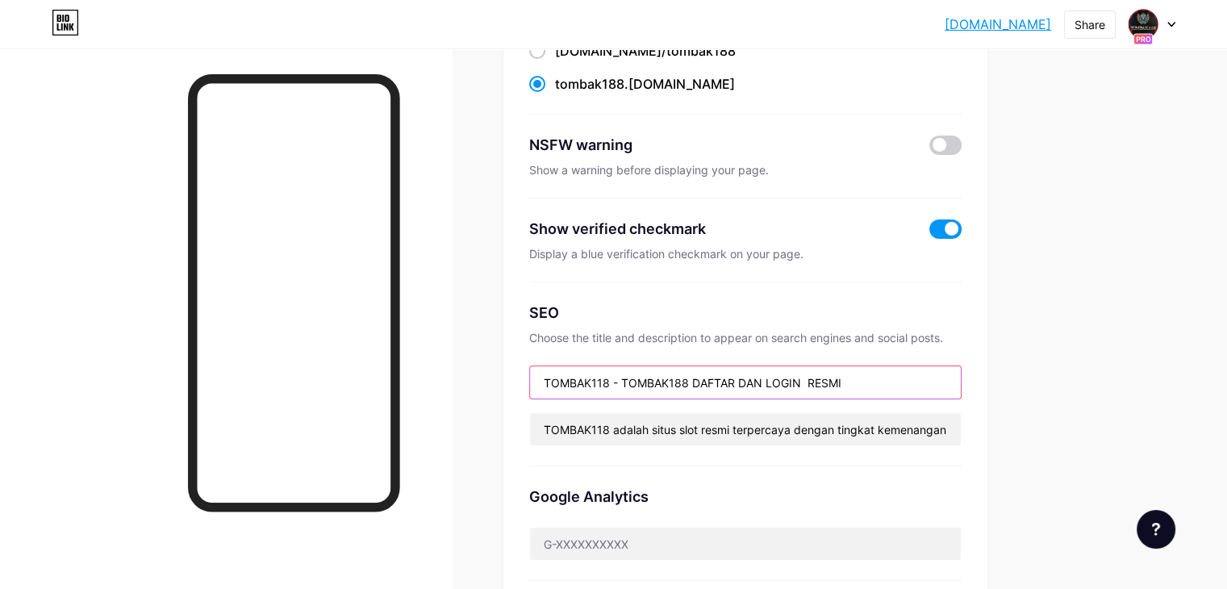
type input "TOMBAK118 - TOMBAK188 DAFTAR DAN LOGIN RESMI"
click at [1055, 315] on div "Links AI NEW Posts Design Subscribers Stats Settings Preferred link This is an …" at bounding box center [527, 540] width 1055 height 1369
click at [962, 221] on span at bounding box center [946, 228] width 32 height 19
click at [930, 233] on input "checkbox" at bounding box center [930, 233] width 0 height 0
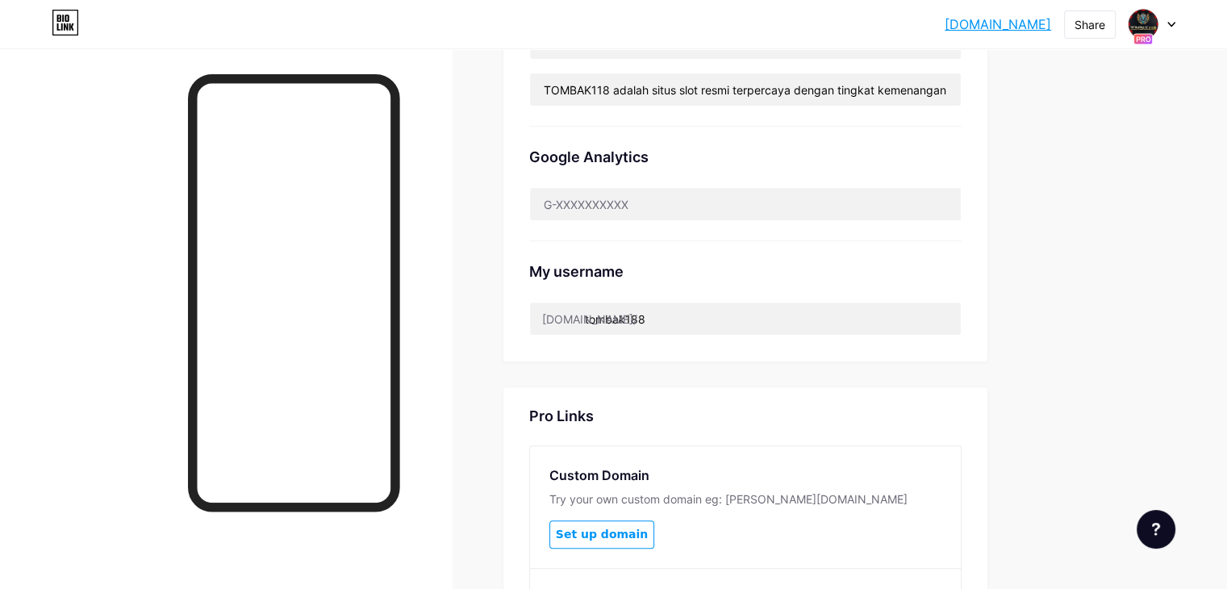
scroll to position [524, 0]
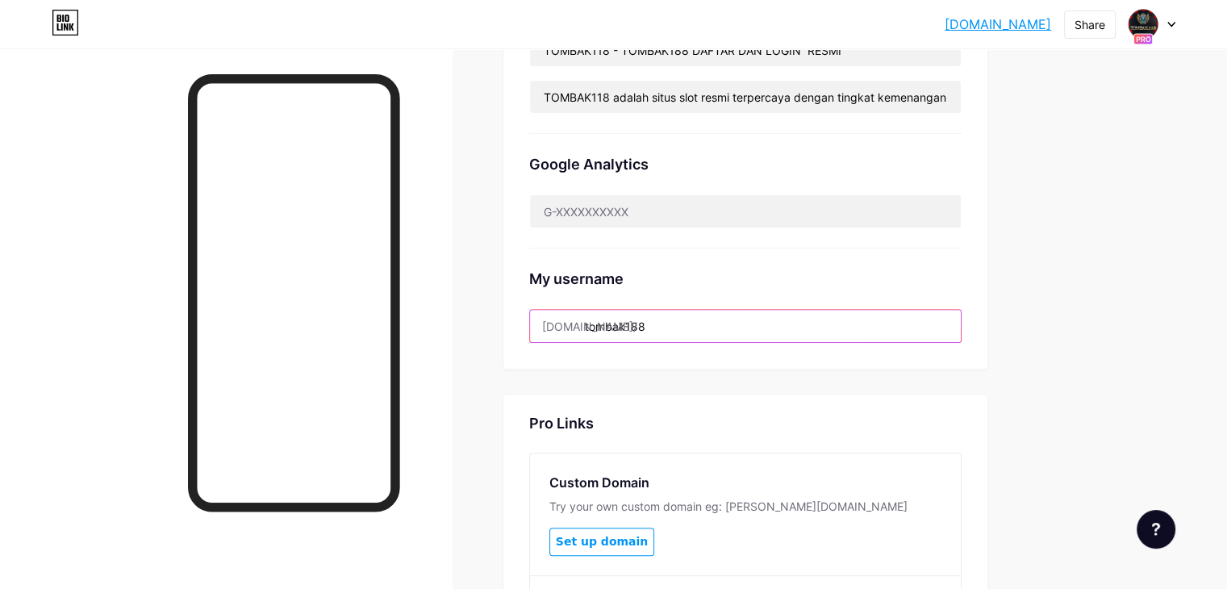
click at [745, 326] on input "tombak188" at bounding box center [745, 326] width 431 height 32
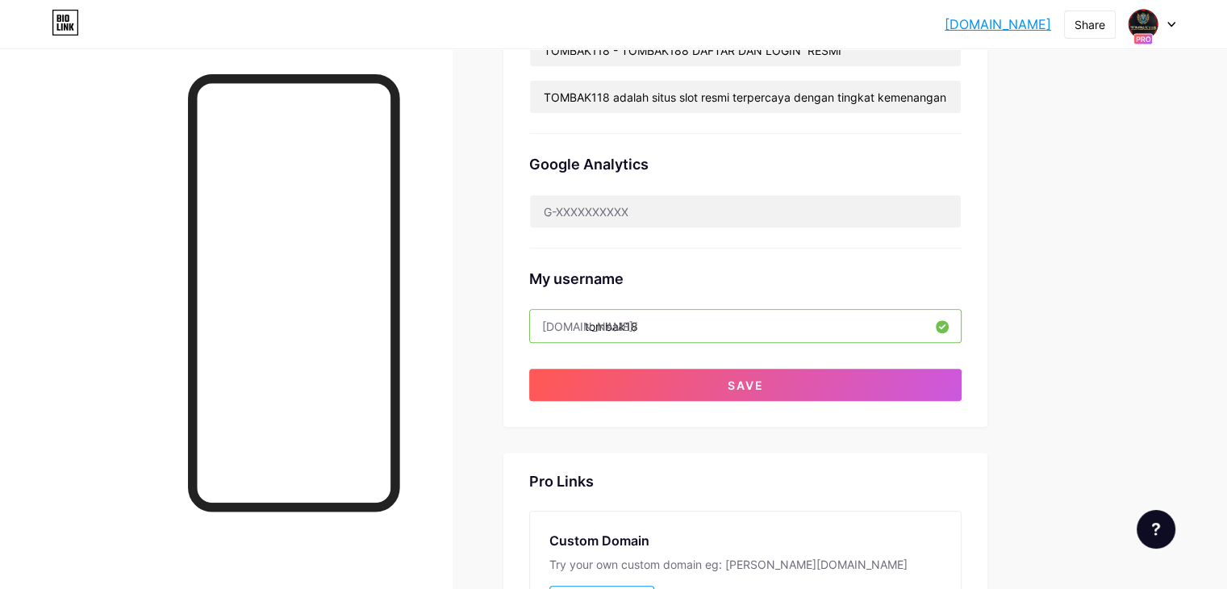
type input "tombak188"
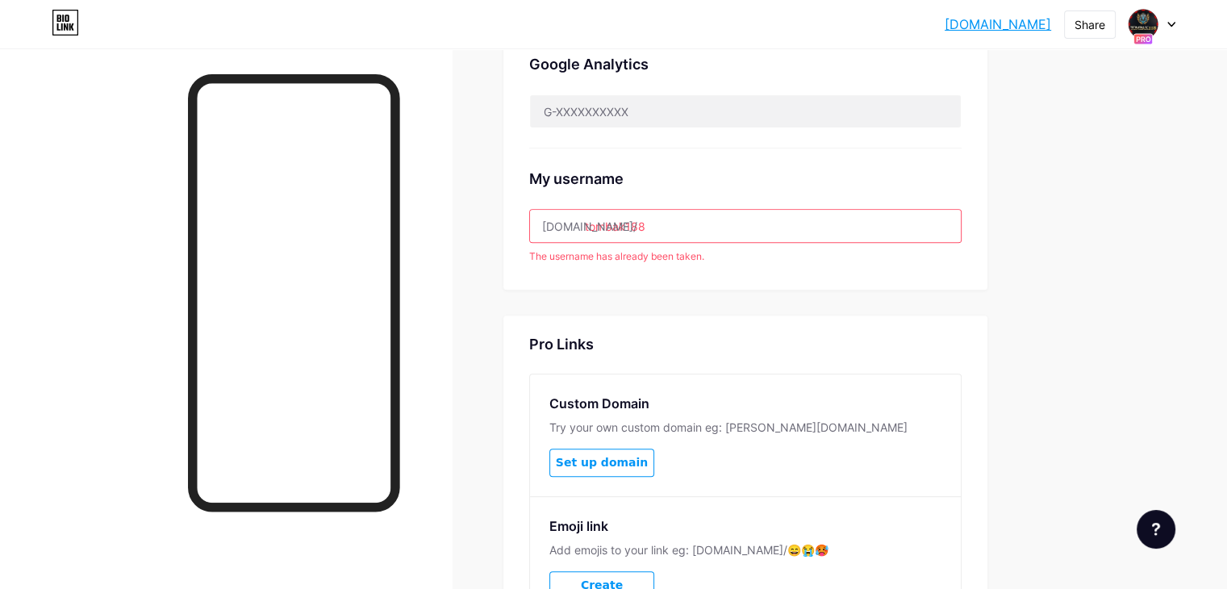
scroll to position [646, 0]
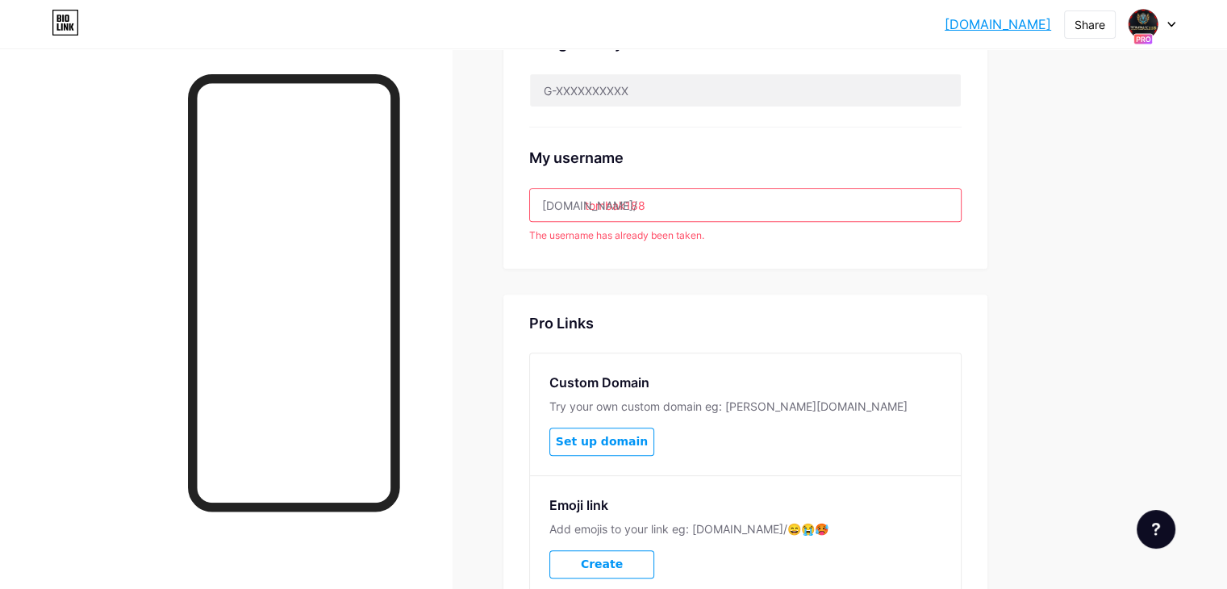
drag, startPoint x: 867, startPoint y: 242, endPoint x: 858, endPoint y: 240, distance: 10.0
drag, startPoint x: 858, startPoint y: 240, endPoint x: 771, endPoint y: 210, distance: 91.4
click at [854, 240] on div "The username has already been taken." at bounding box center [745, 235] width 432 height 15
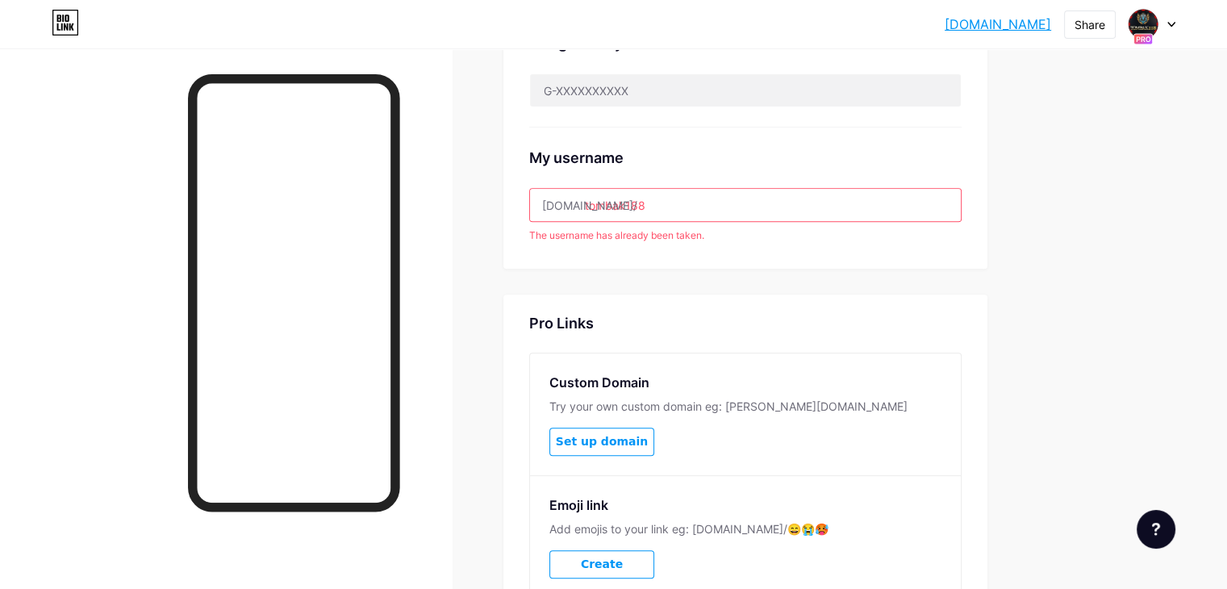
drag, startPoint x: 746, startPoint y: 203, endPoint x: 475, endPoint y: 188, distance: 271.5
click at [538, 200] on div "Links AI NEW Posts Design Subscribers Stats Settings Preferred link This is an …" at bounding box center [527, 69] width 1055 height 1332
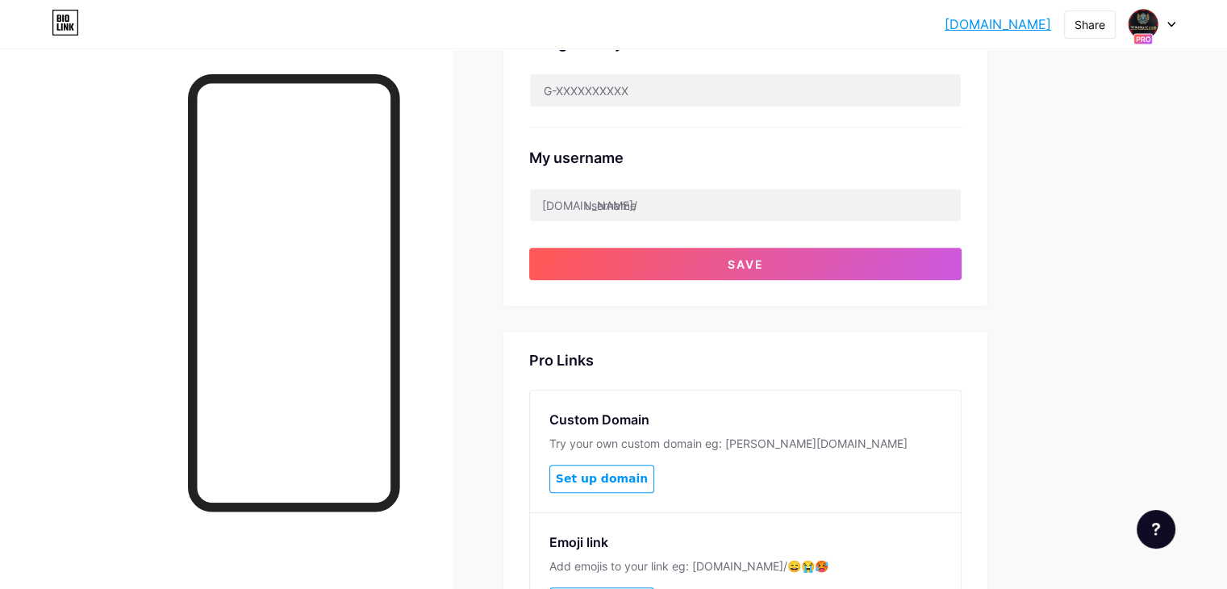
click at [1055, 214] on div "Links AI NEW Posts Design Subscribers Stats Settings Preferred link This is an …" at bounding box center [527, 87] width 1055 height 1369
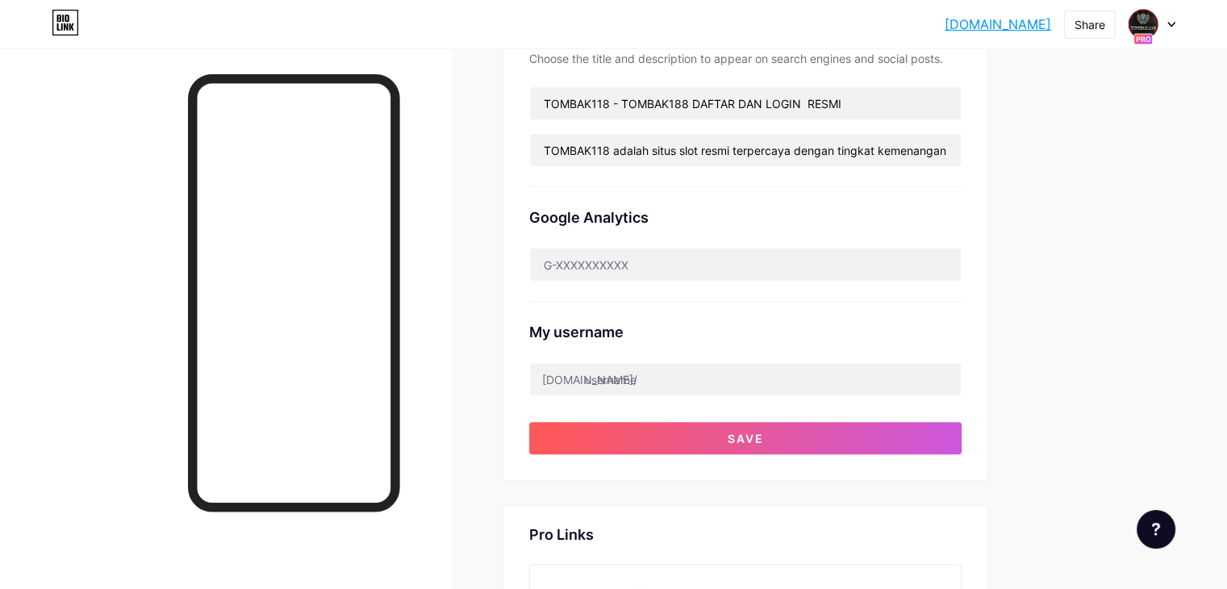
scroll to position [484, 0]
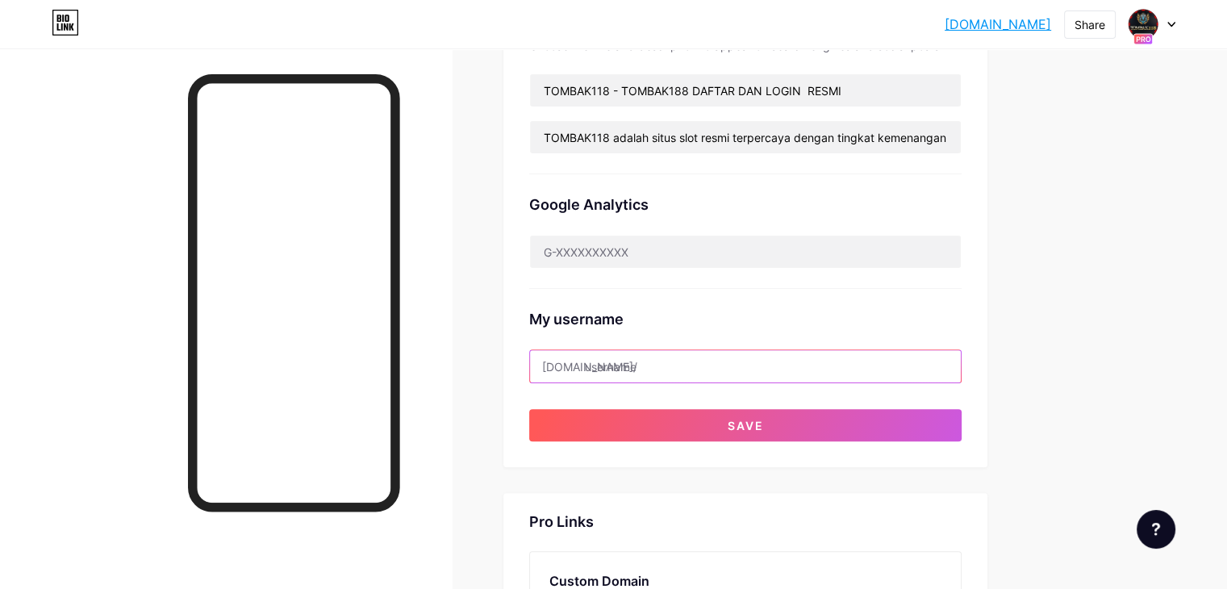
click at [692, 369] on input "text" at bounding box center [745, 366] width 431 height 32
type input "tombak188"
click at [1143, 444] on div "tombak188.bio.l... tombak188.bio.link Share Switch accounts TOMBAK118 bio.link/…" at bounding box center [613, 225] width 1227 height 1418
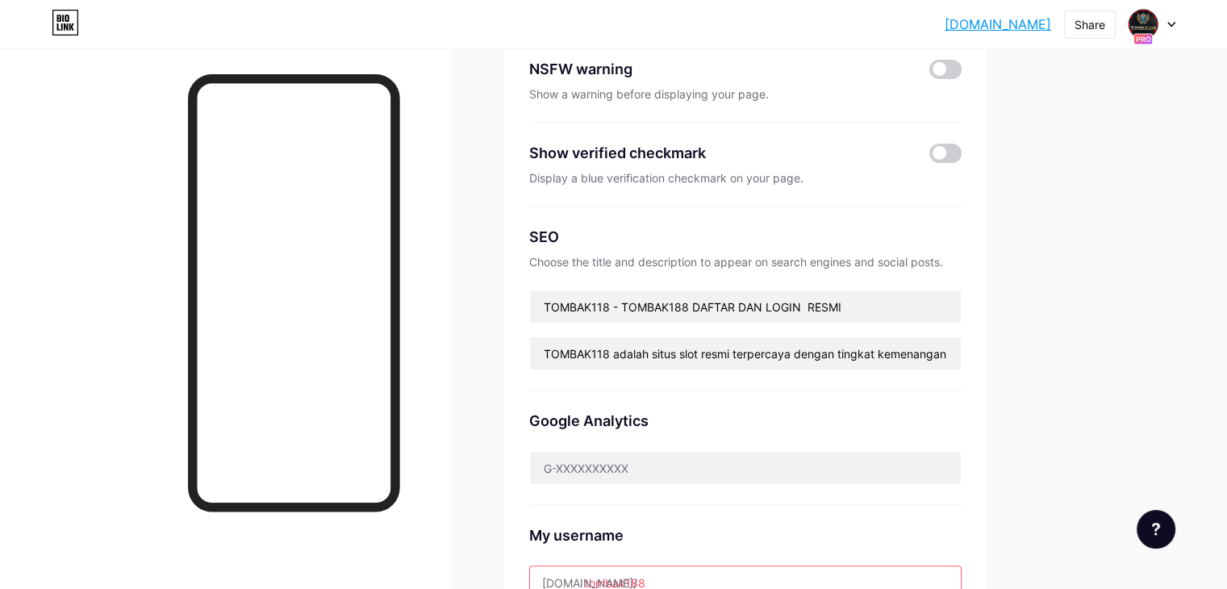
scroll to position [242, 0]
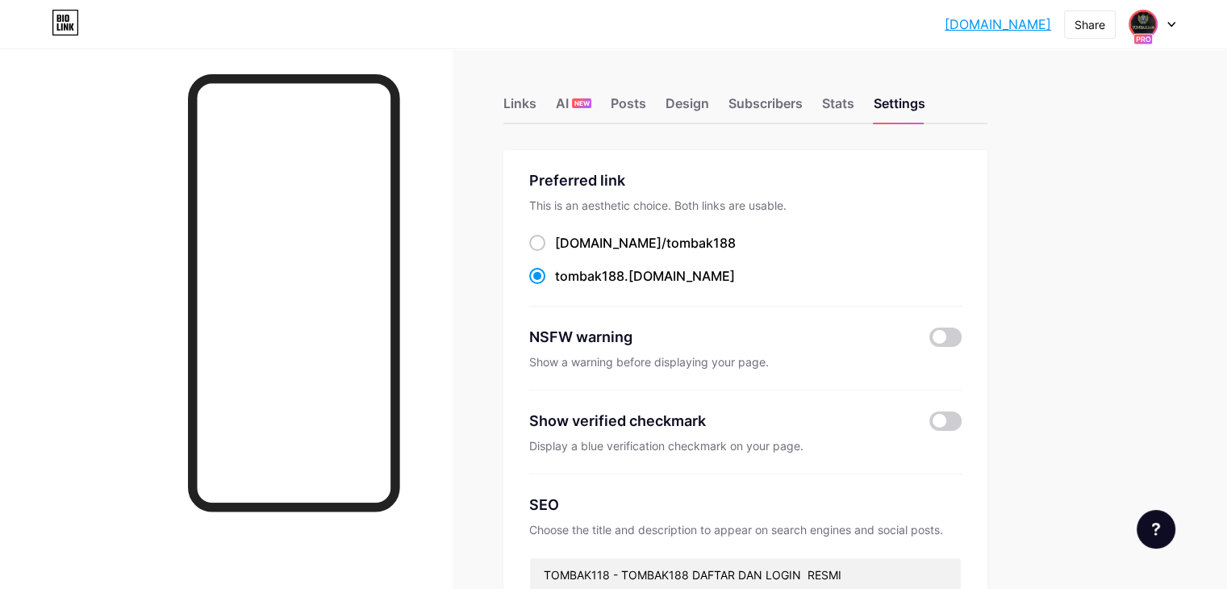
click at [1154, 30] on img at bounding box center [1143, 24] width 26 height 26
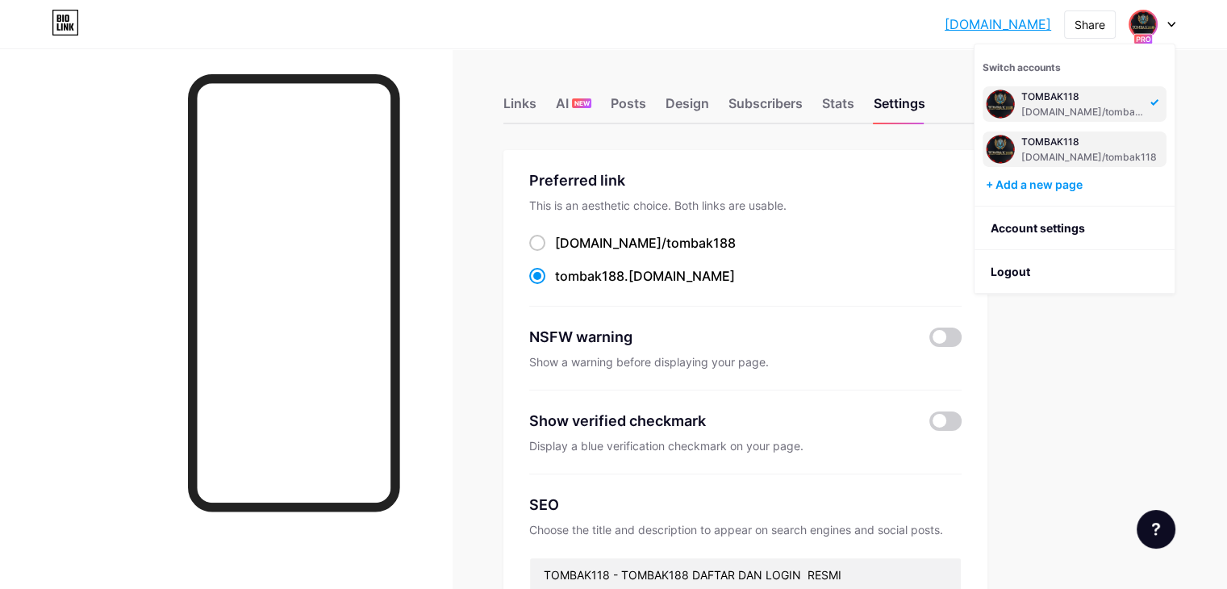
click at [1072, 149] on div "TOMBAK118 [DOMAIN_NAME]/tombak118" at bounding box center [1090, 149] width 136 height 29
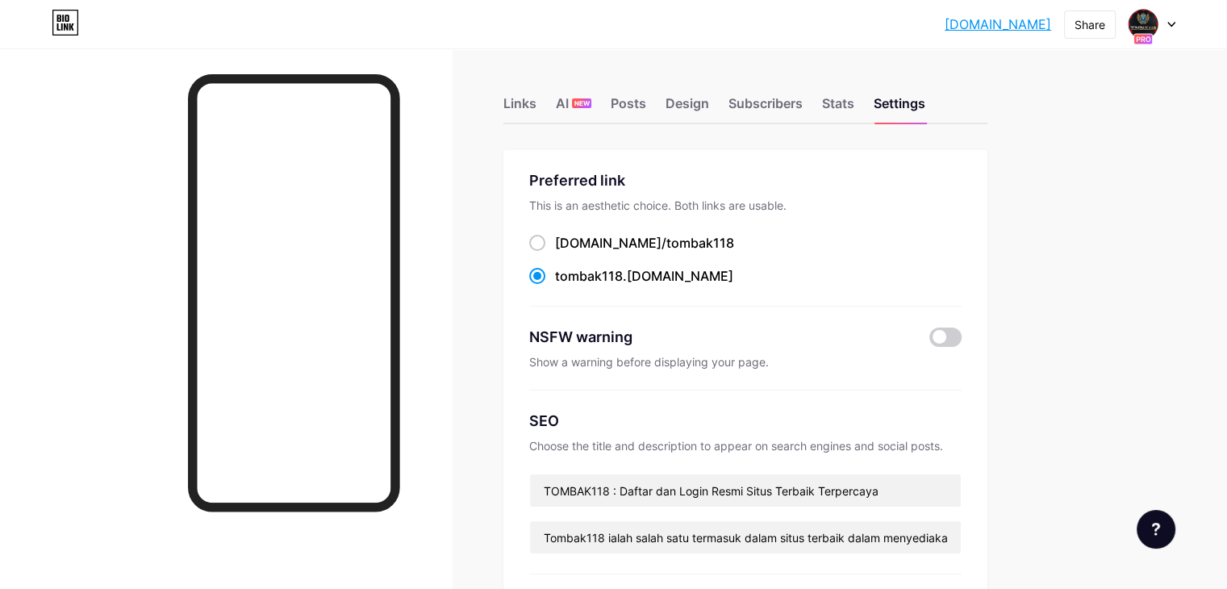
click at [63, 20] on icon at bounding box center [63, 18] width 2 height 7
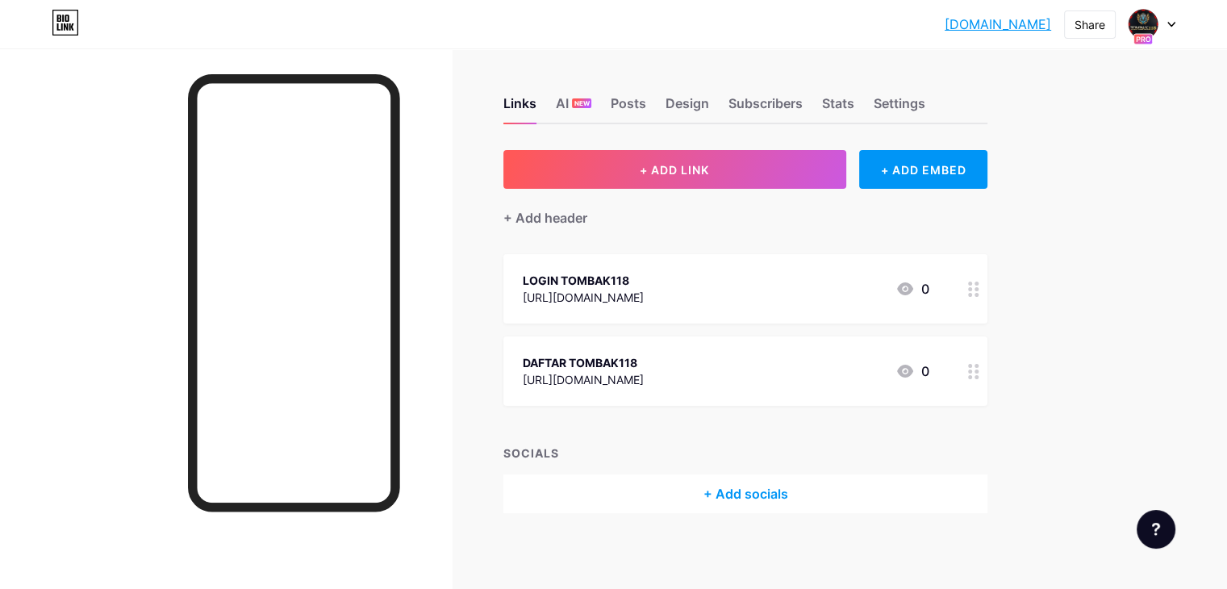
scroll to position [3, 0]
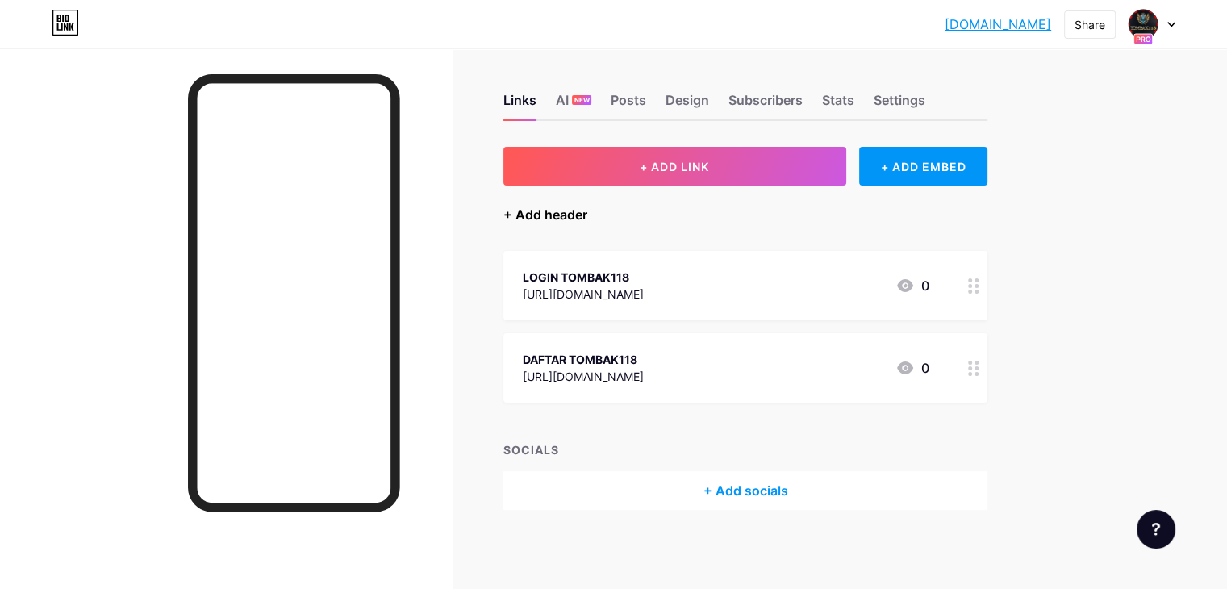
click at [587, 209] on div "+ Add header" at bounding box center [545, 214] width 84 height 19
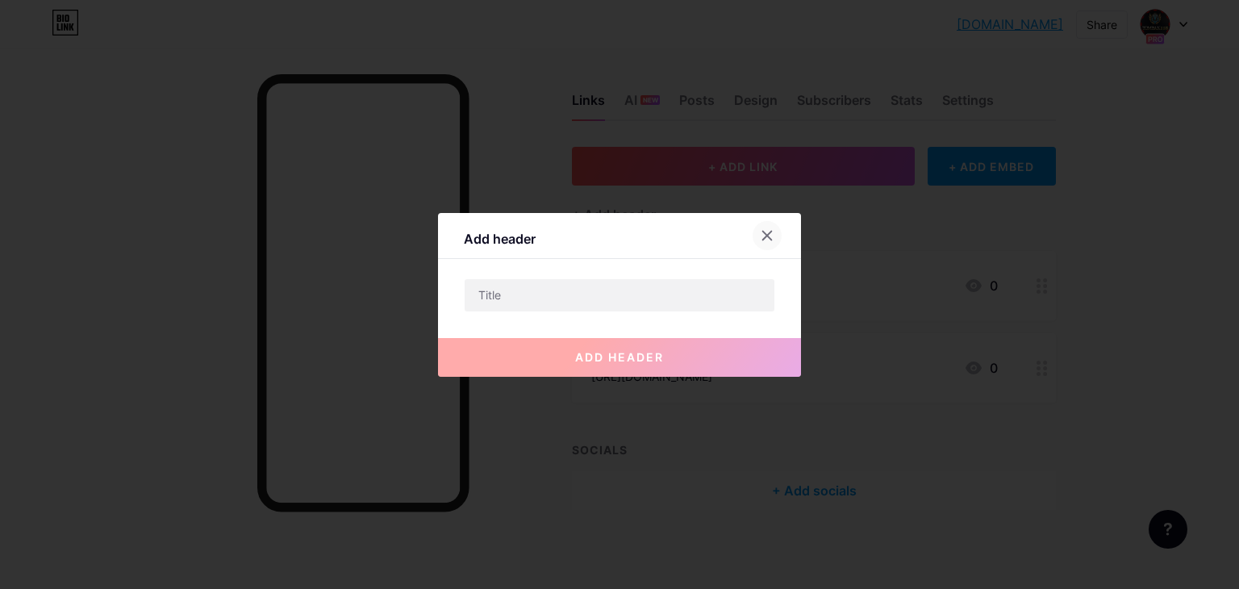
click at [767, 235] on icon at bounding box center [767, 235] width 9 height 9
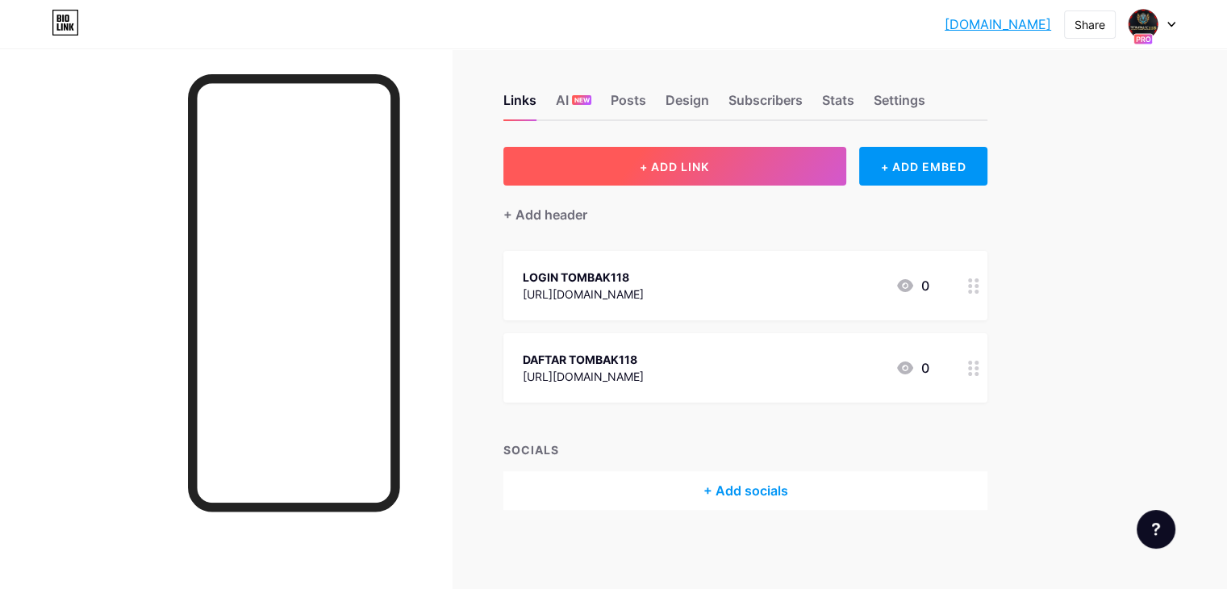
click at [709, 165] on span "+ ADD LINK" at bounding box center [674, 167] width 69 height 14
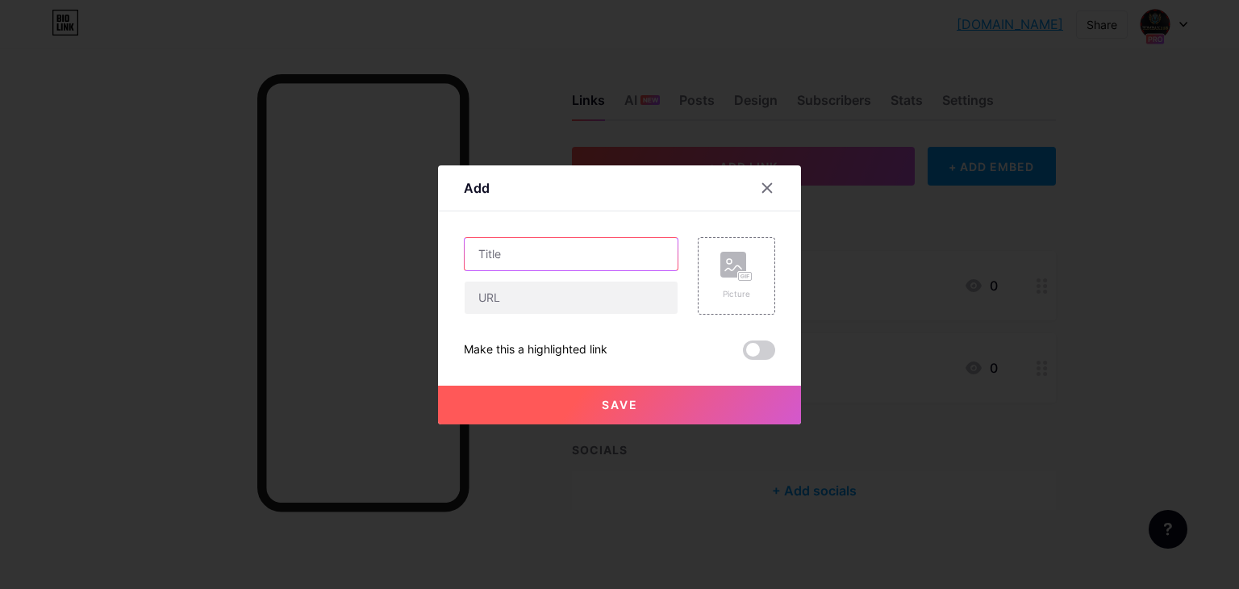
click at [563, 258] on input "text" at bounding box center [571, 254] width 213 height 32
type input "LINK ALTERNATIF TOMBAK118"
click at [558, 278] on div "LINK ALTERNATIF TOMBAK118" at bounding box center [571, 275] width 215 height 77
click at [561, 294] on input "text" at bounding box center [571, 298] width 213 height 32
type input "[URL][DOMAIN_NAME]"
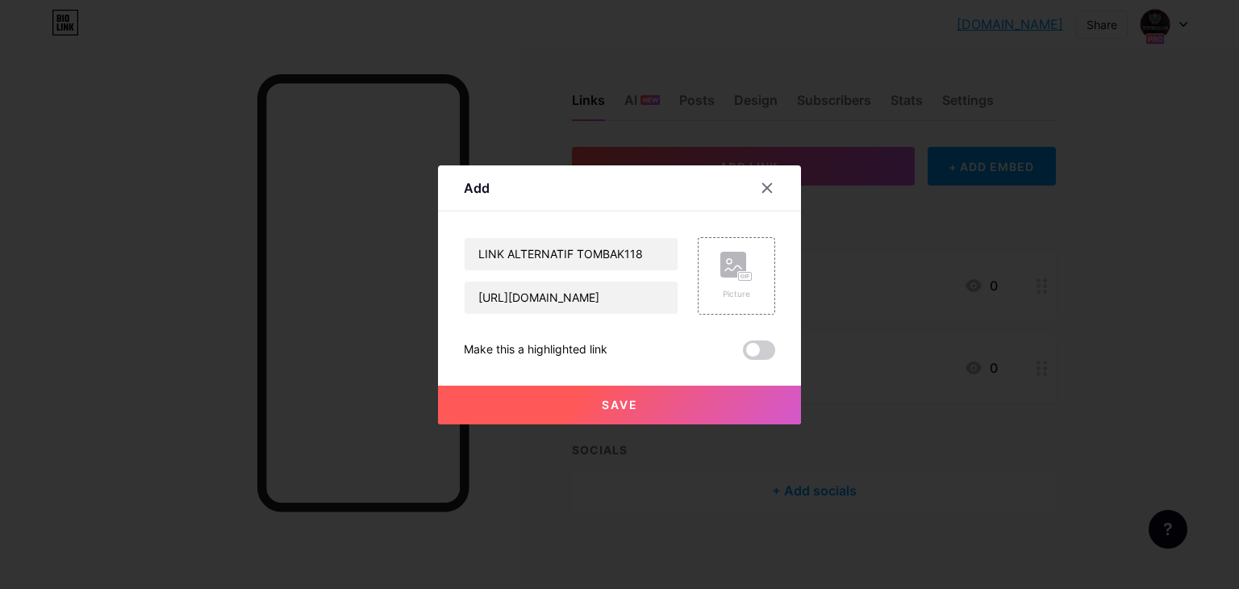
click at [718, 354] on div "Make this a highlighted link" at bounding box center [619, 350] width 311 height 19
drag, startPoint x: 646, startPoint y: 406, endPoint x: 714, endPoint y: 269, distance: 153.4
click at [714, 269] on div "LINK ALTERNATIF TOMBAK118 https://tombak118link.id Picture Make this a highligh…" at bounding box center [619, 298] width 311 height 123
click at [714, 269] on div "Picture" at bounding box center [736, 275] width 77 height 77
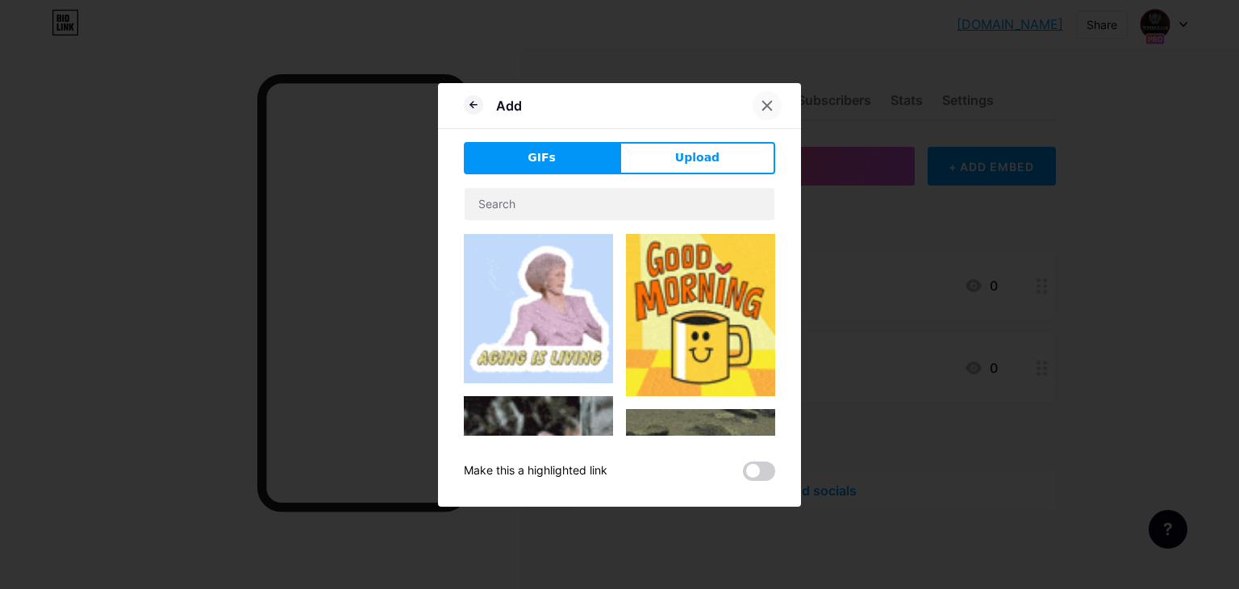
click at [768, 104] on icon at bounding box center [767, 105] width 9 height 9
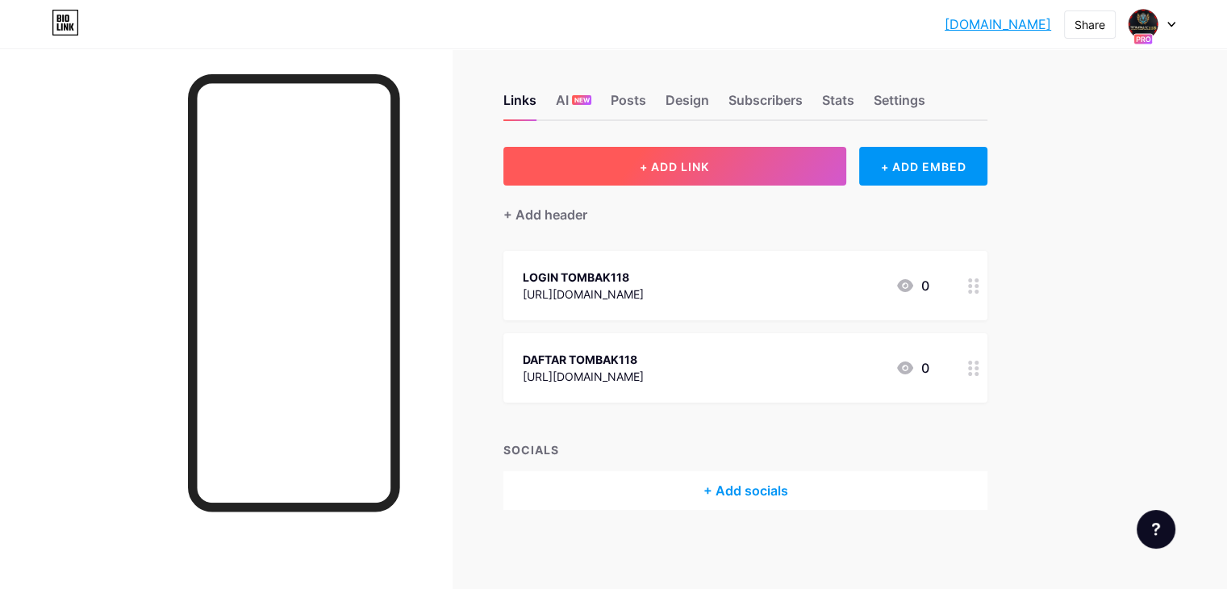
click at [701, 156] on button "+ ADD LINK" at bounding box center [674, 166] width 343 height 39
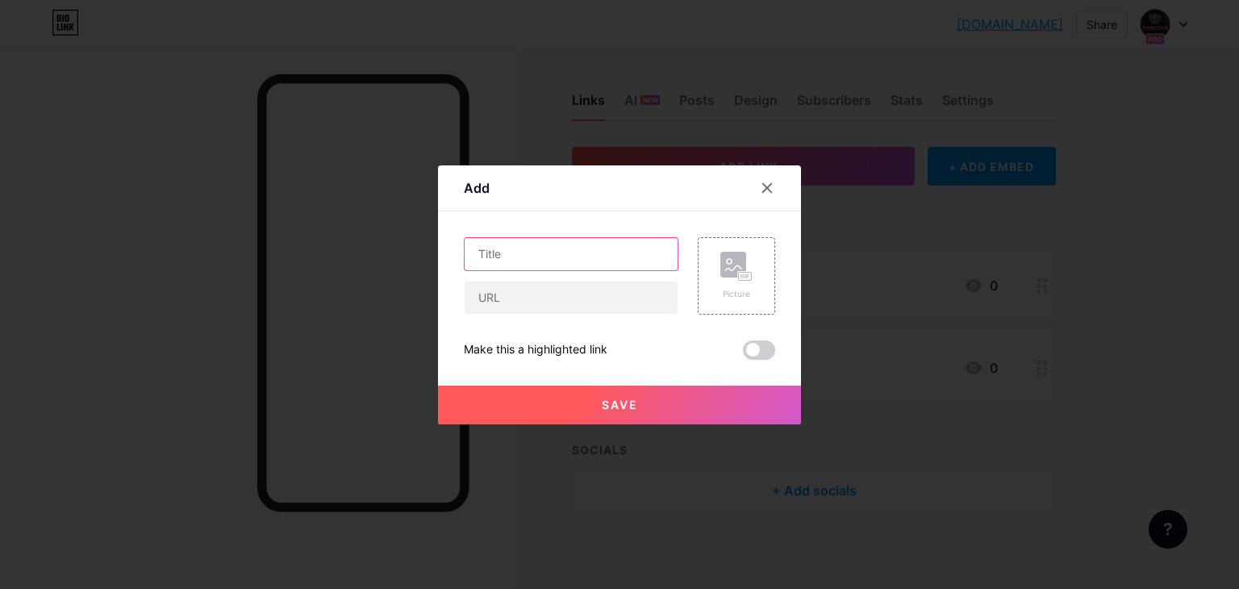
click at [561, 244] on input "text" at bounding box center [571, 254] width 213 height 32
type input "a"
type input "LINK ALTERNATIF TOMBAK118"
click at [517, 296] on input "text" at bounding box center [571, 298] width 213 height 32
type input "[URL][DOMAIN_NAME]"
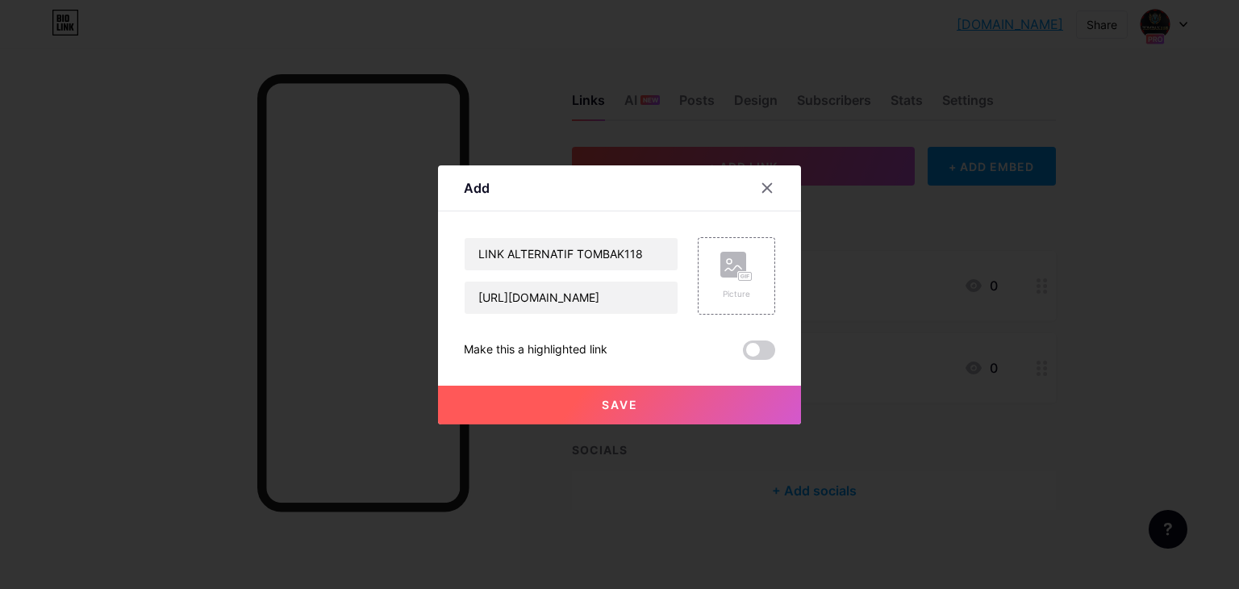
click at [641, 407] on button "Save" at bounding box center [619, 405] width 363 height 39
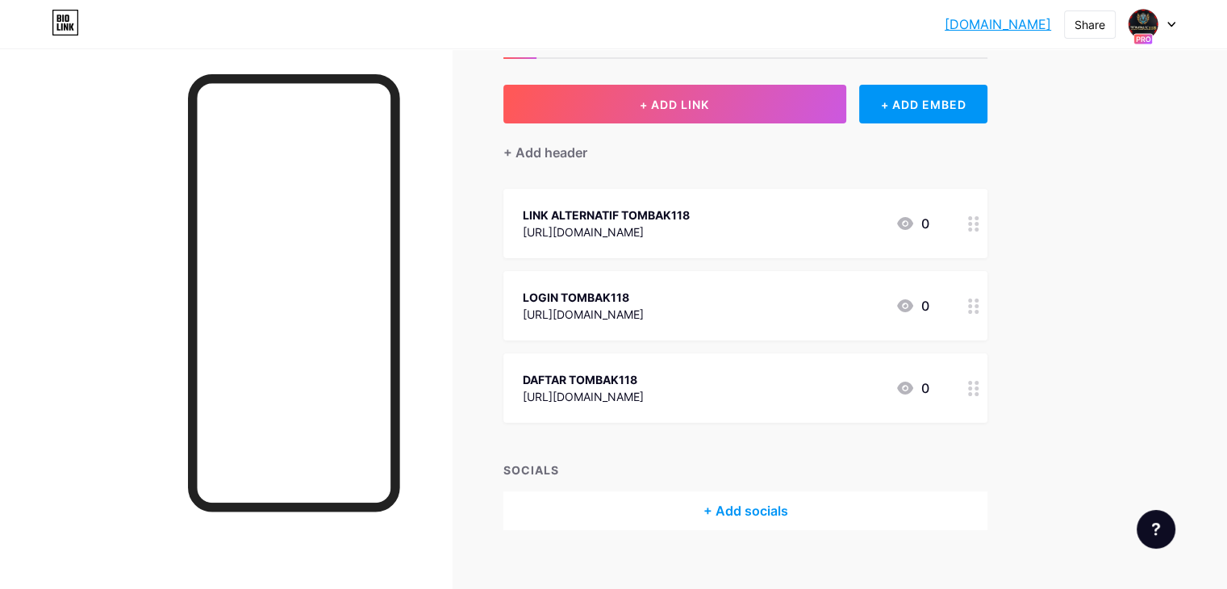
scroll to position [86, 0]
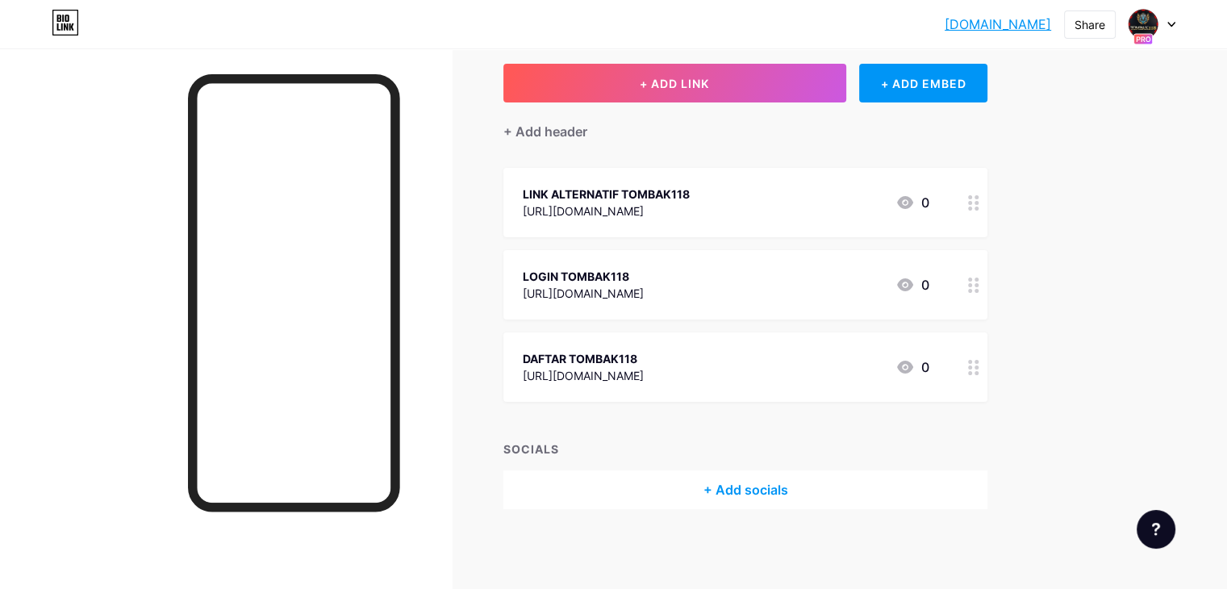
drag, startPoint x: 652, startPoint y: 187, endPoint x: 609, endPoint y: 230, distance: 60.5
click at [642, 328] on span "LINK ALTERNATIF TOMBAK118 https://tombak118link.id 0 LOGIN TOMBAK118 https://to…" at bounding box center [745, 285] width 484 height 234
drag, startPoint x: 589, startPoint y: 184, endPoint x: 1035, endPoint y: 214, distance: 447.2
click at [595, 252] on span "LINK ALTERNATIF TOMBAK118 https://tombak118link.id 0 LOGIN TOMBAK118 https://to…" at bounding box center [745, 285] width 484 height 234
click at [1144, 356] on div "tombak118.bio.l... tombak118.bio.link Share Switch accounts TOMBAK118 bio.link/…" at bounding box center [613, 252] width 1227 height 676
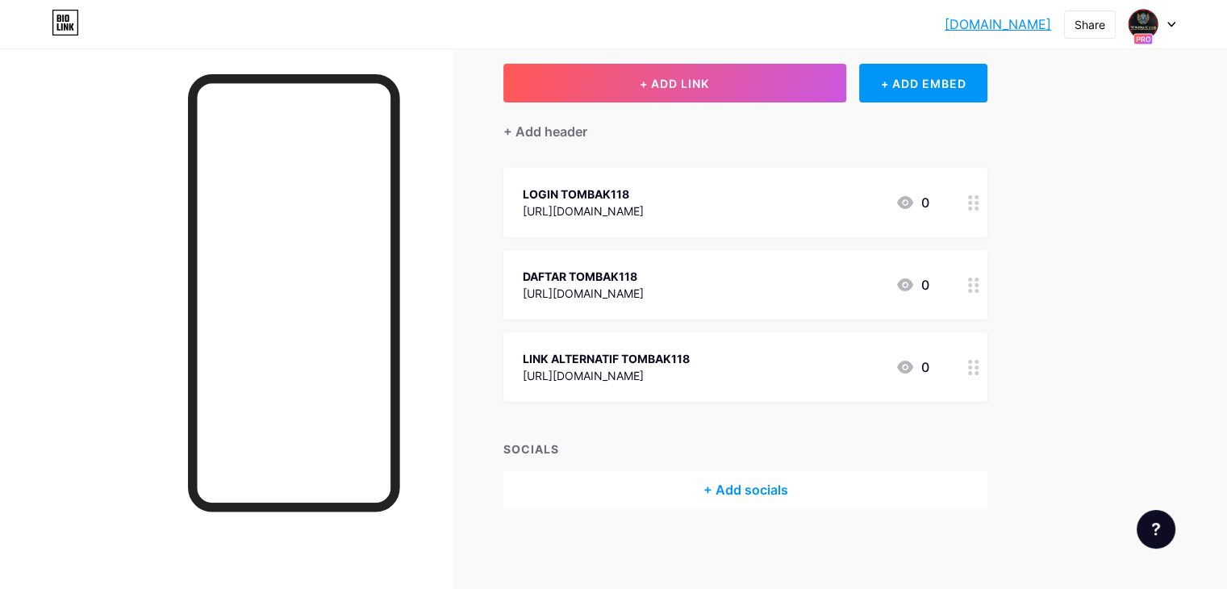
click at [988, 209] on div at bounding box center [973, 202] width 27 height 69
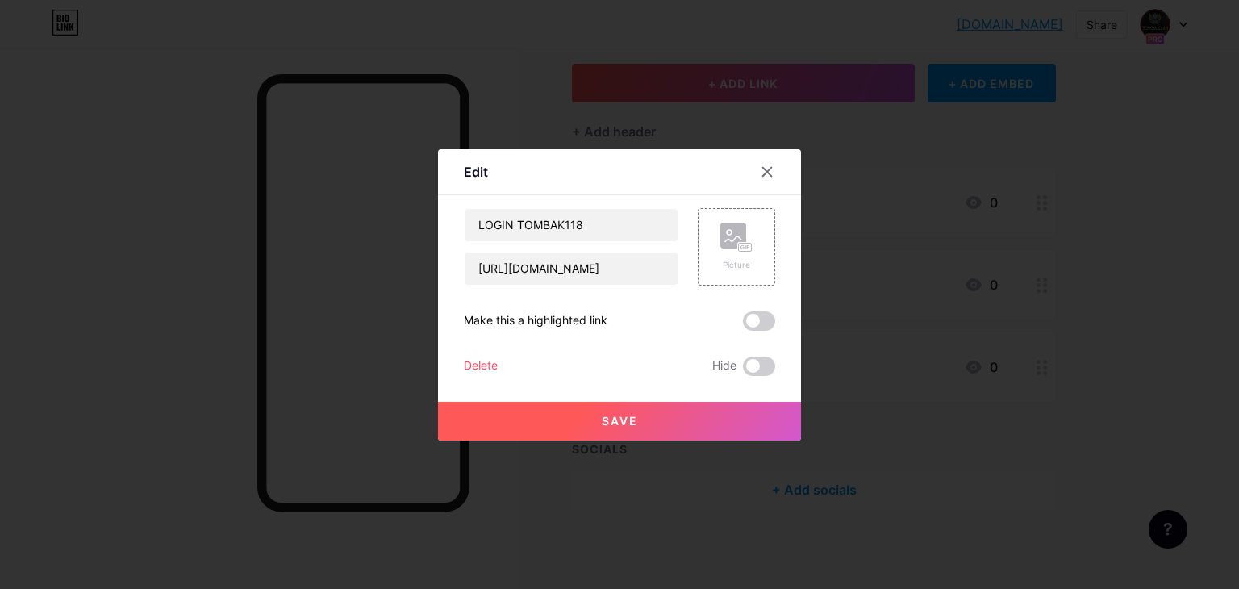
click at [1155, 278] on div at bounding box center [619, 294] width 1239 height 589
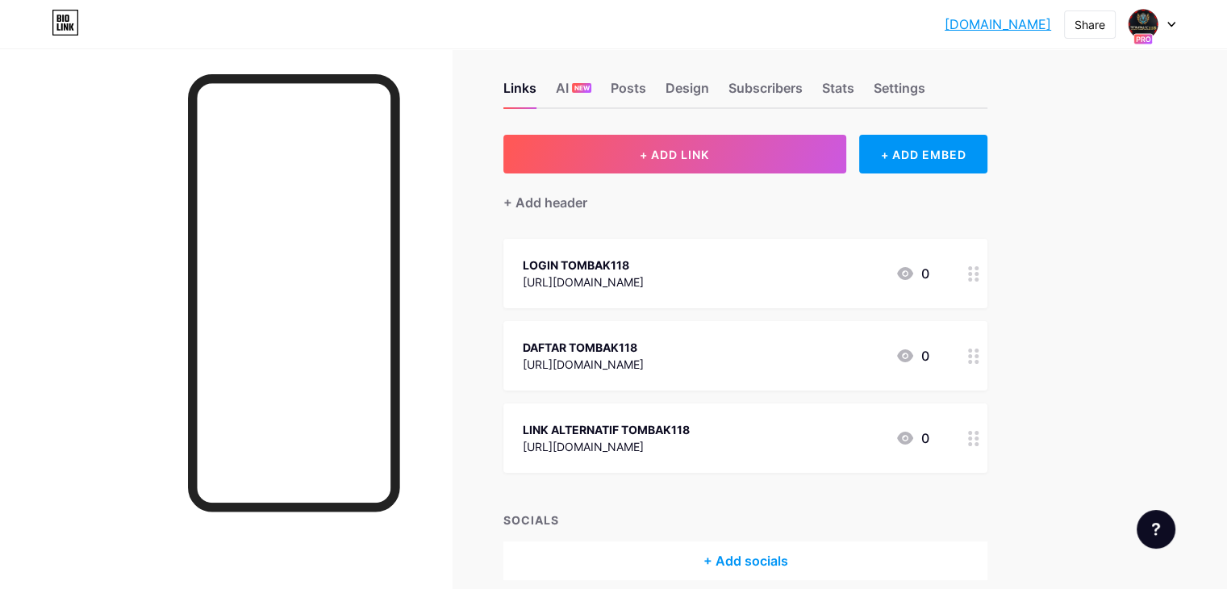
scroll to position [0, 0]
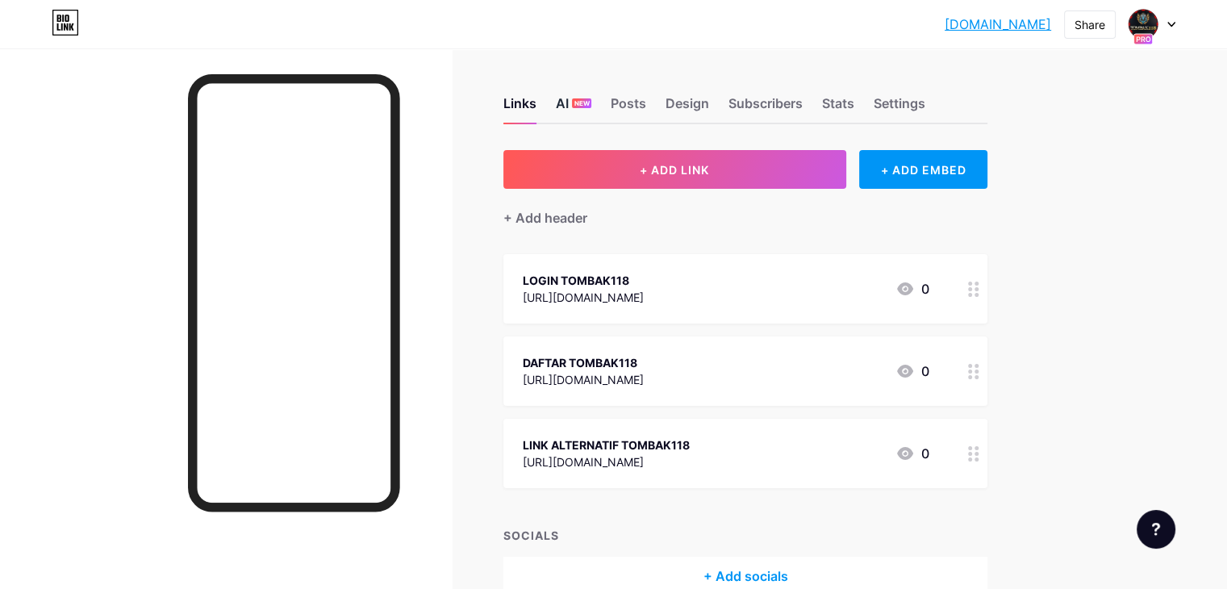
click at [591, 100] on div "AI NEW" at bounding box center [574, 108] width 36 height 29
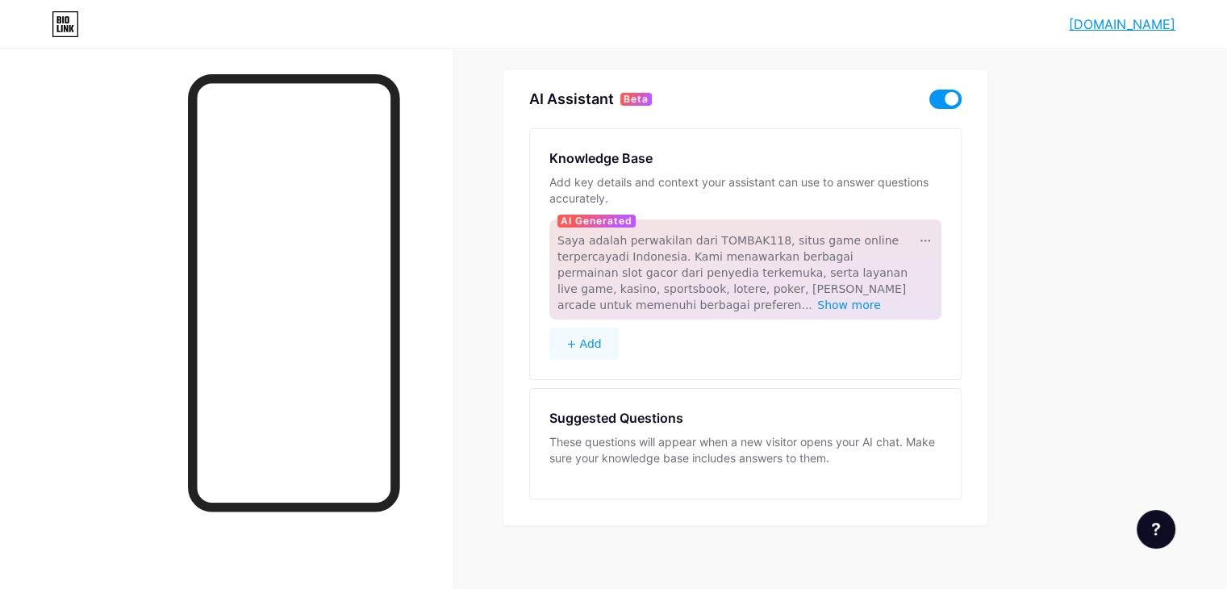
scroll to position [81, 0]
click at [775, 233] on span "Saya adalah perwakilan dari TOMBAK118, situs game online terpercayadi Indonesia…" at bounding box center [733, 271] width 350 height 77
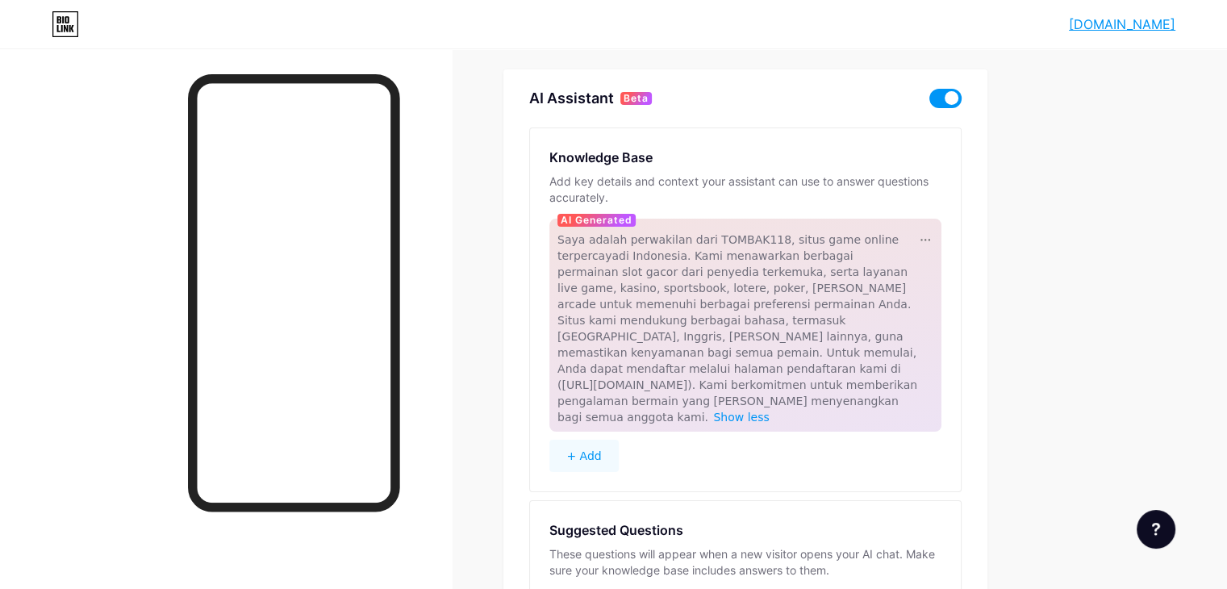
click at [775, 233] on span "Saya adalah perwakilan dari TOMBAK118, situs game online terpercayadi Indonesia…" at bounding box center [738, 328] width 360 height 190
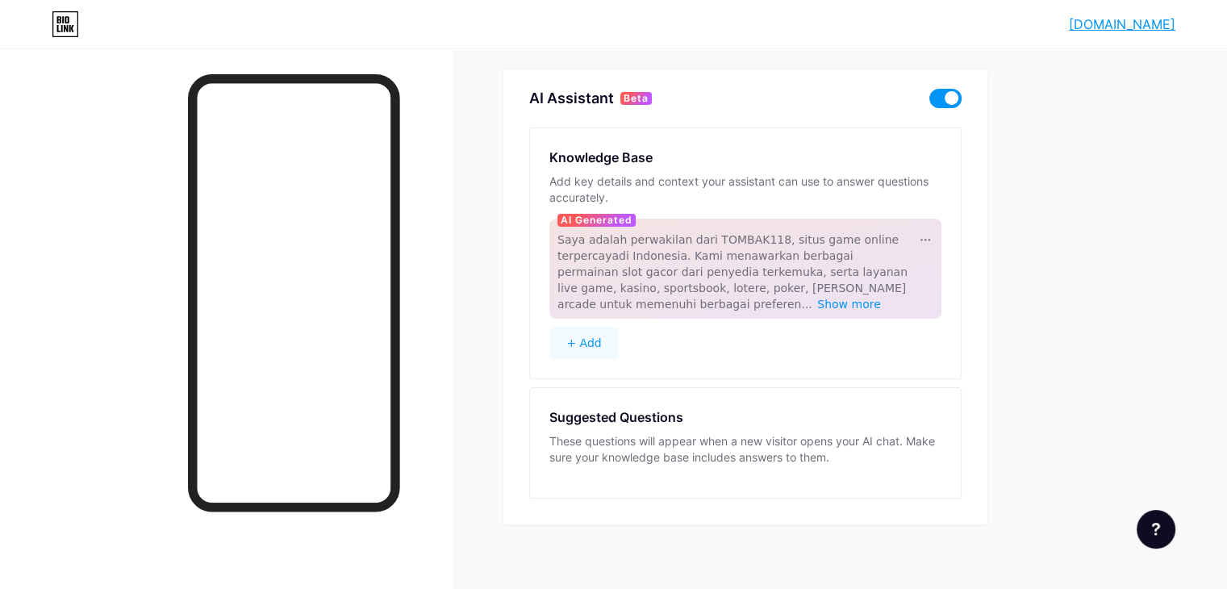
click at [817, 424] on div "Suggested Questions These questions will appear when a new visitor opens your A…" at bounding box center [745, 442] width 392 height 71
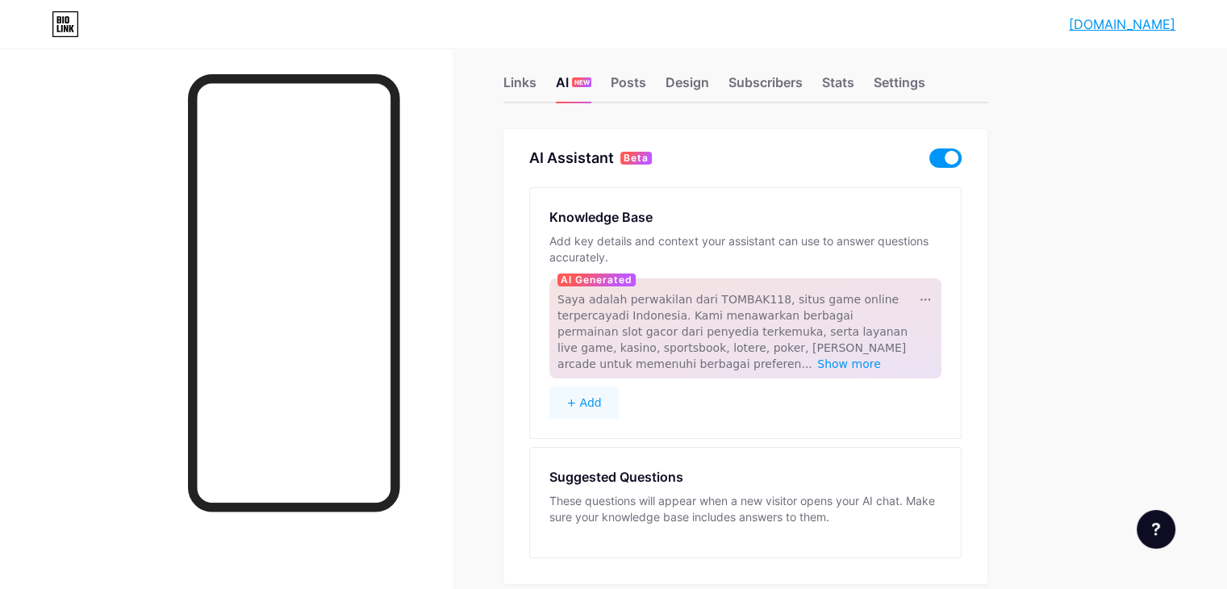
scroll to position [0, 0]
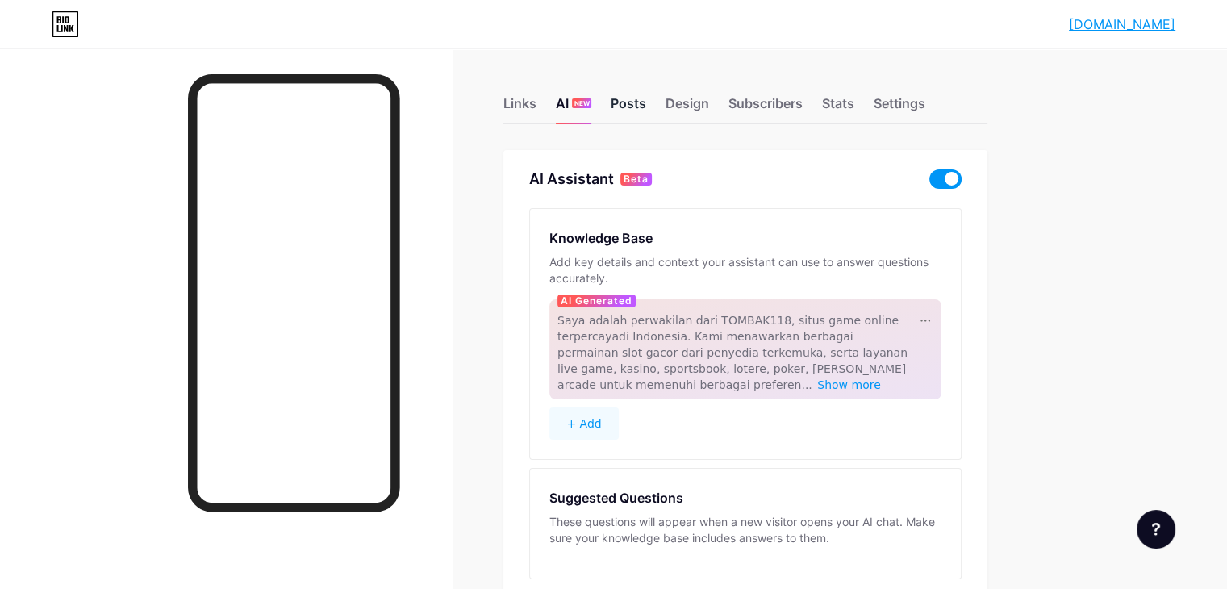
click at [646, 112] on div "Posts" at bounding box center [629, 108] width 36 height 29
click at [709, 107] on div "Design" at bounding box center [688, 108] width 44 height 29
click at [537, 99] on div "Links" at bounding box center [519, 108] width 33 height 29
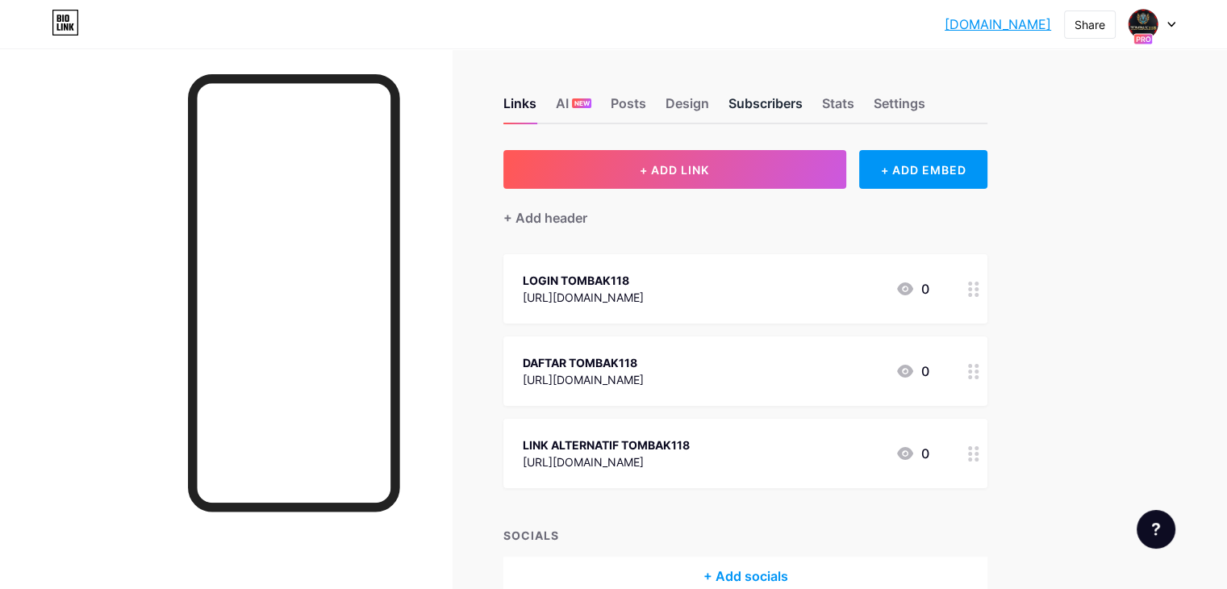
click at [803, 98] on div "Subscribers" at bounding box center [766, 108] width 74 height 29
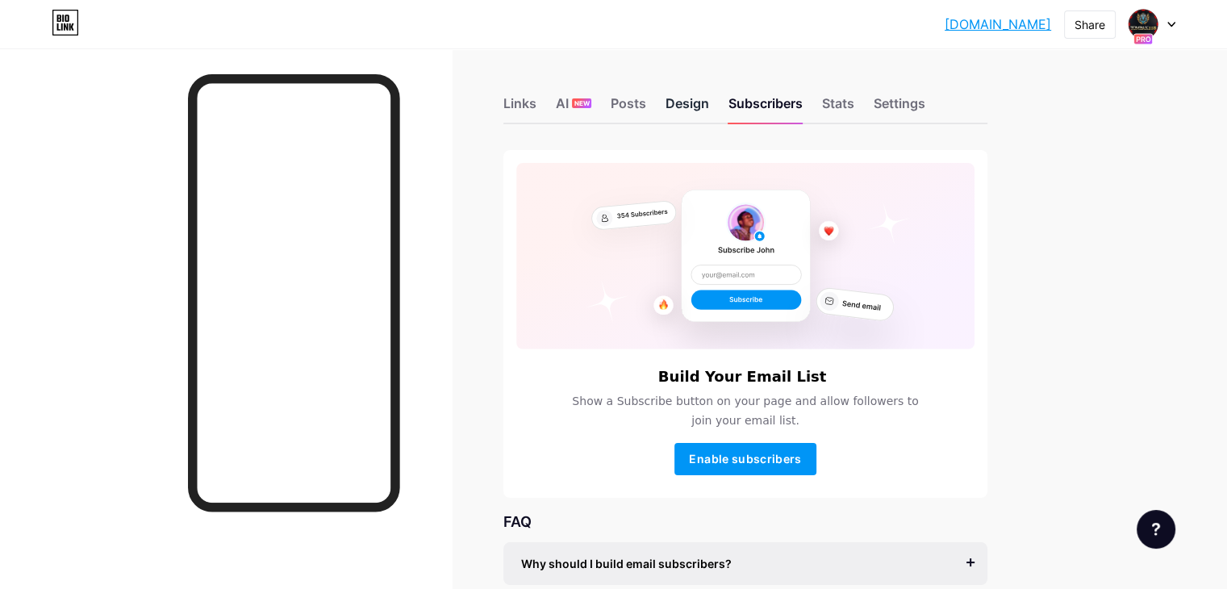
click at [709, 96] on div "Design" at bounding box center [688, 108] width 44 height 29
click at [709, 111] on div "Design" at bounding box center [688, 108] width 44 height 29
click at [709, 103] on div "Design" at bounding box center [688, 108] width 44 height 29
click at [571, 98] on div "Links AI NEW Posts Design Subscribers Stats Settings Build Your Email List Show…" at bounding box center [527, 409] width 1055 height 722
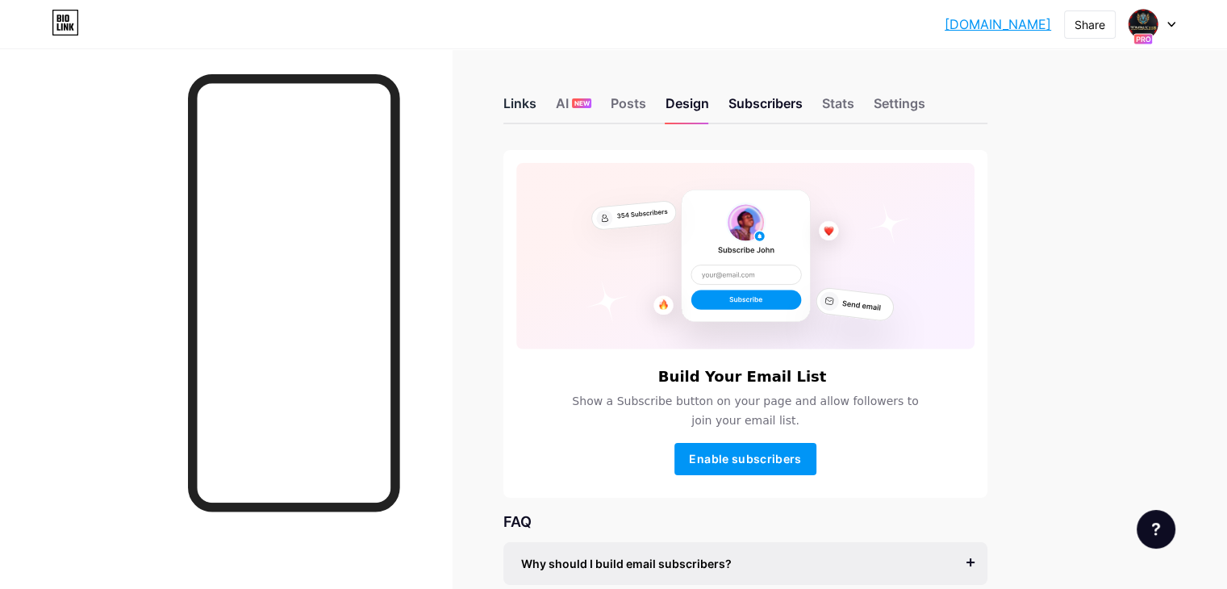
click at [537, 98] on div "Links" at bounding box center [519, 108] width 33 height 29
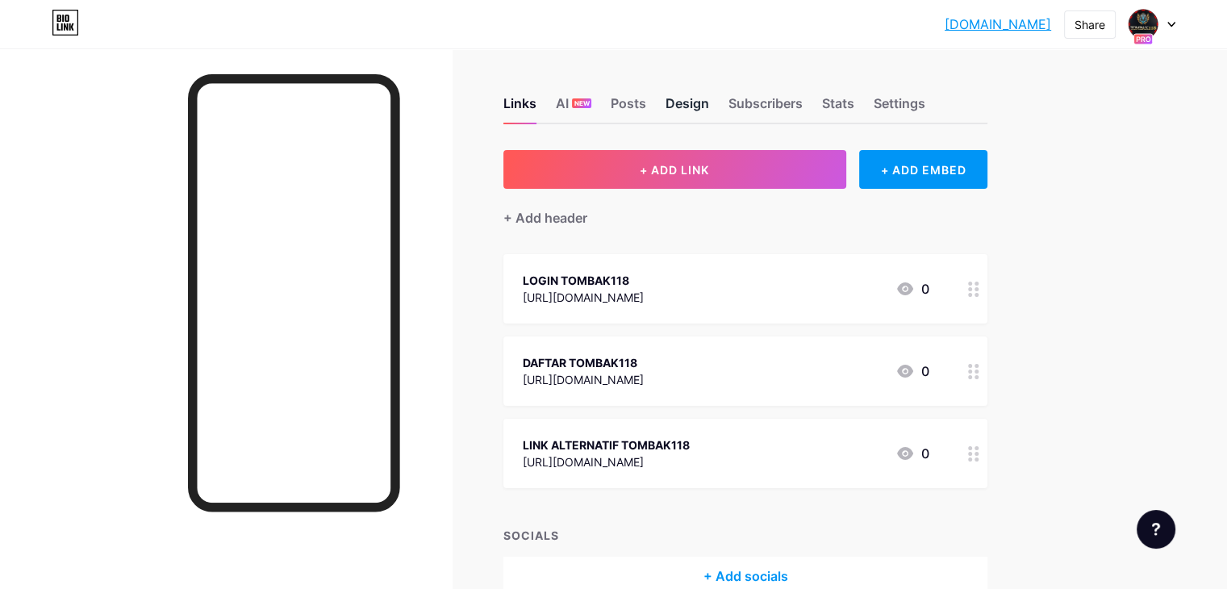
click at [709, 107] on div "Design" at bounding box center [688, 108] width 44 height 29
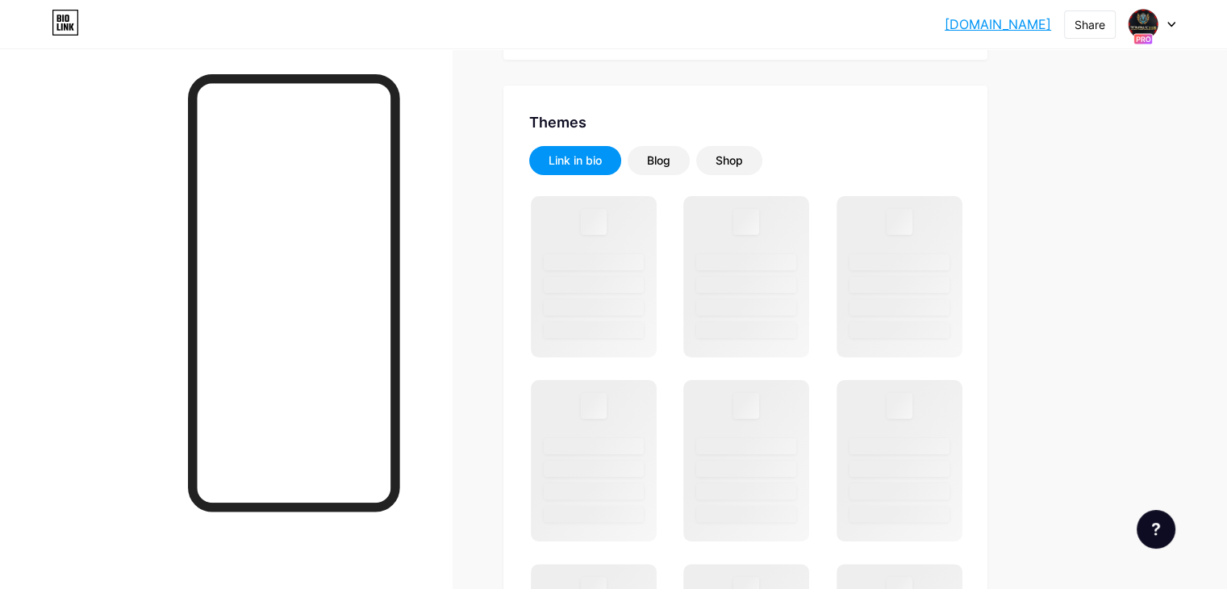
scroll to position [323, 0]
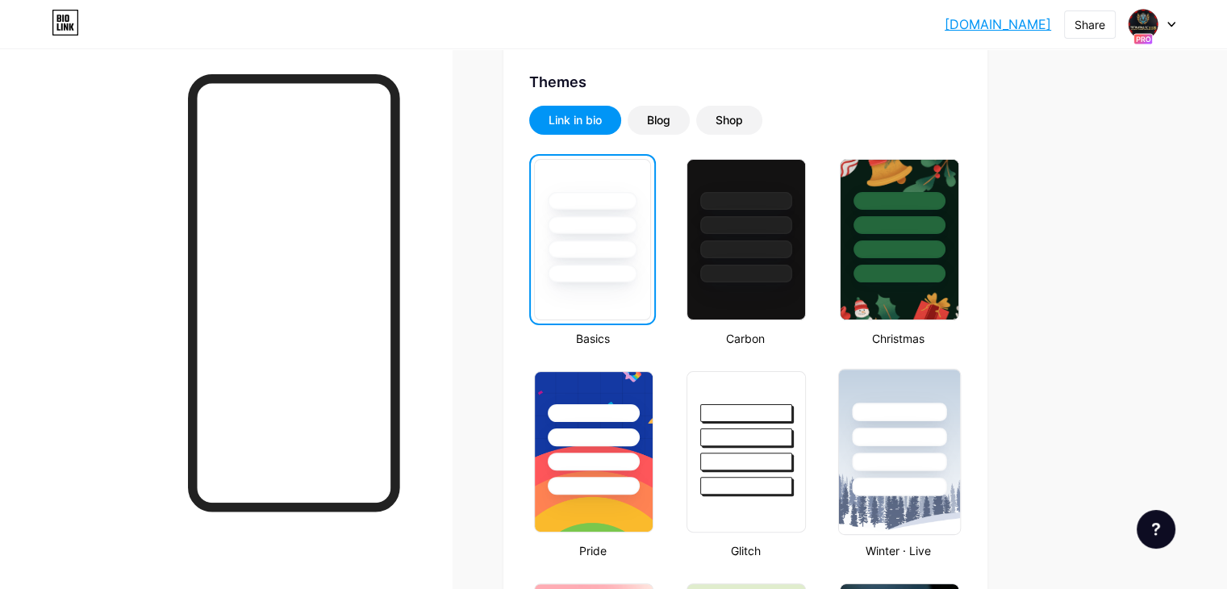
click at [959, 425] on div at bounding box center [898, 433] width 121 height 127
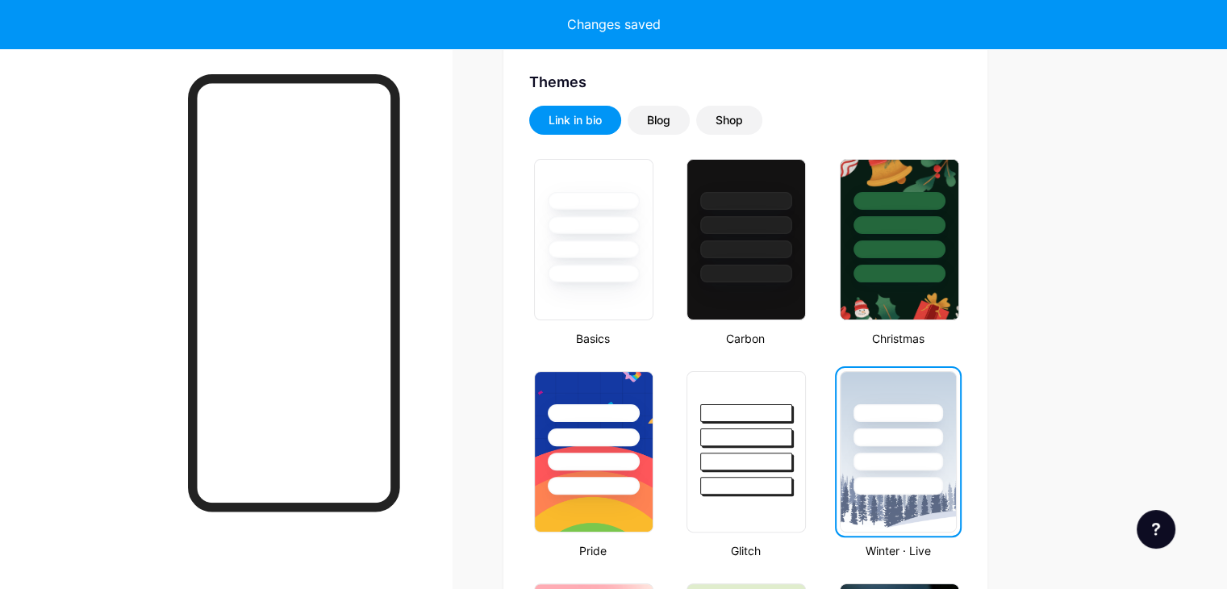
click at [943, 417] on div at bounding box center [899, 413] width 90 height 18
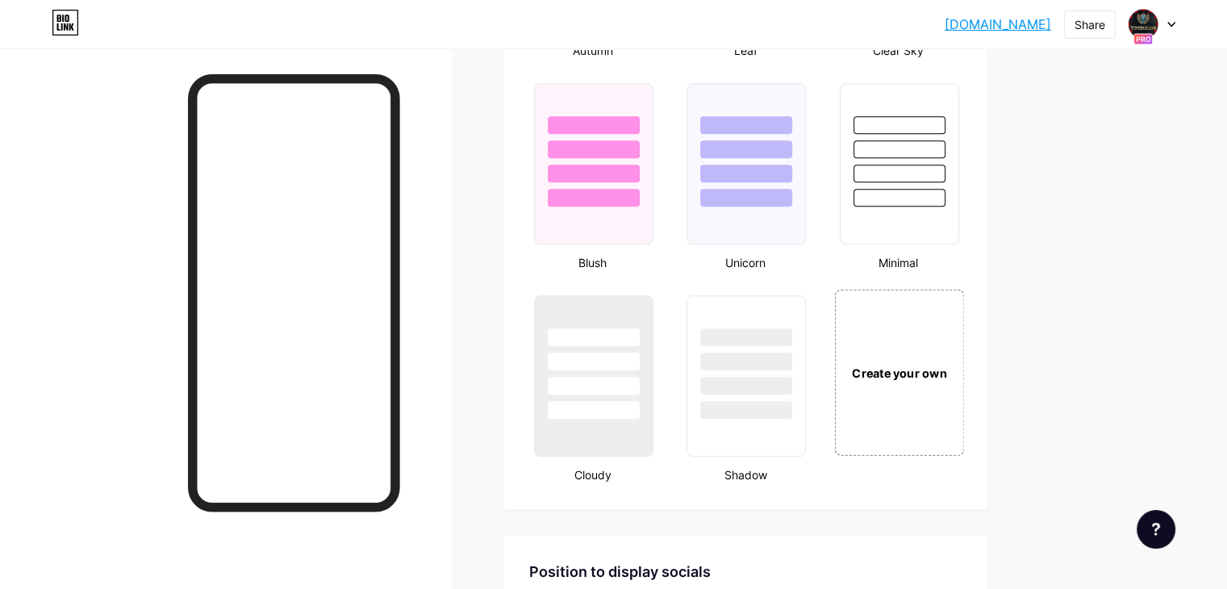
scroll to position [1694, 0]
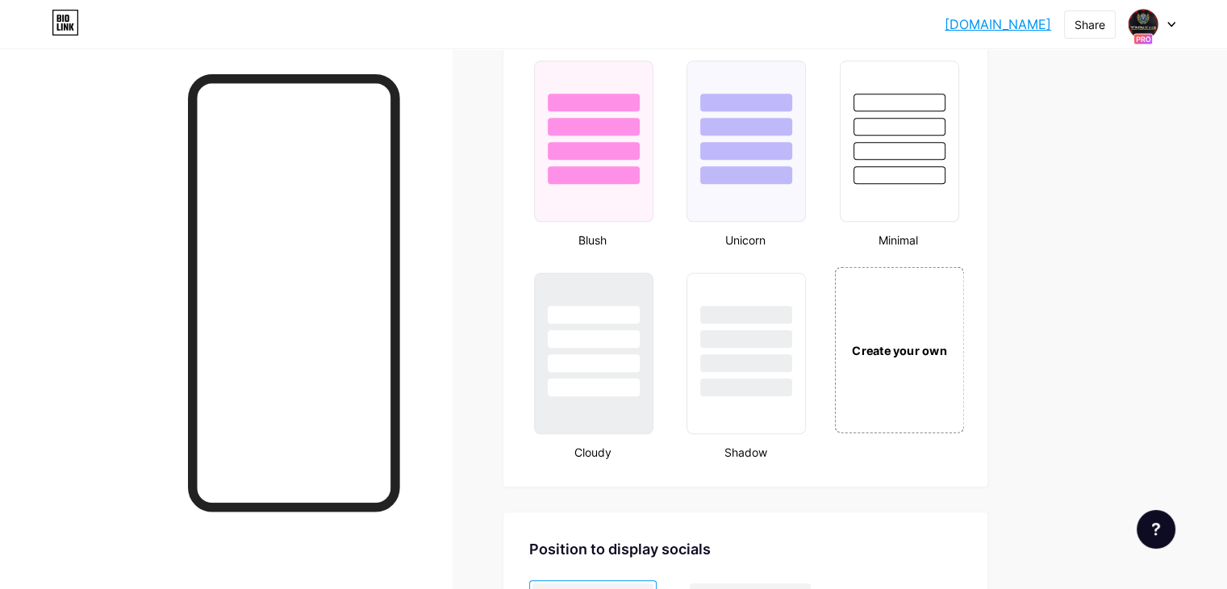
click at [964, 384] on div "Create your own" at bounding box center [899, 349] width 130 height 166
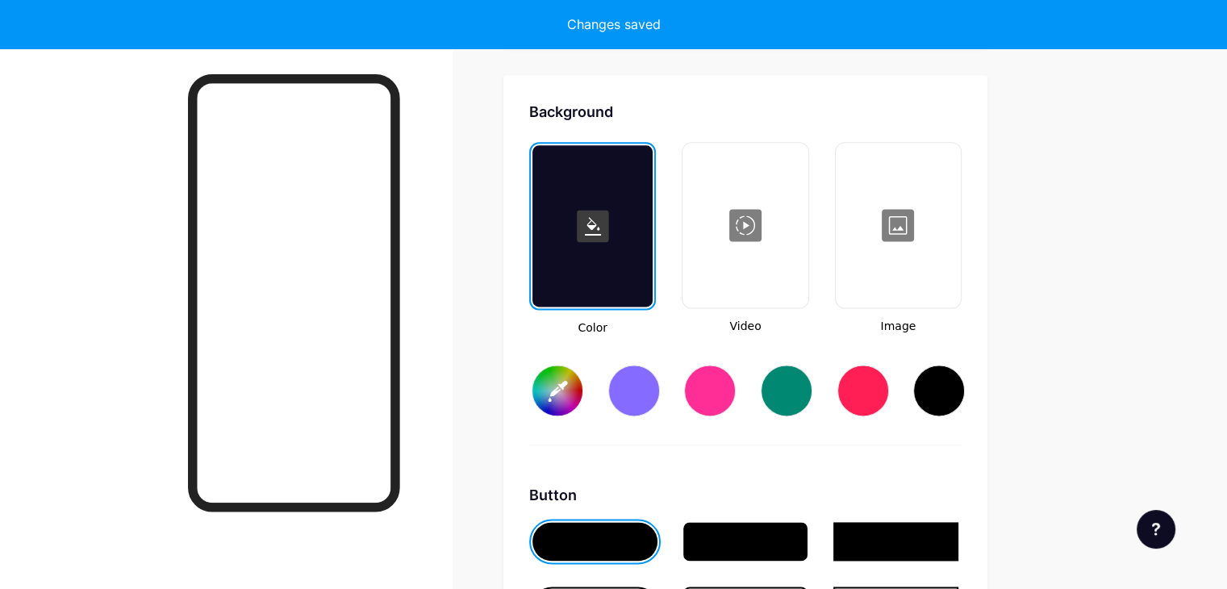
scroll to position [2137, 0]
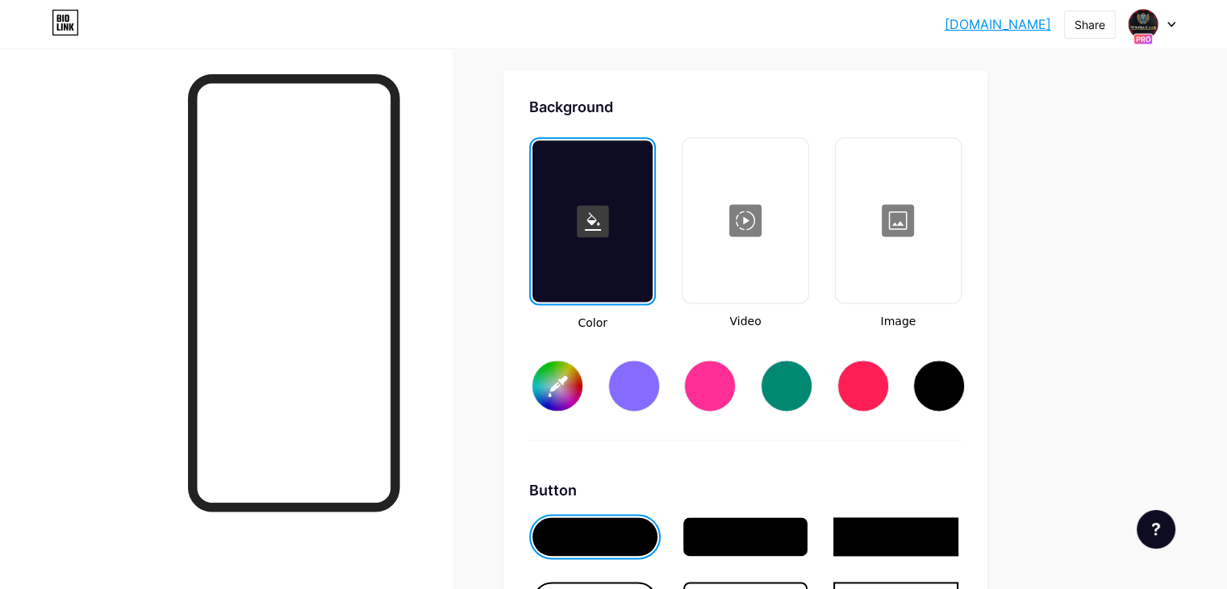
type input "#ffffff"
type input "#000000"
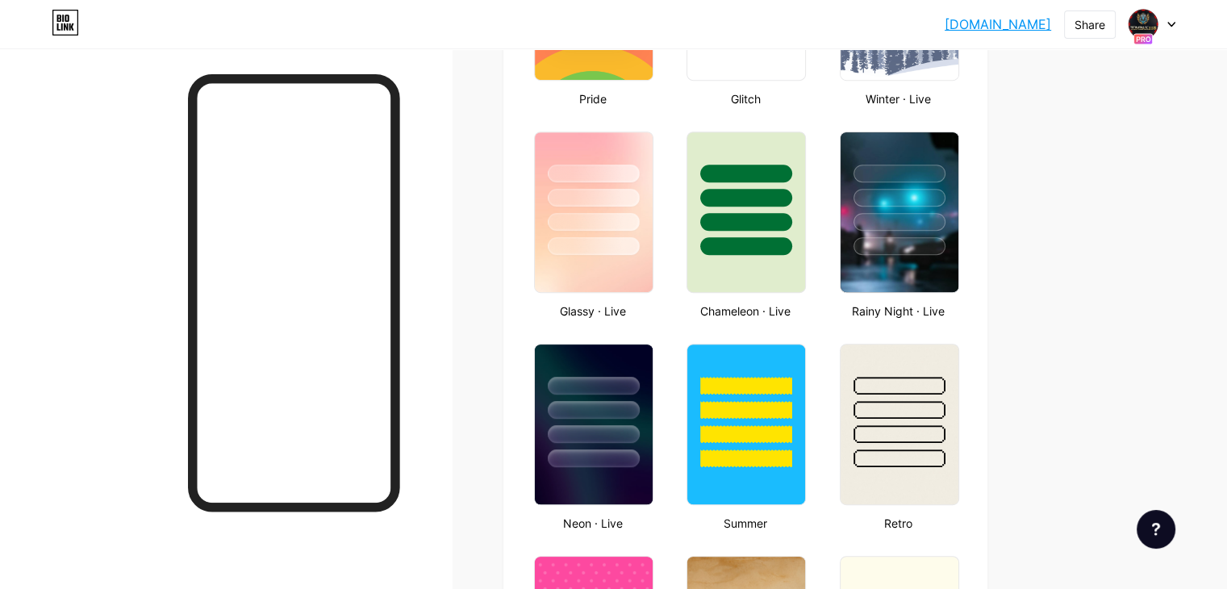
scroll to position [765, 0]
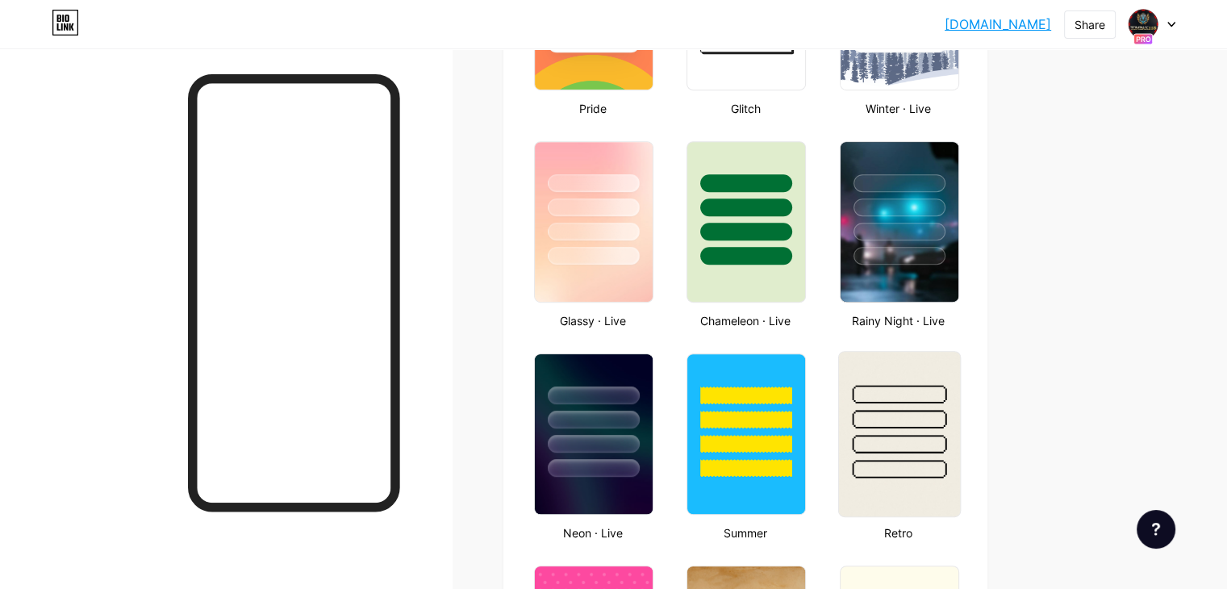
click at [946, 397] on div at bounding box center [899, 394] width 94 height 19
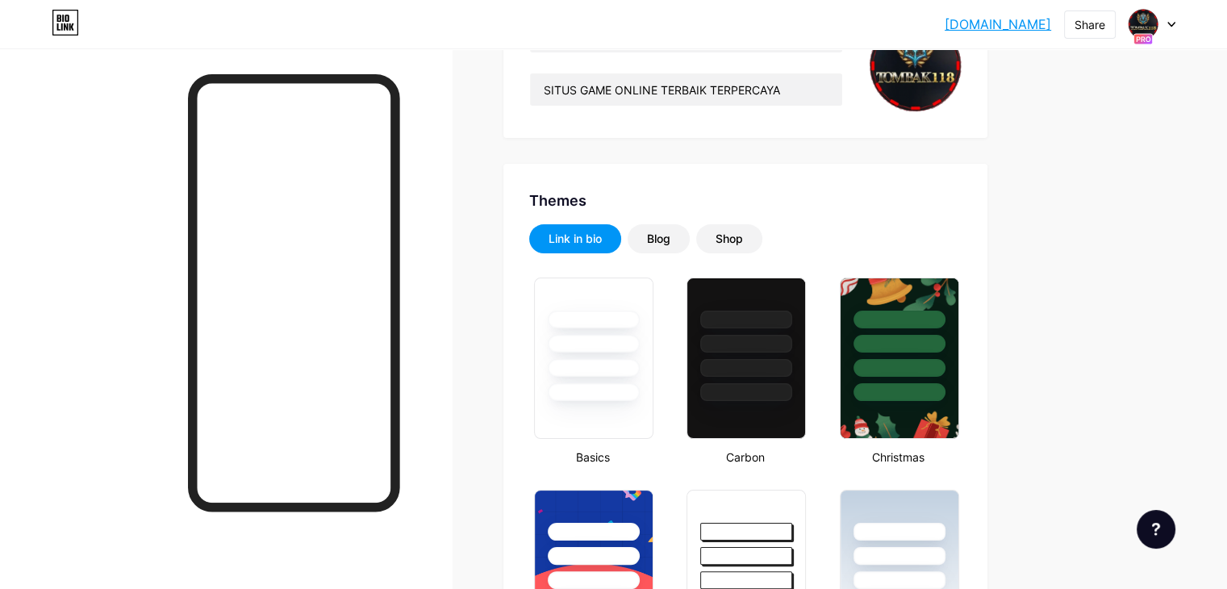
scroll to position [200, 0]
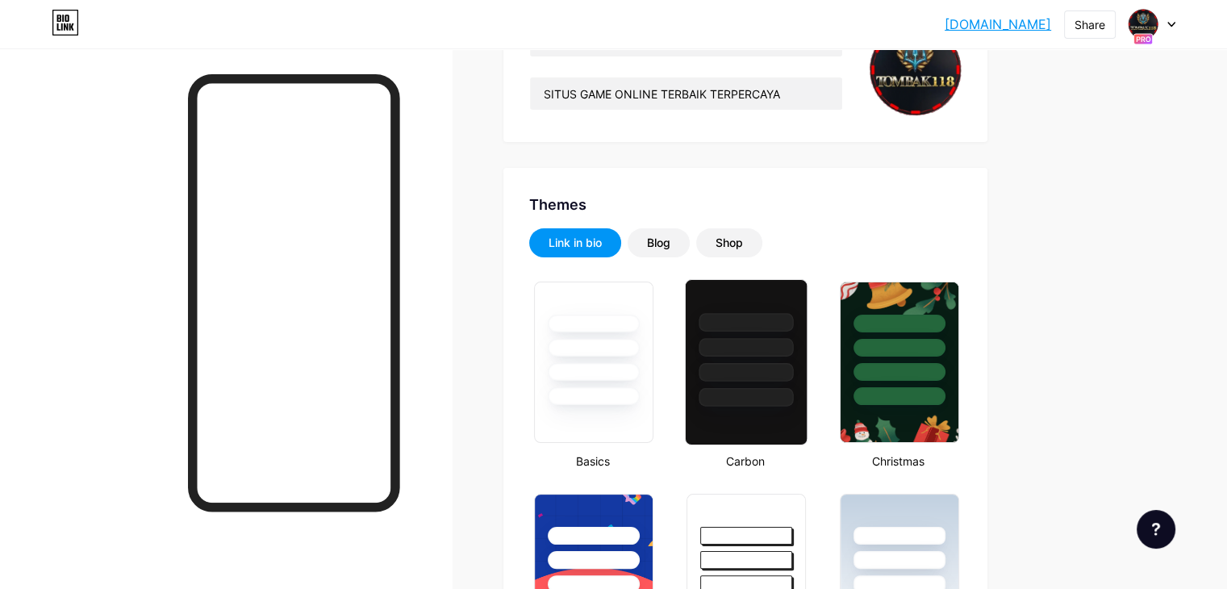
click at [794, 350] on div at bounding box center [747, 347] width 94 height 19
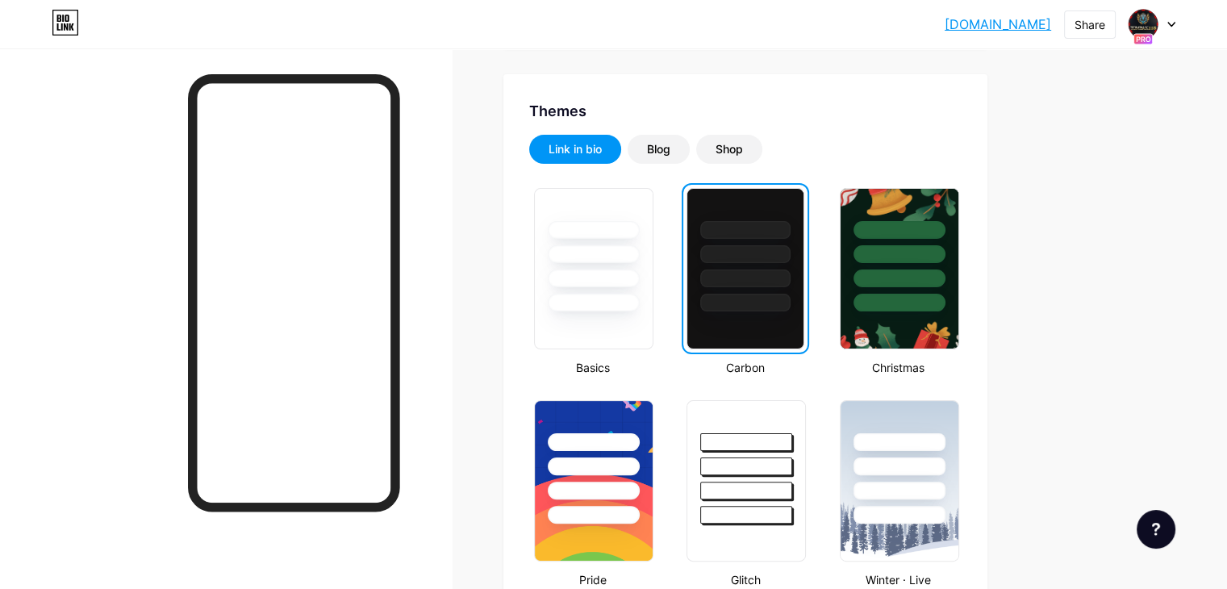
scroll to position [281, 0]
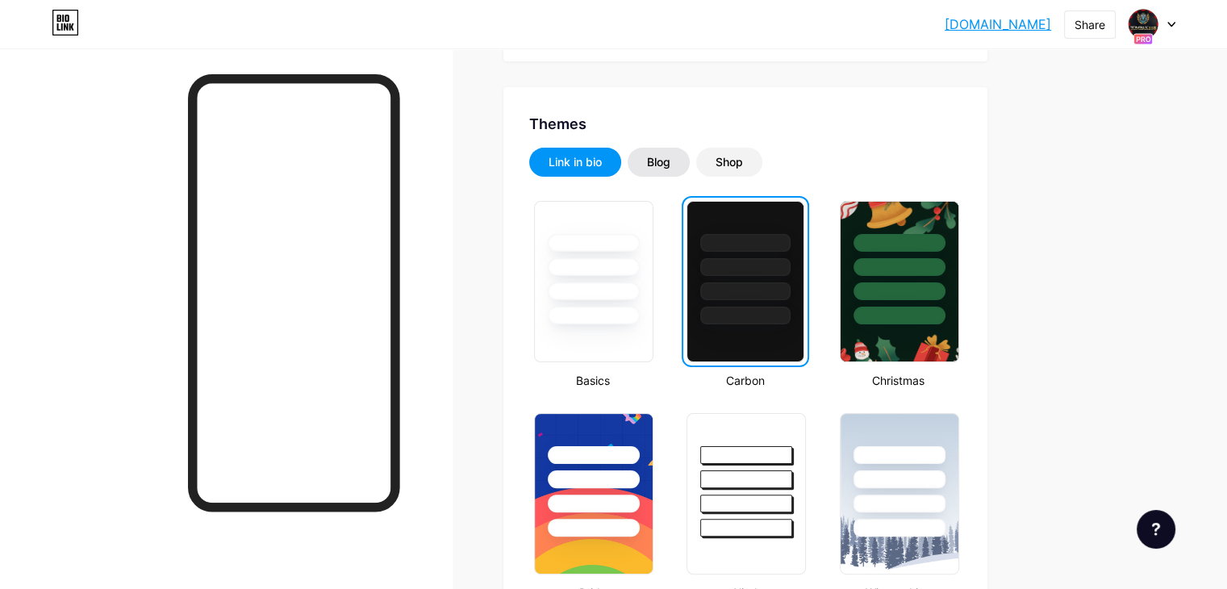
click at [690, 165] on div "Blog" at bounding box center [659, 162] width 62 height 29
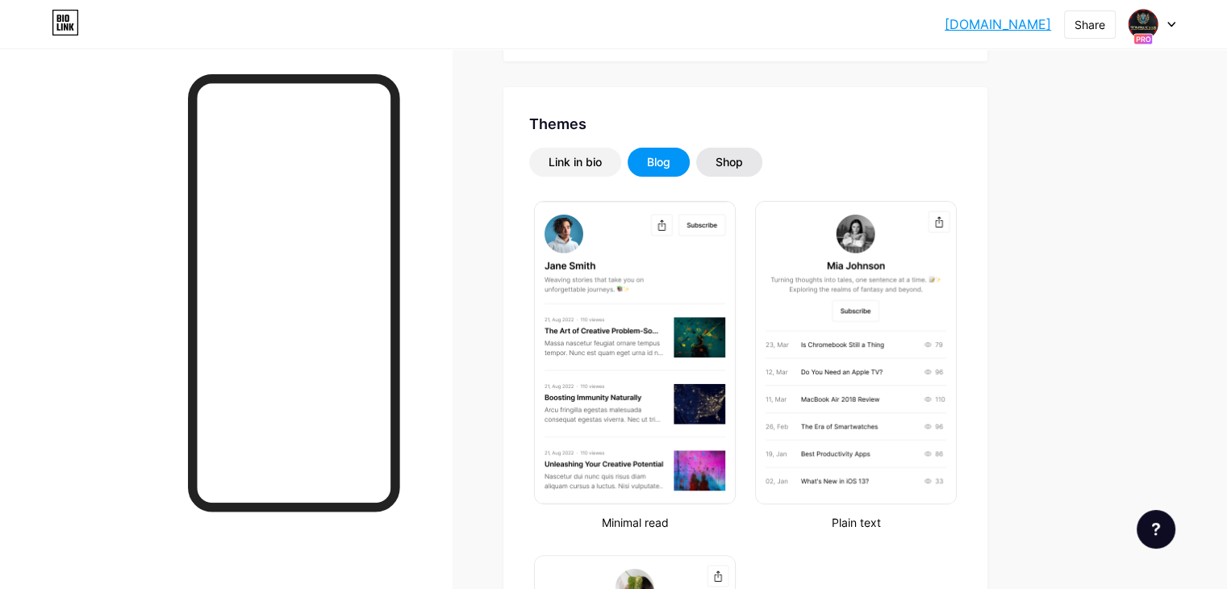
click at [743, 163] on div "Shop" at bounding box center [729, 162] width 27 height 16
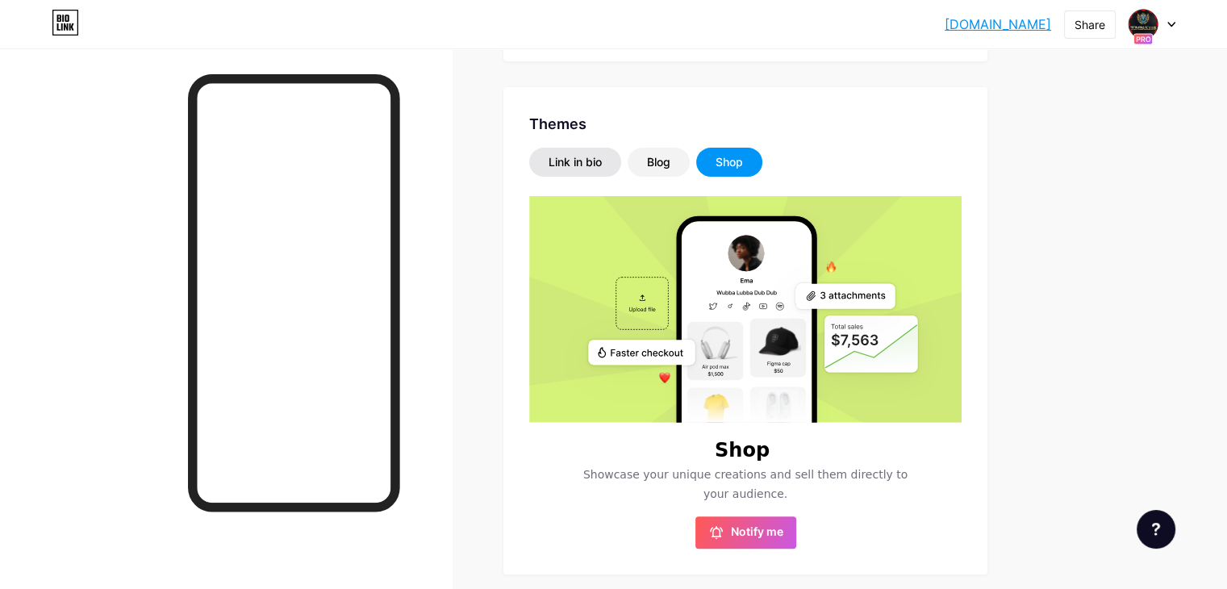
click at [602, 161] on div "Link in bio" at bounding box center [575, 162] width 53 height 16
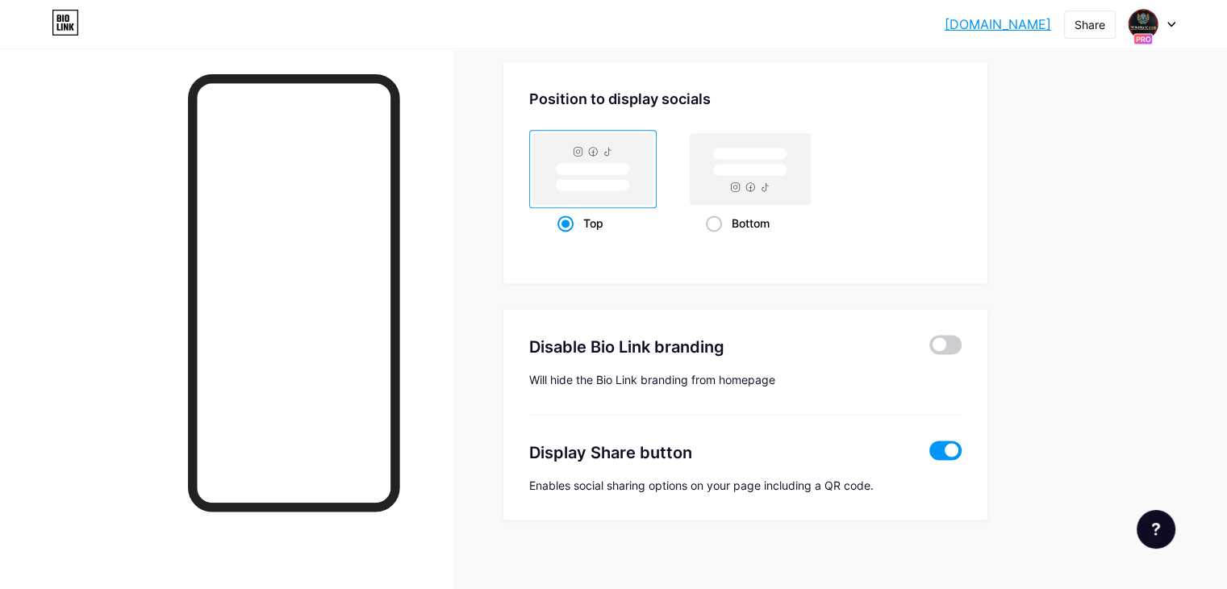
scroll to position [2151, 0]
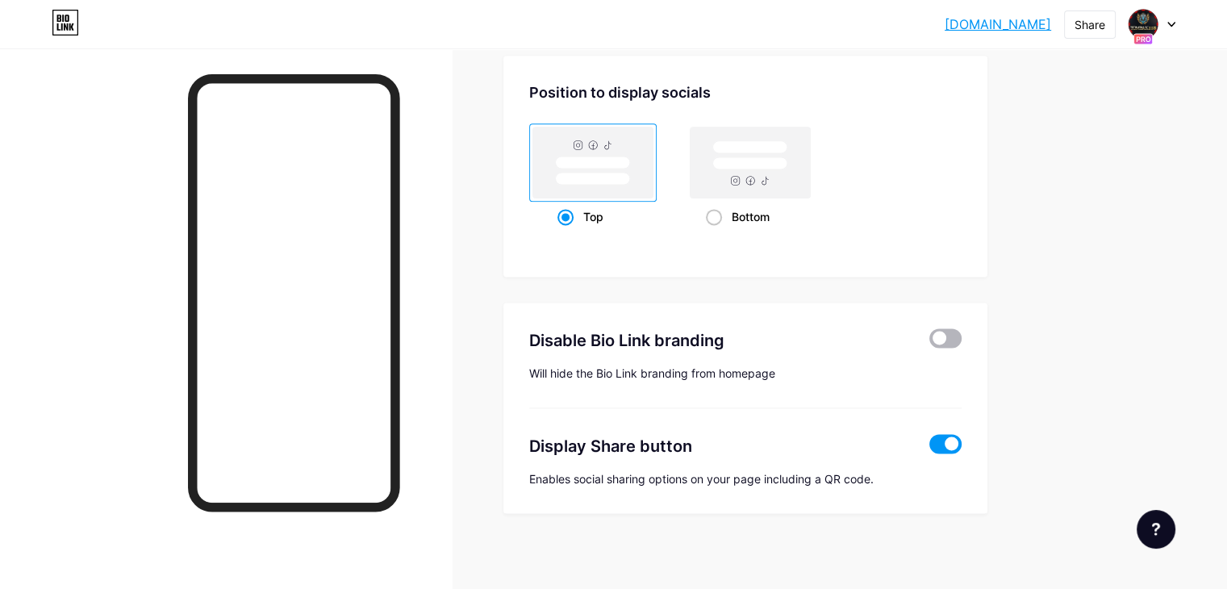
click at [962, 336] on span at bounding box center [946, 337] width 32 height 19
click at [930, 342] on input "checkbox" at bounding box center [930, 342] width 0 height 0
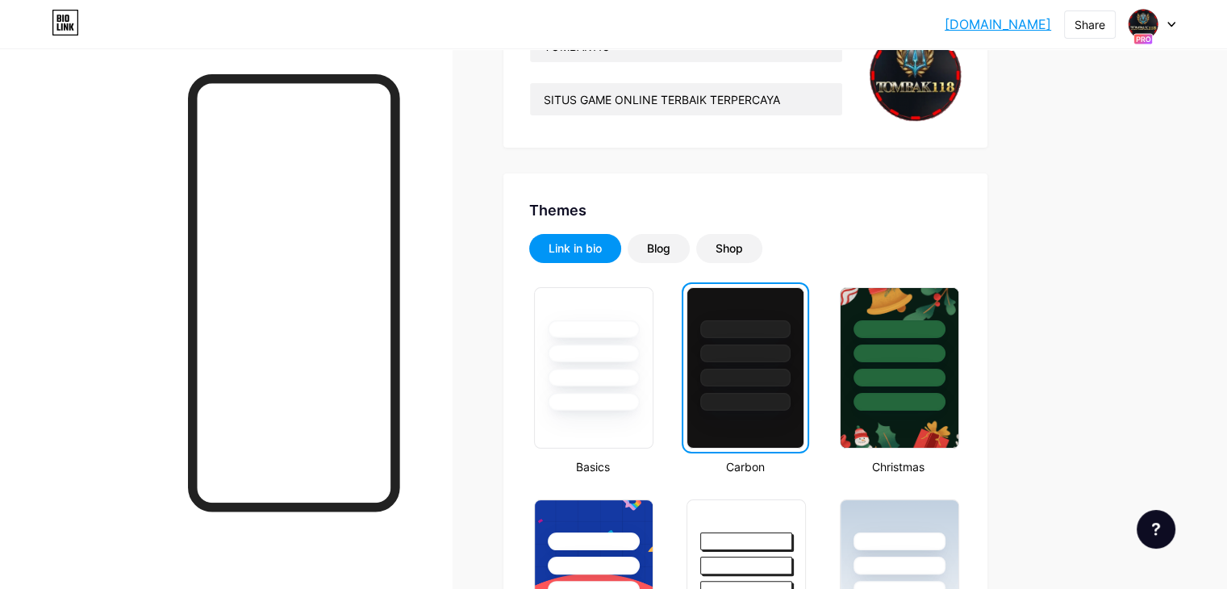
scroll to position [0, 0]
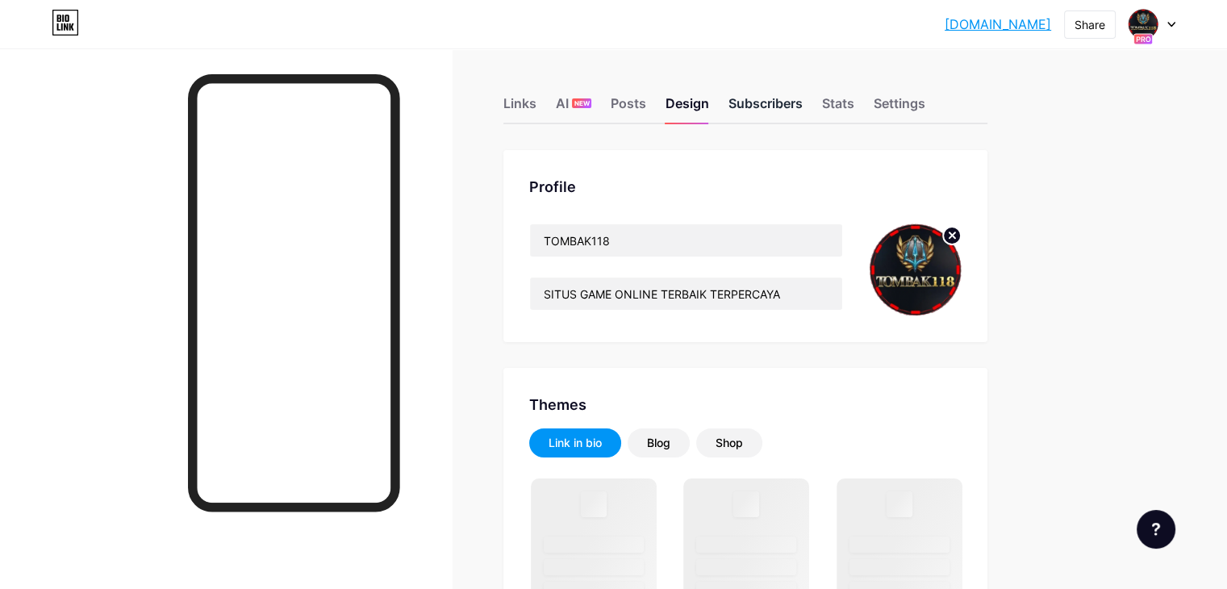
click at [803, 106] on div "Subscribers" at bounding box center [766, 108] width 74 height 29
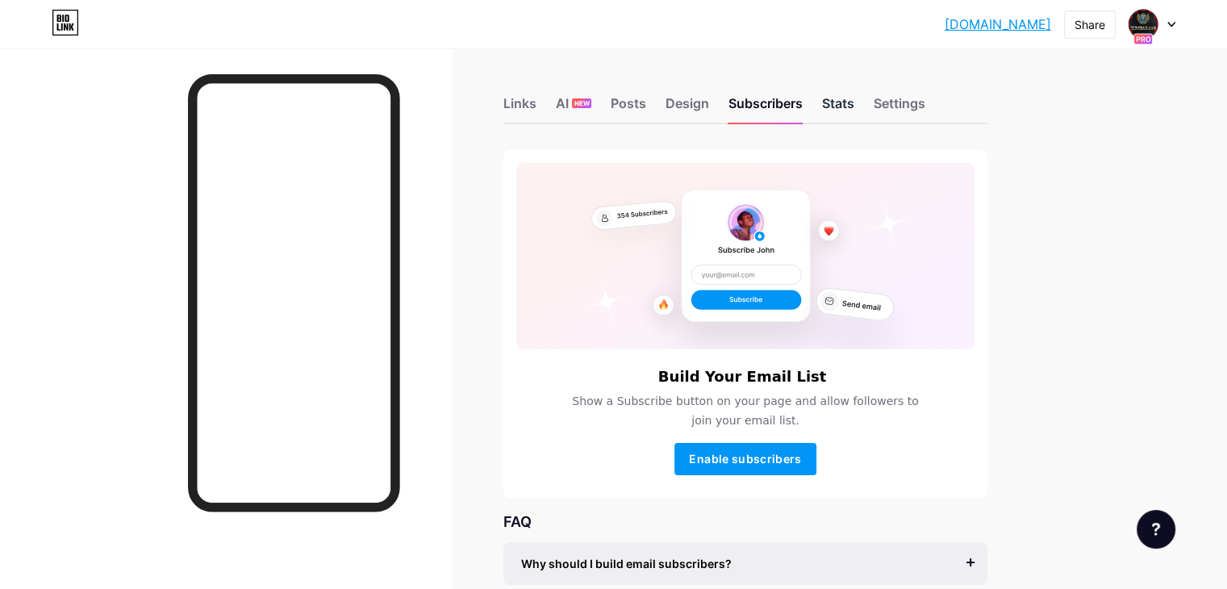
click at [854, 97] on div "Stats" at bounding box center [838, 108] width 32 height 29
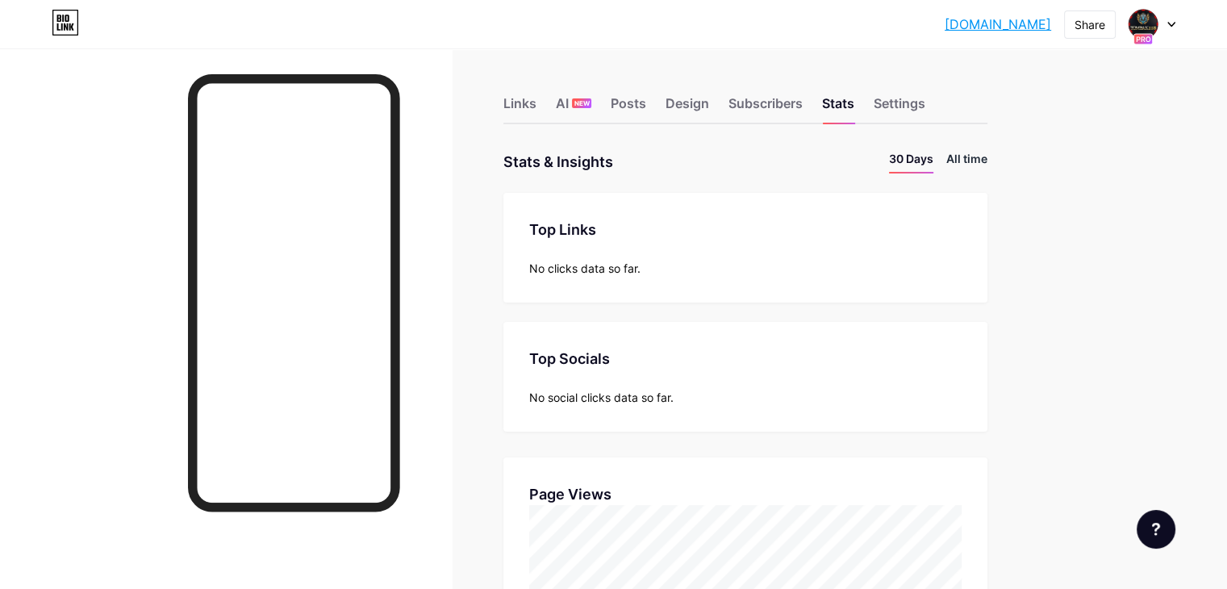
click at [988, 156] on li "All time" at bounding box center [966, 161] width 41 height 23
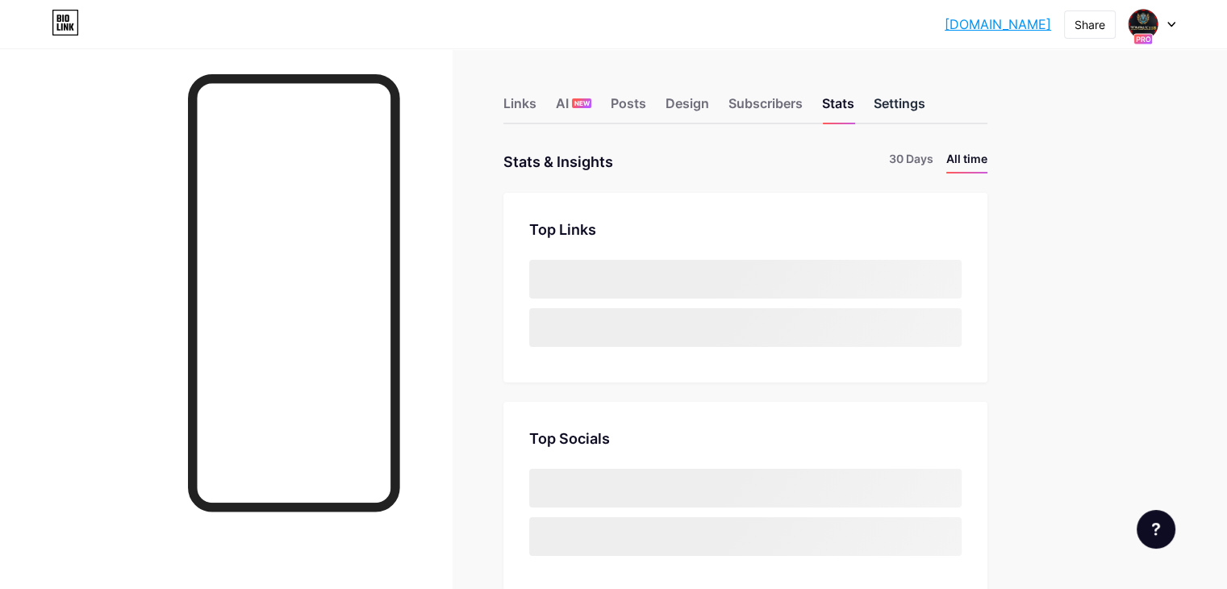
click at [926, 111] on div "Settings" at bounding box center [900, 108] width 52 height 29
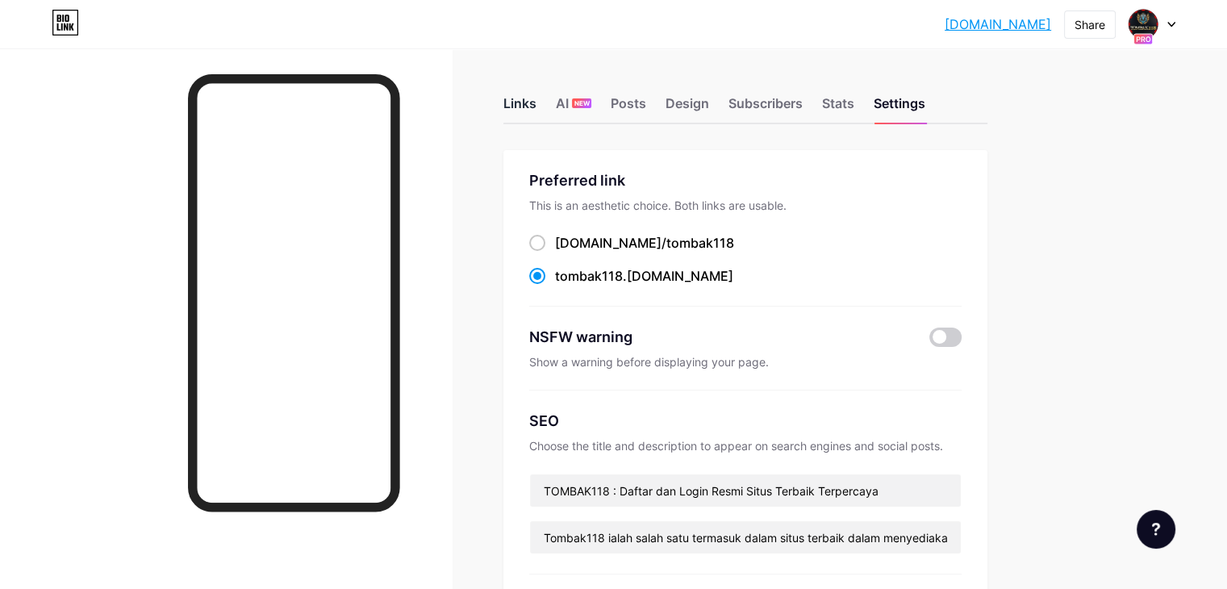
click at [537, 98] on div "Links" at bounding box center [519, 108] width 33 height 29
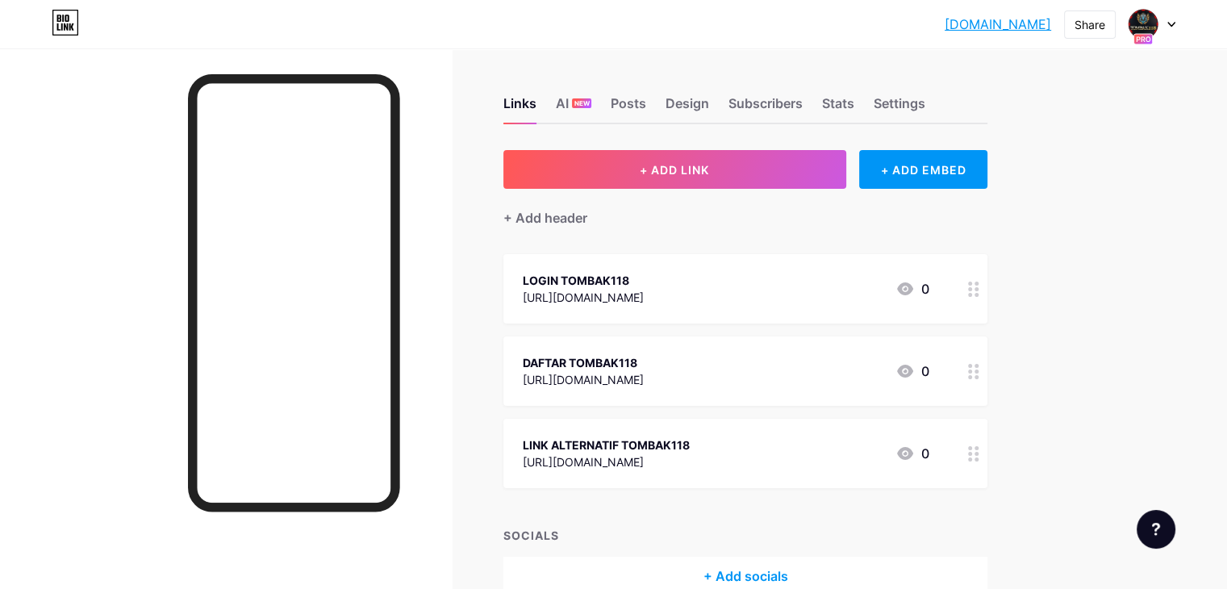
drag, startPoint x: 928, startPoint y: 26, endPoint x: 1057, endPoint y: 33, distance: 129.3
click at [1057, 33] on div "tombak118.bio.l... [DOMAIN_NAME] Share Switch accounts TOMBAK118 [DOMAIN_NAME]/…" at bounding box center [613, 24] width 1227 height 29
copy link "[DOMAIN_NAME]"
click at [914, 23] on div "tombak118.bio.l... [DOMAIN_NAME] Share Switch accounts TOMBAK118 [DOMAIN_NAME]/…" at bounding box center [613, 24] width 1227 height 29
drag, startPoint x: 960, startPoint y: 19, endPoint x: 1054, endPoint y: 20, distance: 93.6
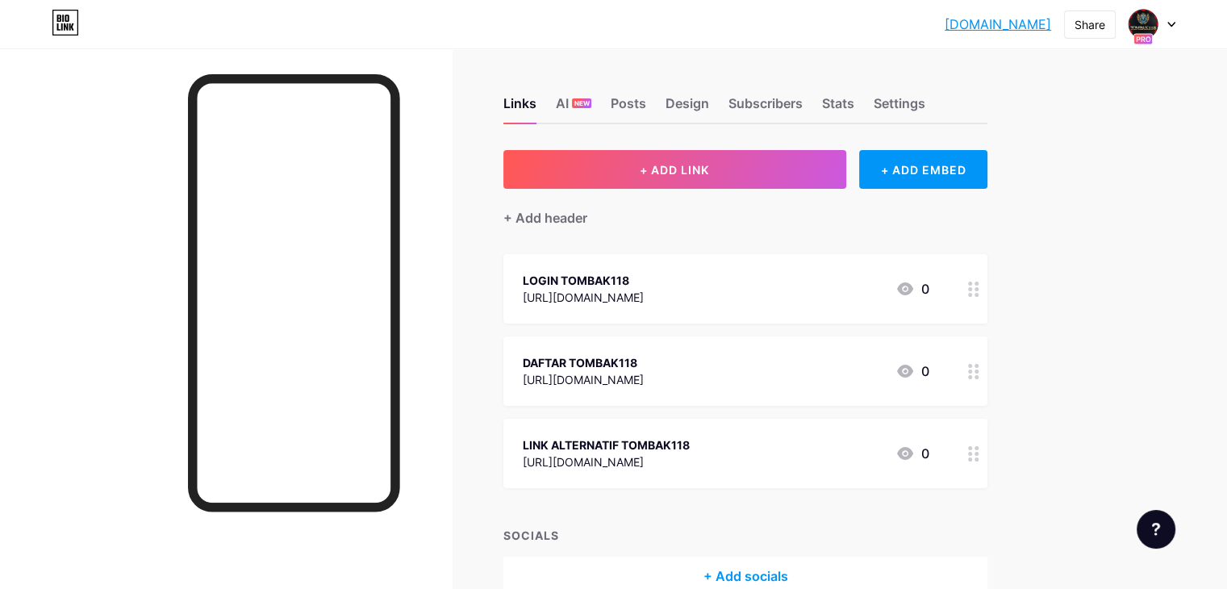
click at [1054, 20] on div "tombak118.bio.l... [DOMAIN_NAME] Share Switch accounts TOMBAK118 [DOMAIN_NAME]/…" at bounding box center [613, 24] width 1227 height 29
copy link "[DOMAIN_NAME]"
click at [997, 20] on link "[DOMAIN_NAME]" at bounding box center [998, 24] width 107 height 19
